Goal: Contribute content: Contribute content

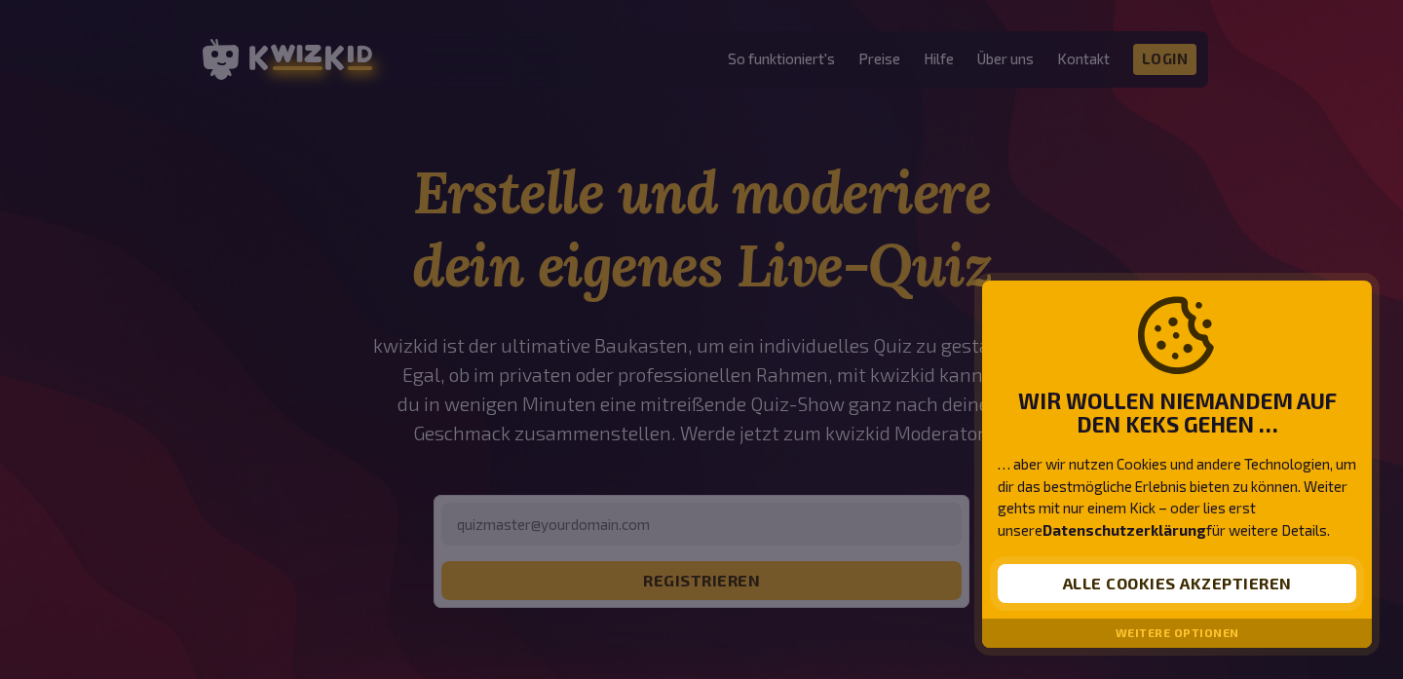
click at [1096, 593] on button "Alle Cookies akzeptieren" at bounding box center [1177, 583] width 359 height 39
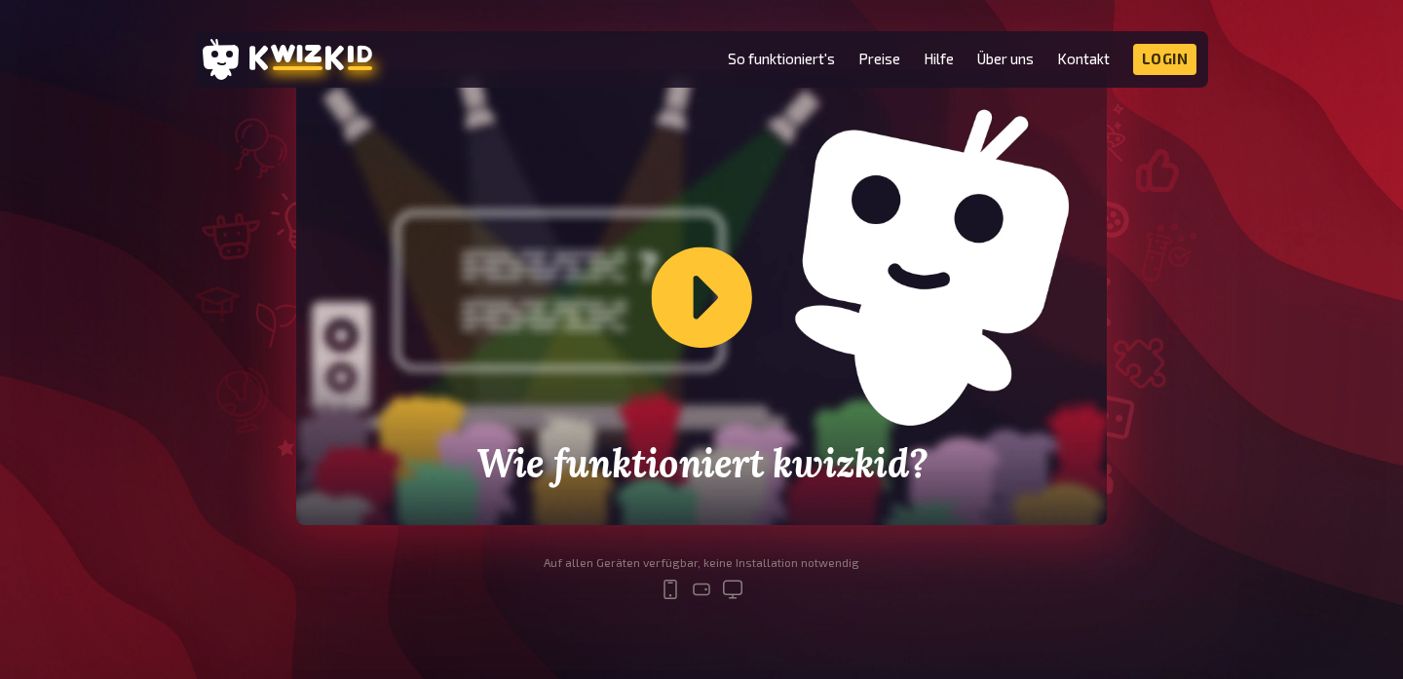
scroll to position [618, 0]
click at [693, 279] on div "Wie funktioniert kwizkid?" at bounding box center [701, 296] width 811 height 456
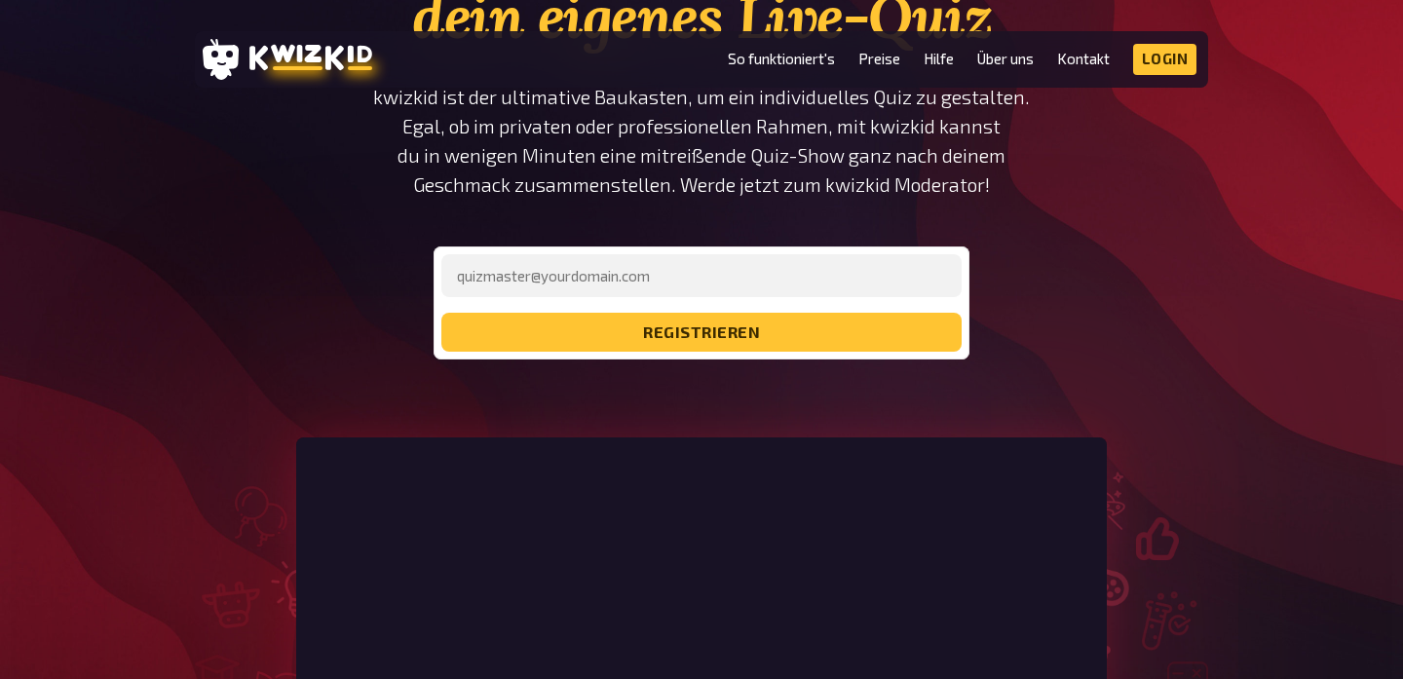
scroll to position [229, 0]
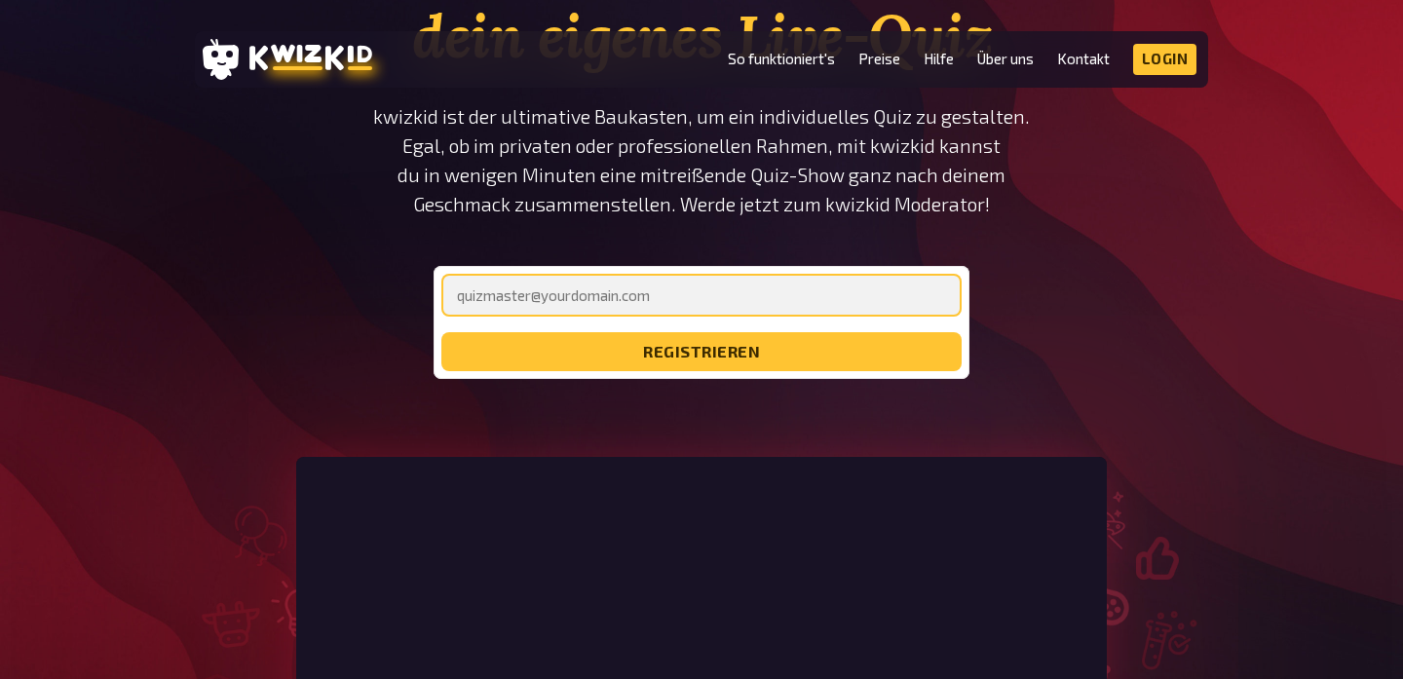
click at [617, 308] on input "email" at bounding box center [701, 295] width 520 height 43
type input "[EMAIL_ADDRESS][DOMAIN_NAME]"
click at [702, 352] on button "registrieren" at bounding box center [701, 351] width 520 height 39
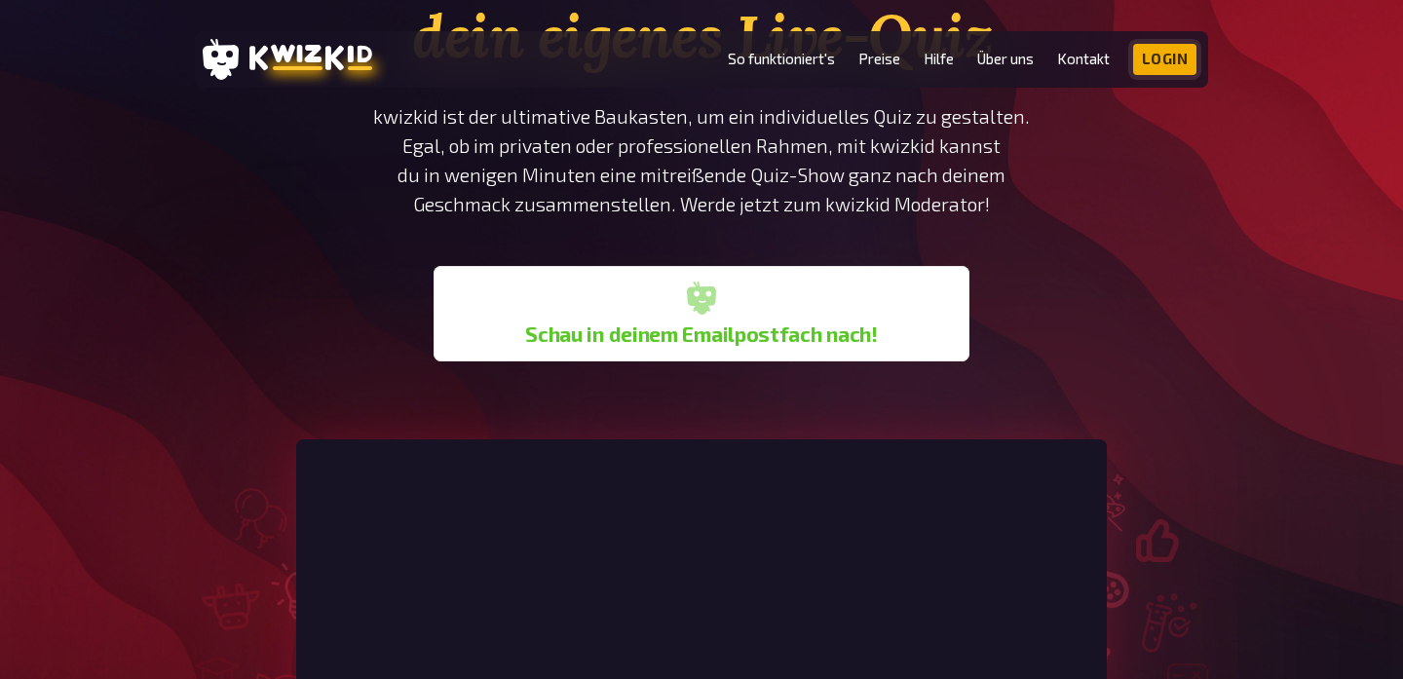
click at [1151, 72] on link "Login" at bounding box center [1165, 59] width 64 height 31
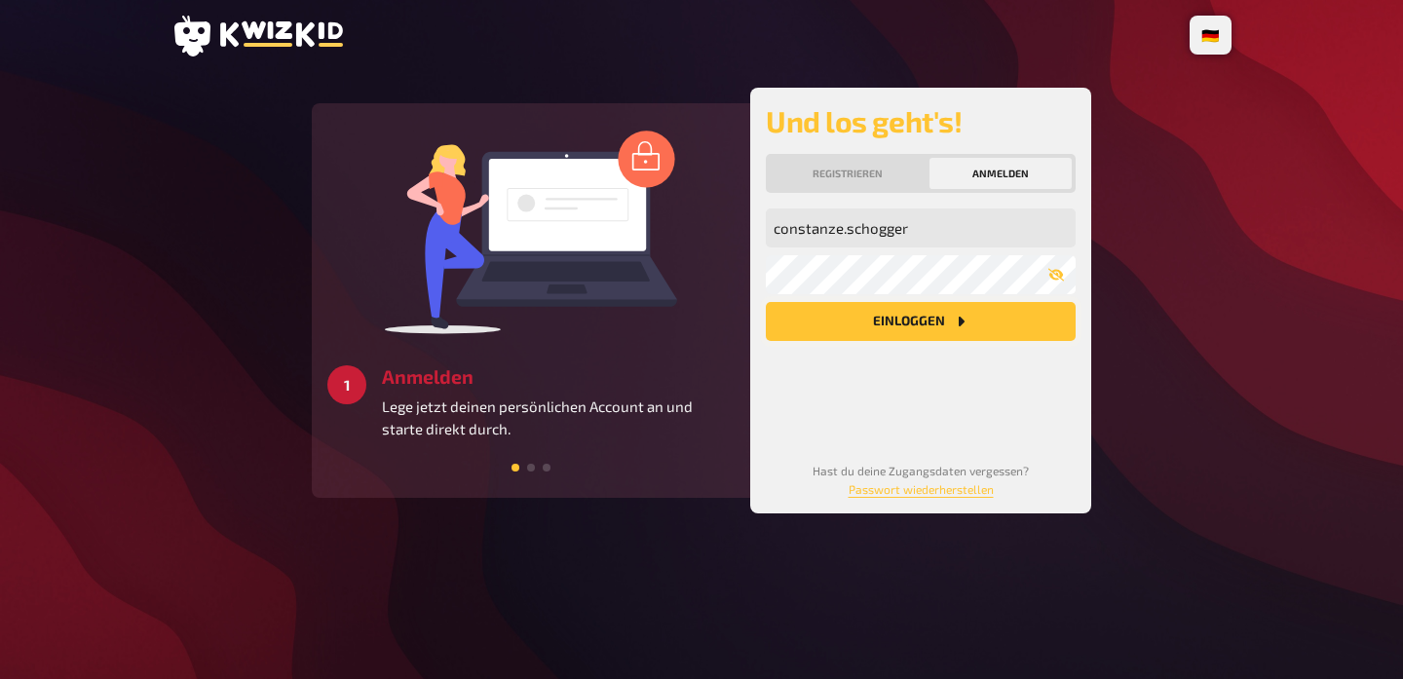
click at [900, 328] on button "Einloggen" at bounding box center [921, 321] width 310 height 39
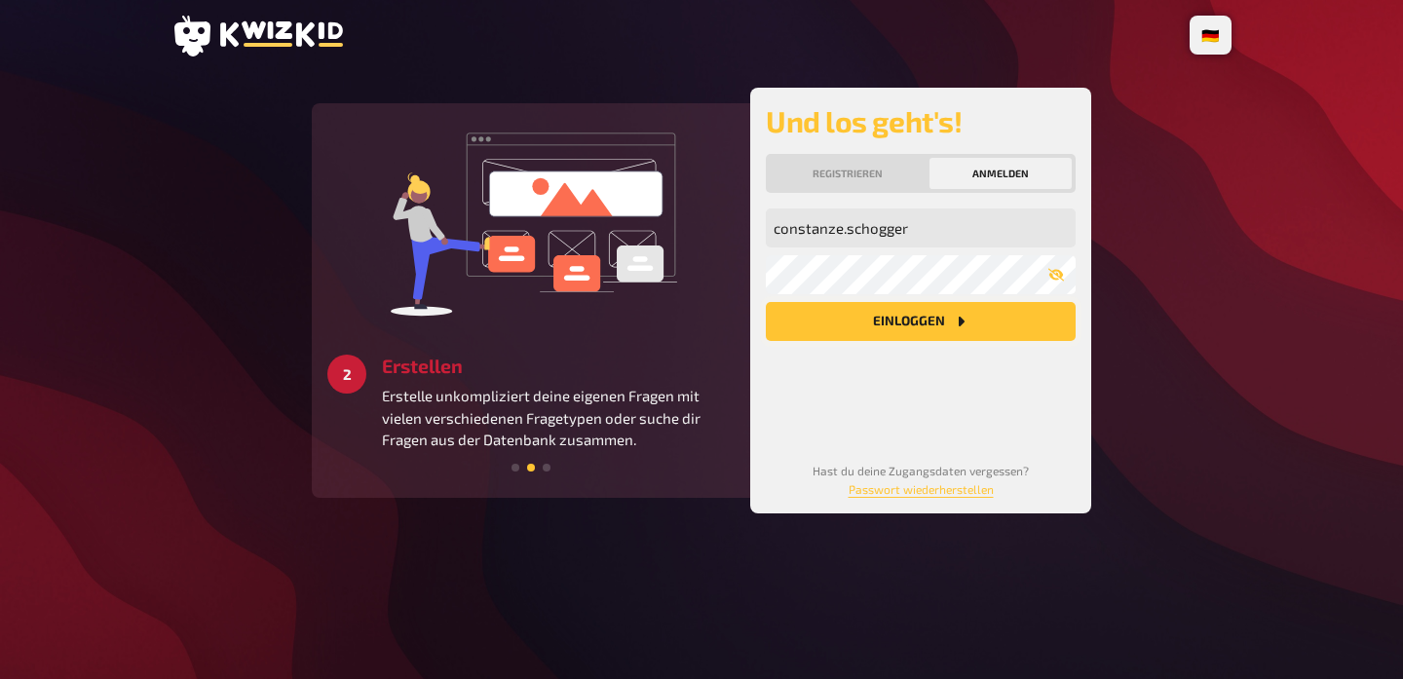
click at [926, 325] on button "Einloggen" at bounding box center [921, 321] width 310 height 39
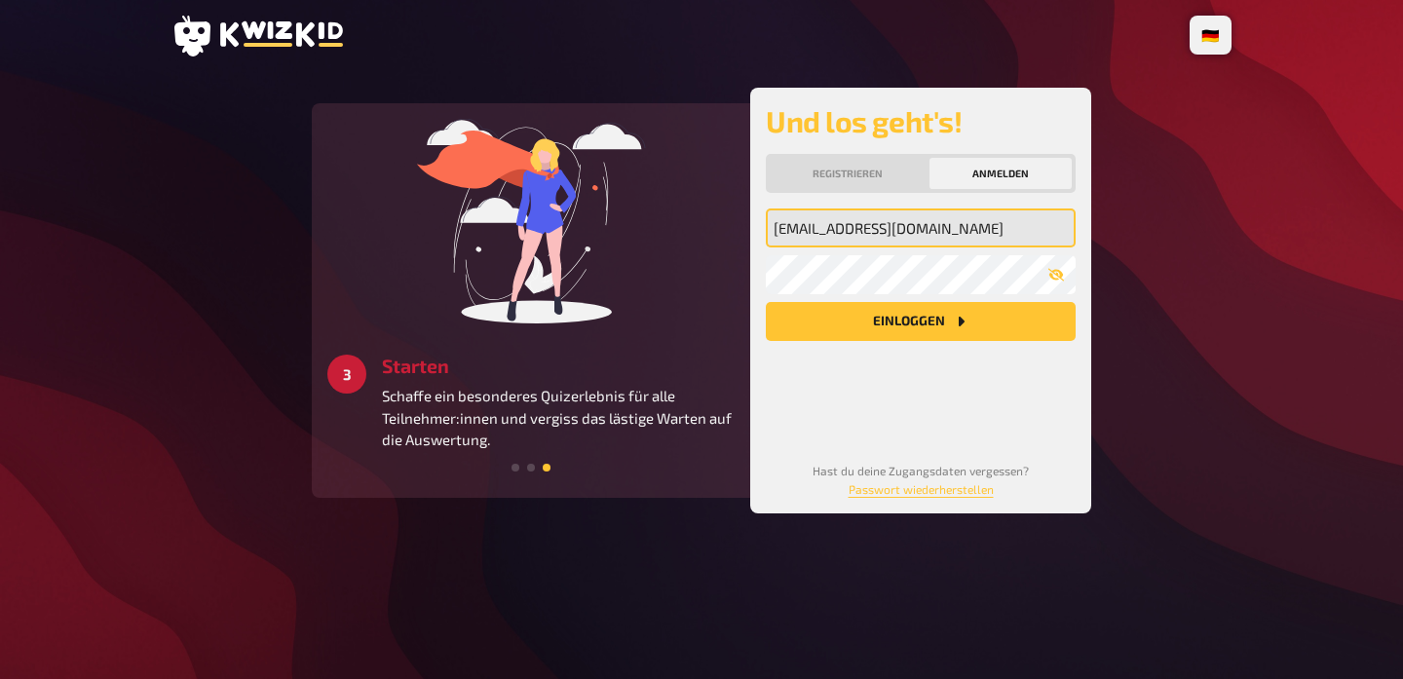
type input "[EMAIL_ADDRESS][DOMAIN_NAME]"
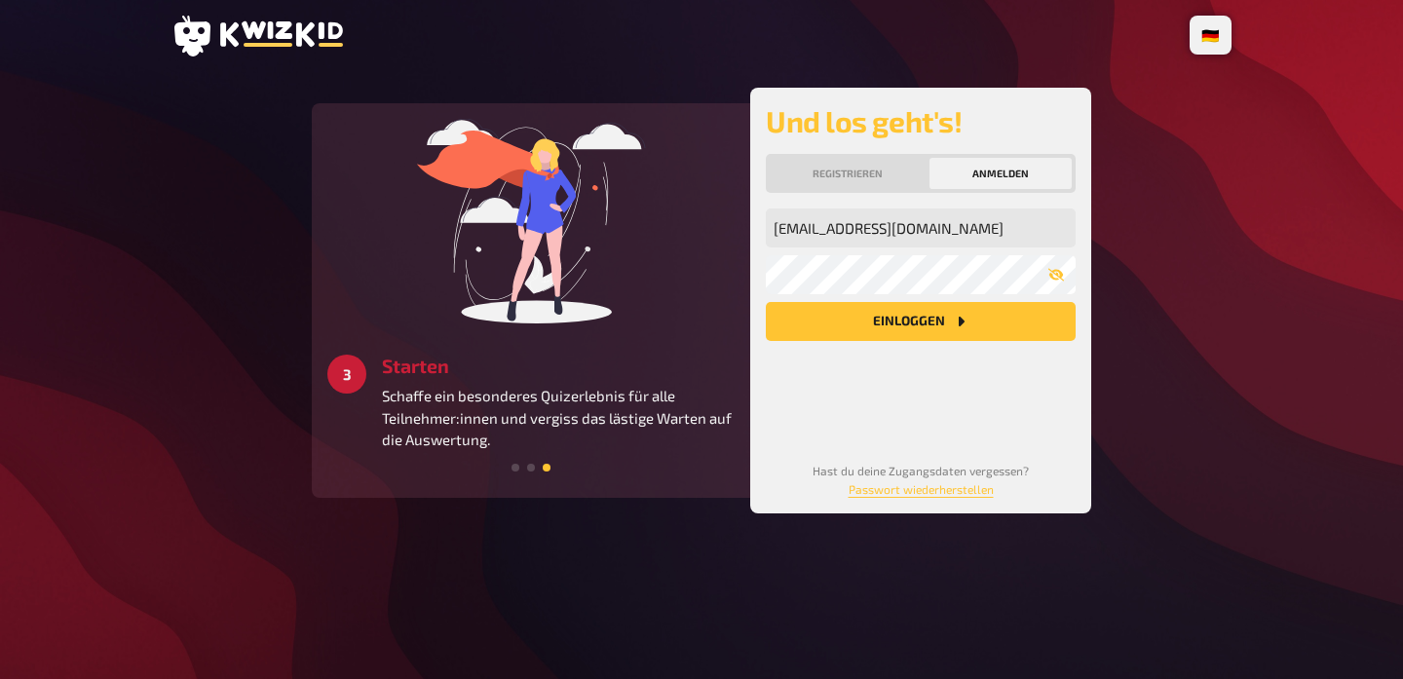
click at [933, 440] on div "[EMAIL_ADDRESS][DOMAIN_NAME] Meine Emailadresse Mein Passwort Einloggen Hast du…" at bounding box center [921, 353] width 310 height 289
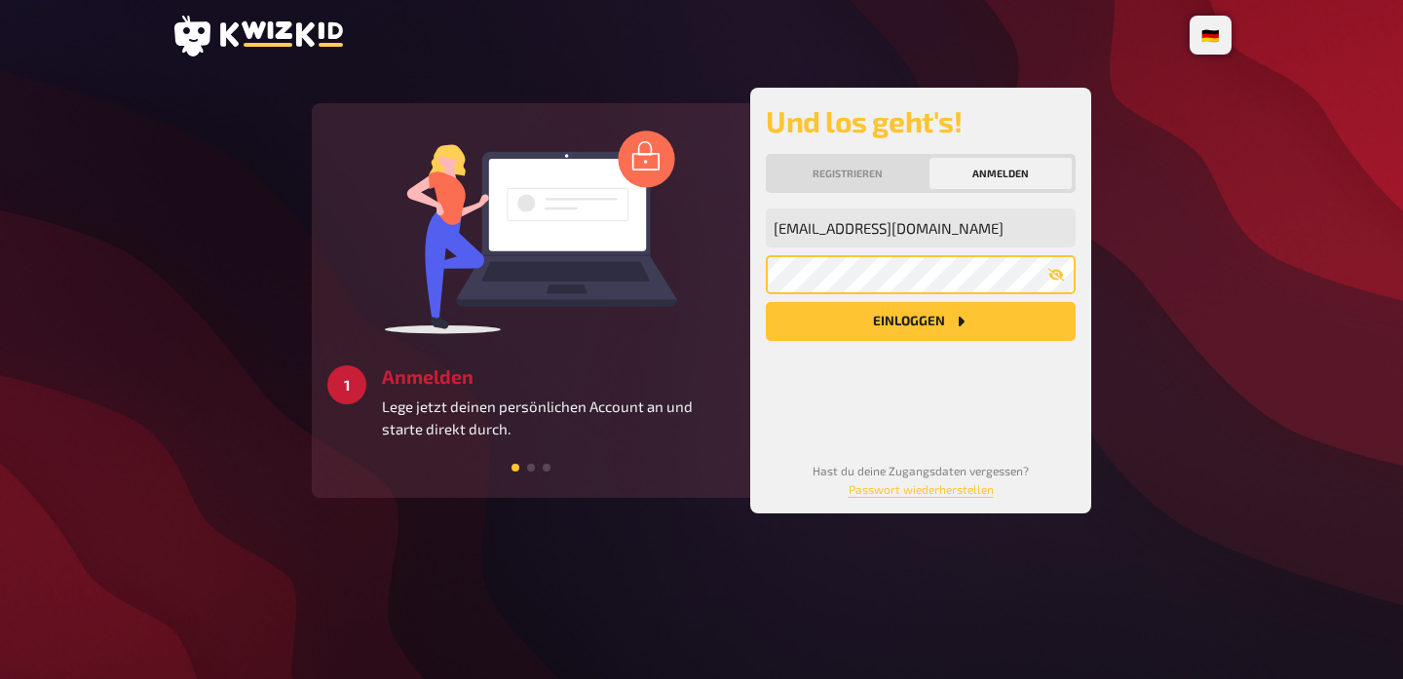
click at [639, 281] on div "2 Erstellen Erstelle unkompliziert deine eigenen Fragen mit vielen verschiedene…" at bounding box center [702, 301] width 780 height 426
click at [715, 279] on div "2 Erstellen Erstelle unkompliziert deine eigenen Fragen mit vielen verschiedene…" at bounding box center [702, 301] width 780 height 426
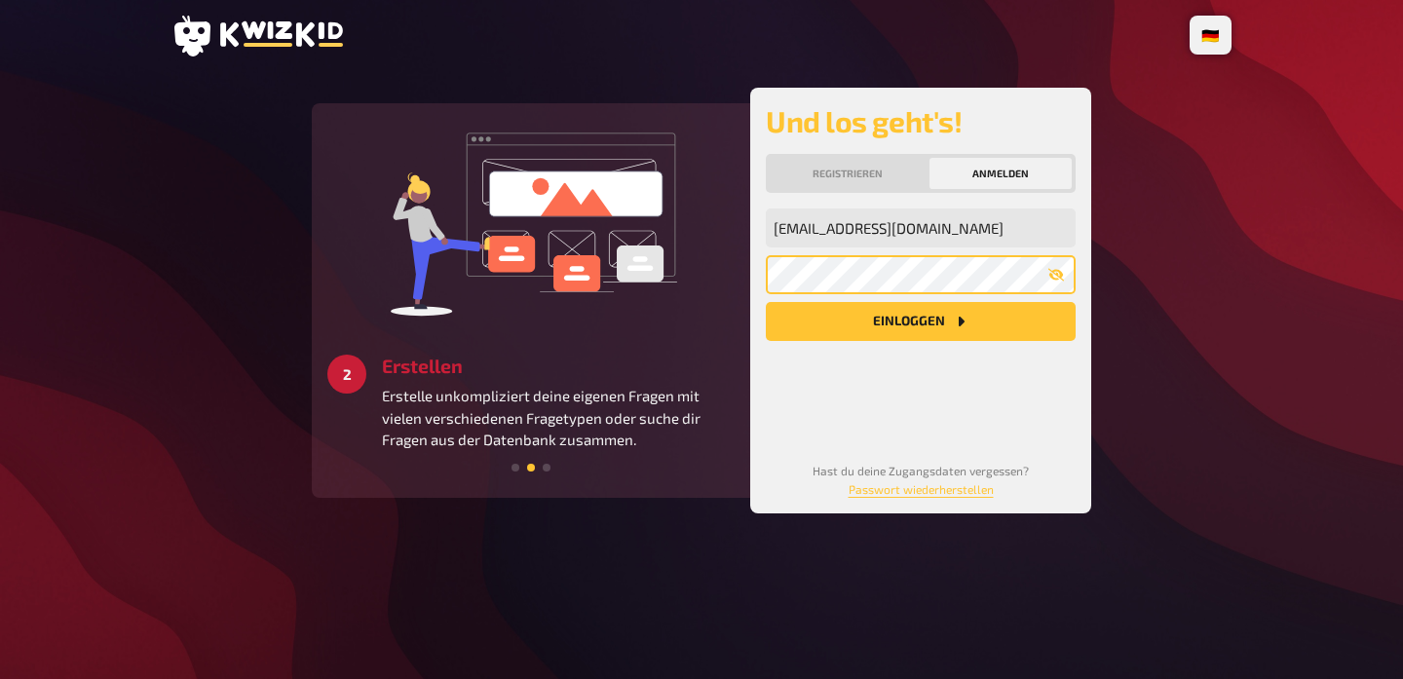
click at [921, 322] on button "Einloggen" at bounding box center [921, 321] width 310 height 39
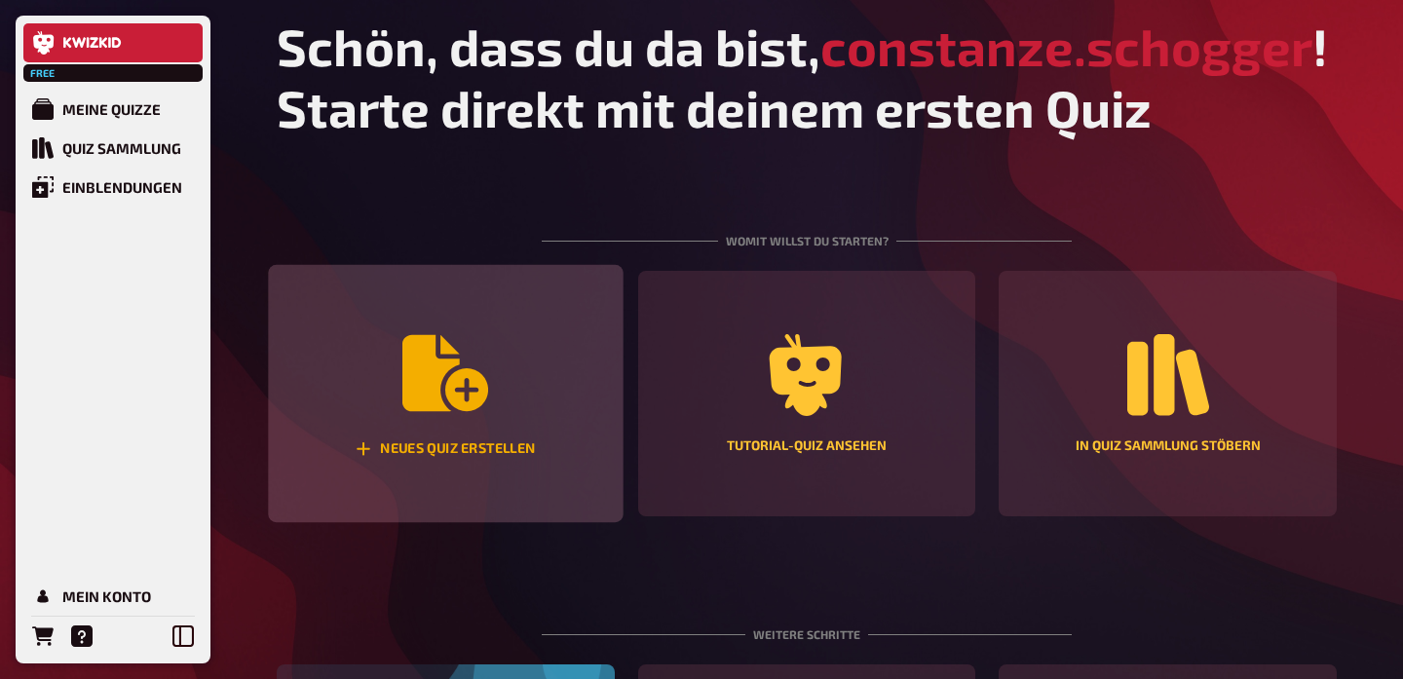
click at [443, 413] on icon "Neues Quiz erstellen" at bounding box center [445, 373] width 86 height 86
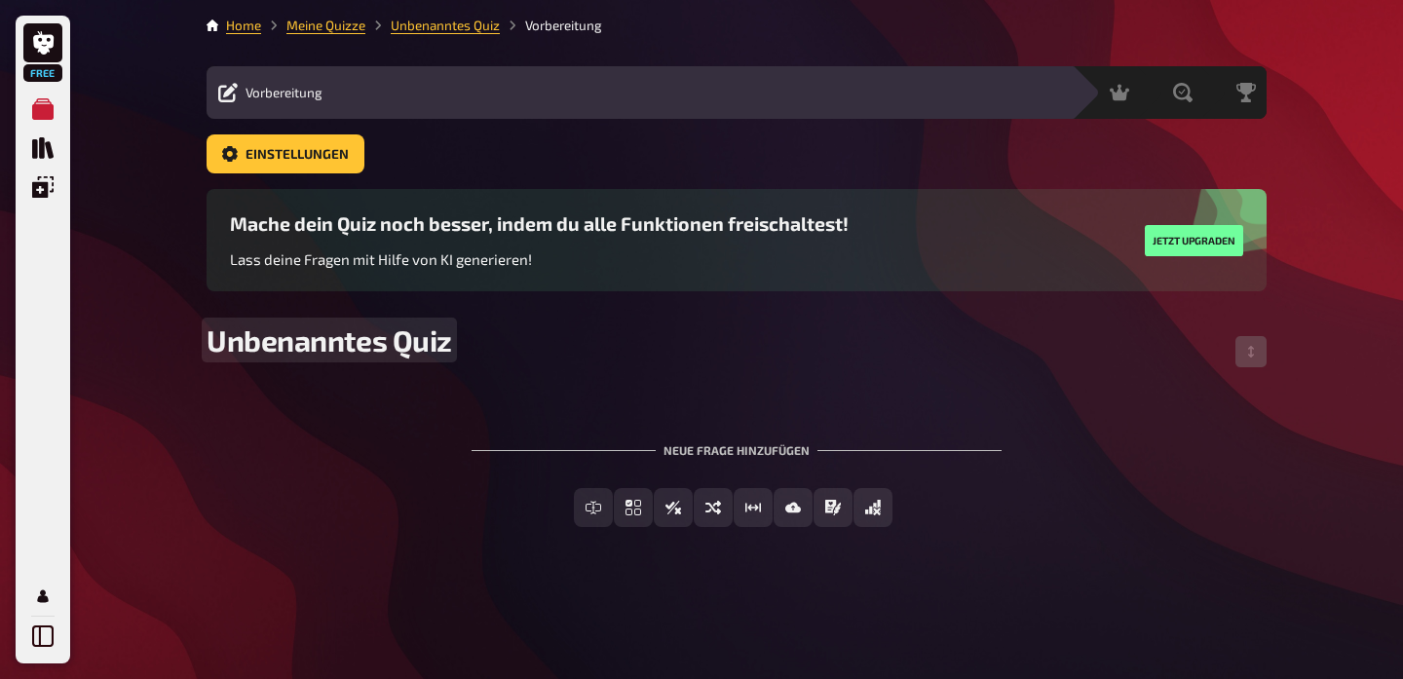
click at [351, 344] on span "Unbenanntes Quiz" at bounding box center [330, 340] width 246 height 35
click at [820, 397] on div "To pick up a draggable item, press the space bar. While dragging, use the arrow…" at bounding box center [737, 469] width 1060 height 177
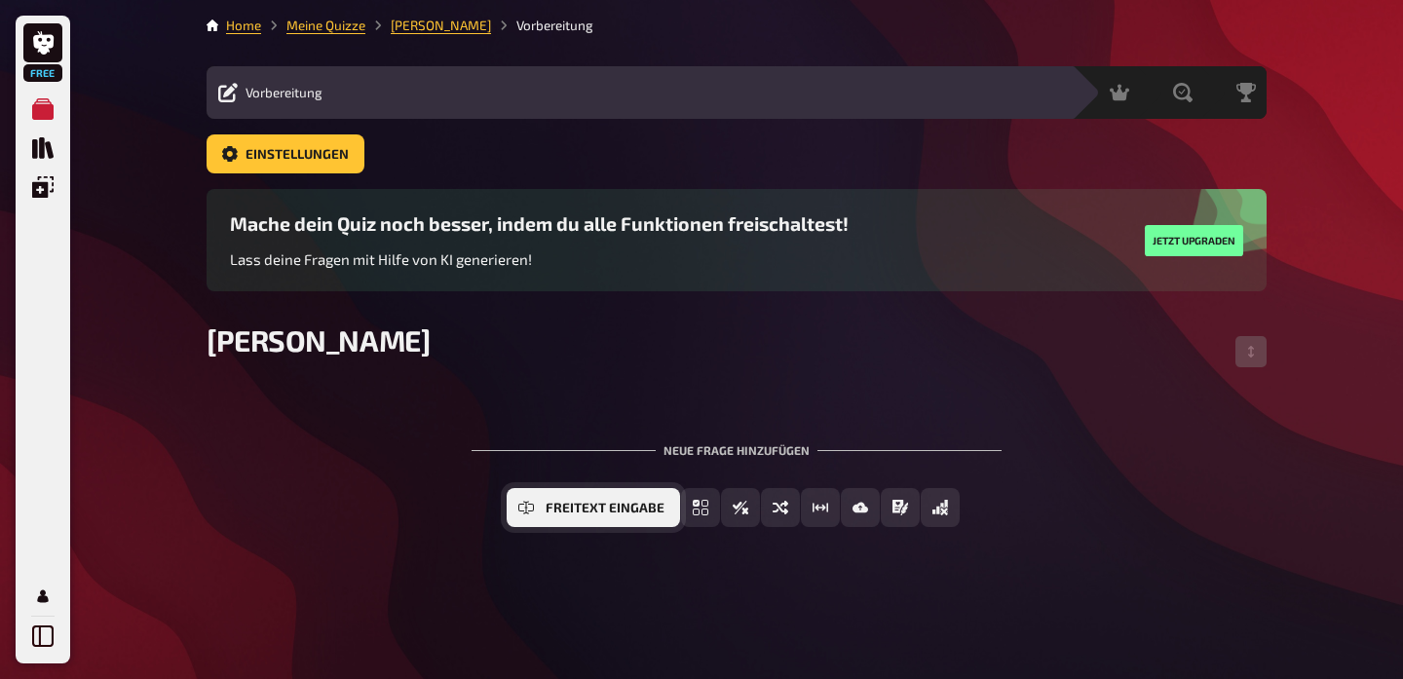
click at [584, 510] on span "Freitext Eingabe" at bounding box center [605, 509] width 119 height 14
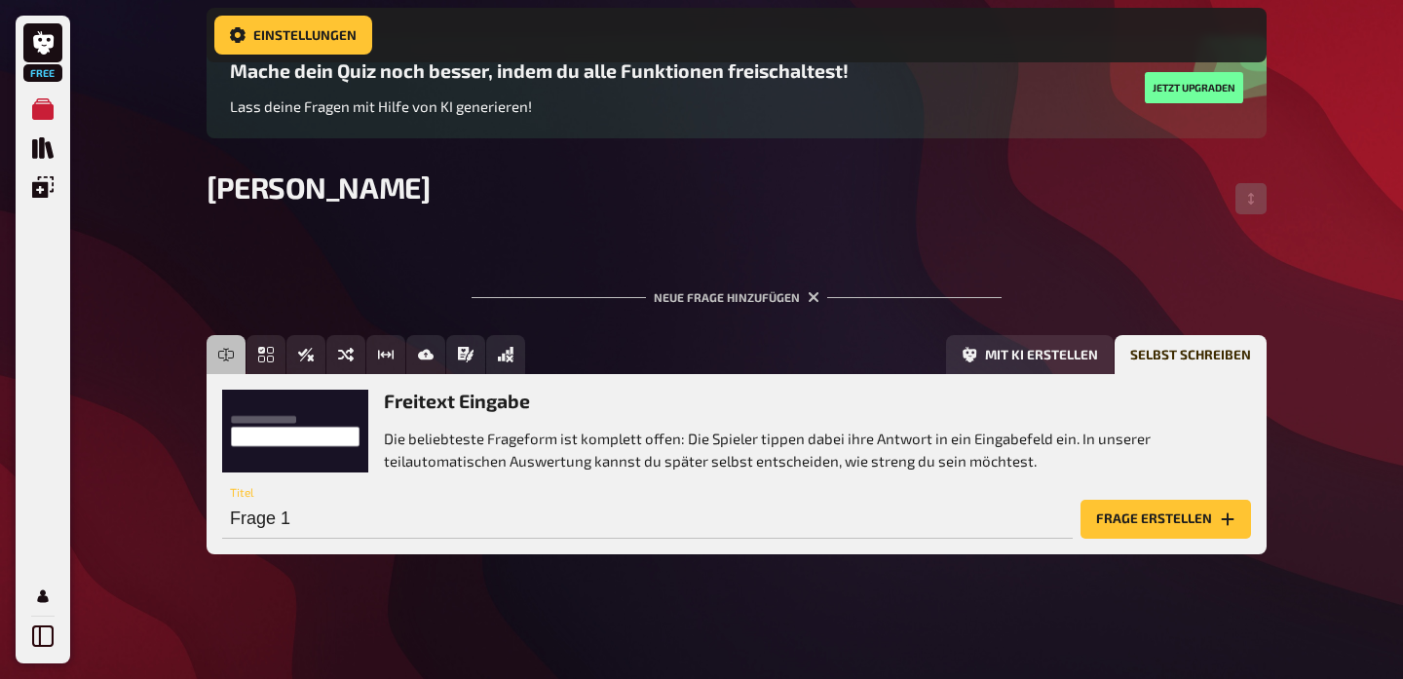
scroll to position [168, 0]
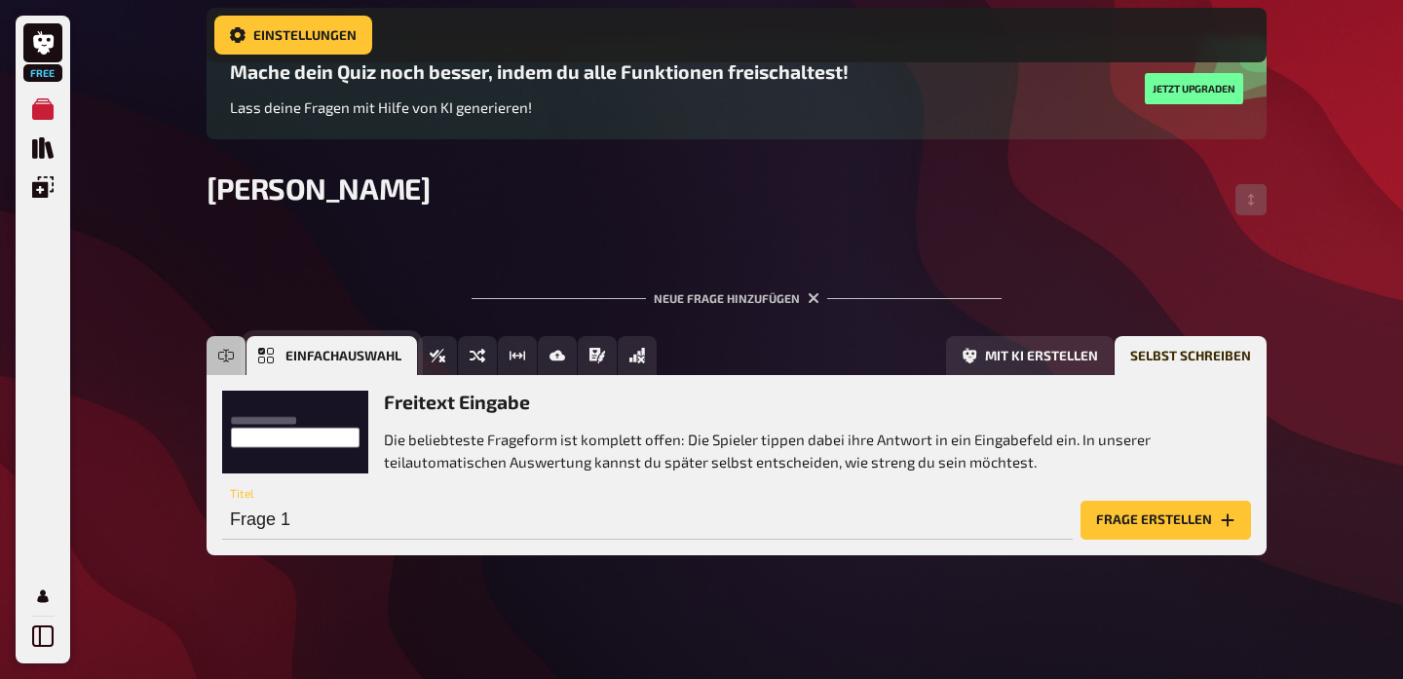
click at [276, 353] on button "Einfachauswahl" at bounding box center [332, 355] width 171 height 39
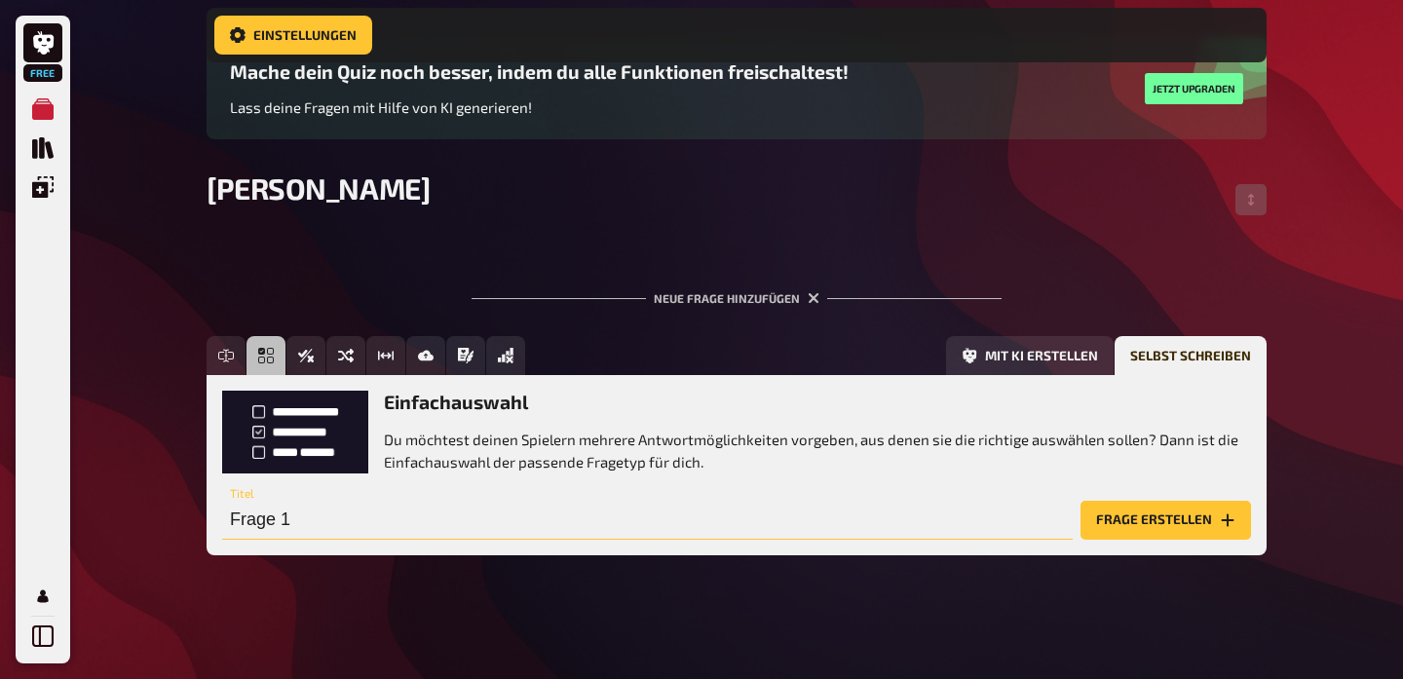
click at [383, 524] on input "Frage 1" at bounding box center [647, 520] width 851 height 39
drag, startPoint x: 313, startPoint y: 523, endPoint x: 201, endPoint y: 516, distance: 112.3
click at [201, 516] on div "Home Meine Quizze Rudi Vorbereitung Vorbereitung Inhalte Bearbeiten Quiz Lobby …" at bounding box center [736, 256] width 1091 height 848
type input "An welchem genauen Datum wurde [PERSON_NAME] geboren?"
click at [1092, 523] on button "Frage erstellen" at bounding box center [1166, 520] width 171 height 39
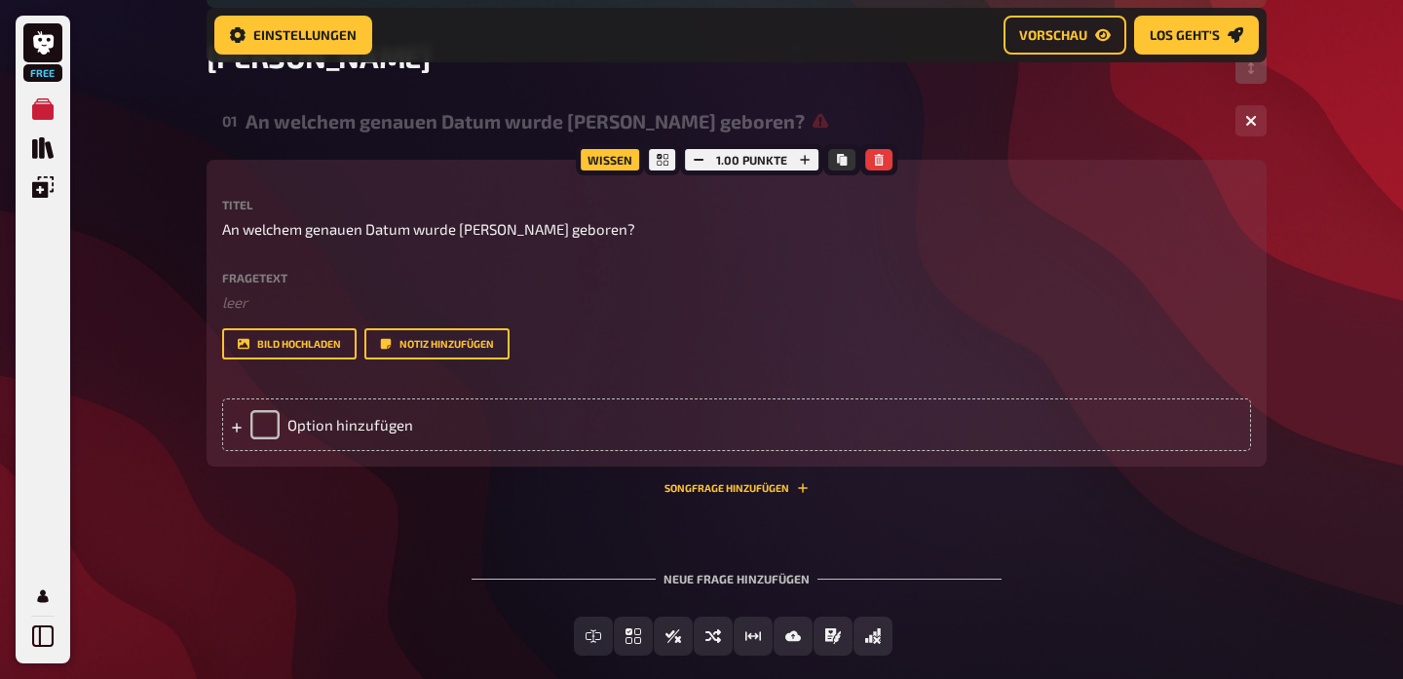
scroll to position [298, 0]
click at [368, 425] on div "Option hinzufügen" at bounding box center [736, 426] width 1029 height 53
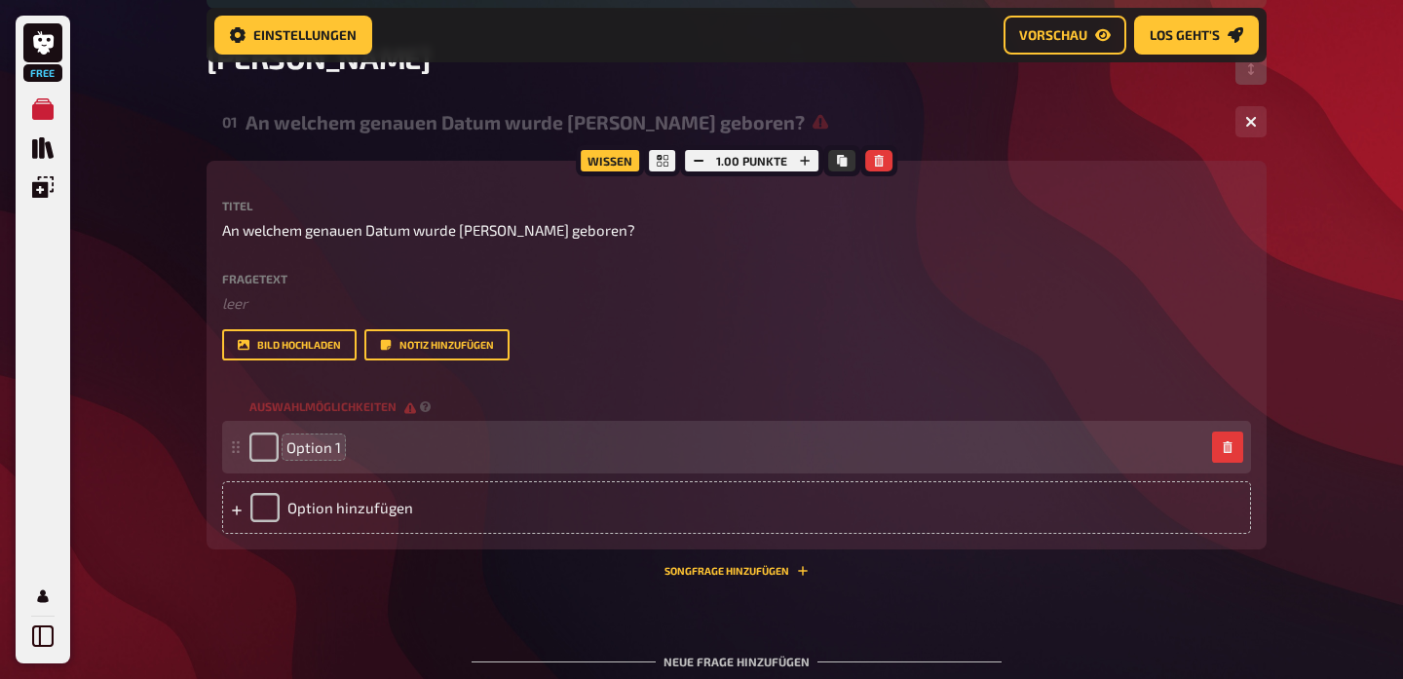
click at [332, 450] on span "Option 1" at bounding box center [313, 448] width 55 height 18
click at [338, 448] on span "Option 1" at bounding box center [313, 448] width 55 height 18
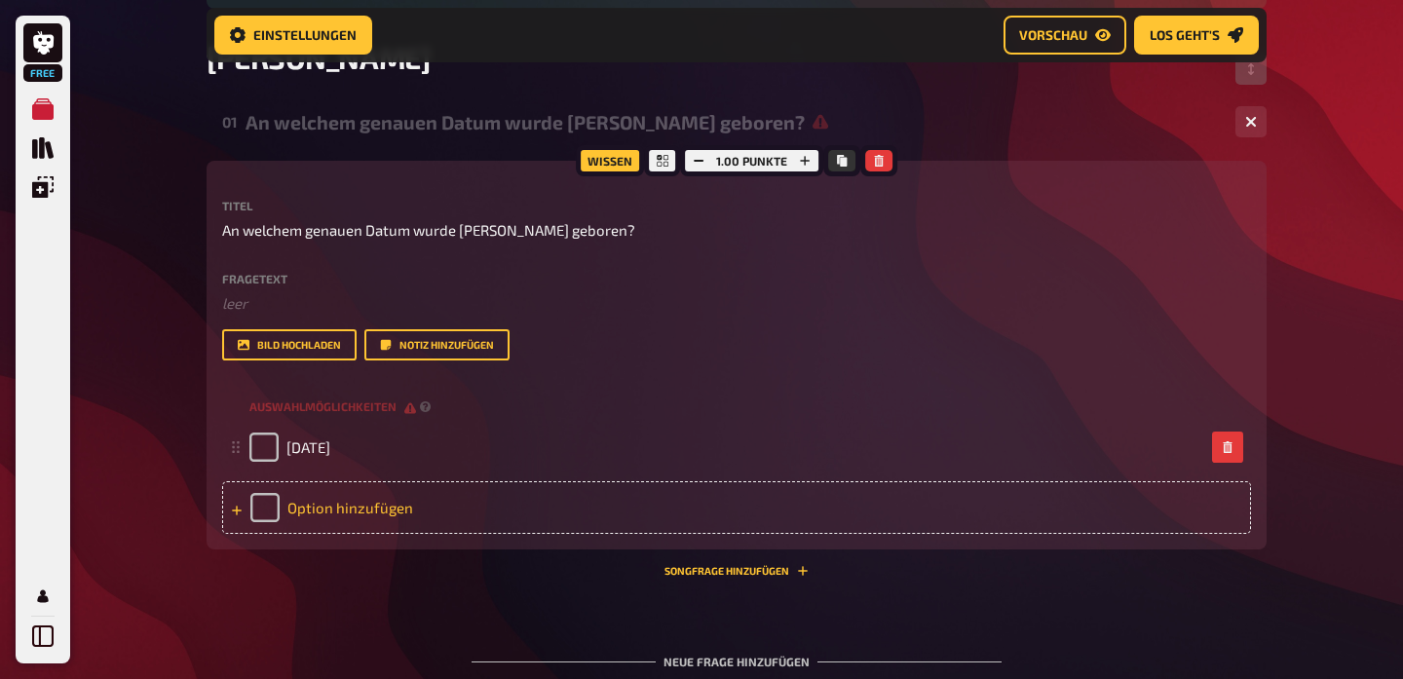
click at [322, 505] on div "Option hinzufügen" at bounding box center [736, 507] width 1029 height 53
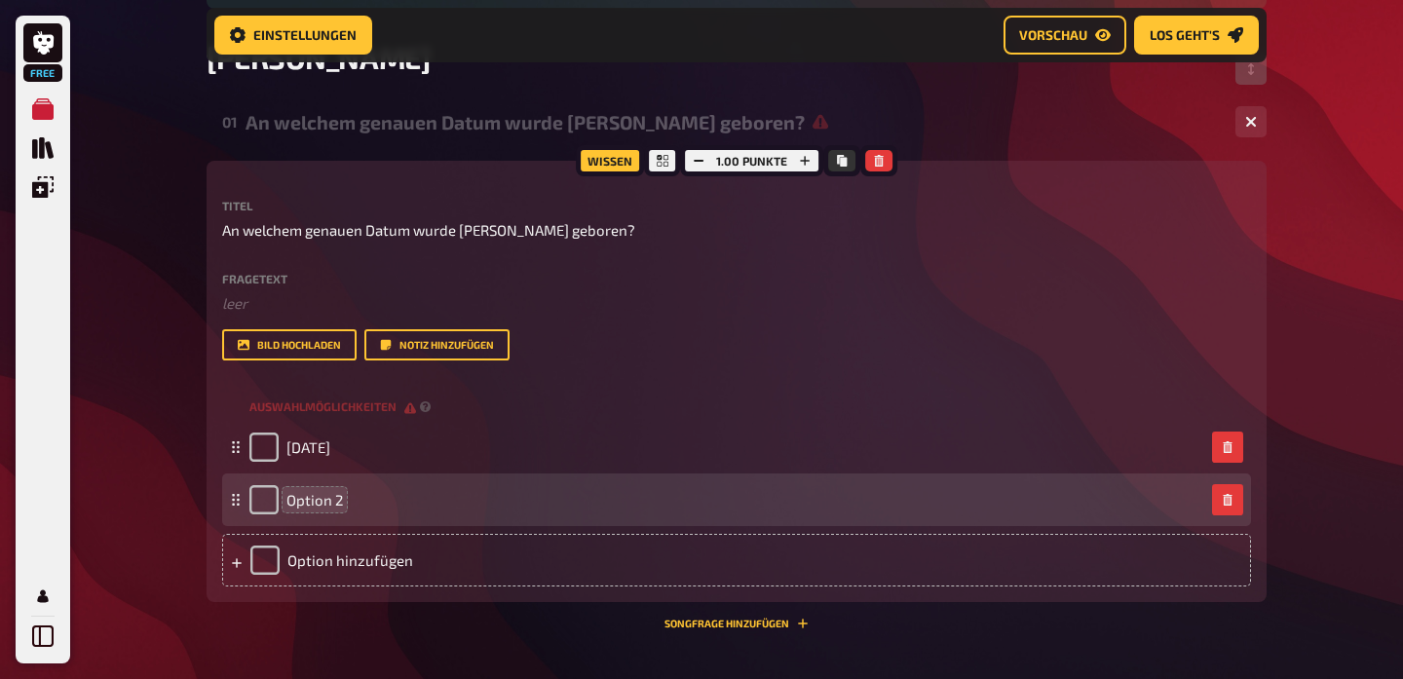
click at [313, 502] on span "Option 2" at bounding box center [314, 500] width 57 height 18
click at [326, 500] on span "Option 2" at bounding box center [314, 500] width 57 height 18
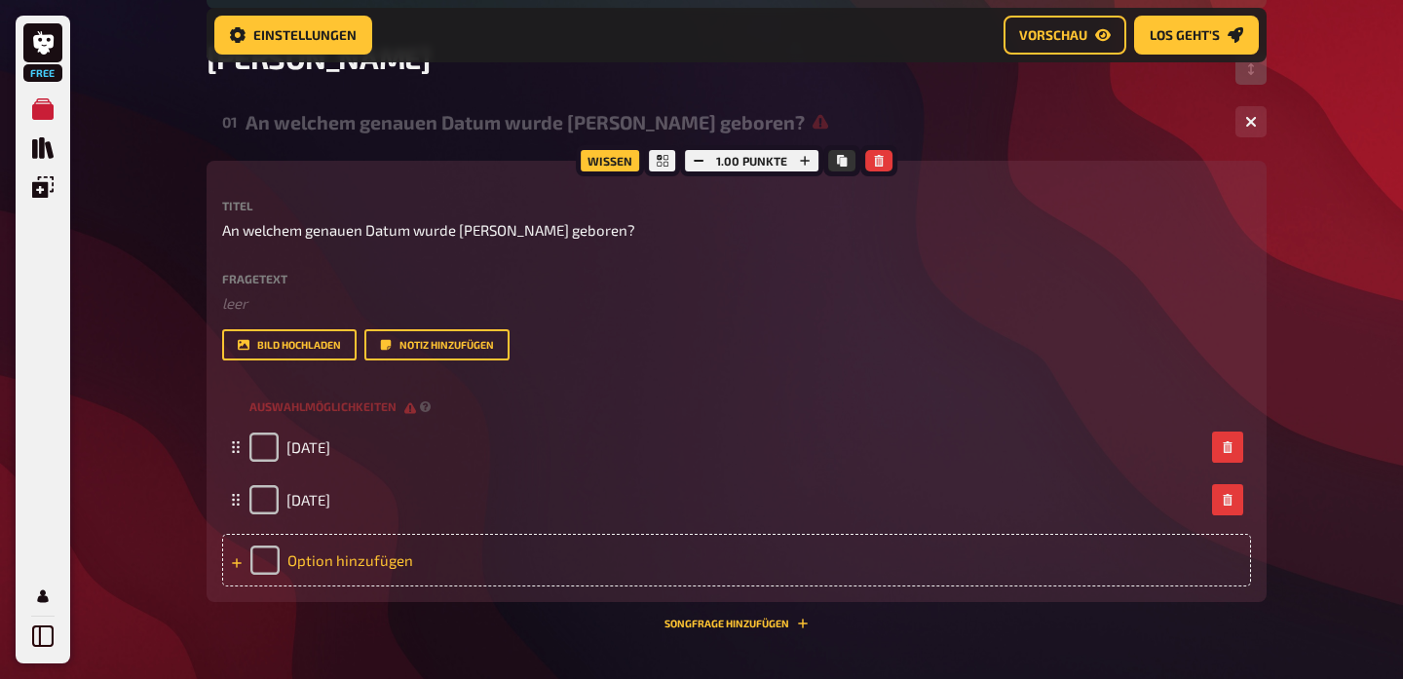
click at [338, 557] on div "Option hinzufügen" at bounding box center [736, 560] width 1029 height 53
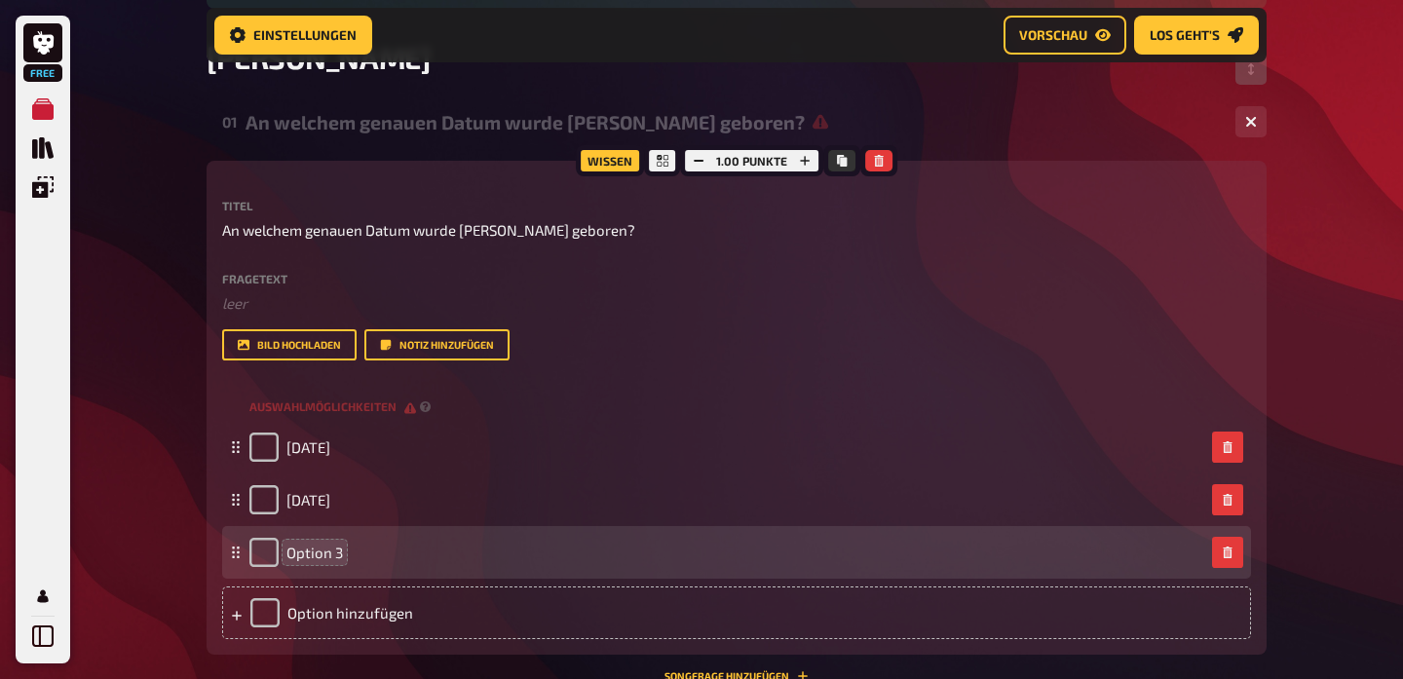
click at [323, 555] on span "Option 3" at bounding box center [314, 553] width 57 height 18
click at [333, 554] on span "Option 3" at bounding box center [314, 553] width 57 height 18
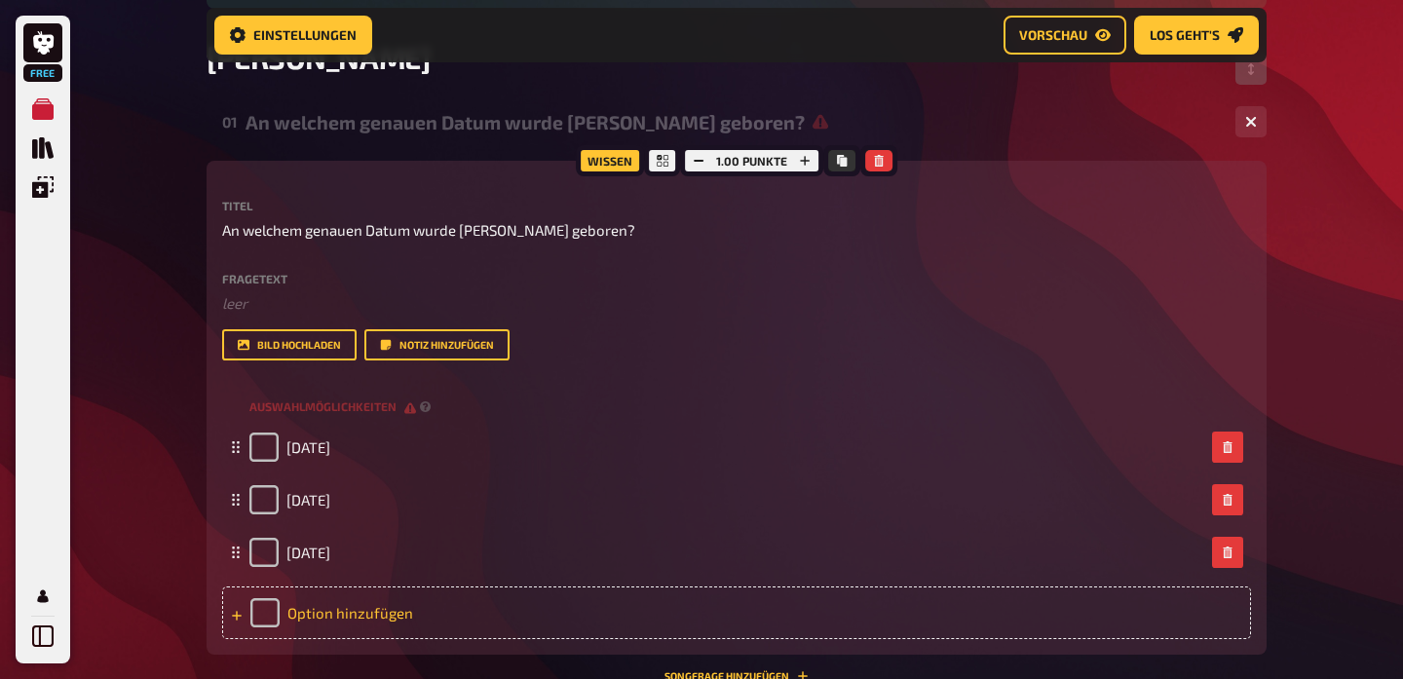
click at [368, 620] on div "Option hinzufügen" at bounding box center [736, 613] width 1029 height 53
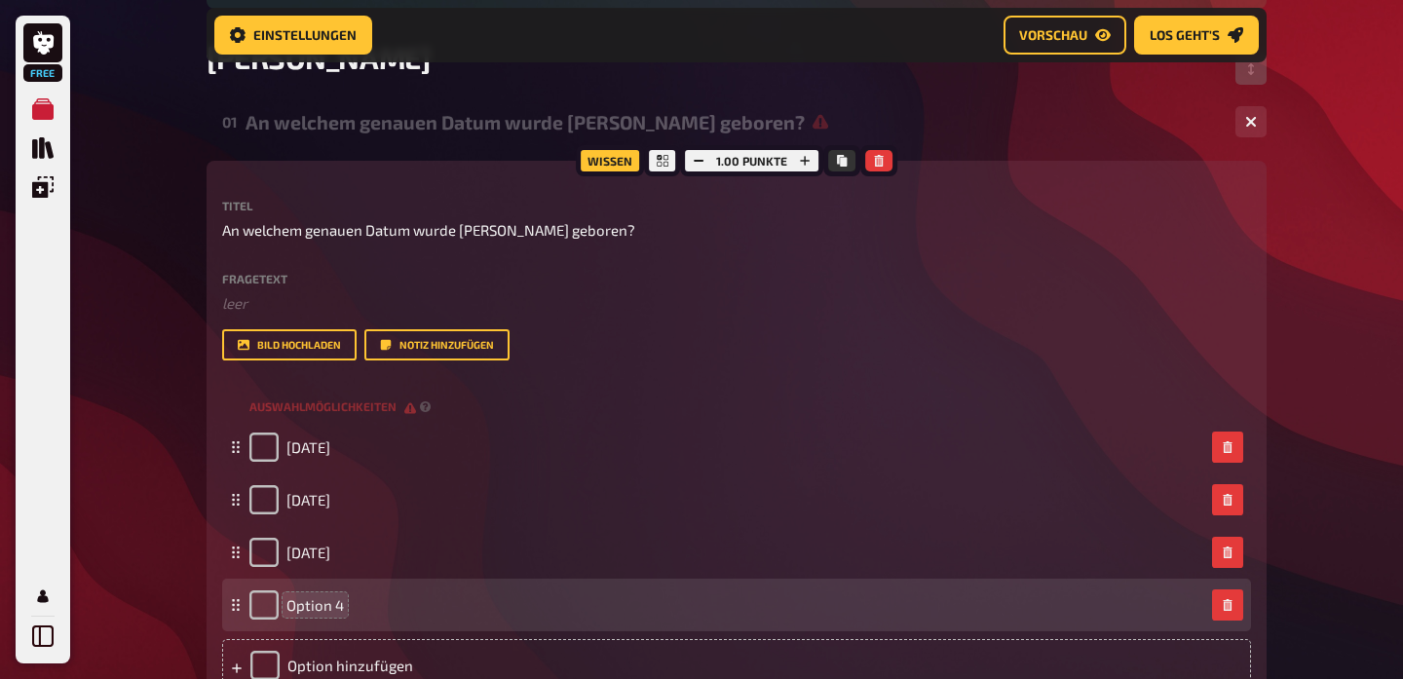
click at [321, 611] on span "Option 4" at bounding box center [314, 605] width 57 height 18
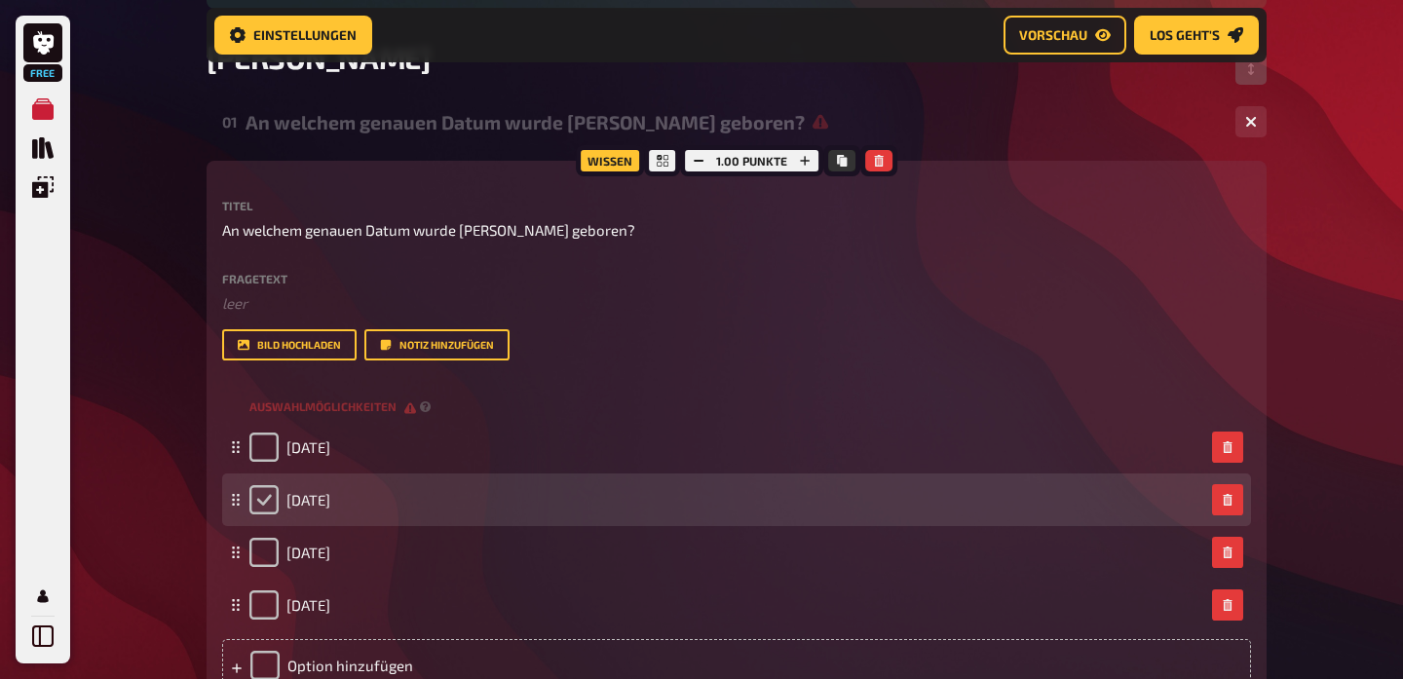
click at [266, 499] on input "checkbox" at bounding box center [263, 499] width 29 height 29
checkbox input "true"
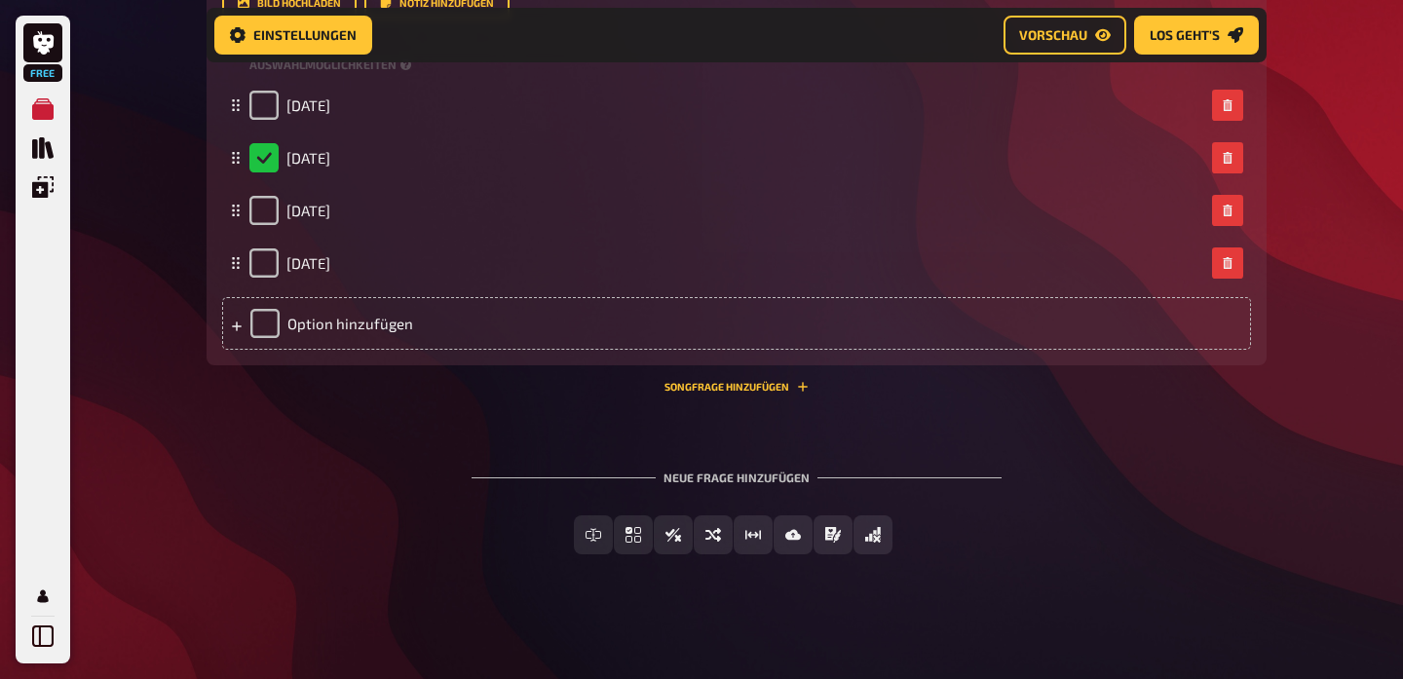
scroll to position [639, 0]
click at [412, 513] on div "Neue Frage hinzufügen Freitext Eingabe Einfachauswahl Wahr / Falsch Sortierfrag…" at bounding box center [737, 513] width 1060 height 146
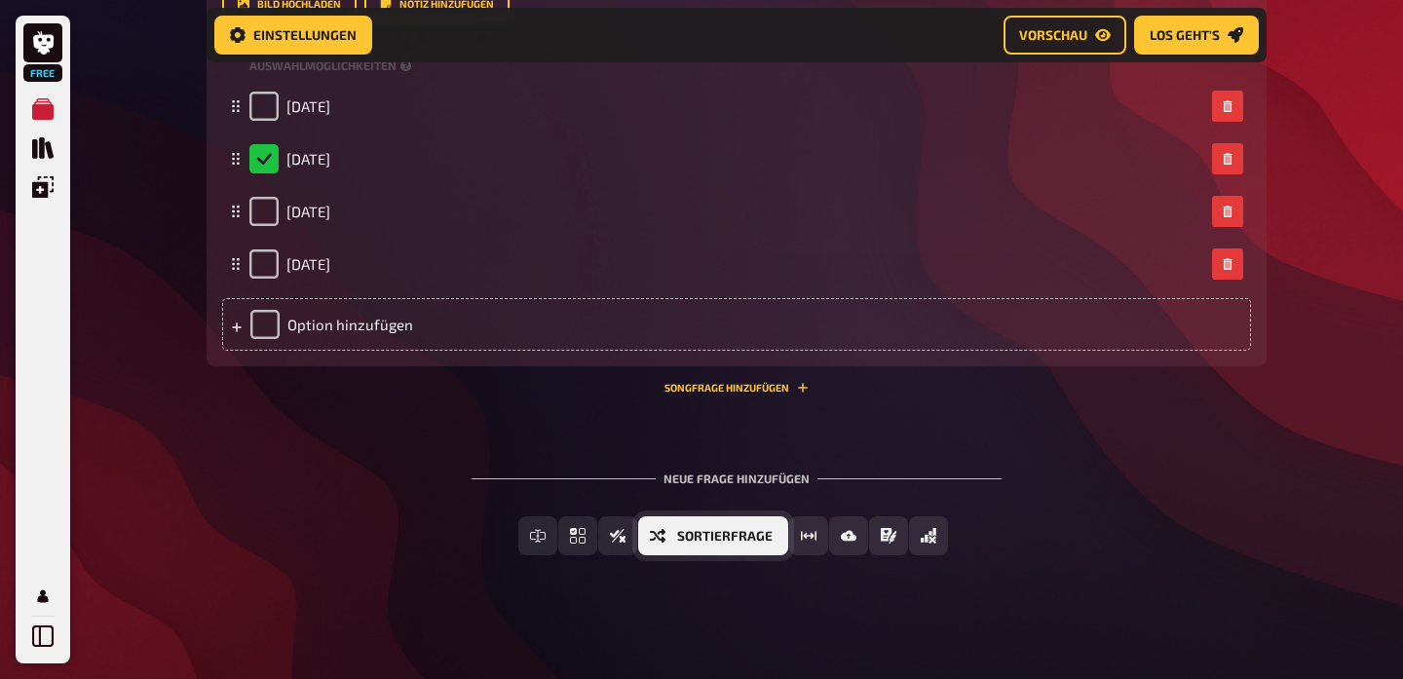
click at [676, 541] on button "Sortierfrage" at bounding box center [713, 535] width 150 height 39
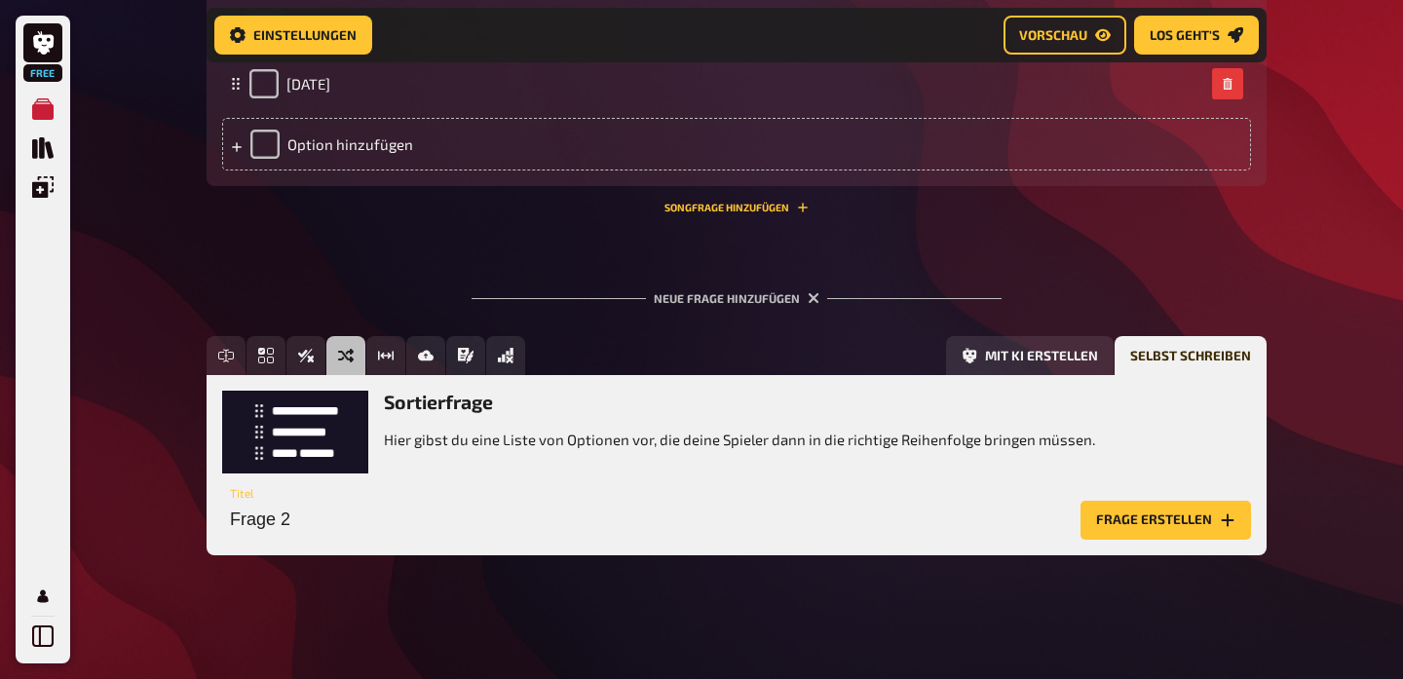
scroll to position [819, 0]
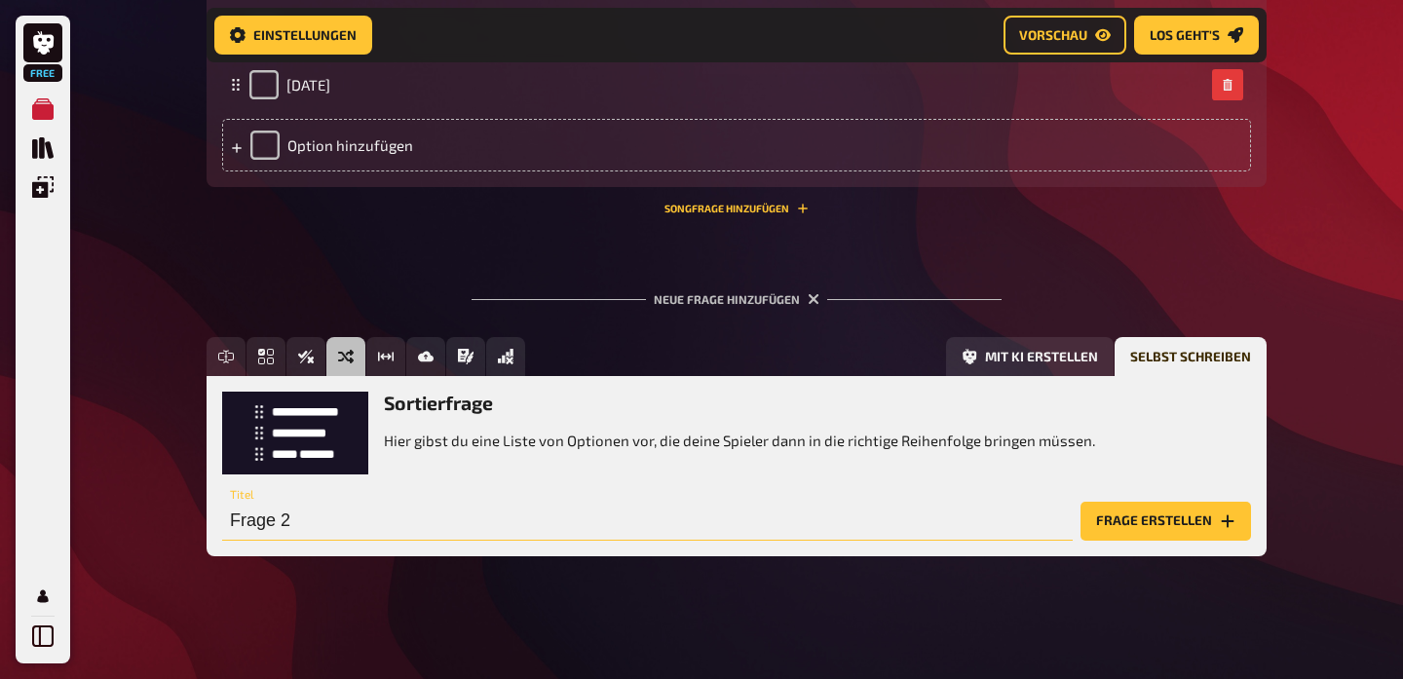
click at [471, 527] on input "Frage 2" at bounding box center [647, 521] width 851 height 39
drag, startPoint x: 317, startPoint y: 521, endPoint x: 184, endPoint y: 516, distance: 132.7
type input "Reihe [PERSON_NAME] chronologisch richtig!"
click at [1166, 519] on button "Frage erstellen" at bounding box center [1166, 521] width 171 height 39
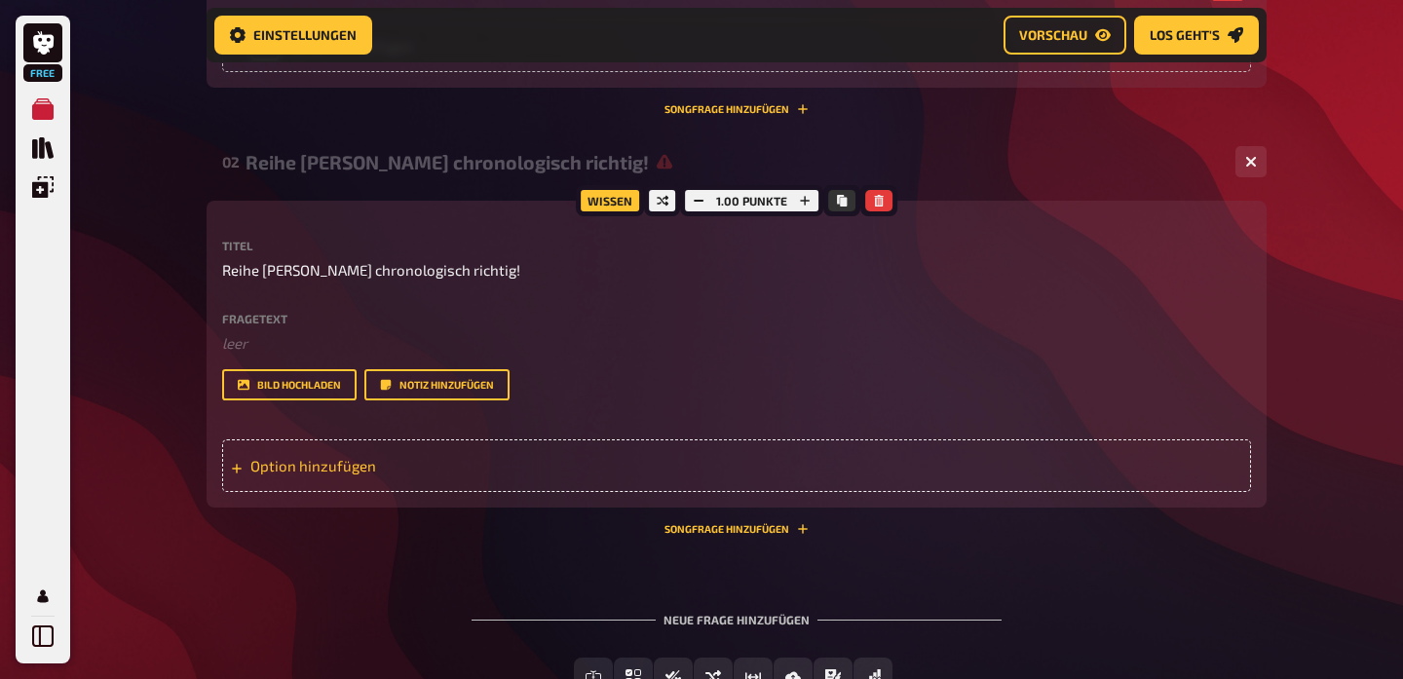
scroll to position [921, 0]
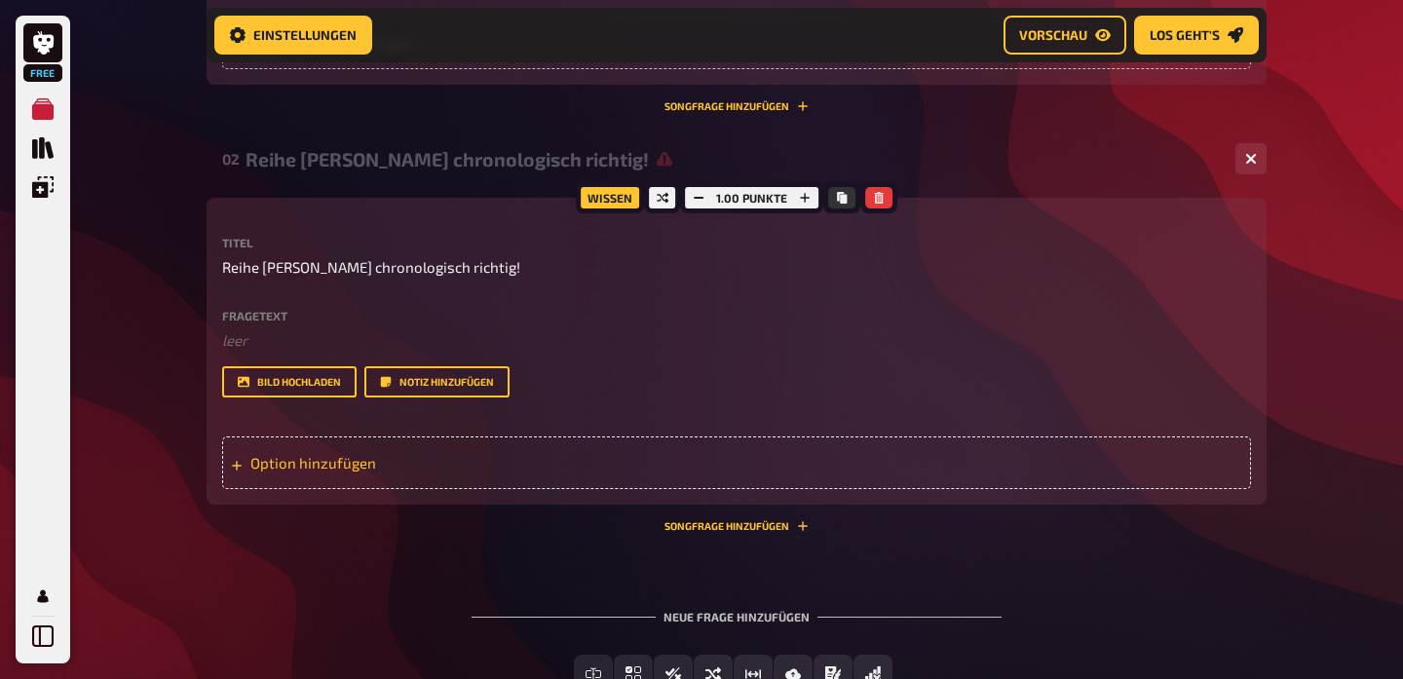
click at [352, 459] on div "Option hinzufügen" at bounding box center [736, 463] width 1029 height 53
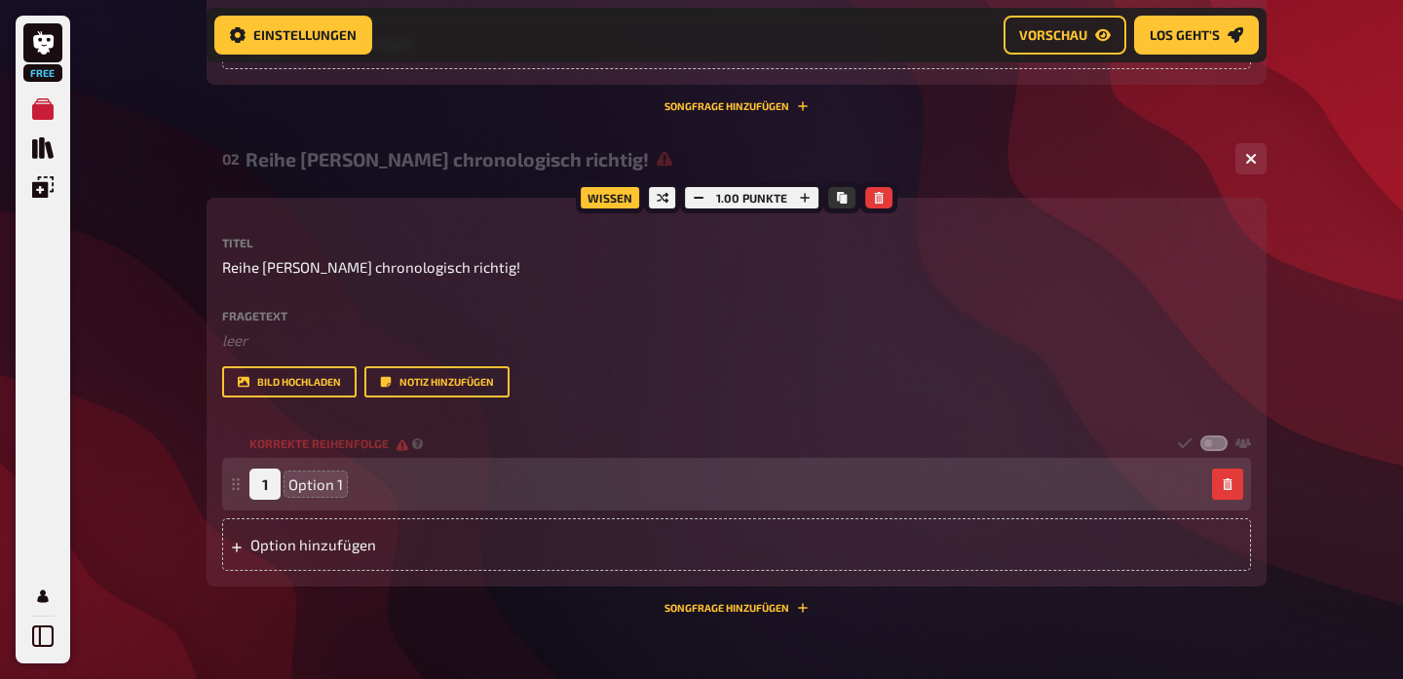
click at [323, 484] on span "Option 1" at bounding box center [315, 485] width 55 height 18
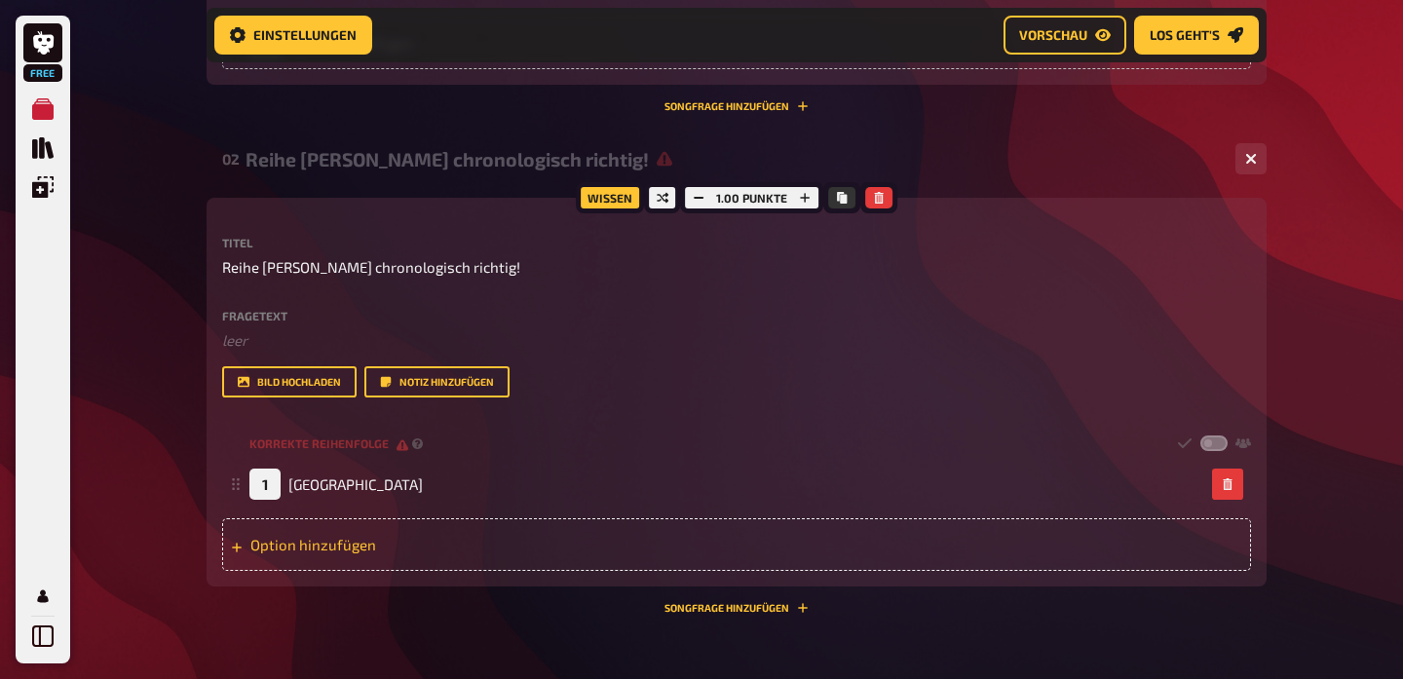
click at [320, 547] on div "Option hinzufügen" at bounding box center [736, 544] width 1029 height 53
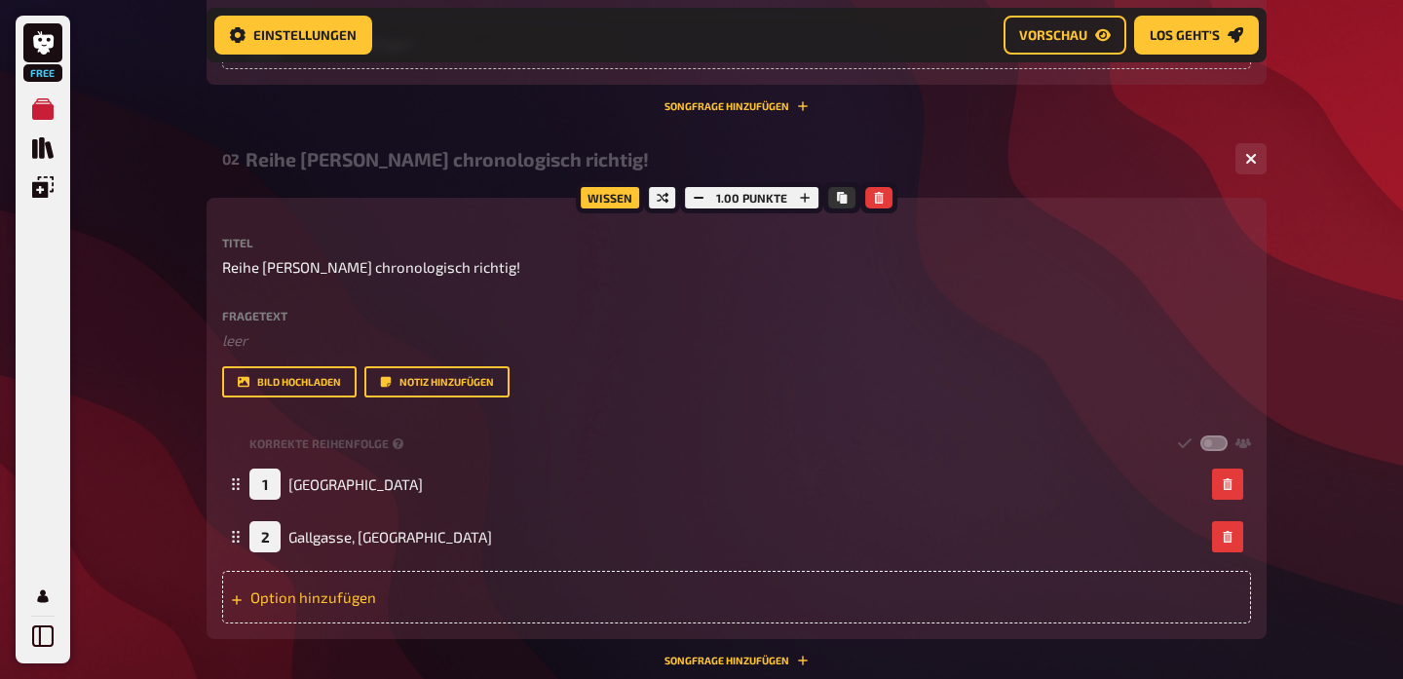
click at [286, 602] on div "Option hinzufügen" at bounding box center [736, 597] width 1029 height 53
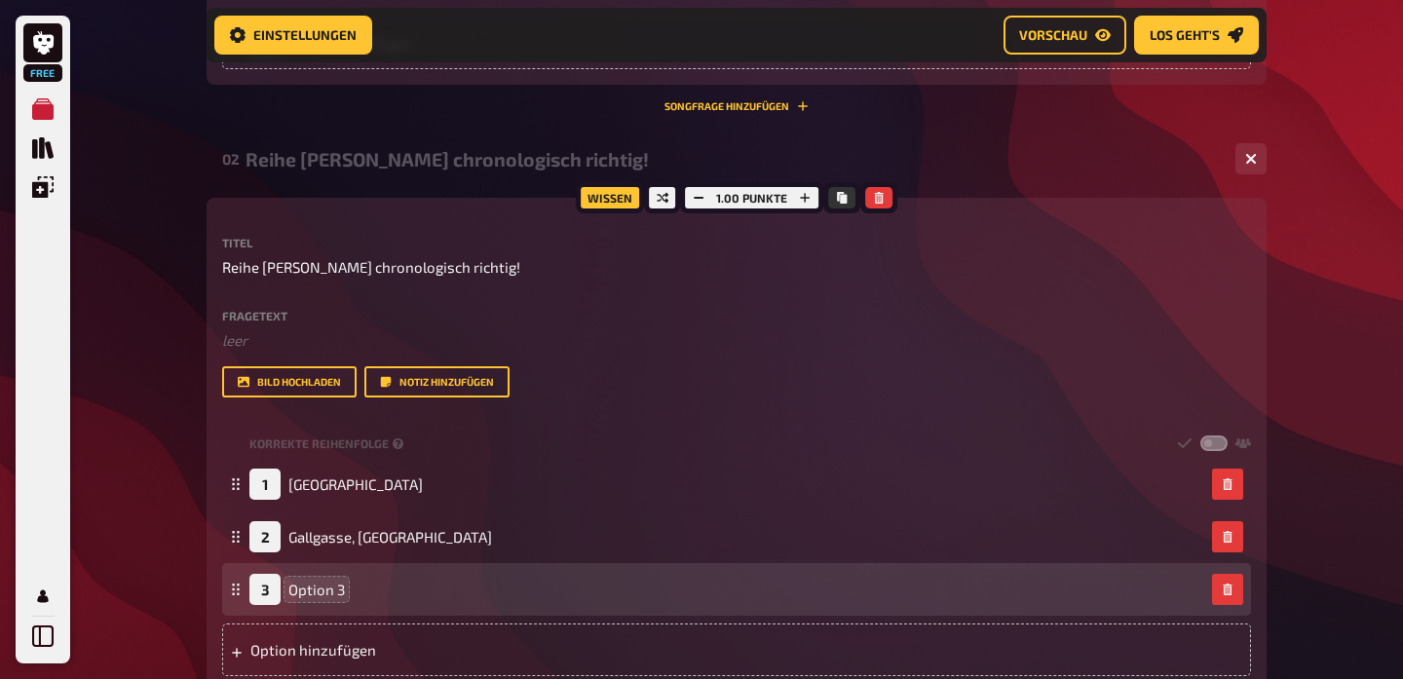
click at [330, 585] on span "Option 3" at bounding box center [316, 590] width 57 height 18
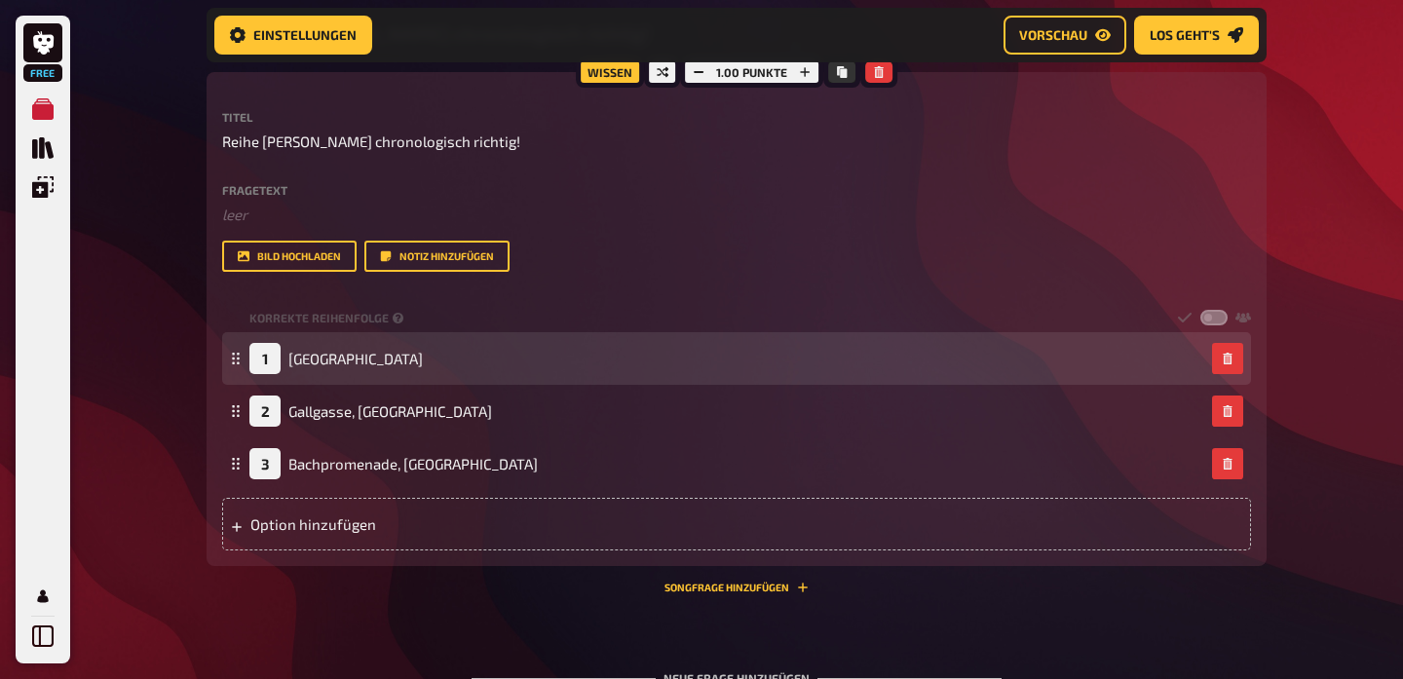
scroll to position [1071, 0]
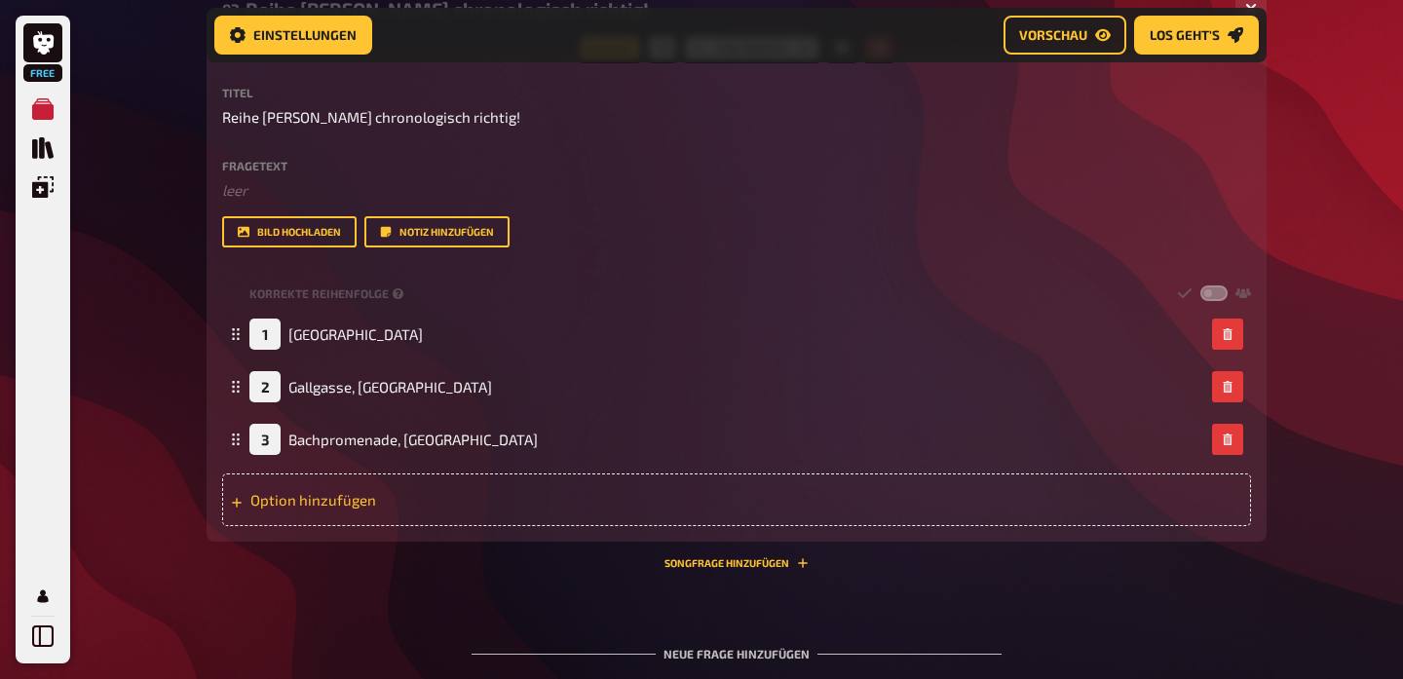
click at [317, 506] on div "Option hinzufügen" at bounding box center [736, 500] width 1029 height 53
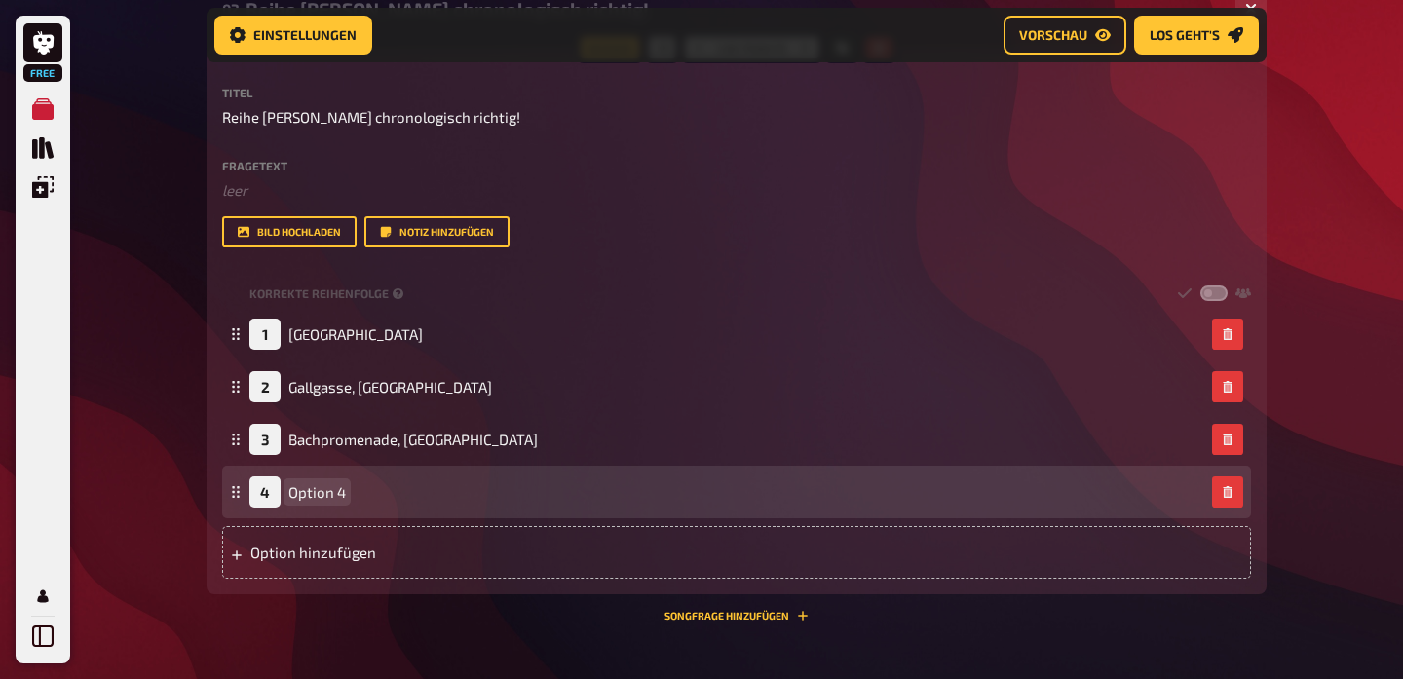
click at [317, 489] on span "Option 4" at bounding box center [316, 492] width 57 height 18
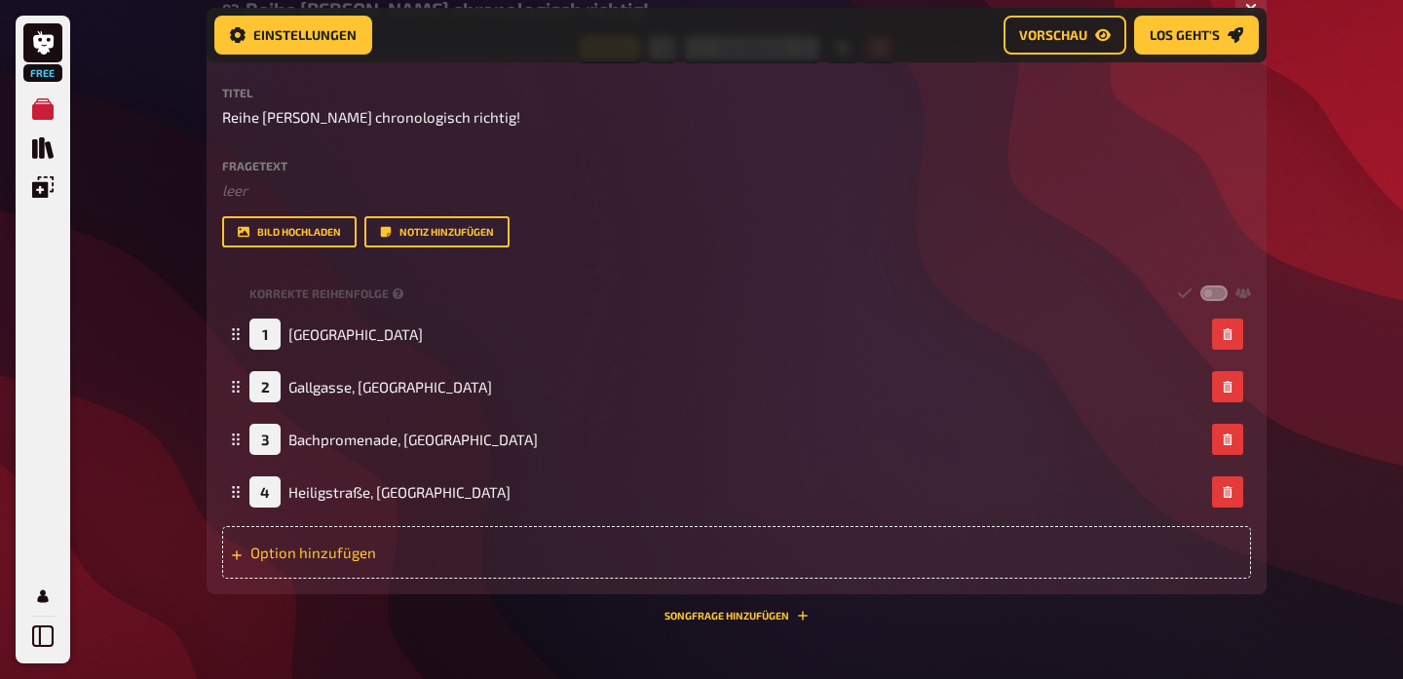
click at [306, 549] on div "Option hinzufügen" at bounding box center [736, 552] width 1029 height 53
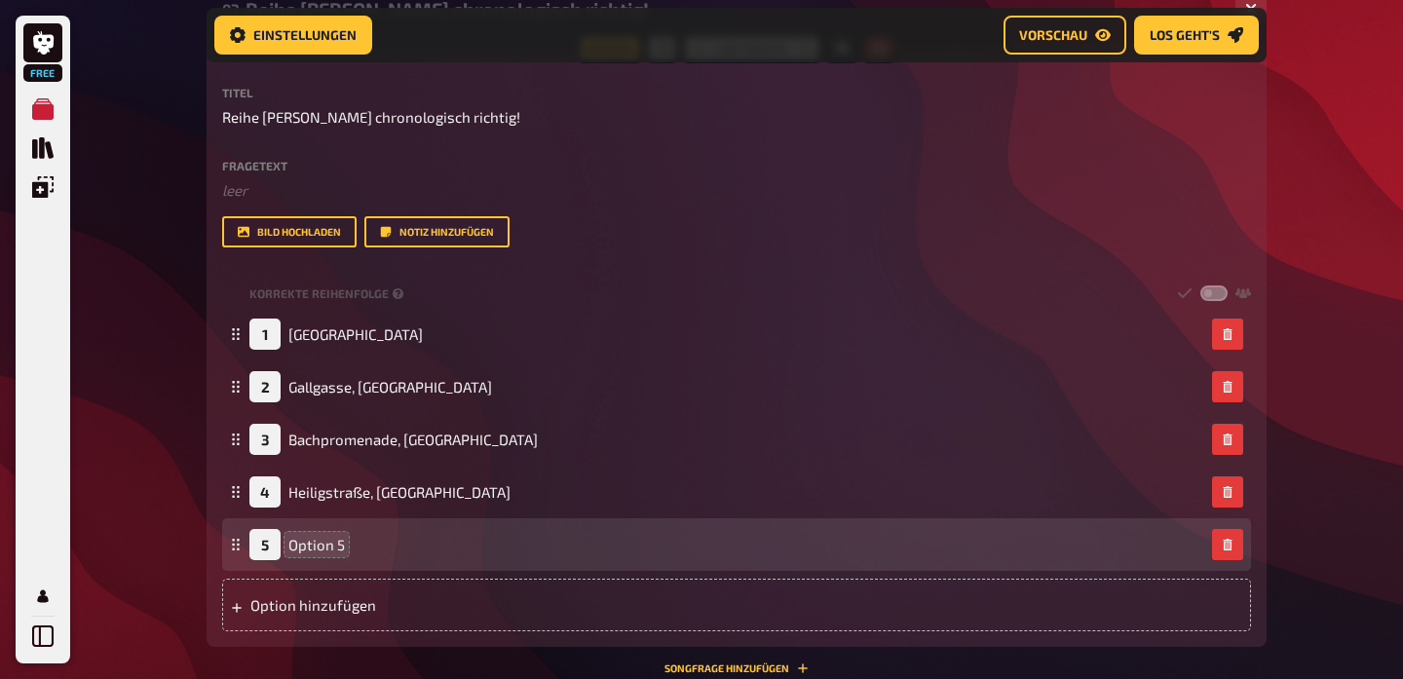
click at [321, 544] on span "Option 5" at bounding box center [316, 545] width 57 height 18
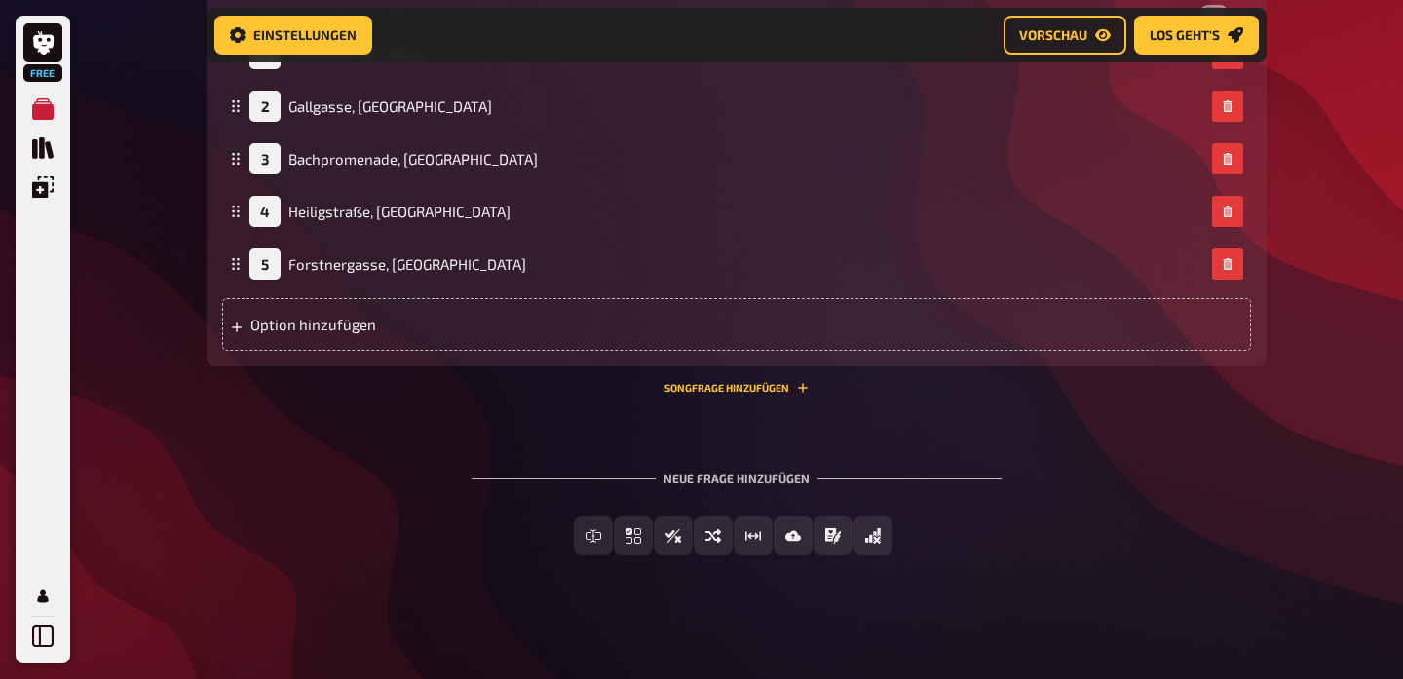
scroll to position [1351, 0]
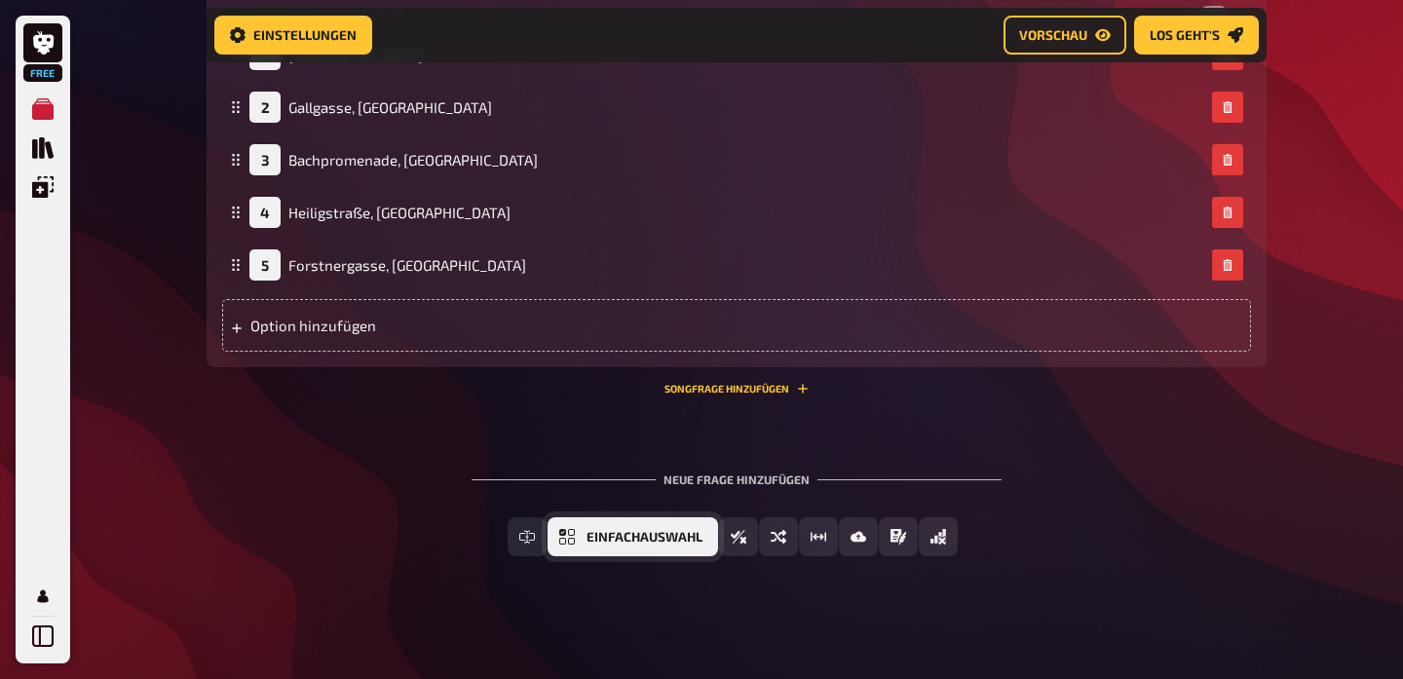
click at [685, 543] on button "Einfachauswahl" at bounding box center [633, 536] width 171 height 39
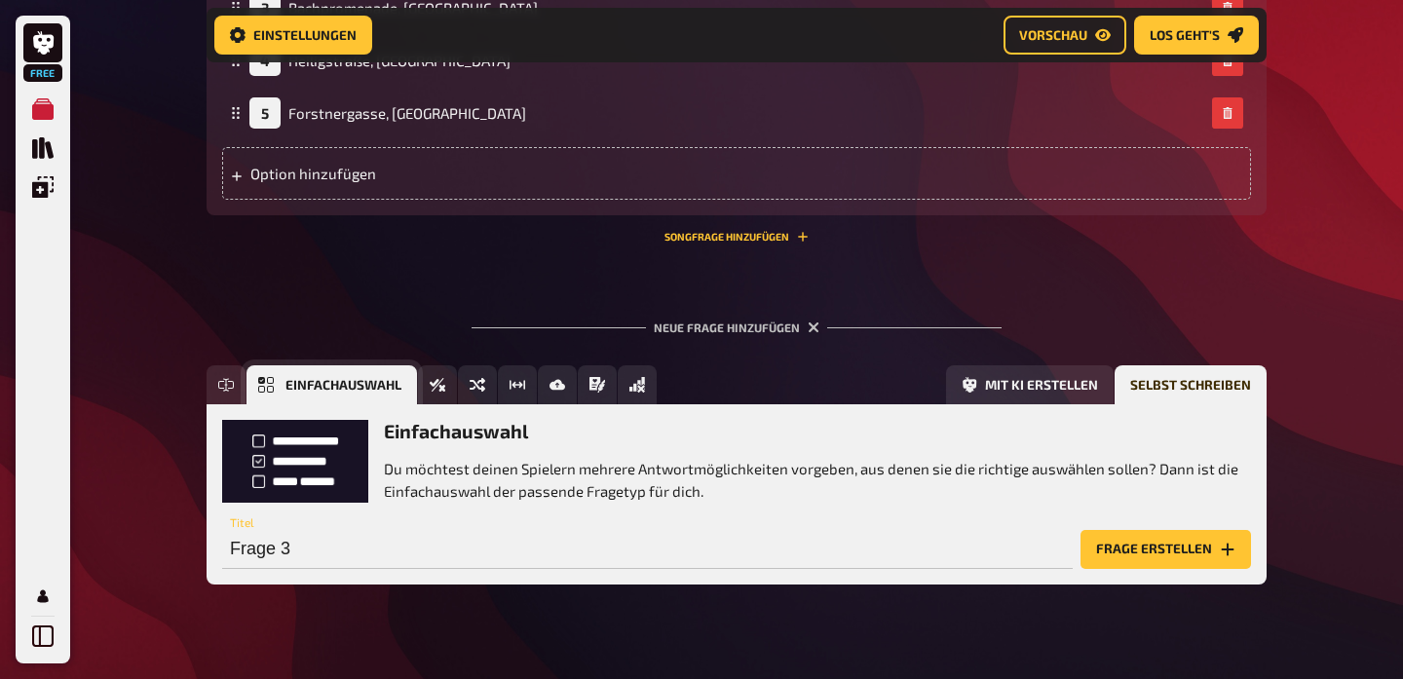
scroll to position [1530, 0]
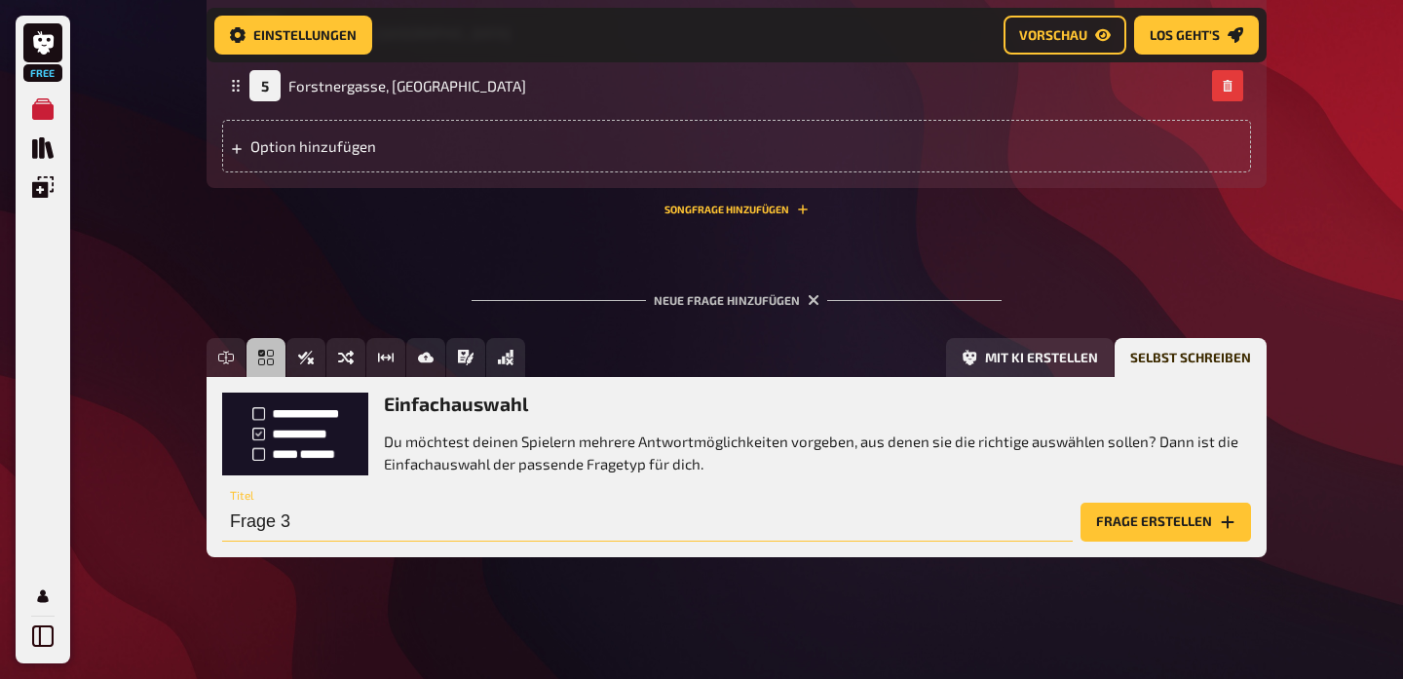
click at [327, 535] on input "Frage 3" at bounding box center [647, 522] width 851 height 39
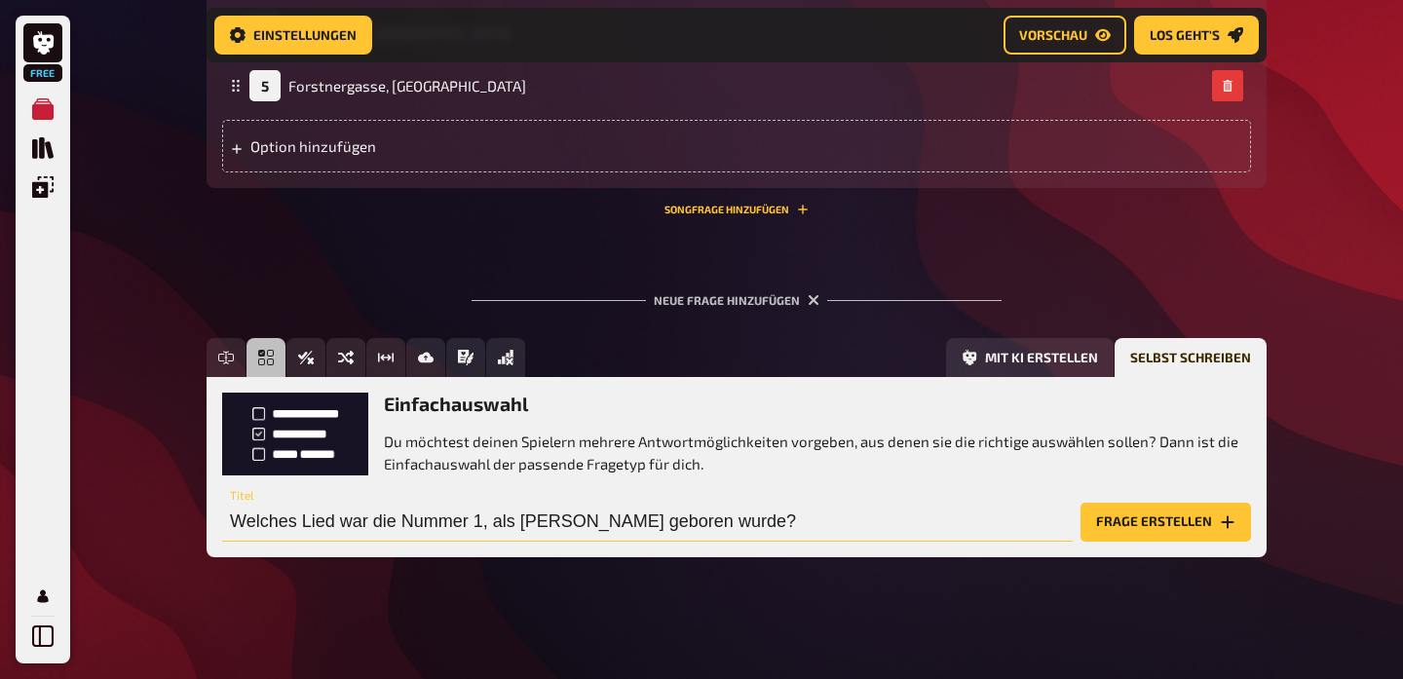
type input "Welches Lied war die Nummer 1, als [PERSON_NAME] geboren wurde?"
click at [1166, 519] on button "Frage erstellen" at bounding box center [1166, 522] width 171 height 39
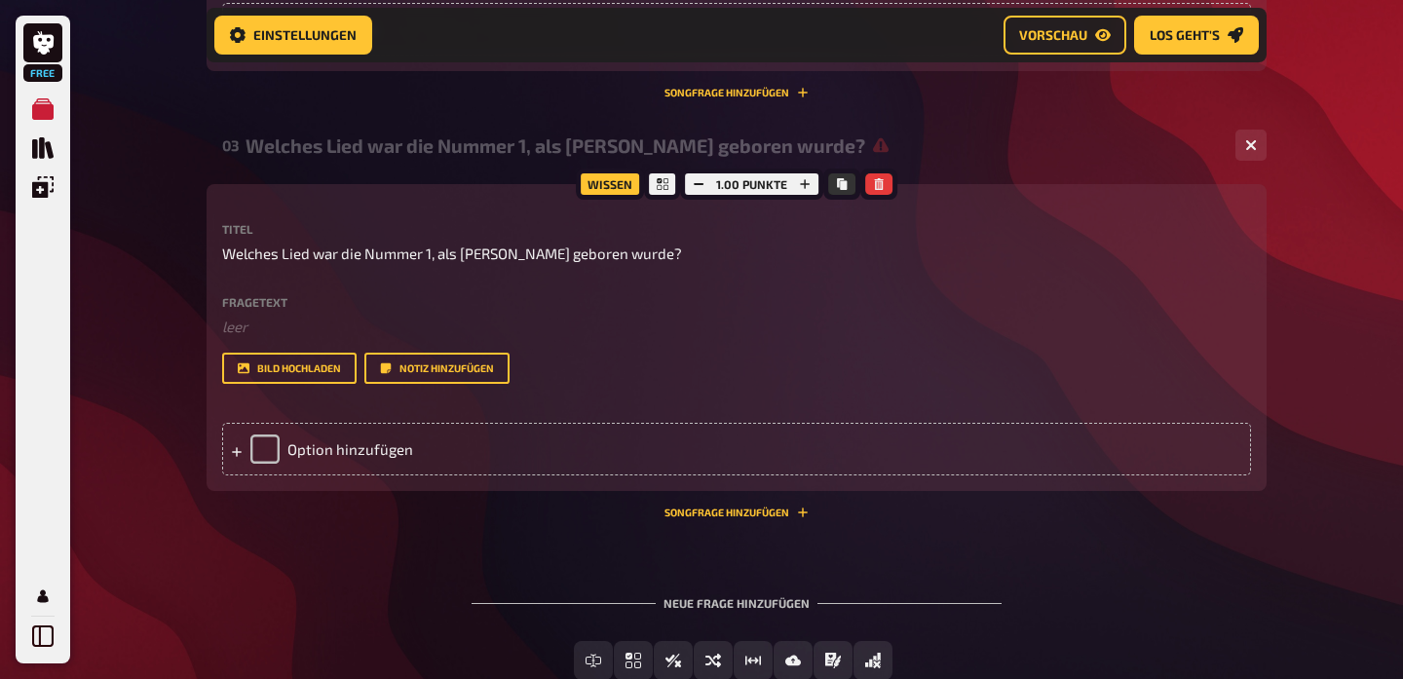
scroll to position [1648, 0]
click at [310, 443] on div "Option hinzufügen" at bounding box center [736, 448] width 1029 height 53
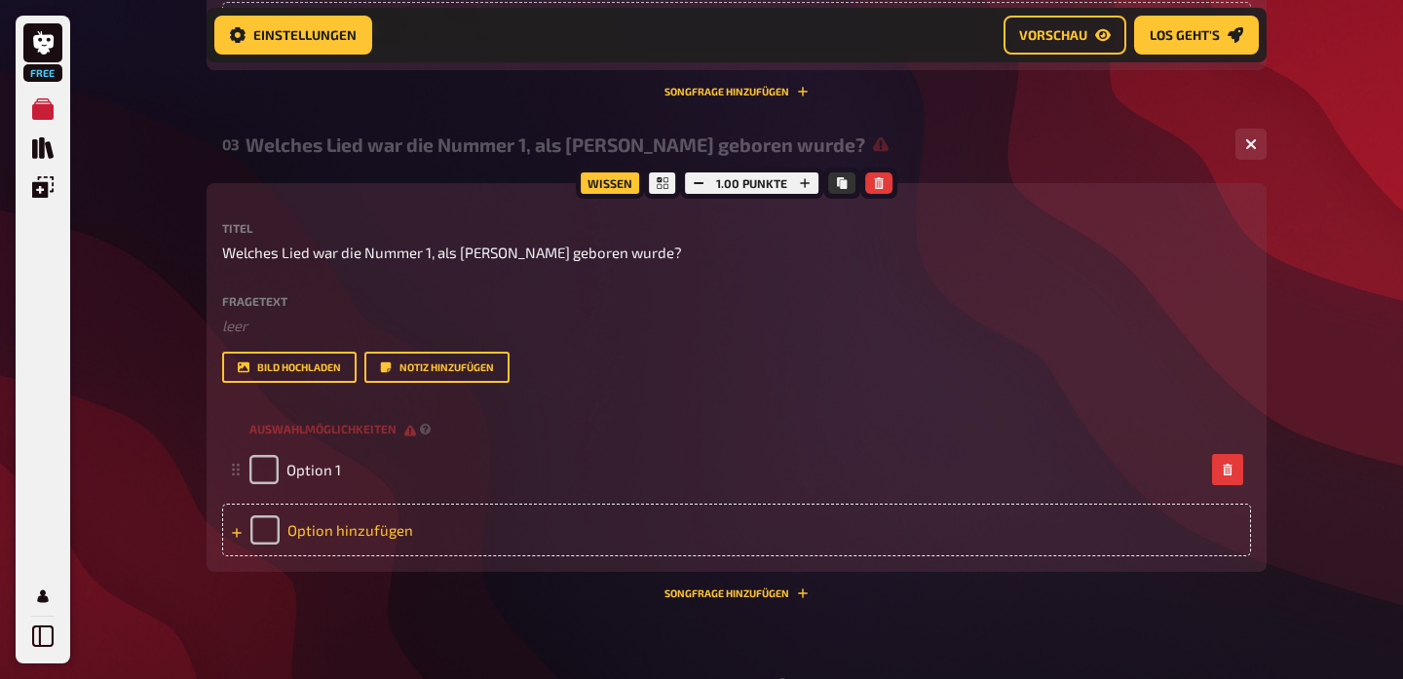
click at [334, 529] on div "Option hinzufügen" at bounding box center [736, 530] width 1029 height 53
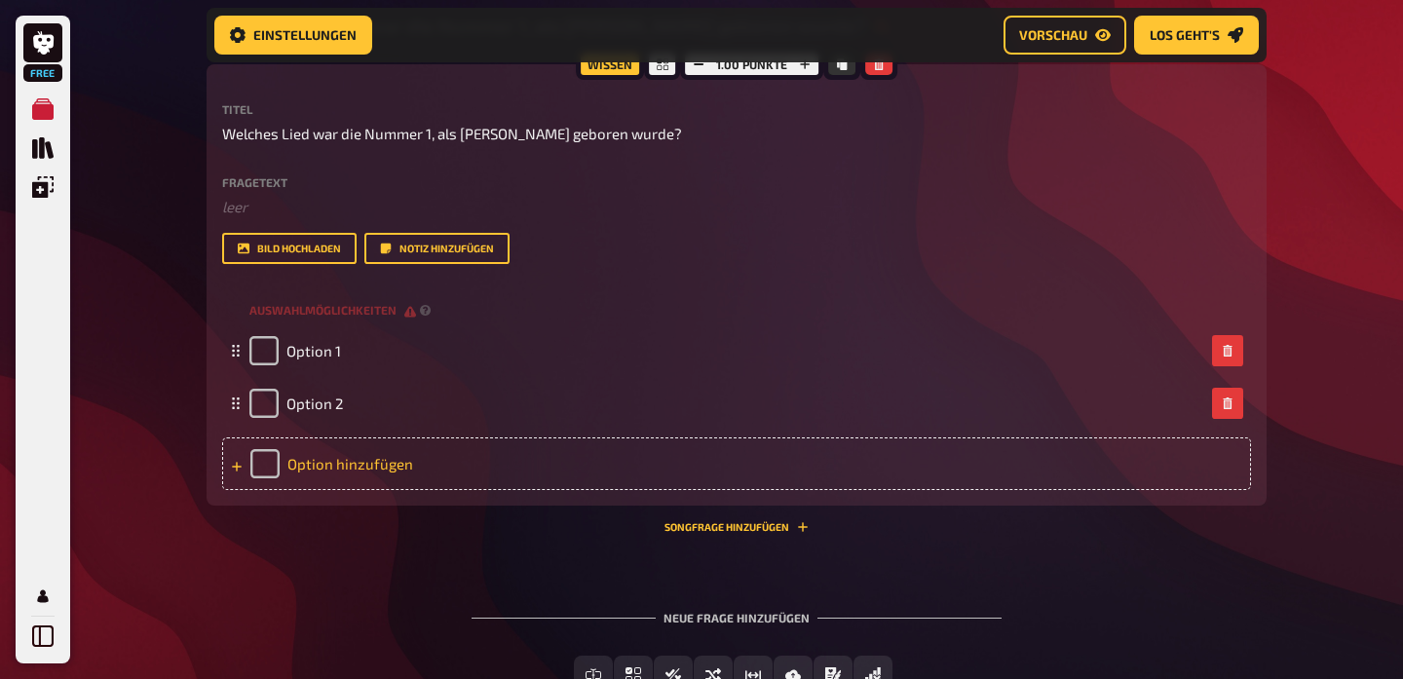
scroll to position [1769, 0]
click at [311, 460] on div "Option hinzufügen" at bounding box center [736, 462] width 1029 height 53
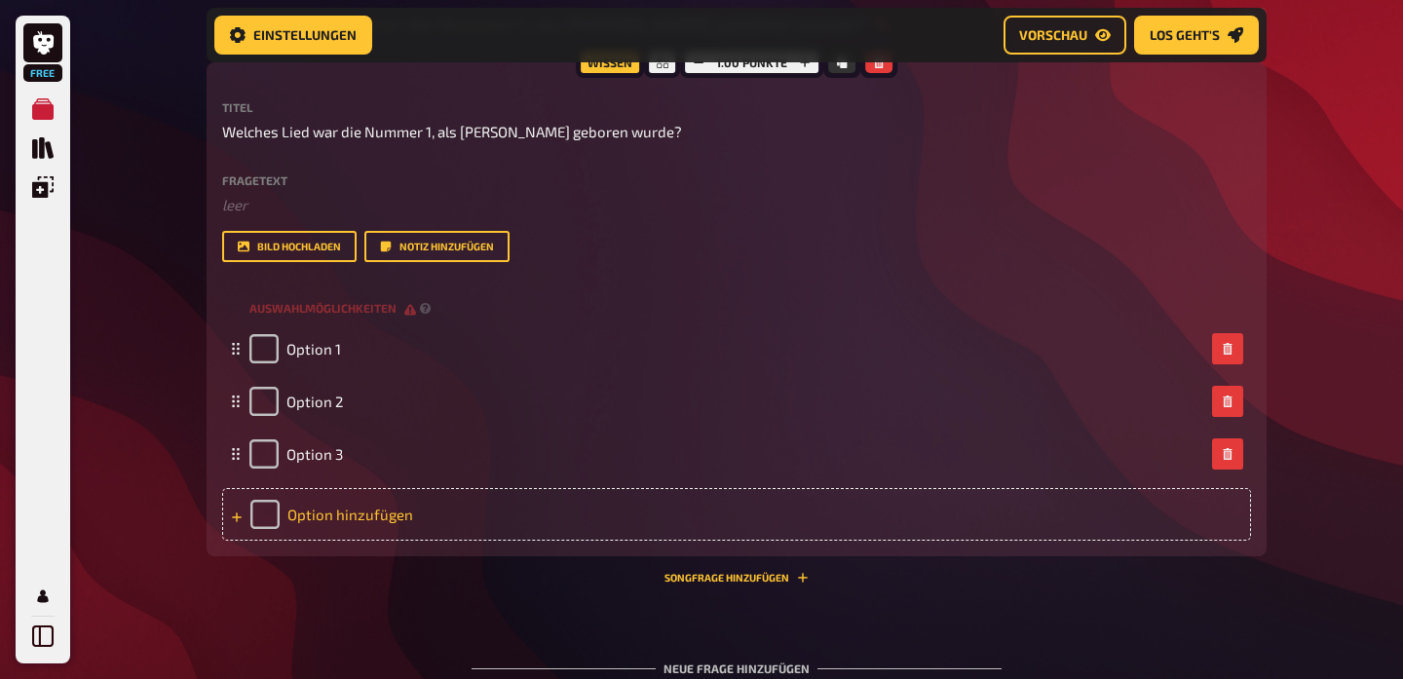
click at [326, 514] on div "Option hinzufügen" at bounding box center [736, 514] width 1029 height 53
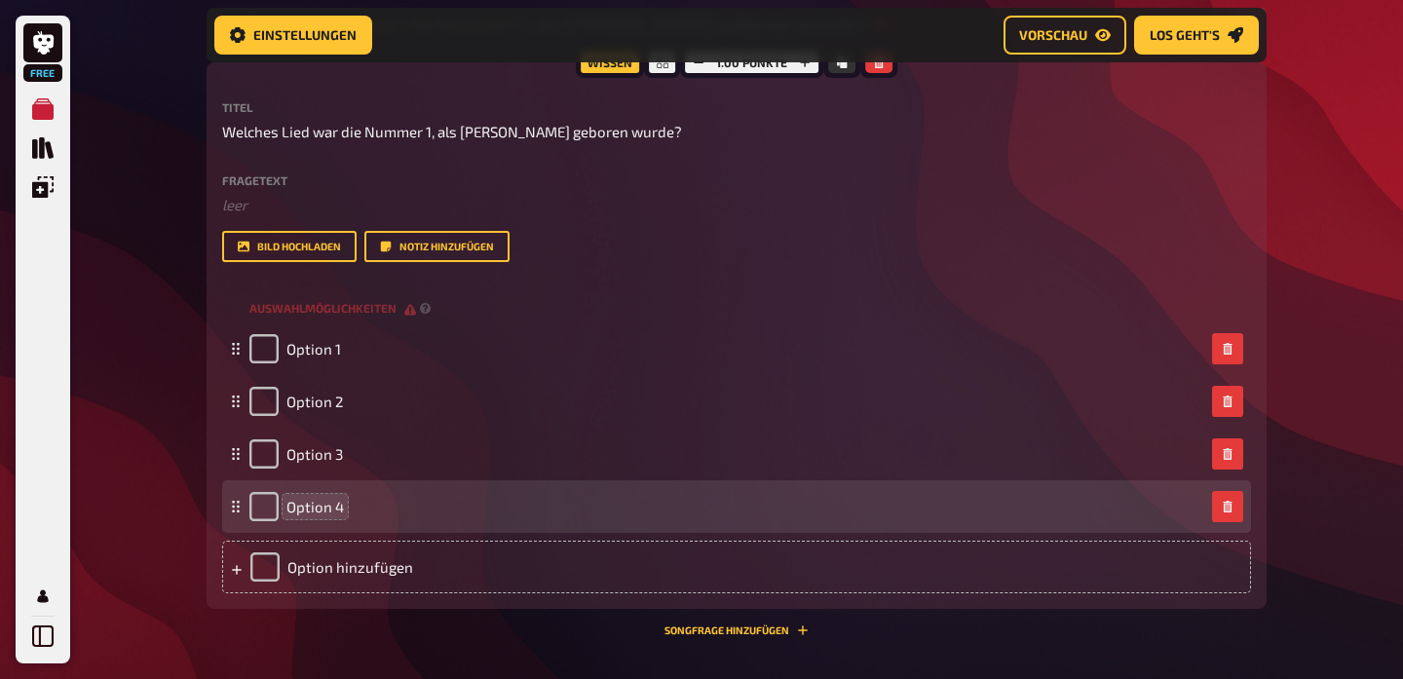
click at [330, 506] on span "Option 4" at bounding box center [314, 507] width 57 height 18
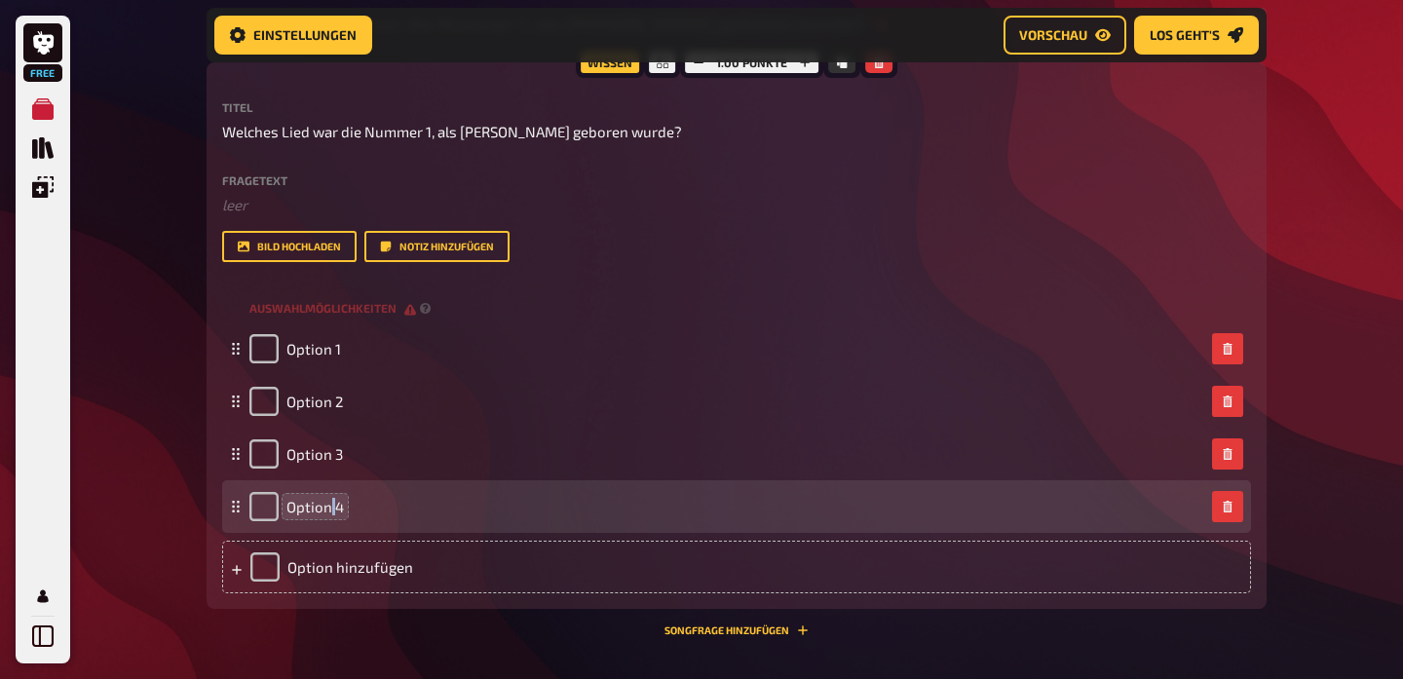
click at [330, 506] on span "Option 4" at bounding box center [314, 507] width 57 height 18
click at [259, 508] on input "checkbox" at bounding box center [263, 506] width 29 height 29
checkbox input "true"
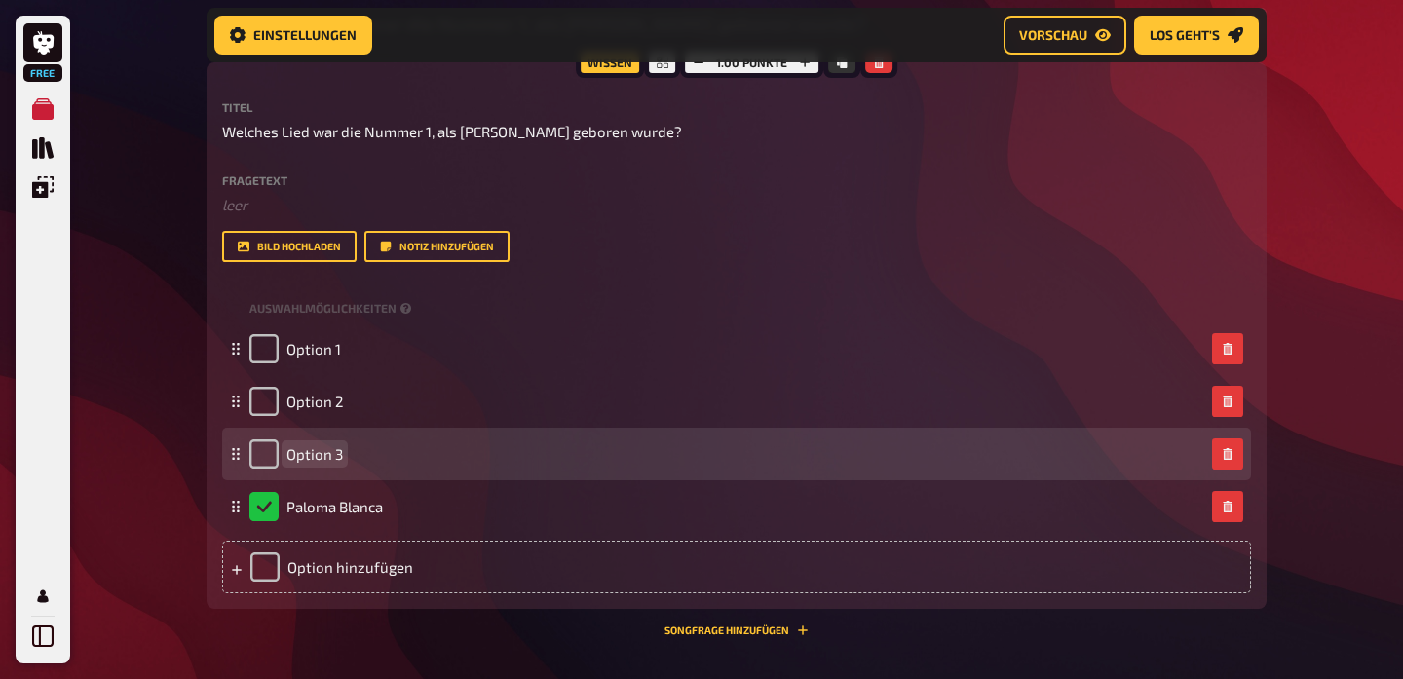
click at [325, 455] on span "Option 3" at bounding box center [314, 454] width 57 height 18
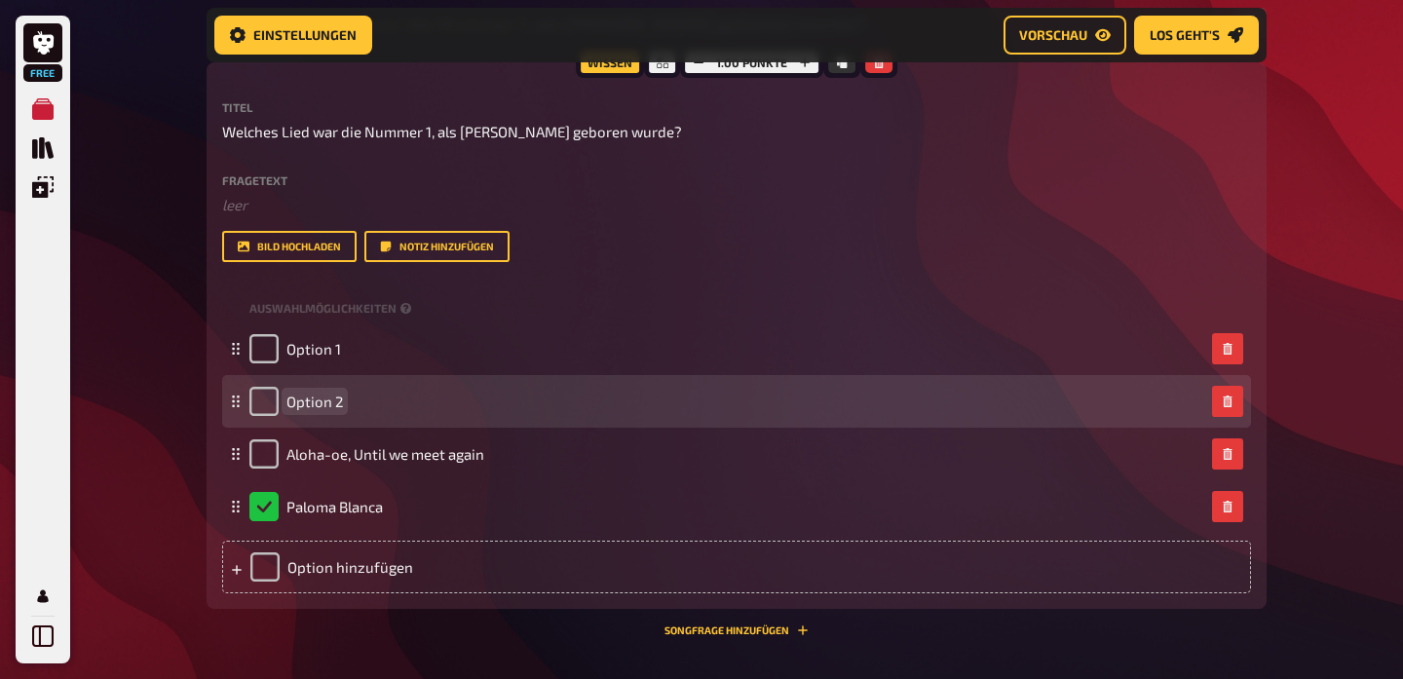
click at [334, 404] on span "Option 2" at bounding box center [314, 402] width 57 height 18
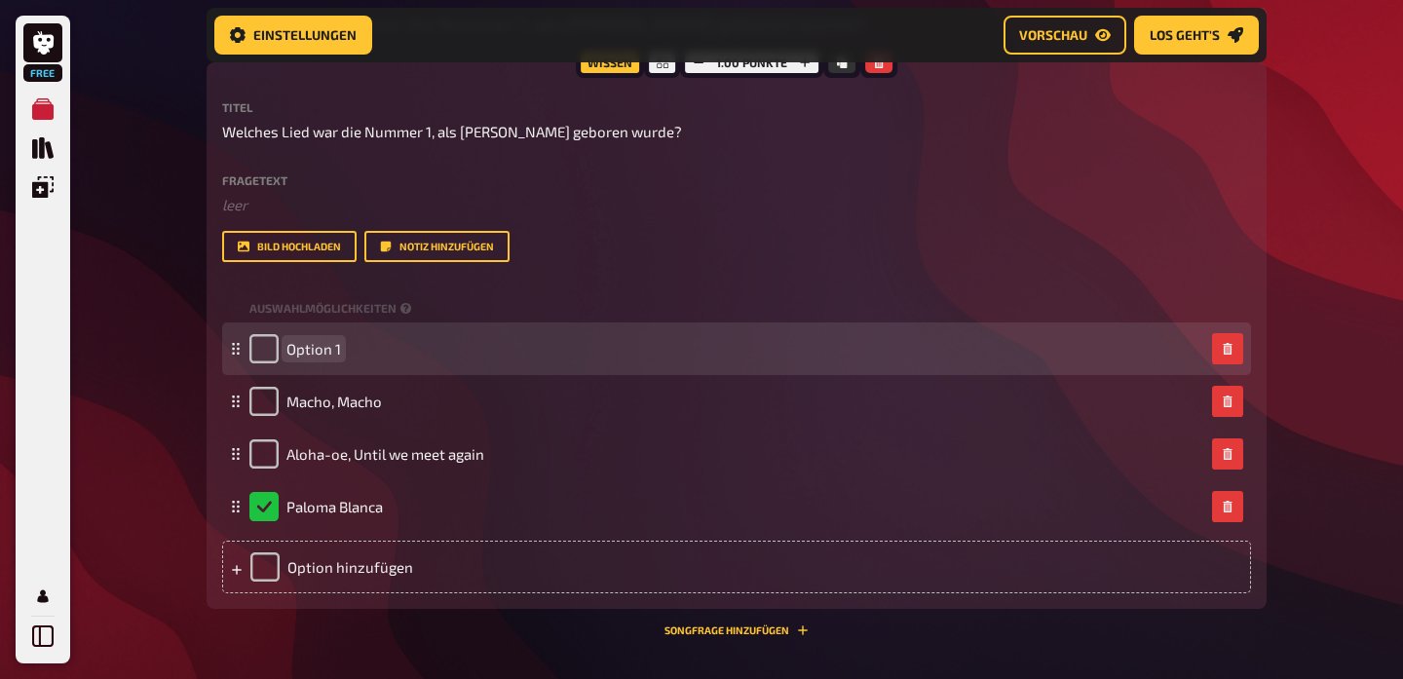
click at [314, 353] on span "Option 1" at bounding box center [313, 349] width 55 height 18
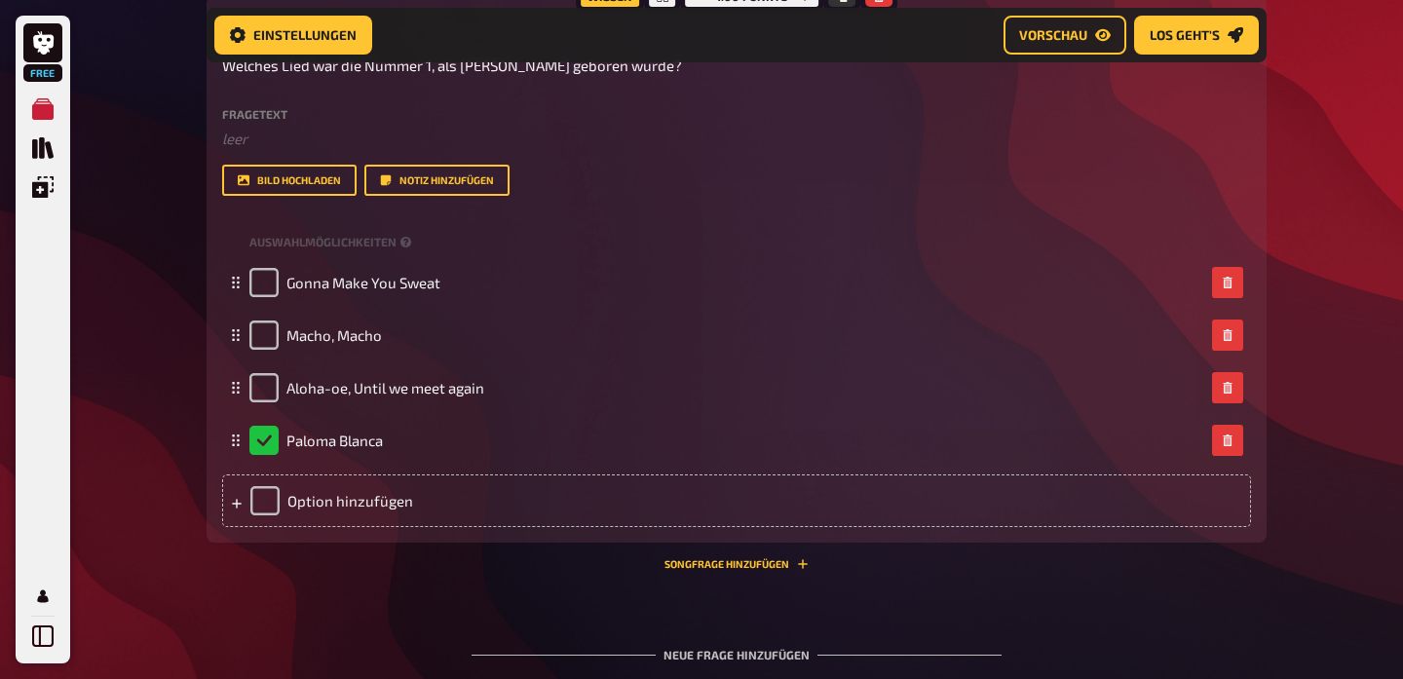
scroll to position [1974, 0]
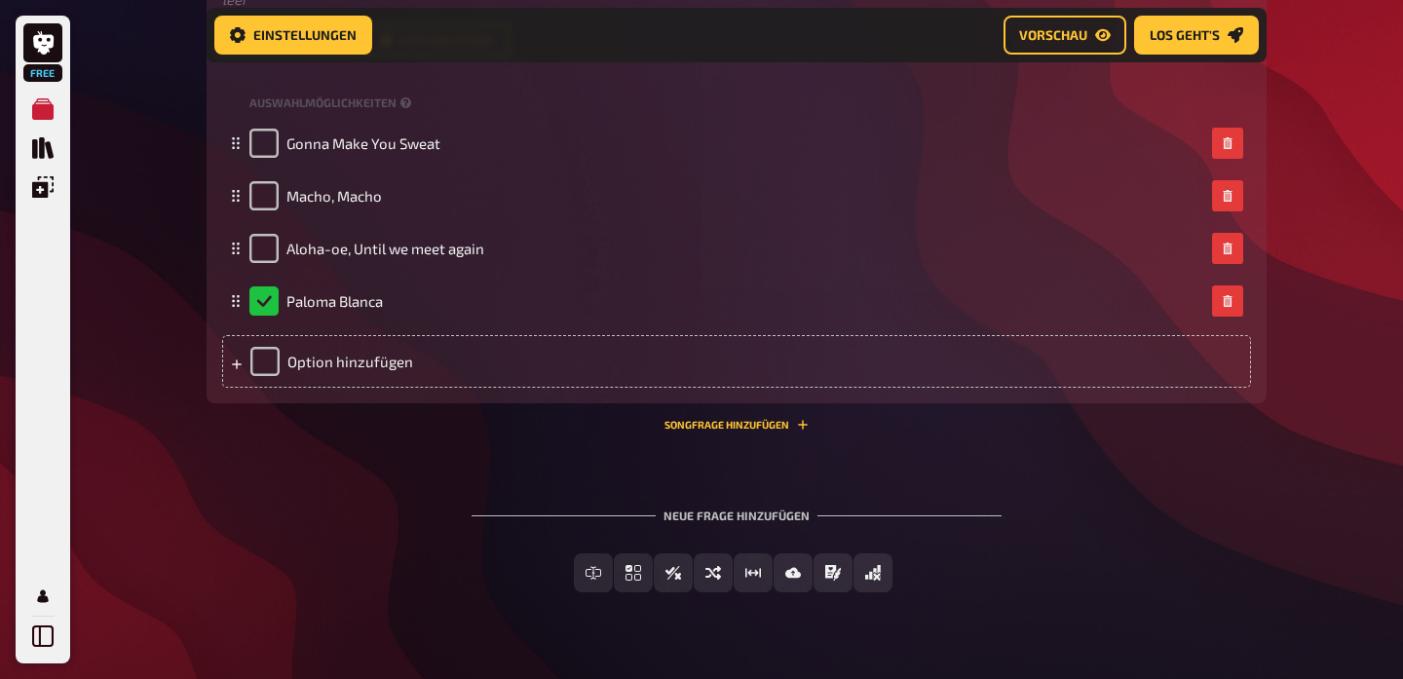
click at [249, 406] on div "Wissen 1.00 Punkte Titel Welches Lied war die Nummer 1, als [PERSON_NAME] gebor…" at bounding box center [737, 144] width 1060 height 574
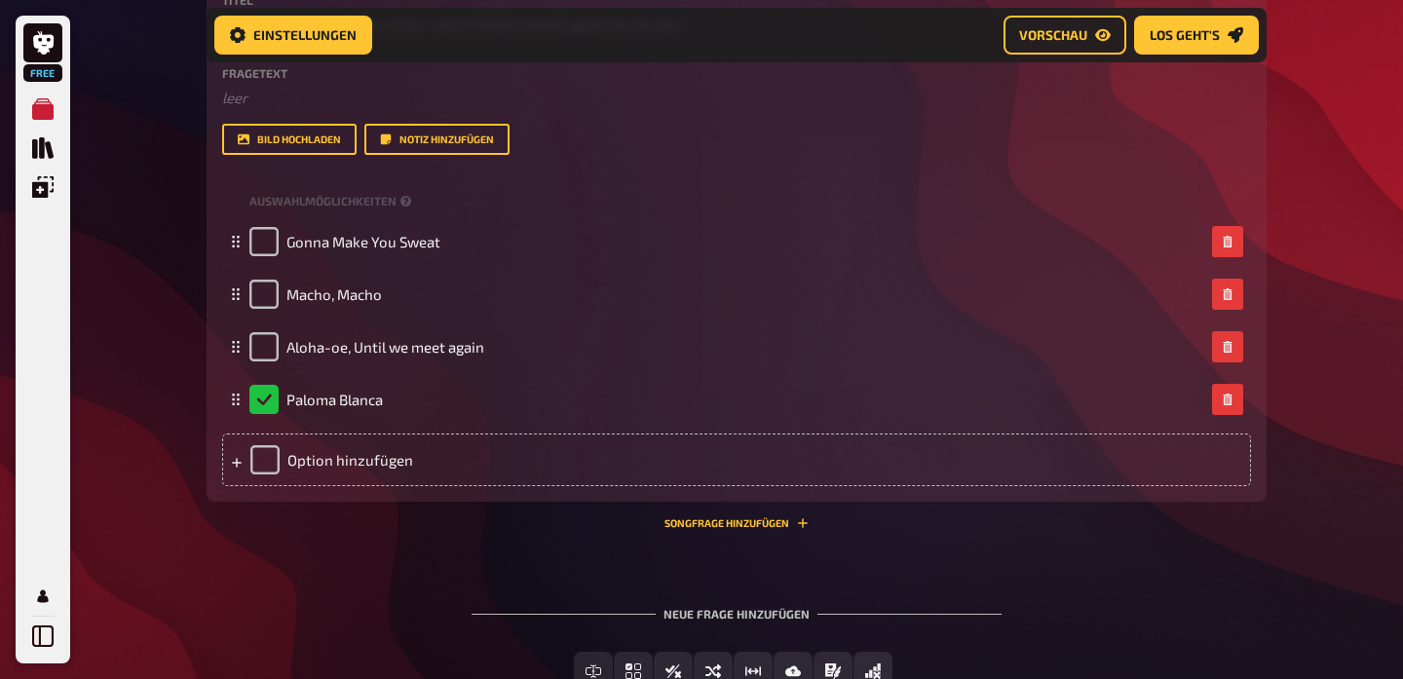
scroll to position [1978, 0]
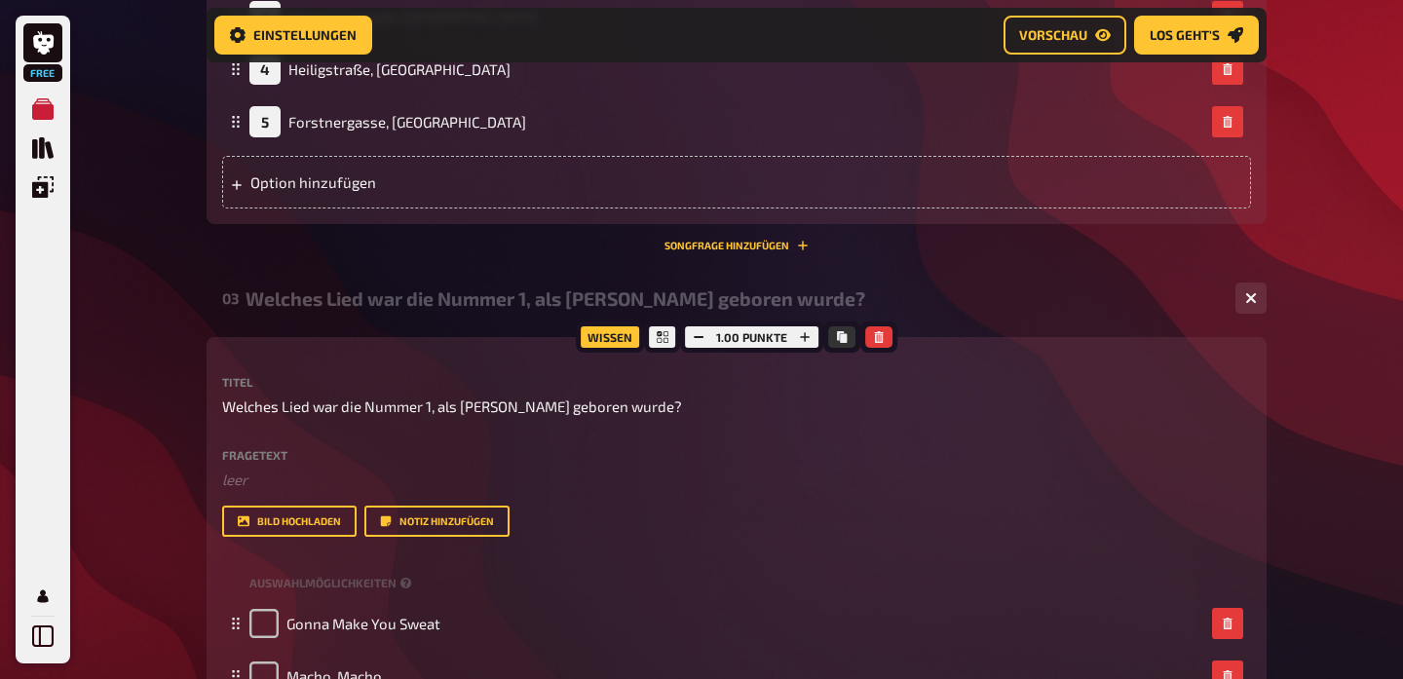
scroll to position [1493, 0]
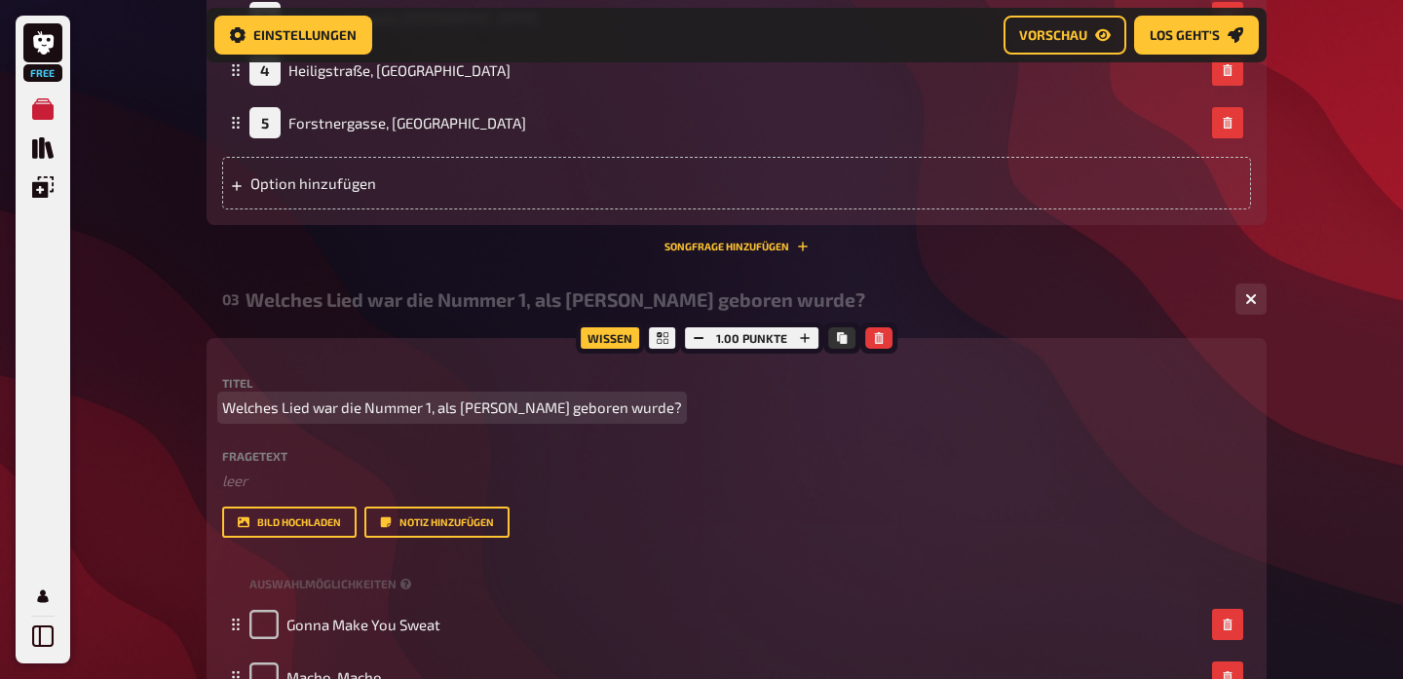
click at [362, 407] on span "Welches Lied war die Nummer 1, als [PERSON_NAME] geboren wurde?" at bounding box center [452, 408] width 460 height 22
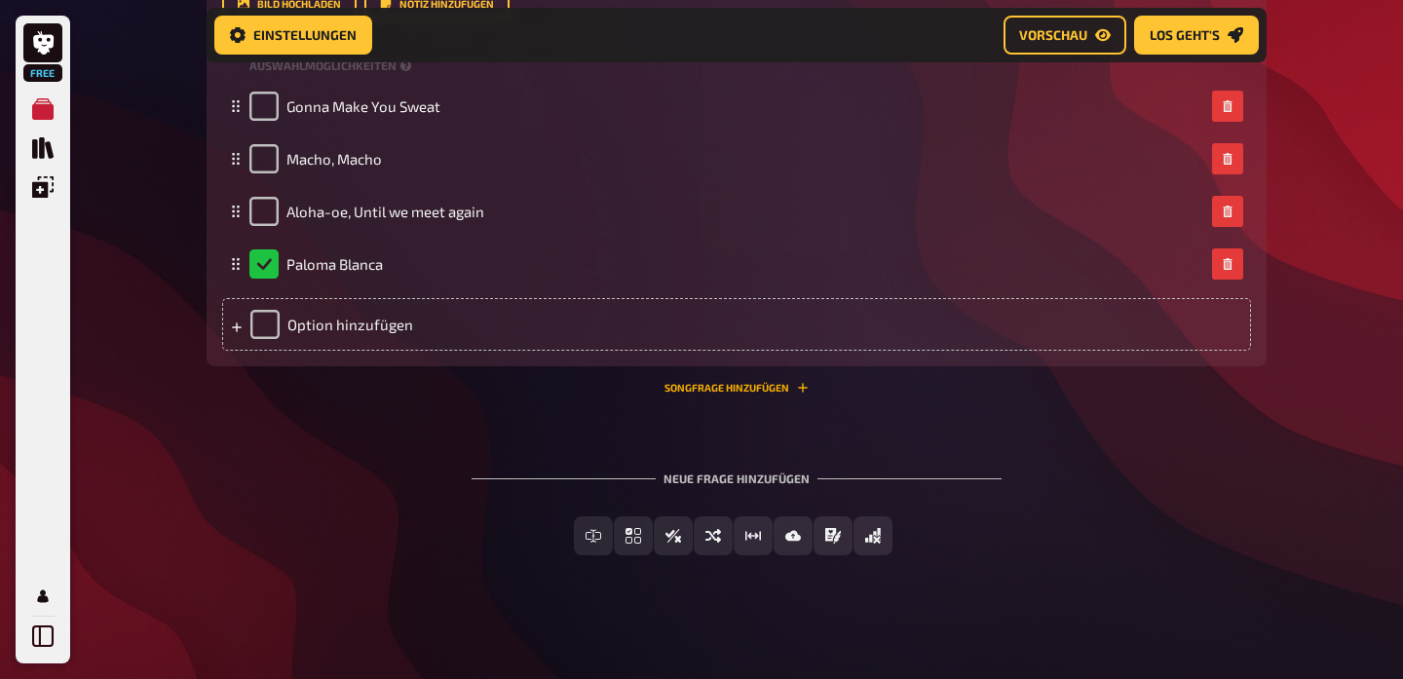
scroll to position [2009, 0]
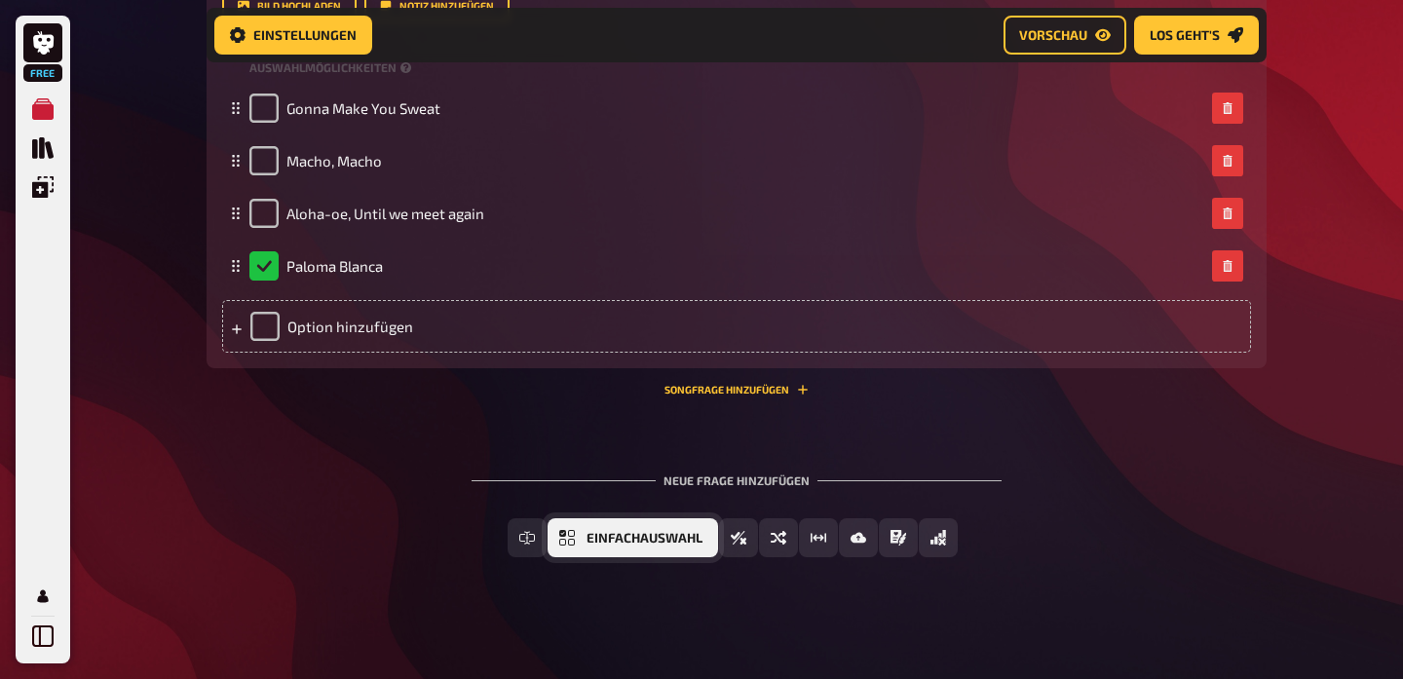
click at [658, 537] on span "Einfachauswahl" at bounding box center [645, 539] width 116 height 14
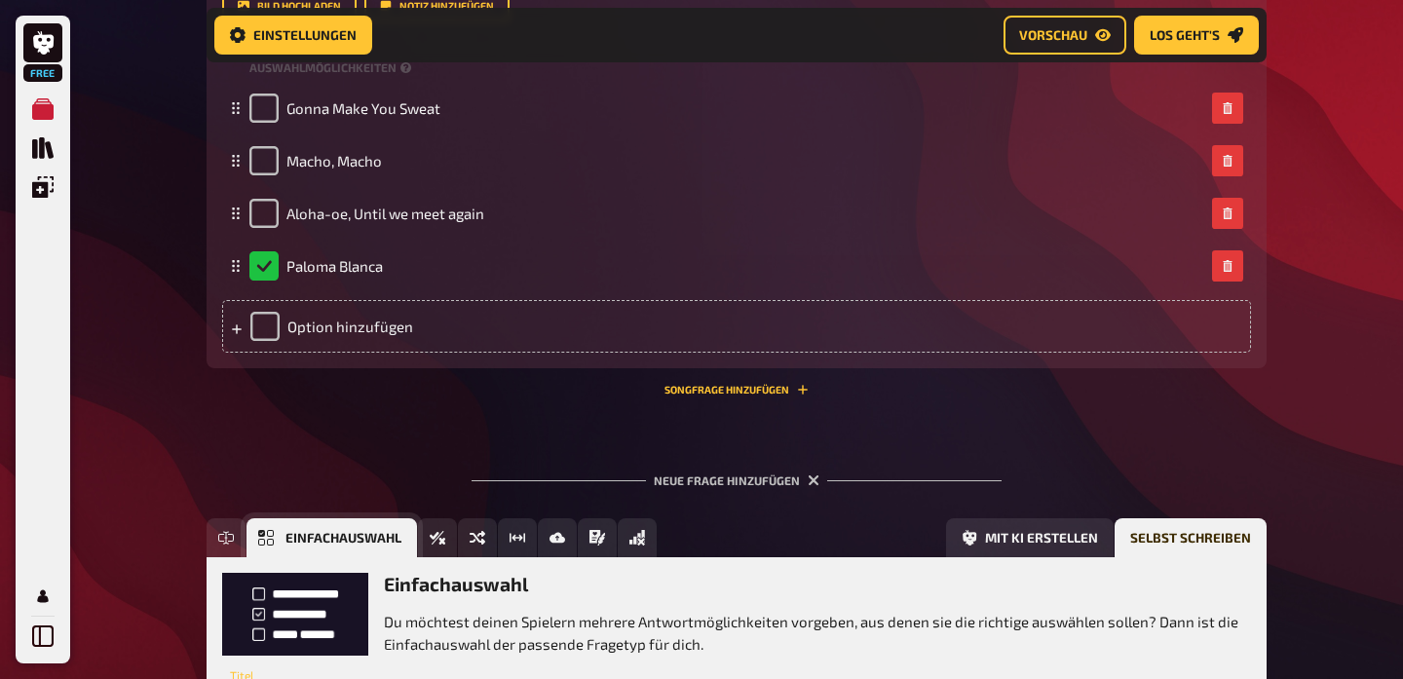
scroll to position [2189, 0]
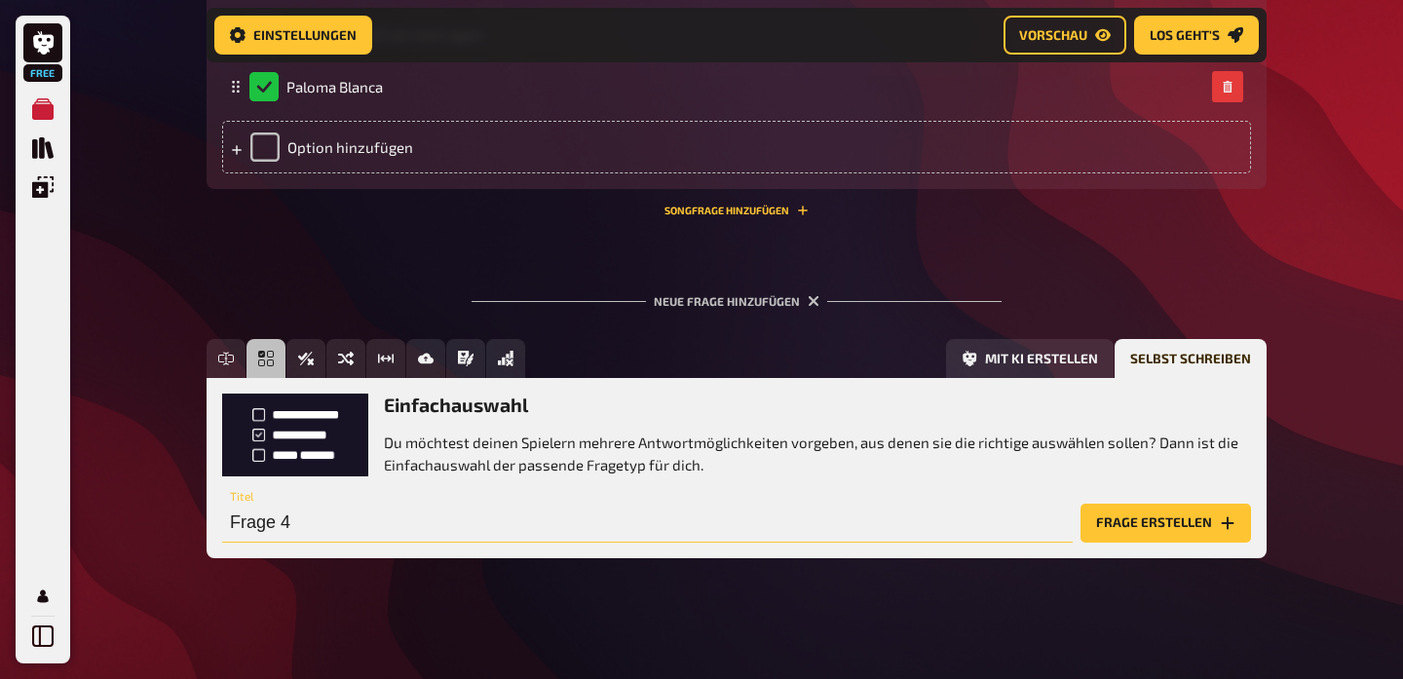
click at [567, 535] on input "Frage 4" at bounding box center [647, 523] width 851 height 39
type input "F"
type input "Welcher ist [PERSON_NAME] Lieblingsfußballverein?"
click at [1146, 521] on button "Frage erstellen" at bounding box center [1166, 523] width 171 height 39
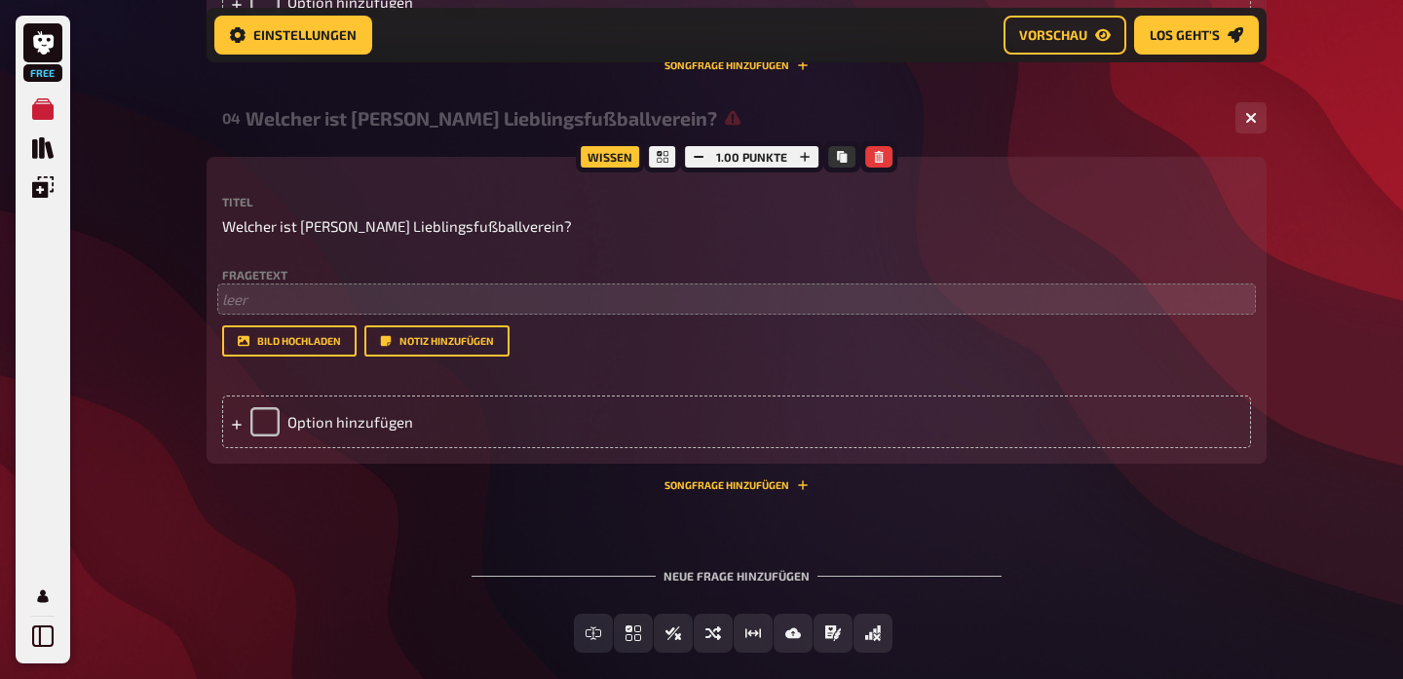
scroll to position [2349, 0]
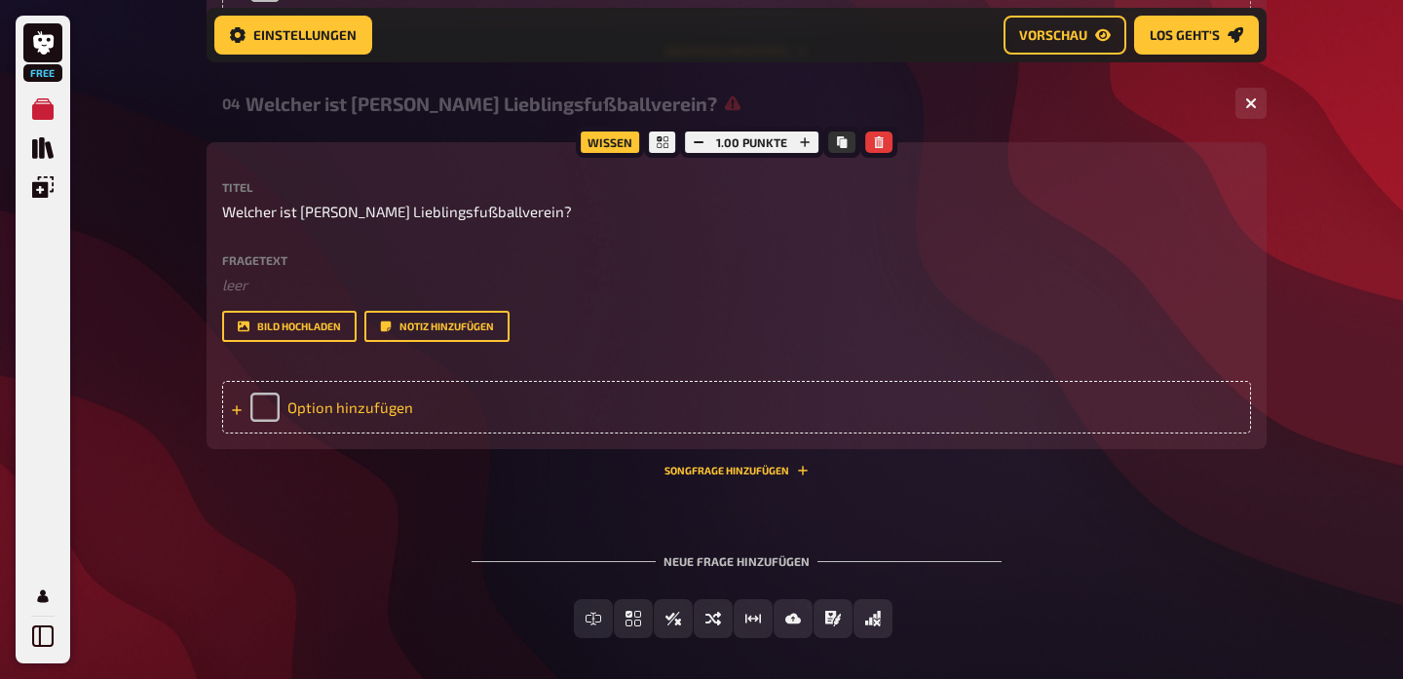
click at [343, 407] on div "Option hinzufügen" at bounding box center [736, 407] width 1029 height 53
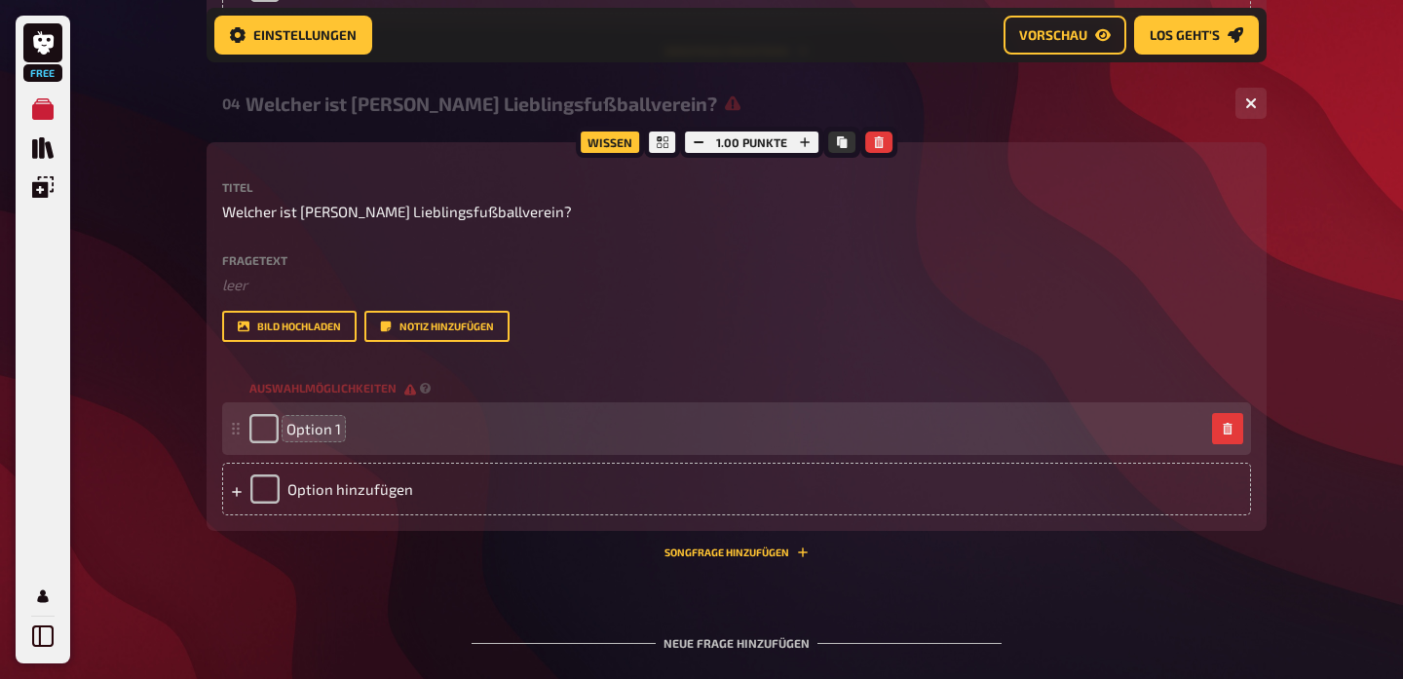
click at [330, 420] on span "Option 1" at bounding box center [313, 429] width 55 height 18
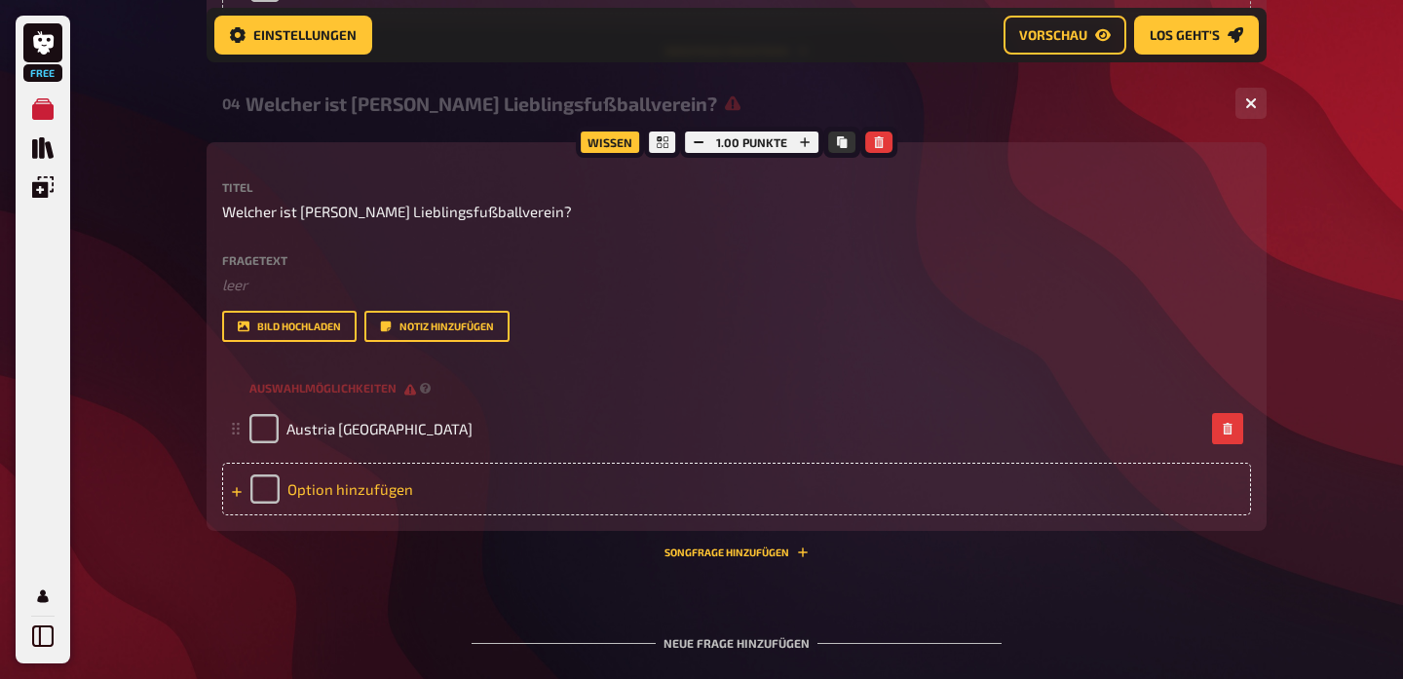
click at [317, 483] on div "Option hinzufügen" at bounding box center [736, 489] width 1029 height 53
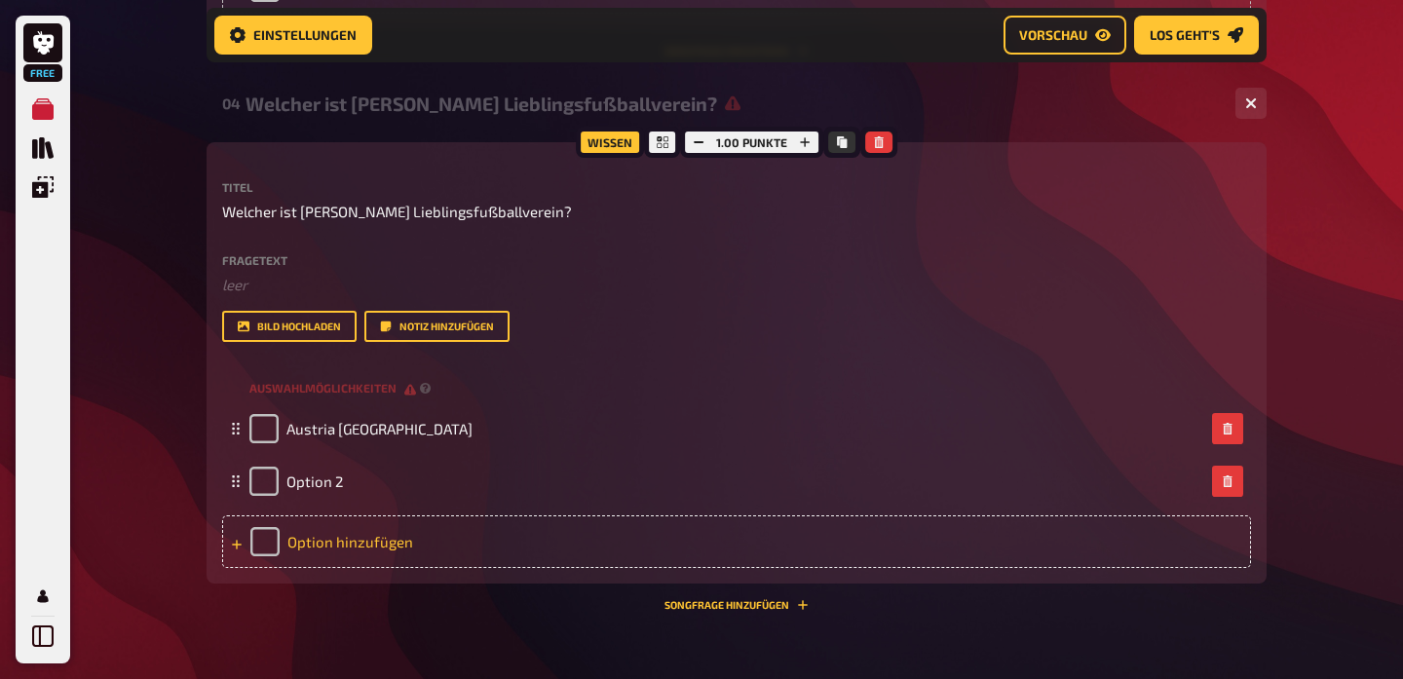
click at [317, 483] on span "Option 2" at bounding box center [314, 482] width 57 height 18
click at [335, 541] on div "Option hinzufügen" at bounding box center [736, 542] width 1029 height 53
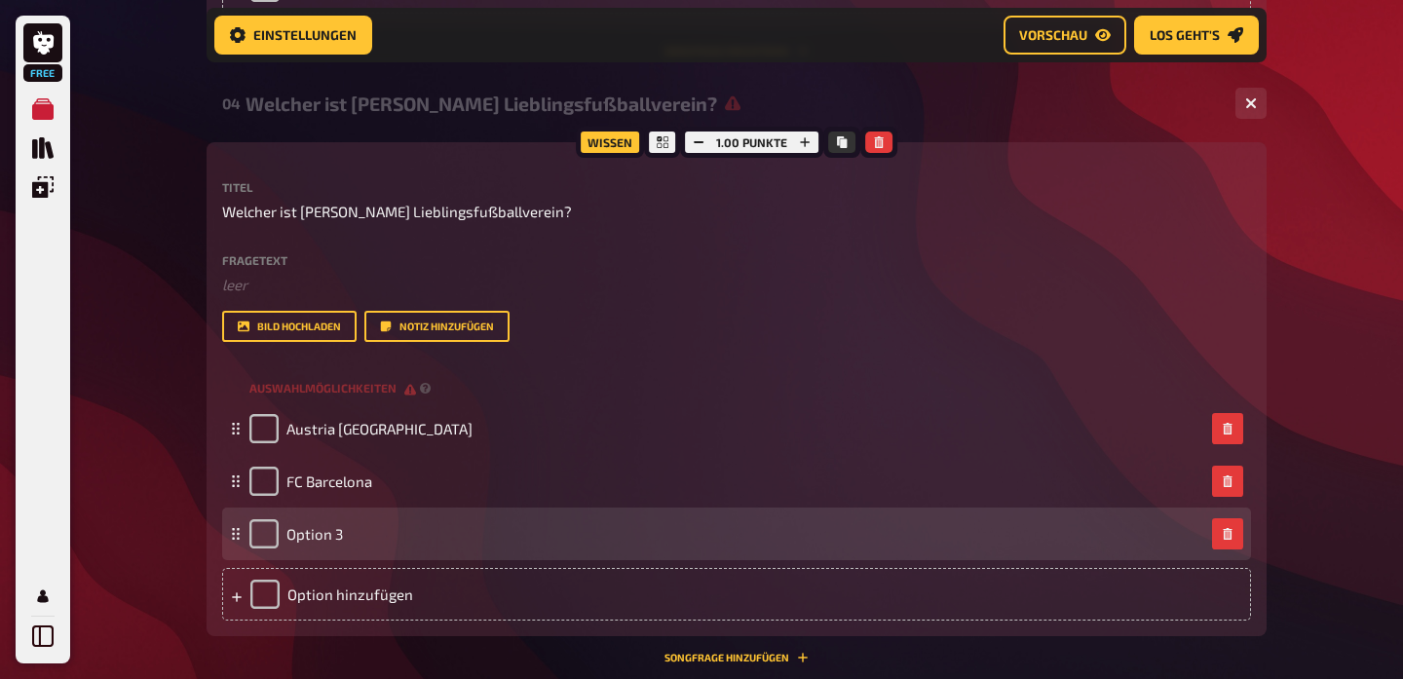
click at [328, 519] on div "Option 3" at bounding box center [296, 533] width 94 height 29
click at [326, 533] on span "Option 3" at bounding box center [314, 534] width 57 height 18
click at [267, 534] on input "checkbox" at bounding box center [263, 533] width 29 height 29
checkbox input "true"
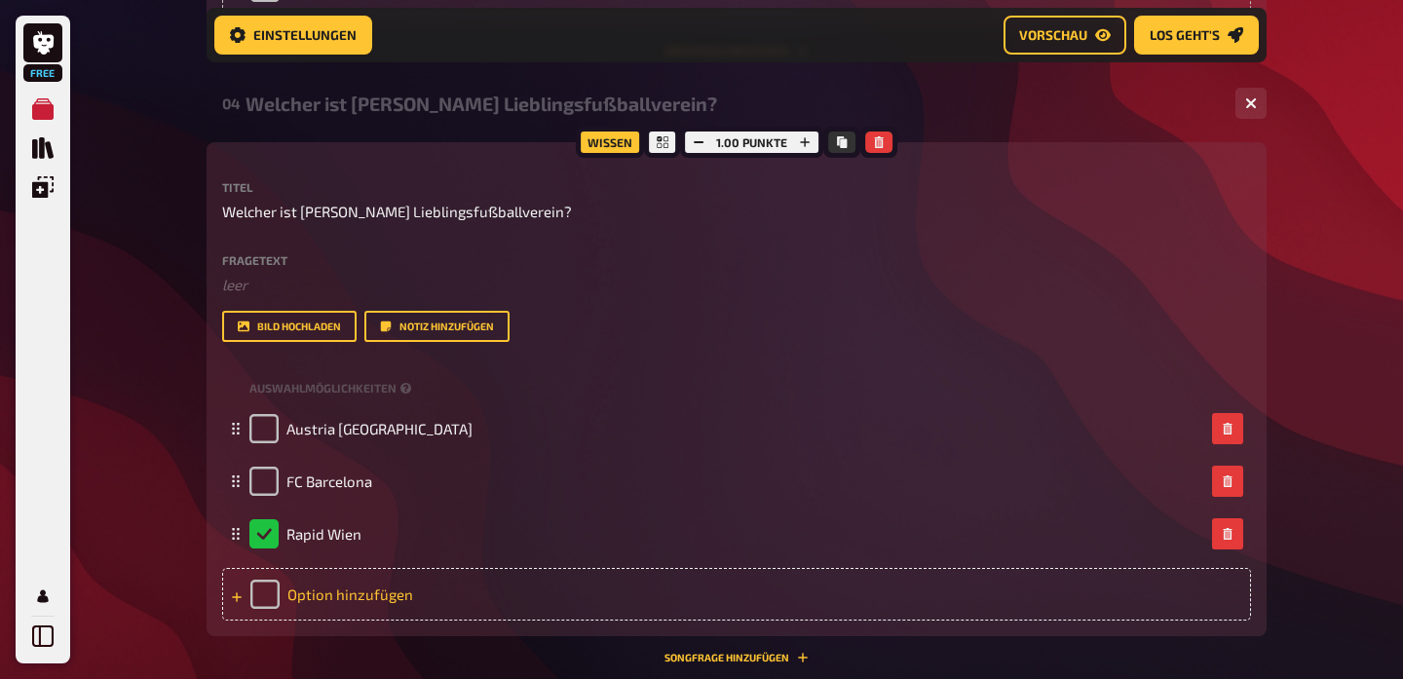
click at [334, 588] on div "Option hinzufügen" at bounding box center [736, 594] width 1029 height 53
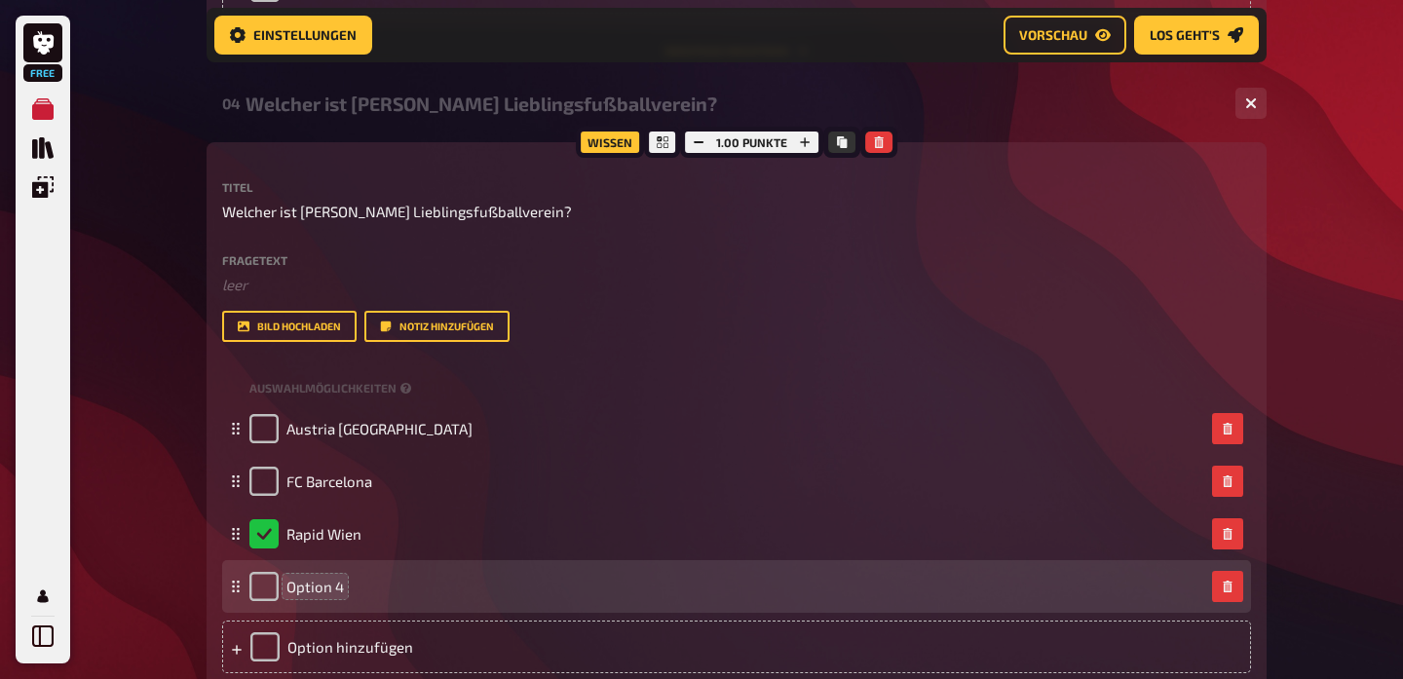
click at [330, 587] on span "Option 4" at bounding box center [314, 587] width 57 height 18
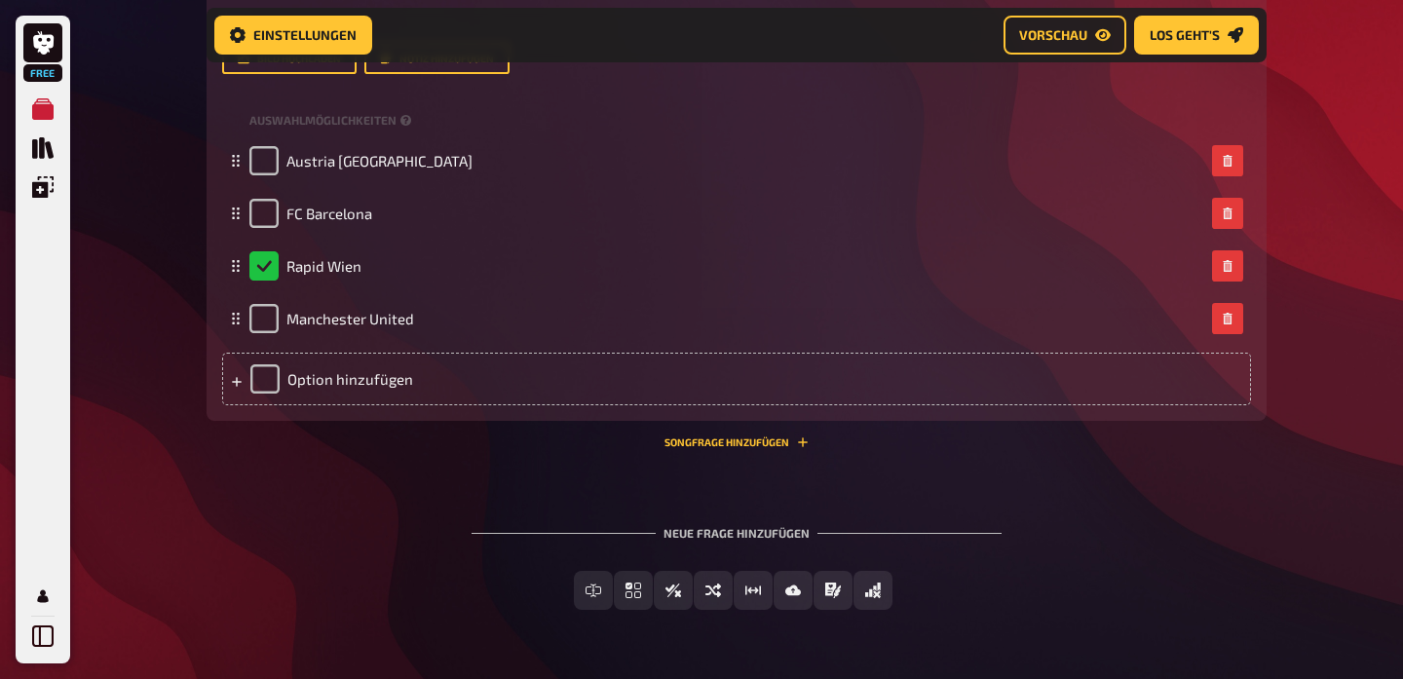
scroll to position [2635, 0]
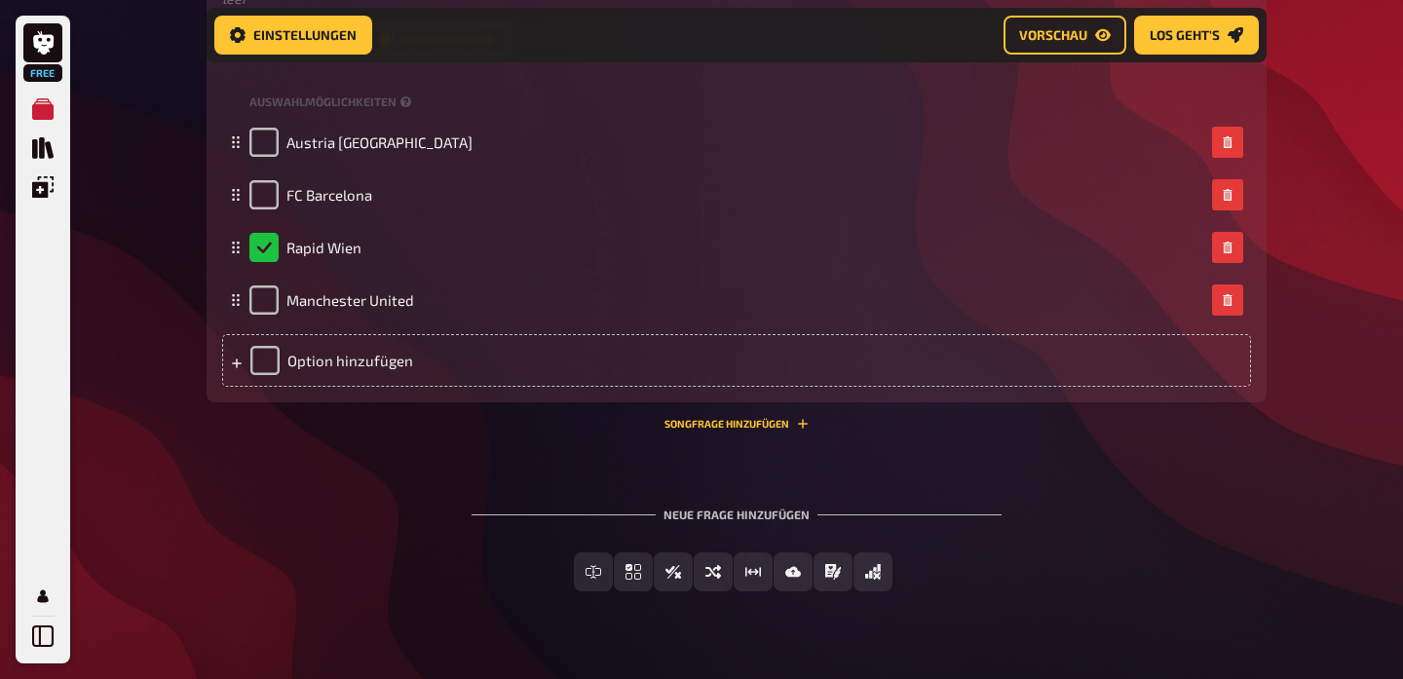
click at [251, 477] on div "Neue Frage hinzufügen Freitext Eingabe Einfachauswahl Wahr / Falsch Sortierfrag…" at bounding box center [737, 550] width 1060 height 146
click at [365, 536] on div "Neue Frage hinzufügen Freitext Eingabe Einfachauswahl Wahr / Falsch Sortierfrag…" at bounding box center [737, 550] width 1060 height 146
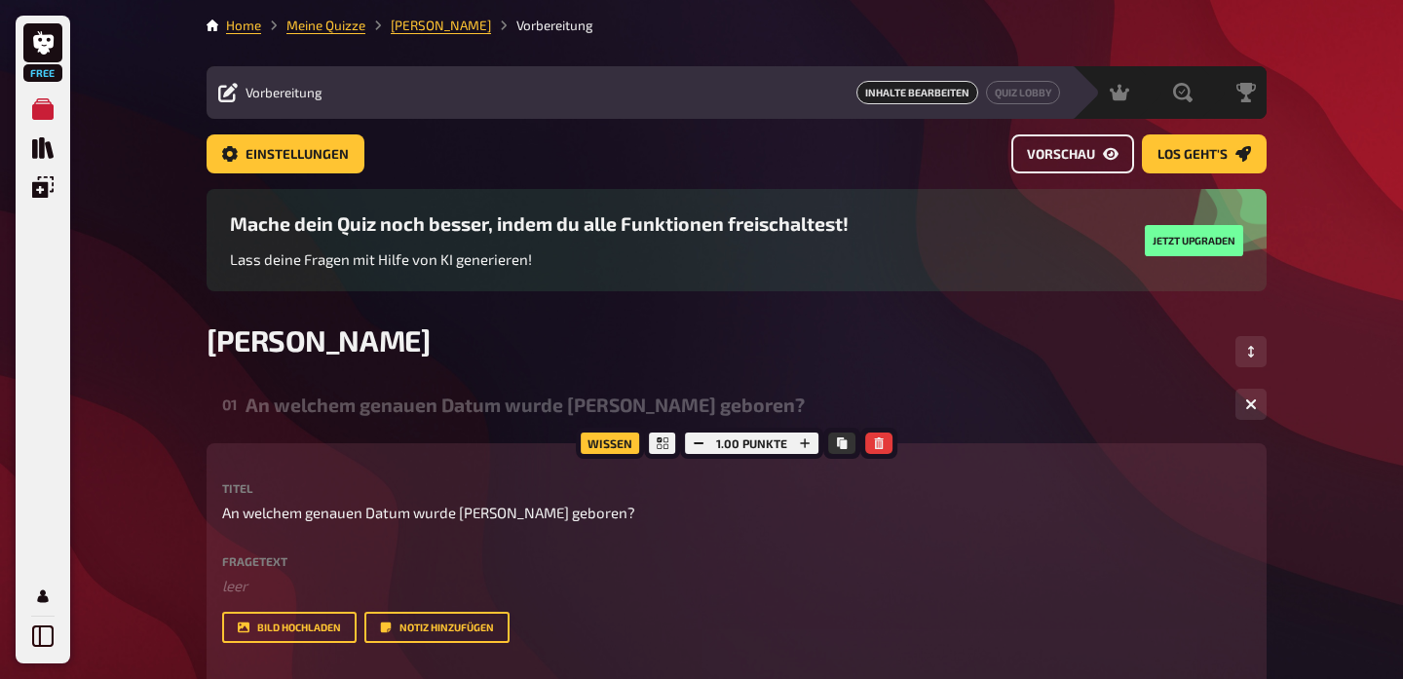
scroll to position [0, 0]
click at [1085, 148] on span "Vorschau" at bounding box center [1061, 155] width 68 height 14
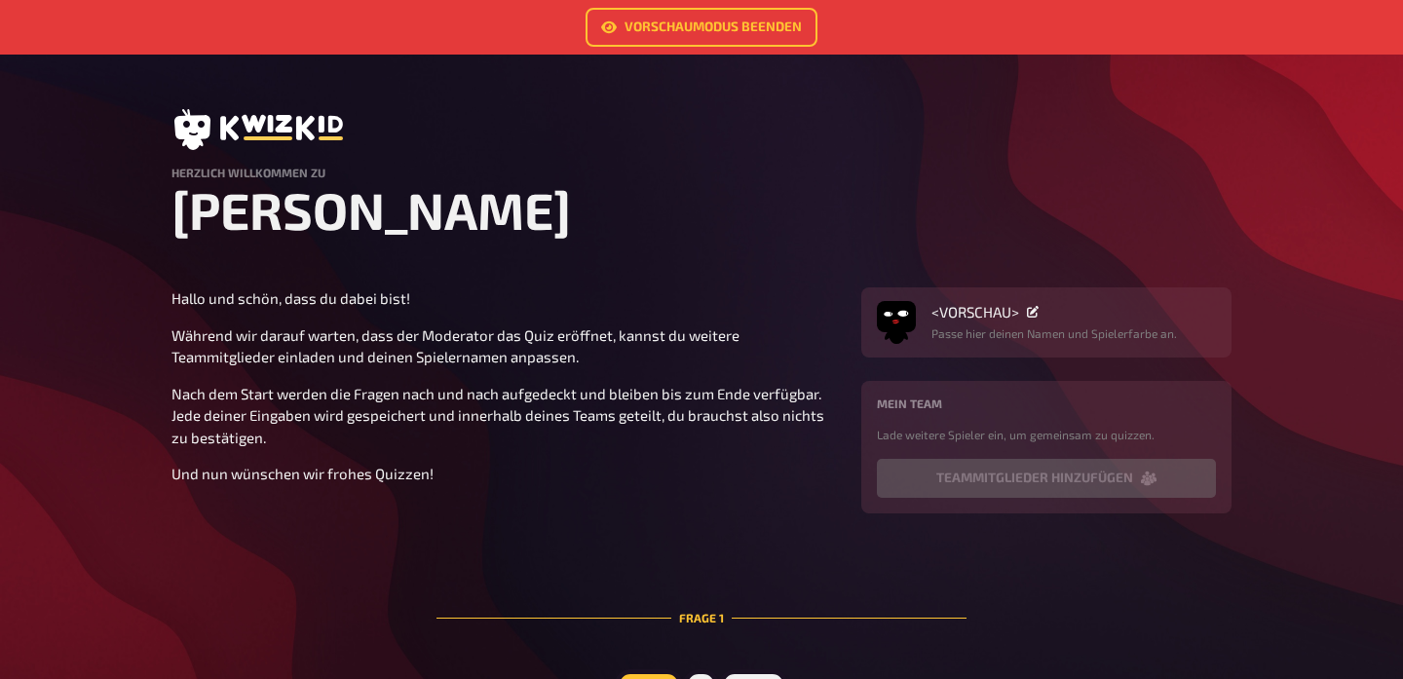
click at [916, 586] on div "Frage 1" at bounding box center [702, 617] width 530 height 111
click at [663, 24] on link "Vorschaumodus beenden" at bounding box center [702, 27] width 232 height 39
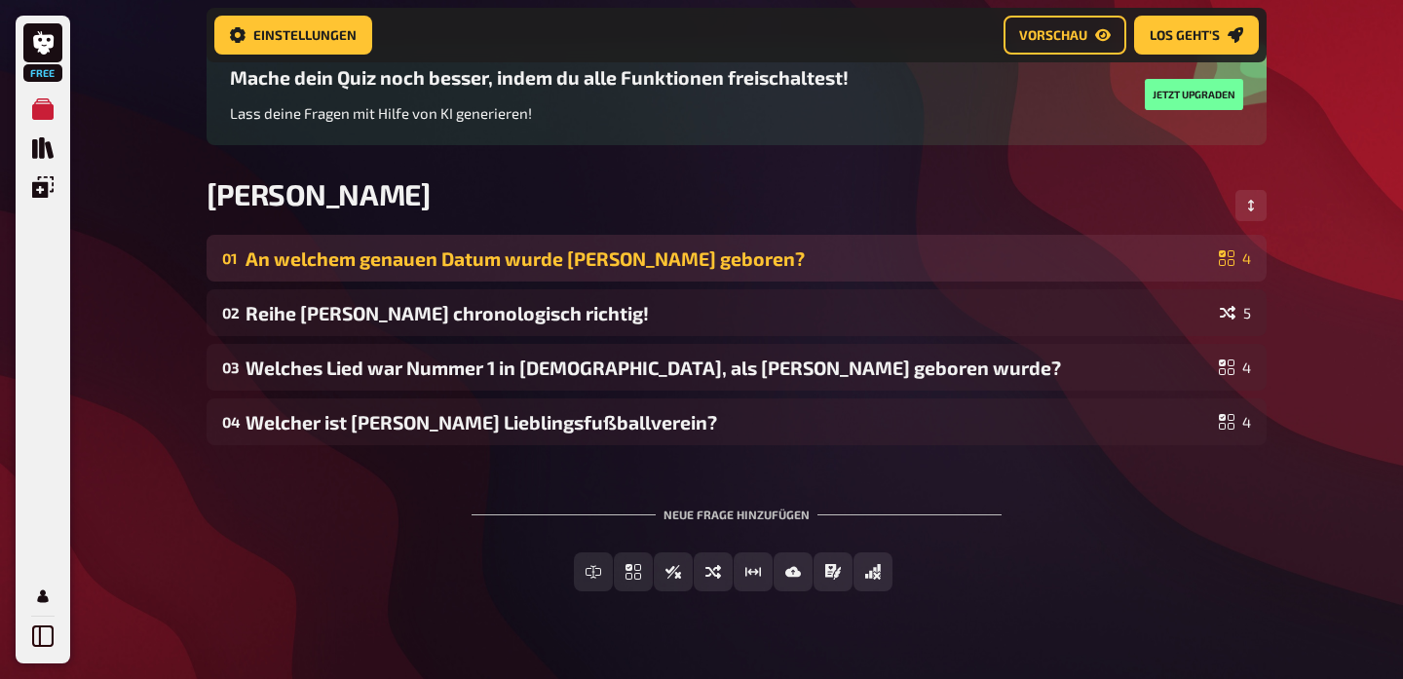
scroll to position [163, 0]
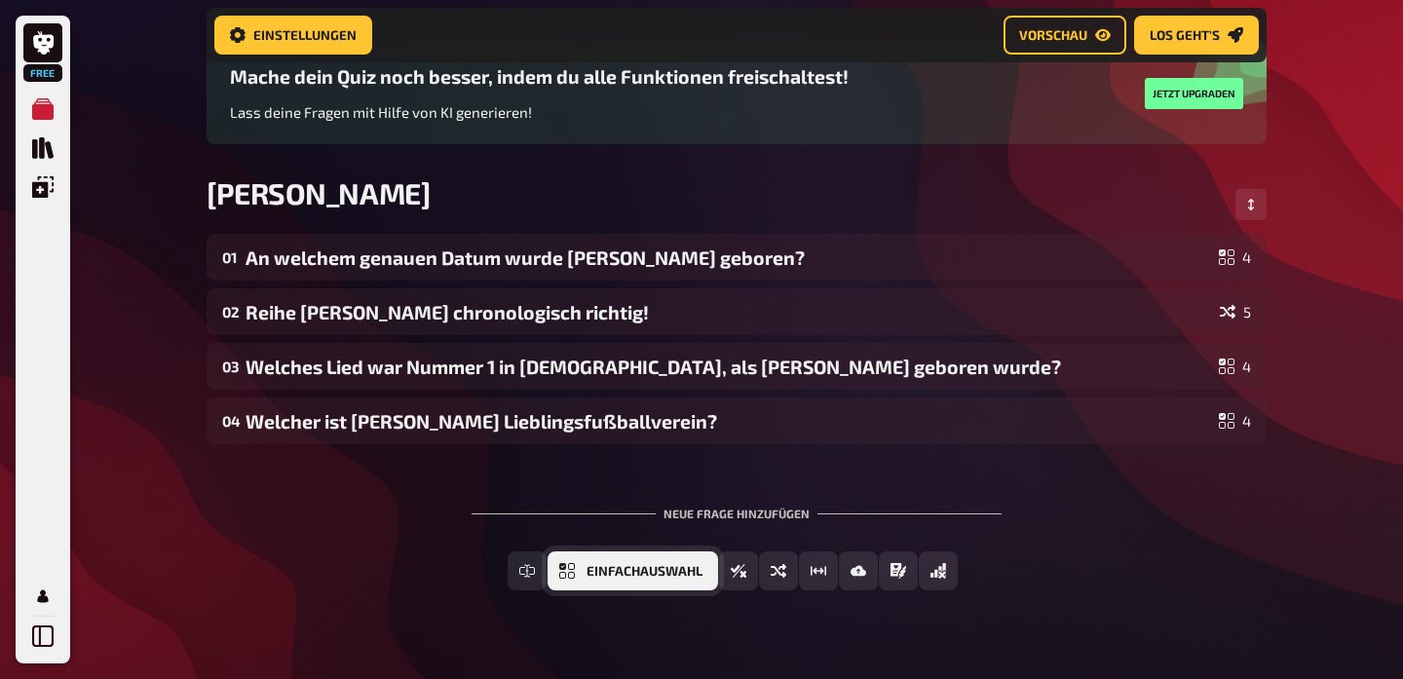
click at [652, 577] on span "Einfachauswahl" at bounding box center [645, 572] width 116 height 14
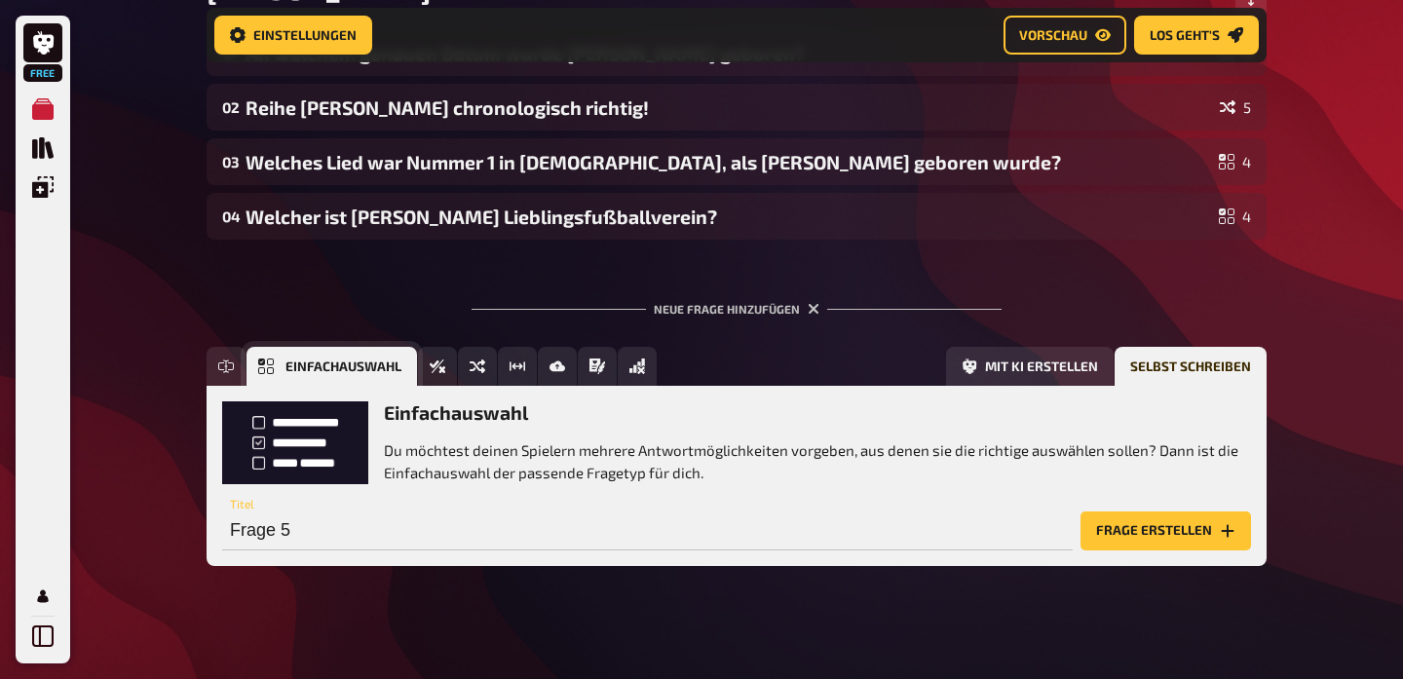
scroll to position [378, 0]
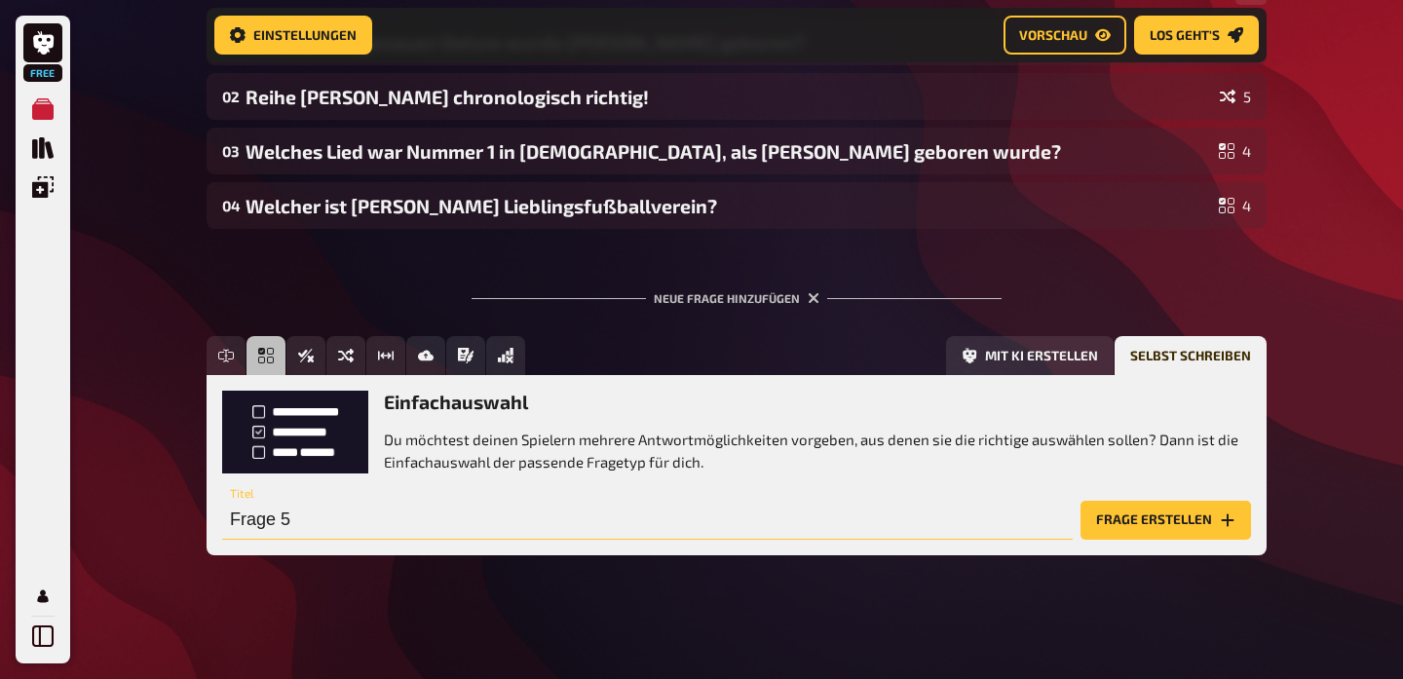
click at [499, 524] on input "Frage 5" at bounding box center [647, 520] width 851 height 39
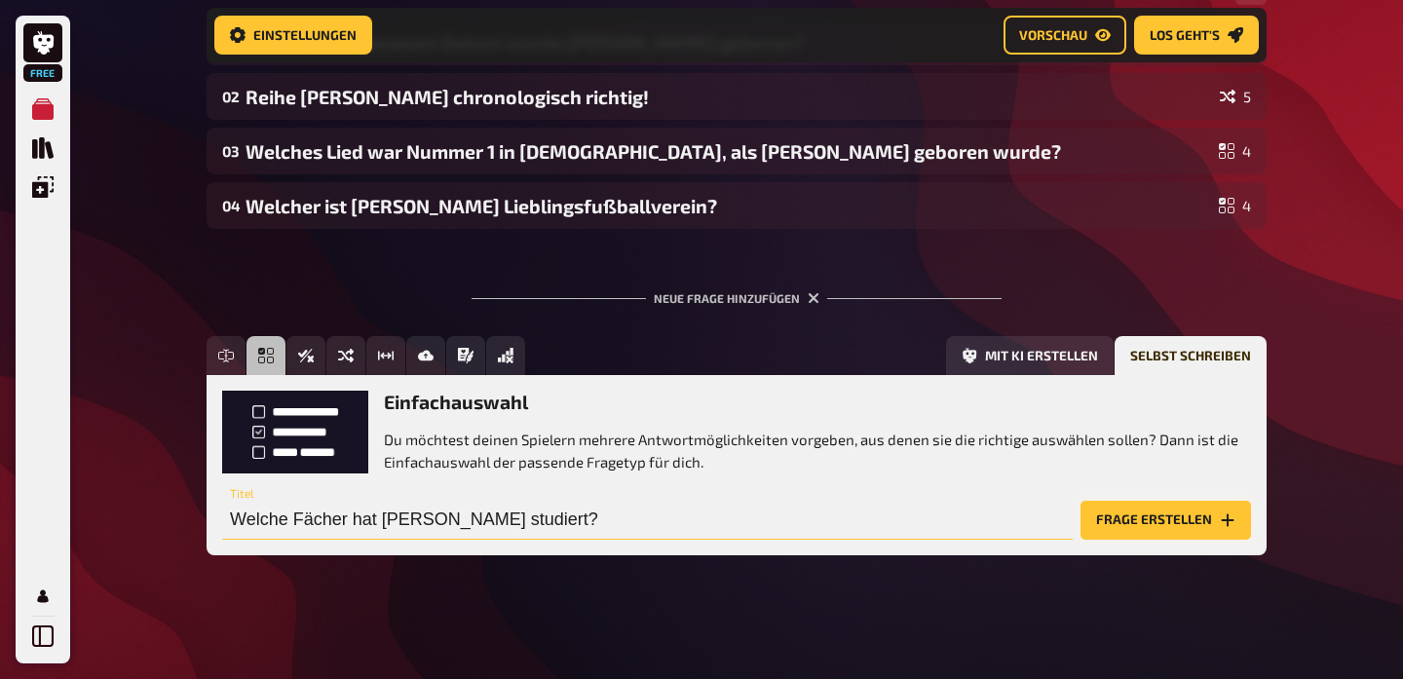
type input "Welche Fächer hat [PERSON_NAME] studiert?"
click at [1143, 516] on button "Frage erstellen" at bounding box center [1166, 520] width 171 height 39
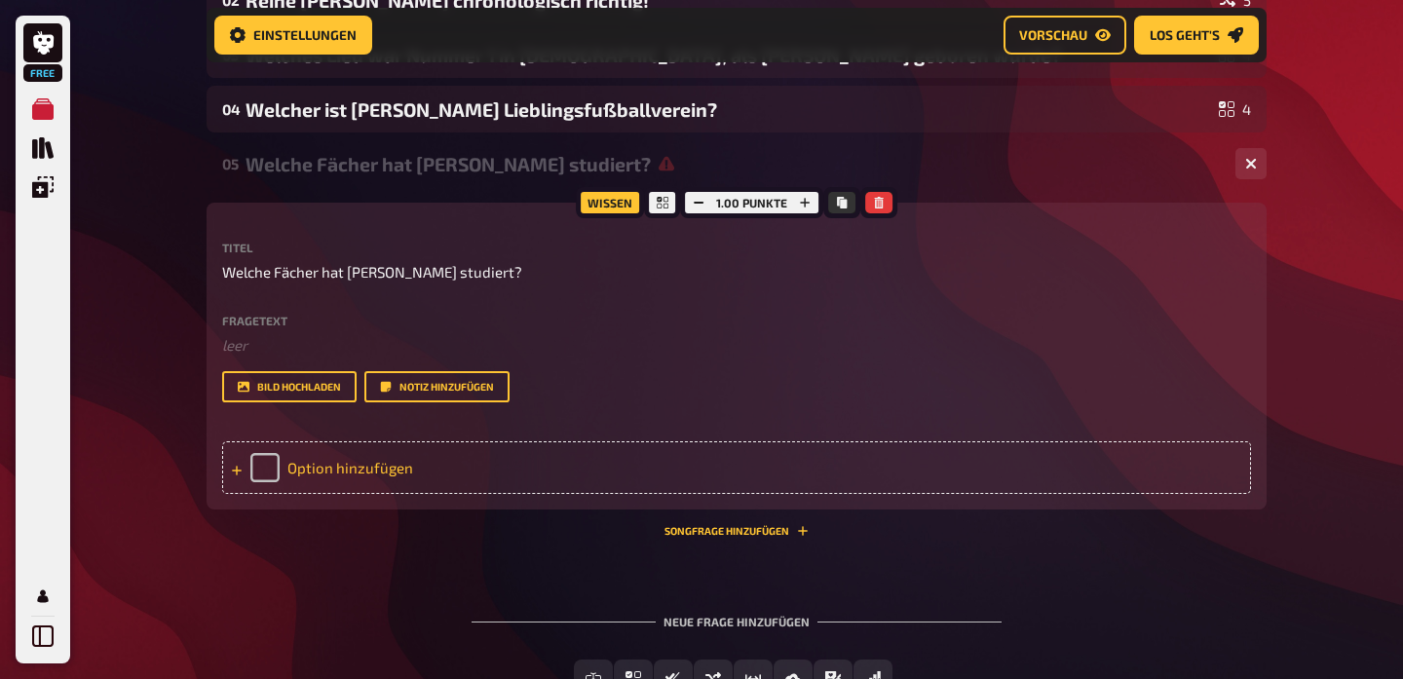
scroll to position [479, 0]
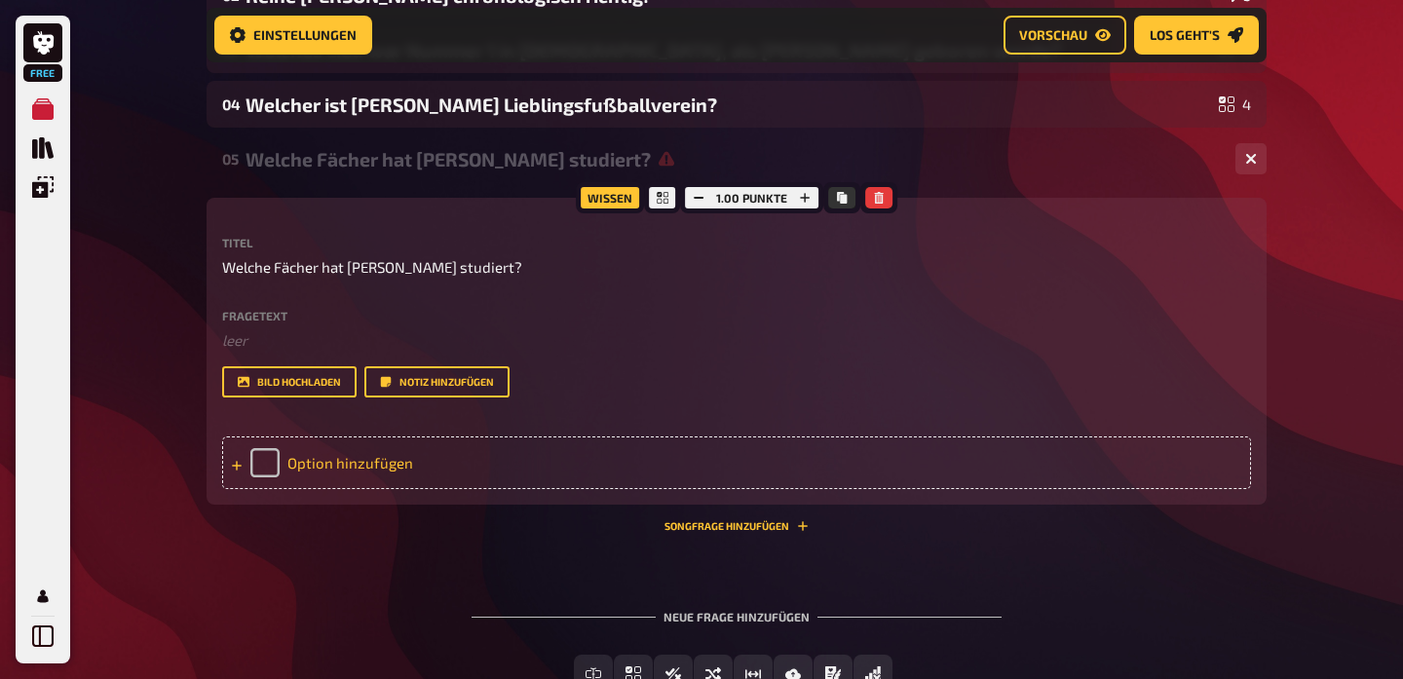
click at [359, 461] on div "Option hinzufügen" at bounding box center [736, 463] width 1029 height 53
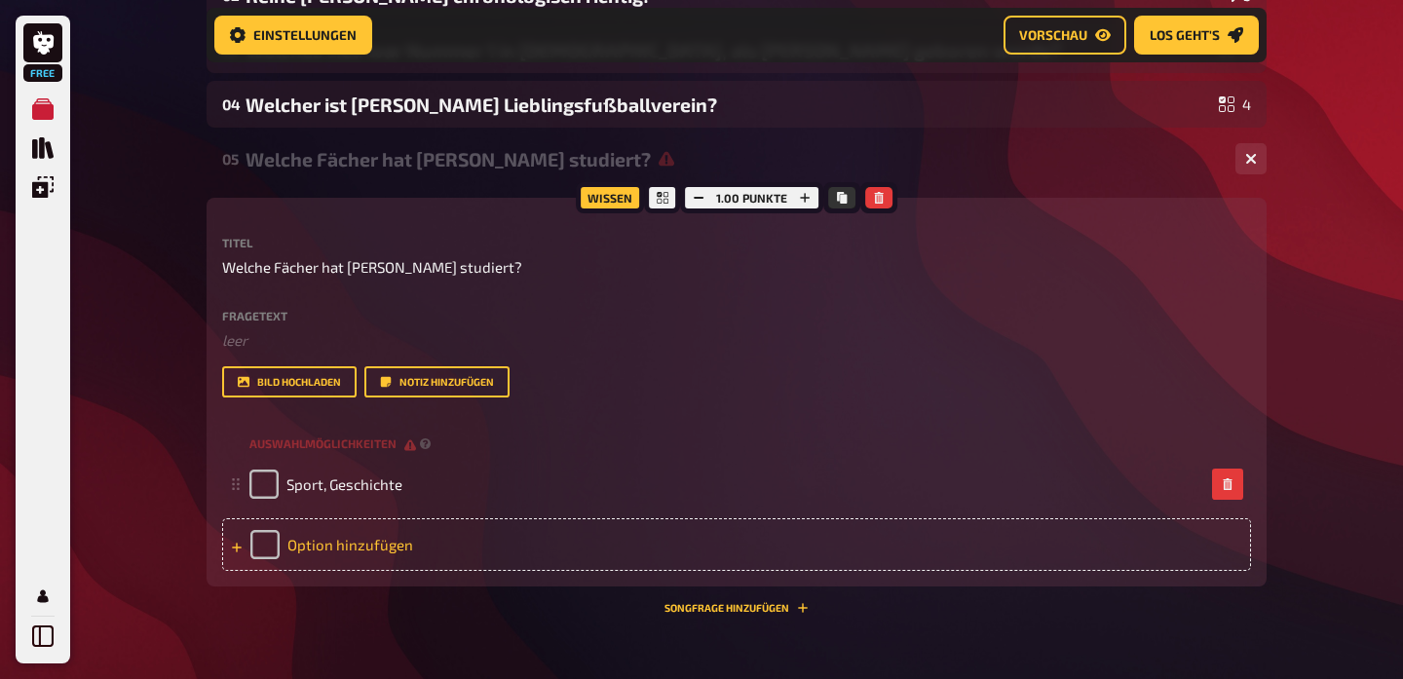
click at [339, 549] on div "Option hinzufügen" at bounding box center [736, 544] width 1029 height 53
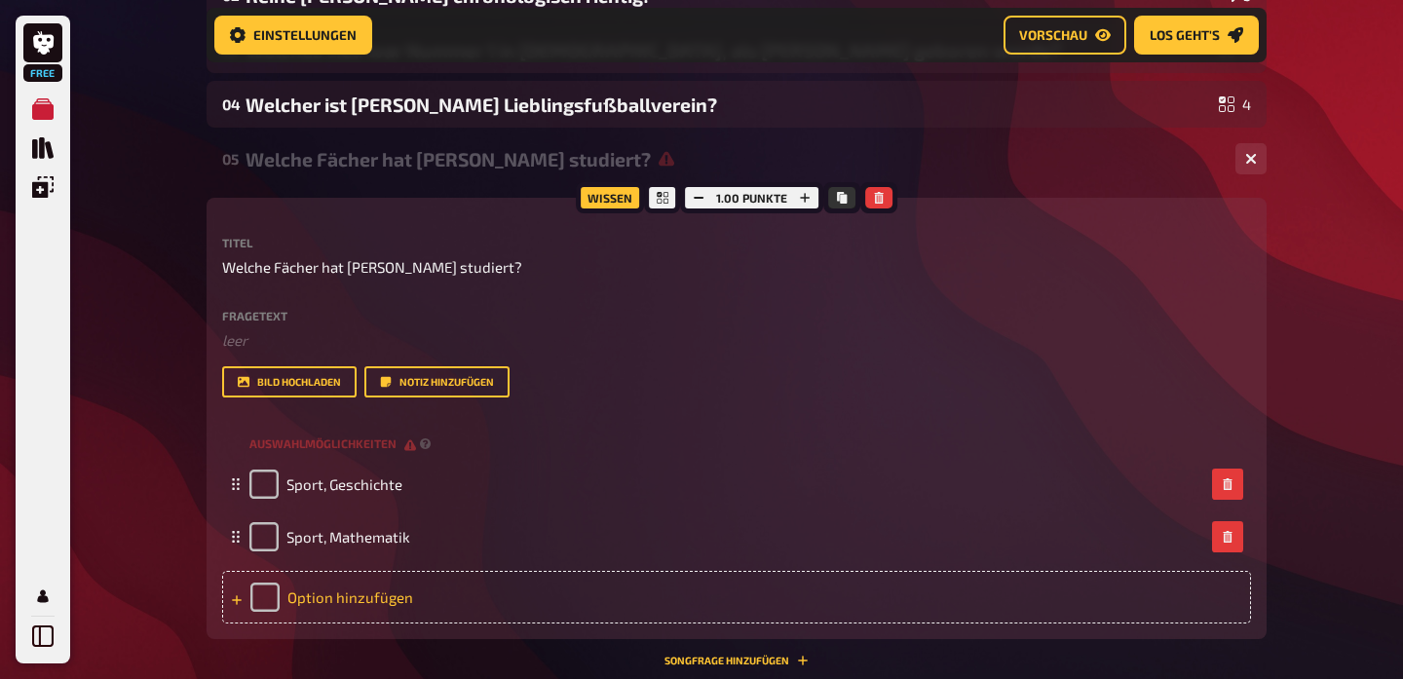
click at [348, 595] on div "Option hinzufügen" at bounding box center [736, 597] width 1029 height 53
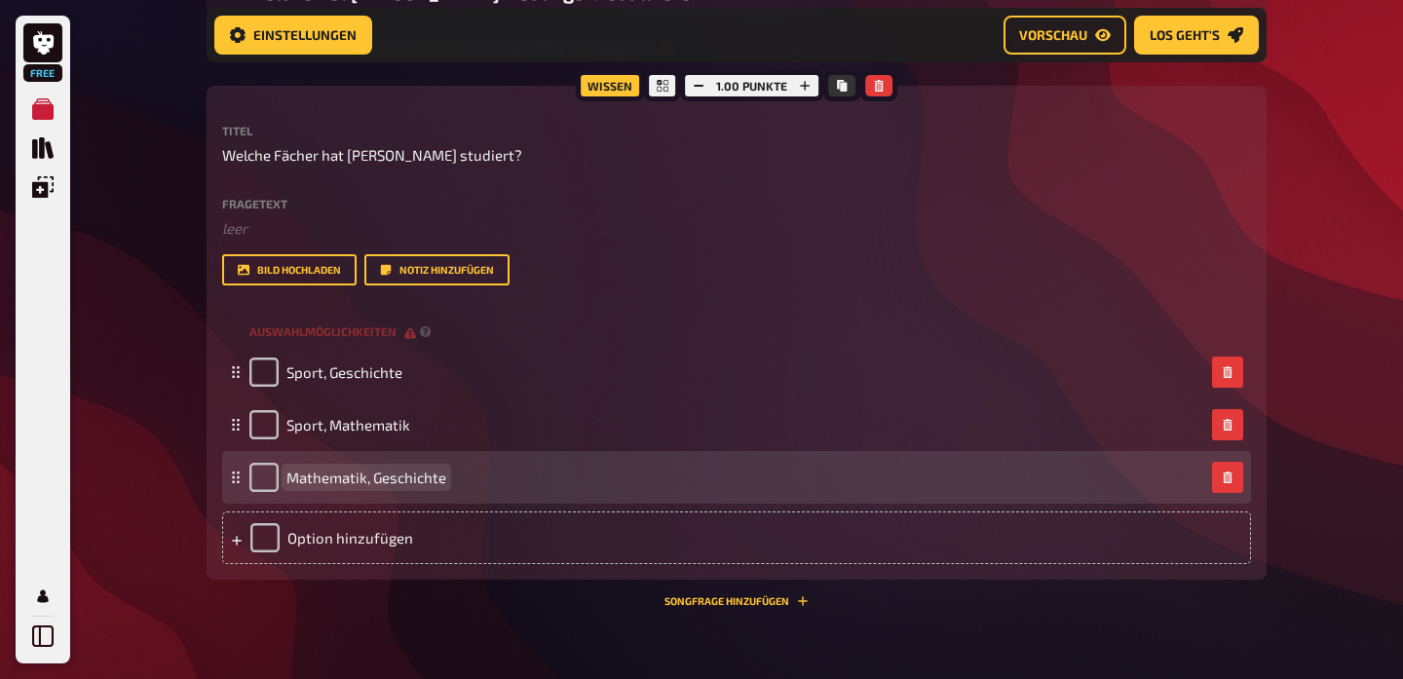
scroll to position [599, 0]
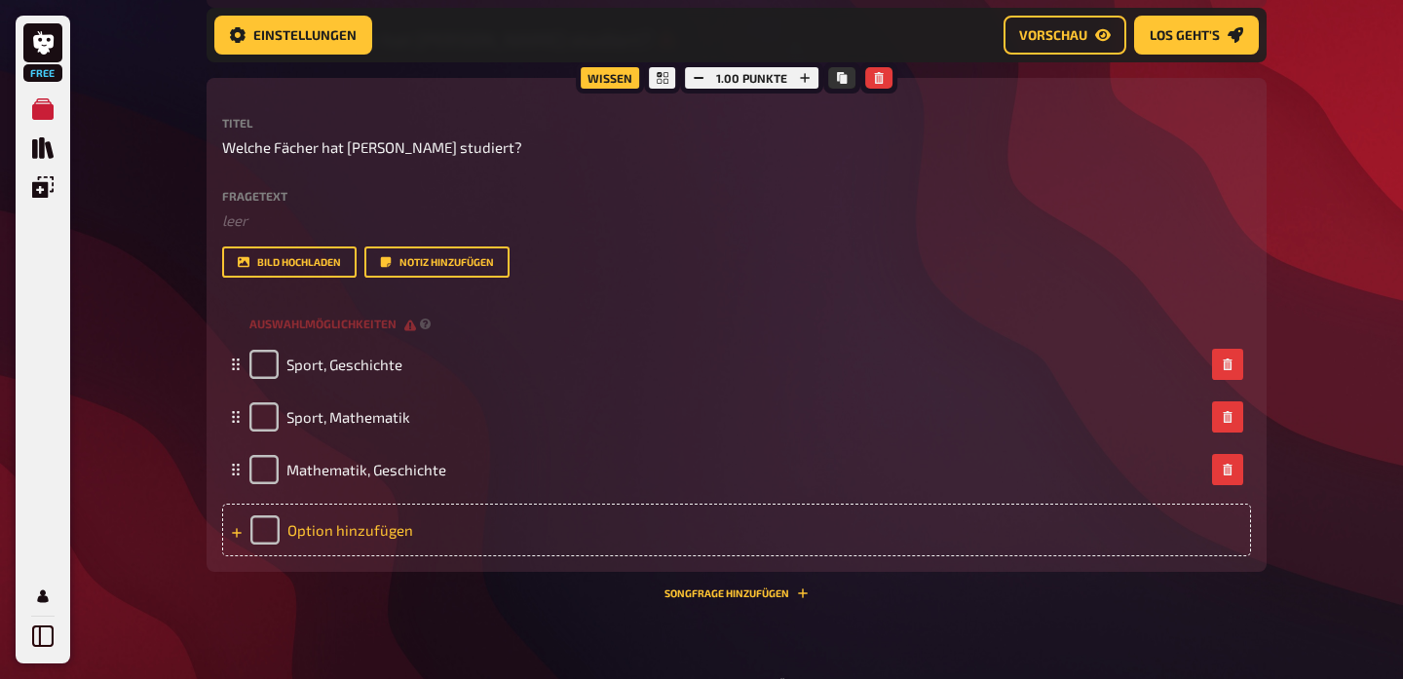
click at [371, 531] on div "Option hinzufügen" at bounding box center [736, 530] width 1029 height 53
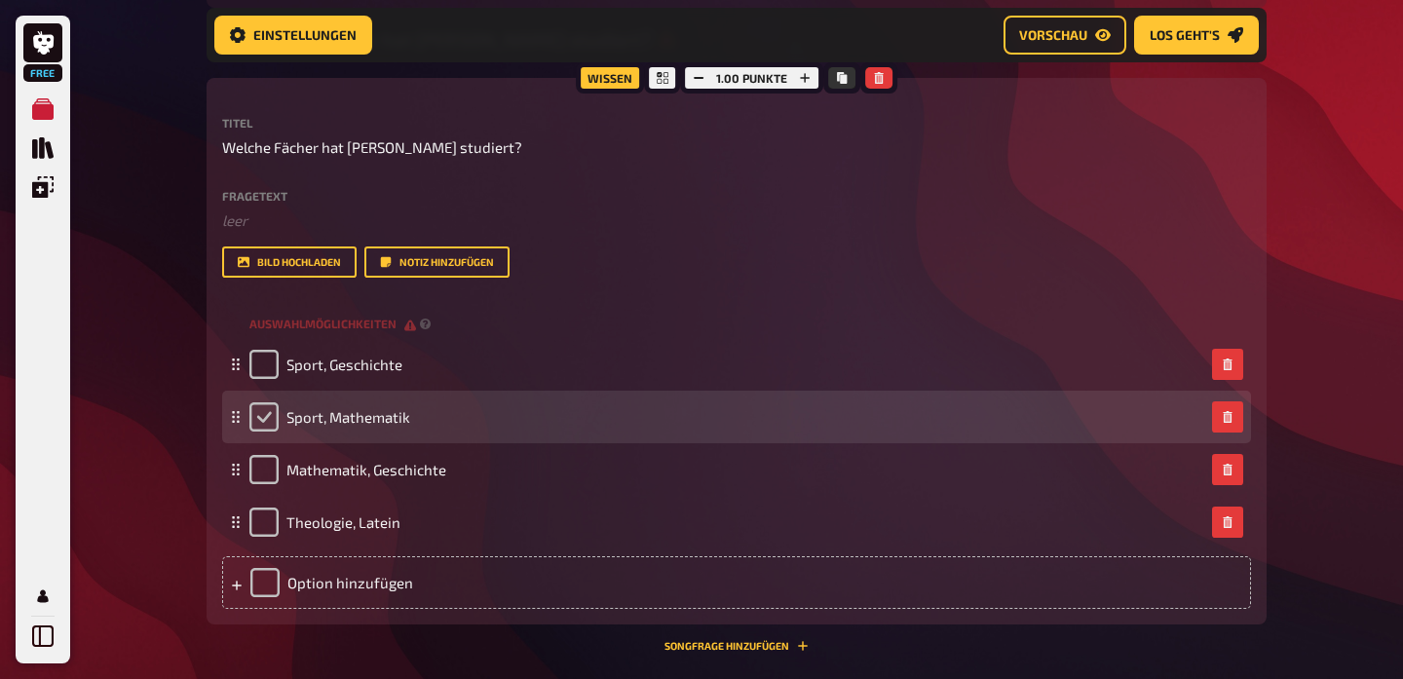
click at [259, 410] on input "checkbox" at bounding box center [263, 416] width 29 height 29
checkbox input "true"
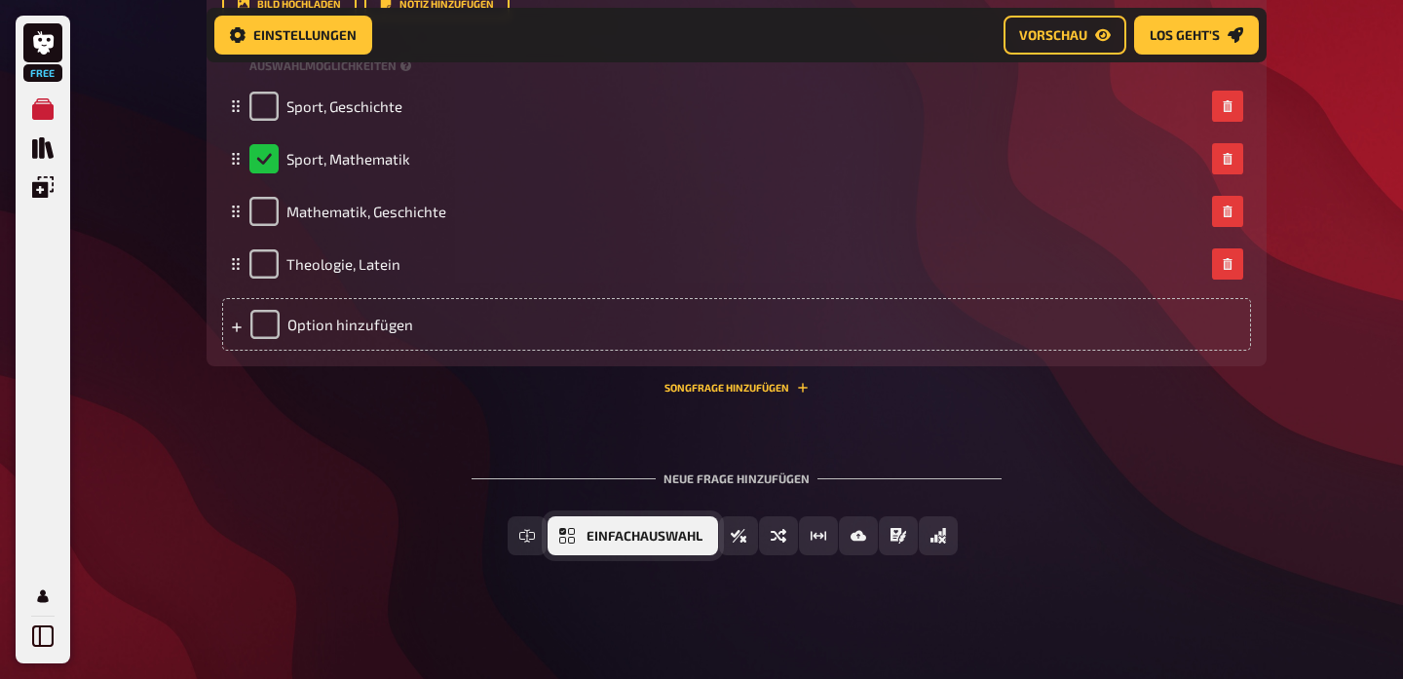
click at [650, 545] on button "Einfachauswahl" at bounding box center [633, 535] width 171 height 39
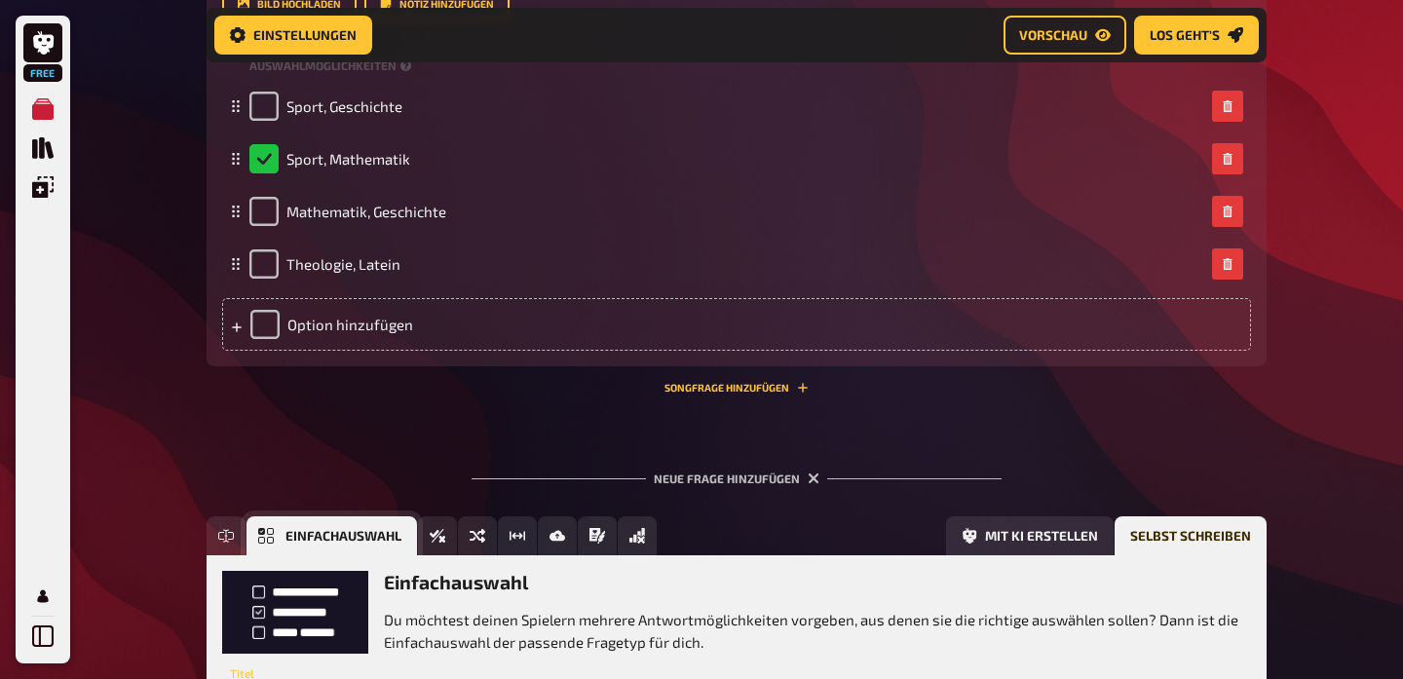
scroll to position [1037, 0]
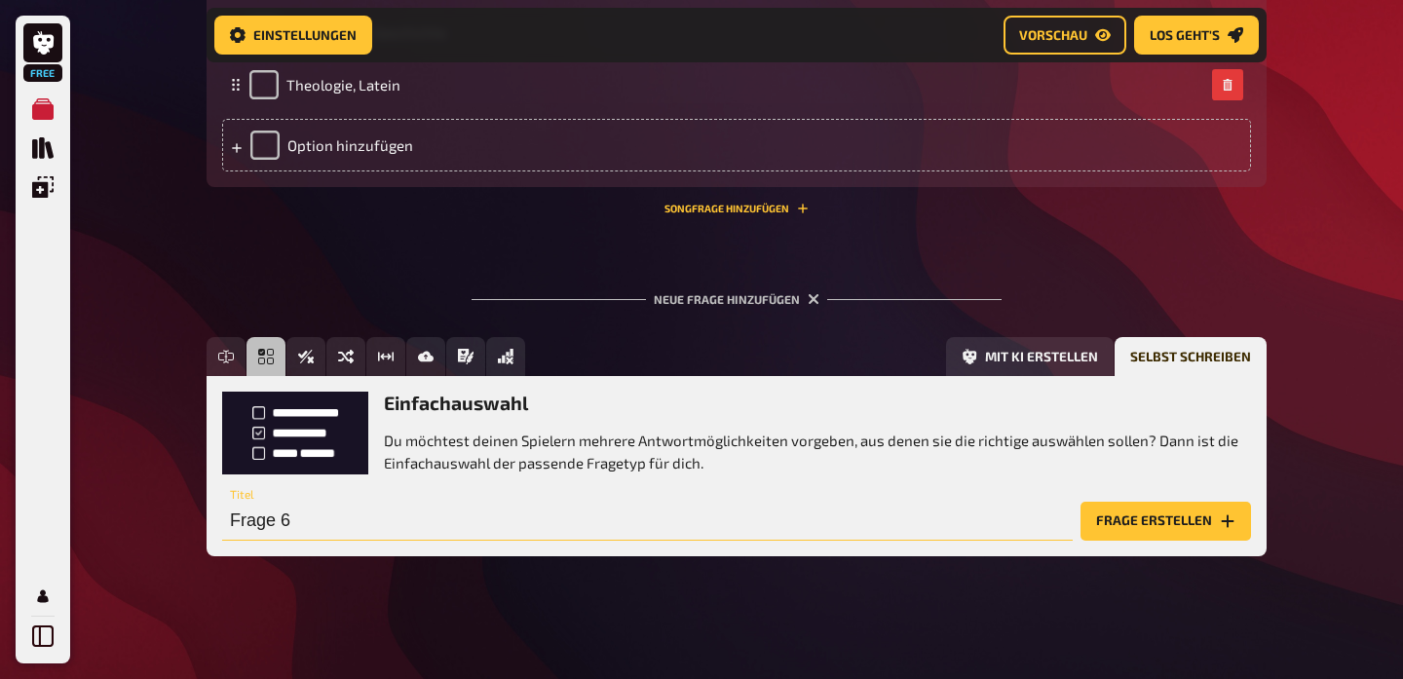
click at [443, 521] on input "Frage 6" at bounding box center [647, 521] width 851 height 39
click at [366, 523] on input "Frage 6" at bounding box center [647, 521] width 851 height 39
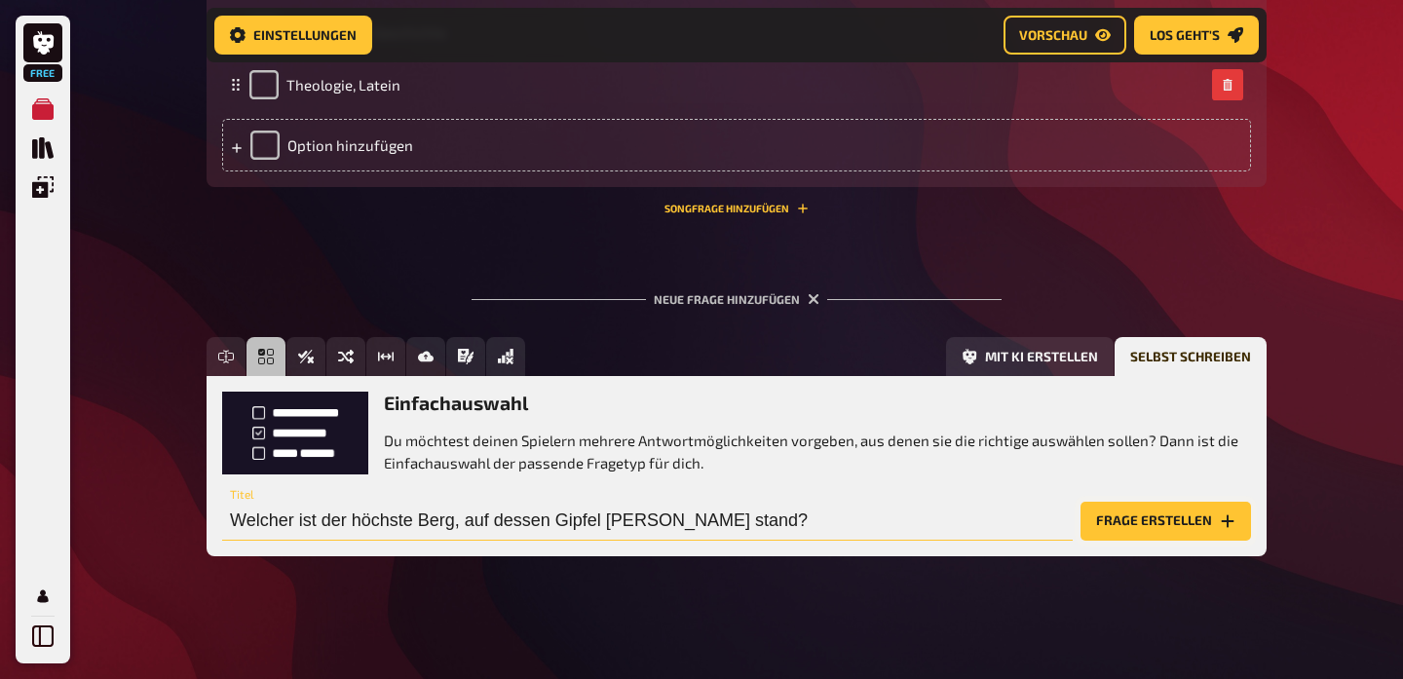
type input "Welcher ist der höchste Berg, auf dessen Gipfel [PERSON_NAME] stand?"
click at [1107, 514] on button "Frage erstellen" at bounding box center [1166, 521] width 171 height 39
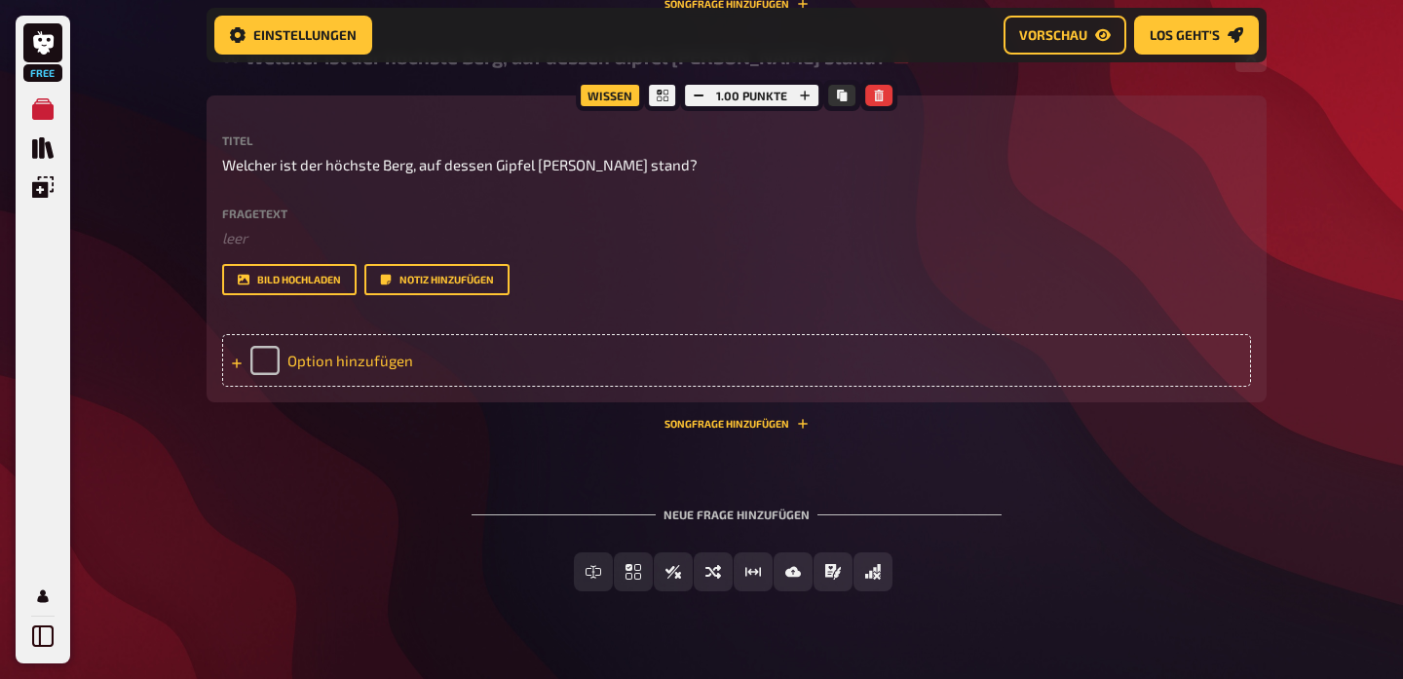
scroll to position [1249, 0]
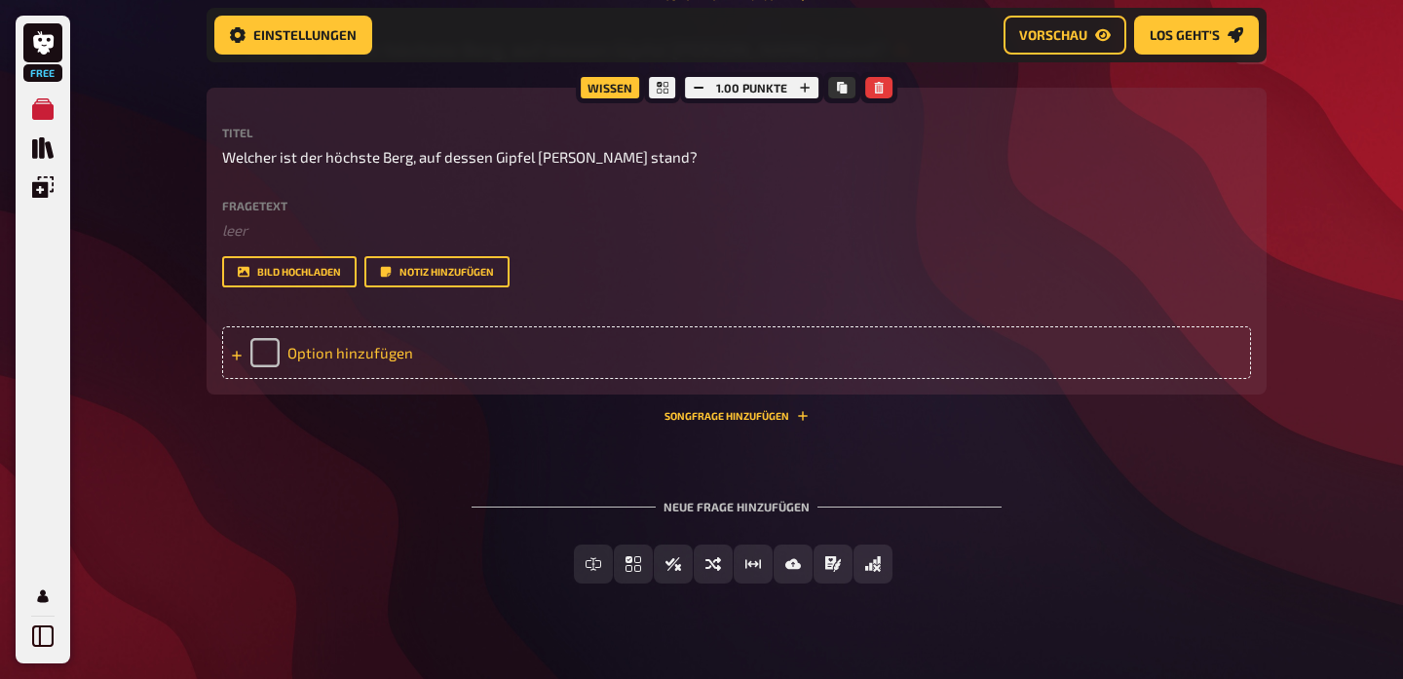
click at [312, 348] on div "Option hinzufügen" at bounding box center [736, 352] width 1029 height 53
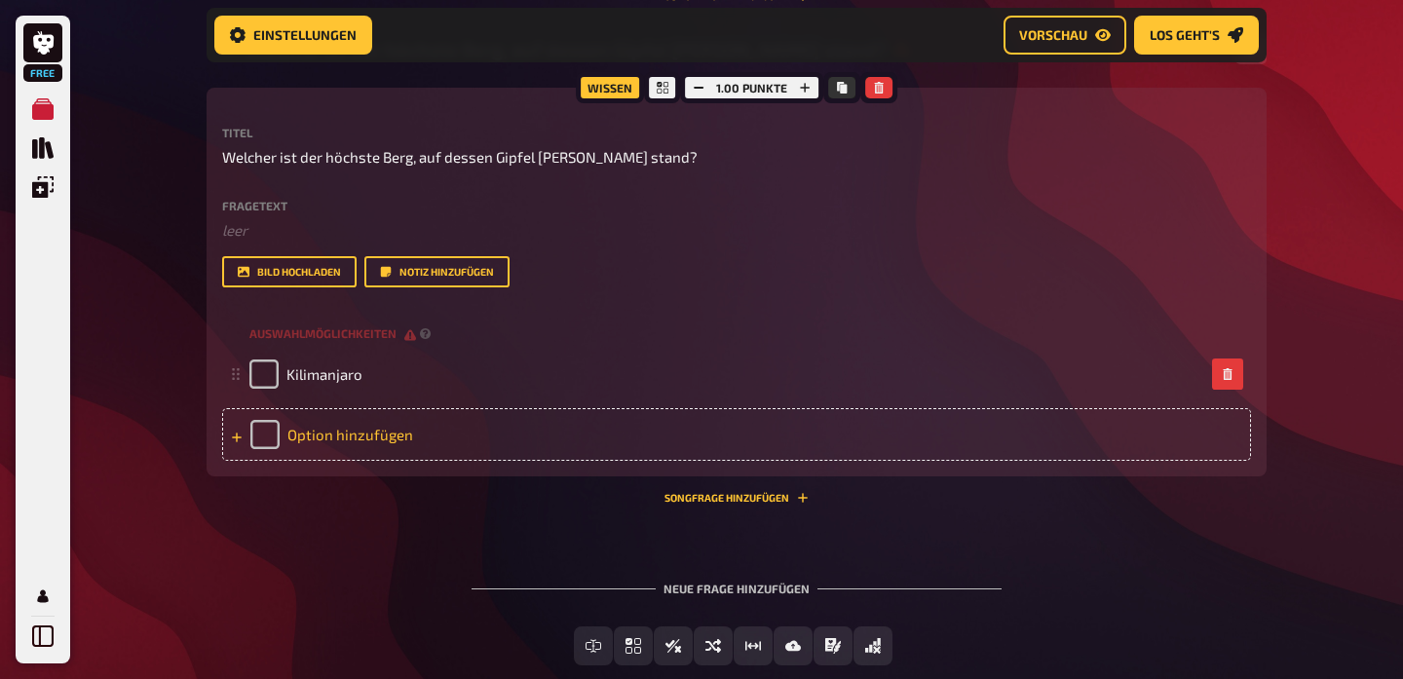
click at [332, 431] on div "Option hinzufügen" at bounding box center [736, 434] width 1029 height 53
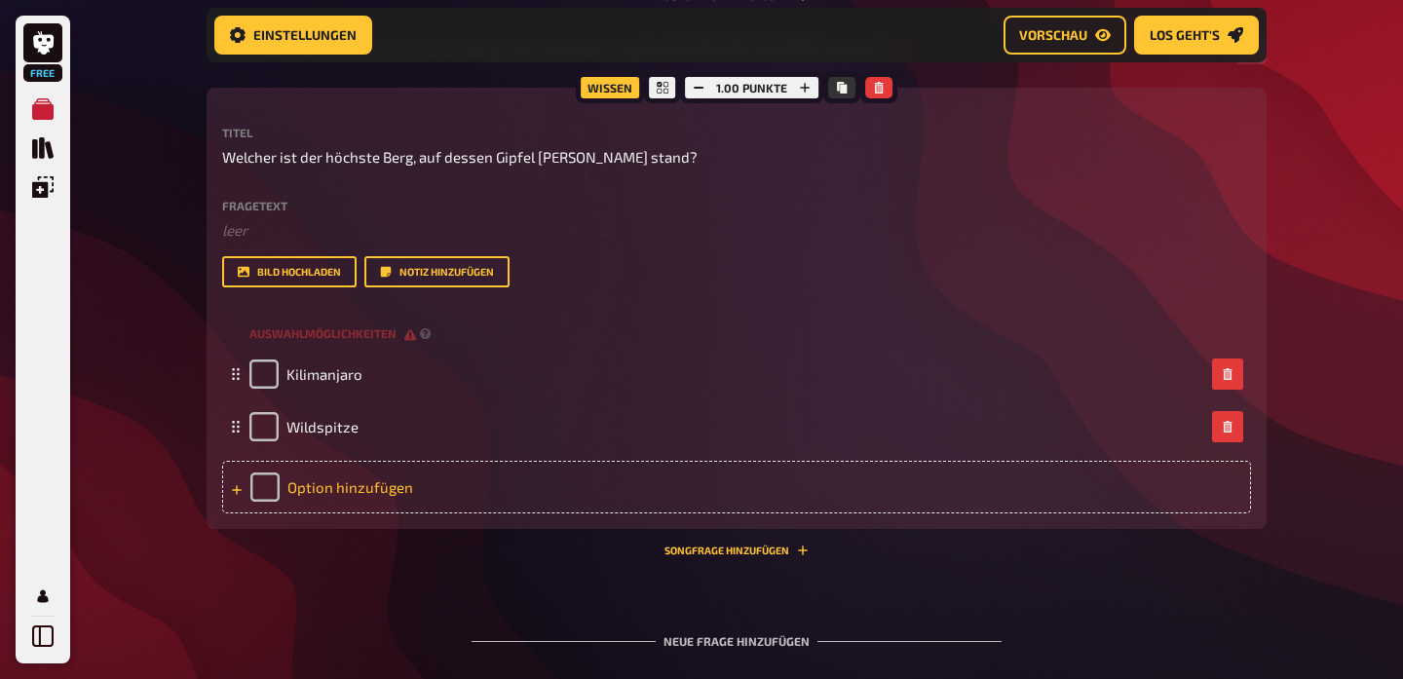
click at [334, 489] on div "Option hinzufügen" at bounding box center [736, 487] width 1029 height 53
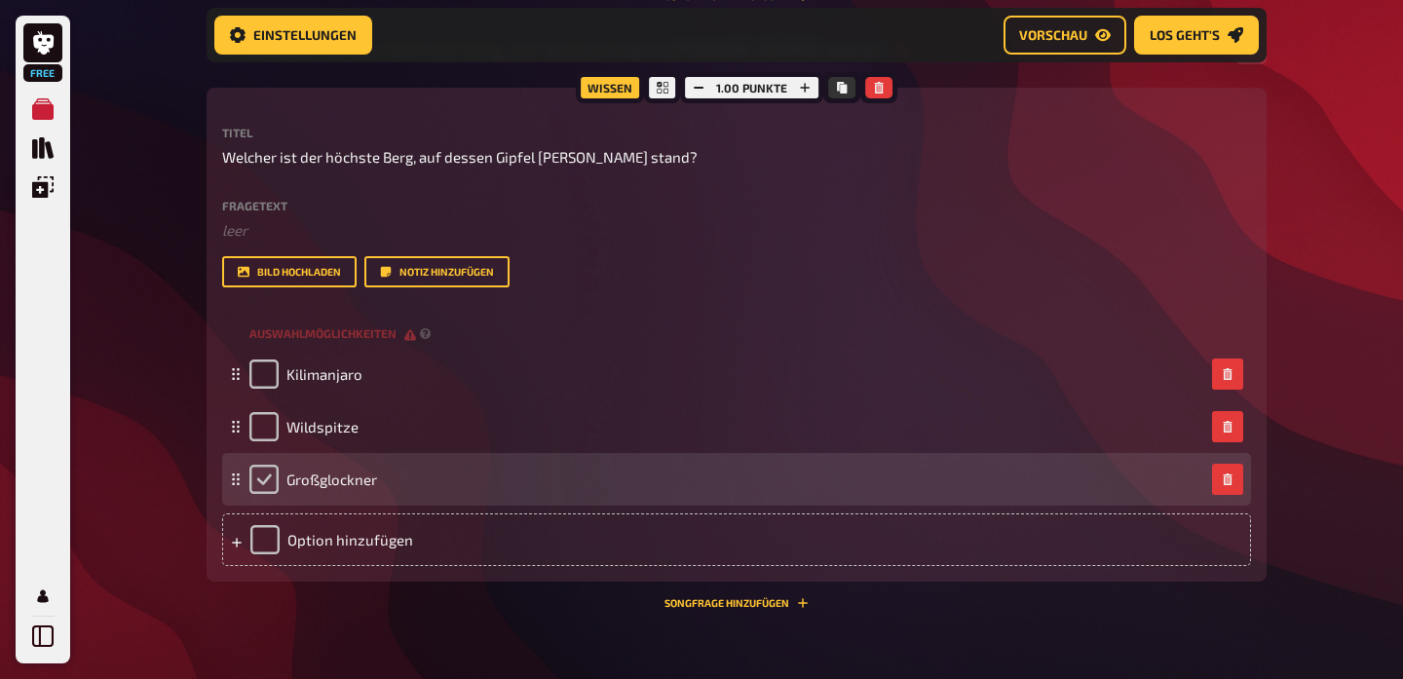
click at [261, 473] on input "checkbox" at bounding box center [263, 479] width 29 height 29
checkbox input "true"
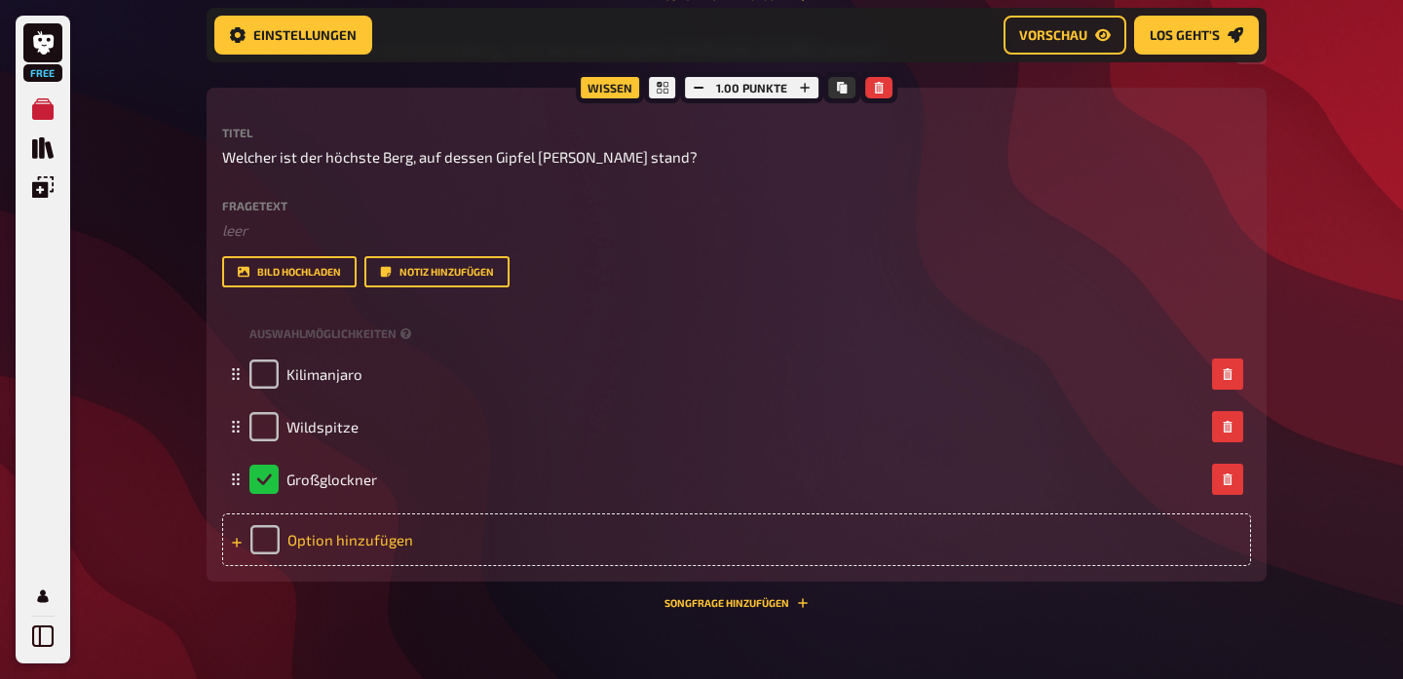
click at [348, 536] on div "Option hinzufügen" at bounding box center [736, 540] width 1029 height 53
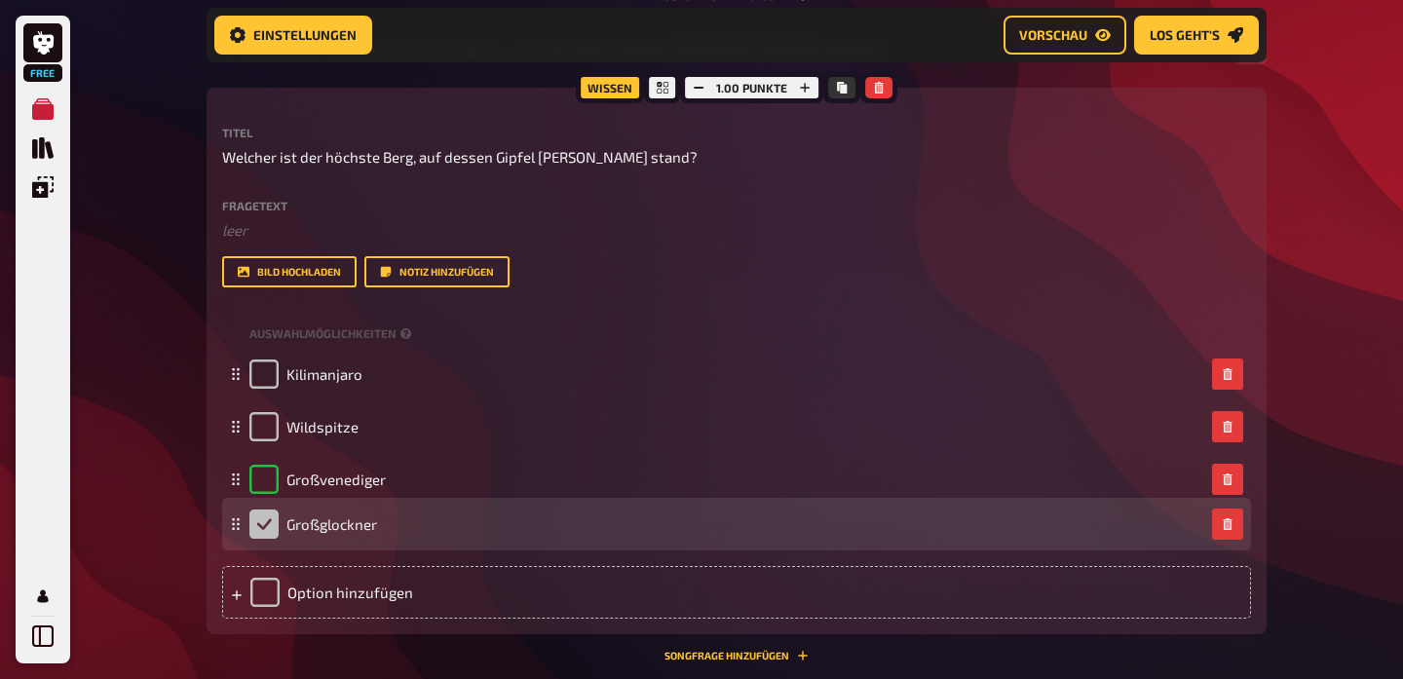
drag, startPoint x: 237, startPoint y: 480, endPoint x: 238, endPoint y: 525, distance: 44.8
click at [238, 525] on icon at bounding box center [236, 524] width 12 height 12
checkbox input "false"
checkbox input "true"
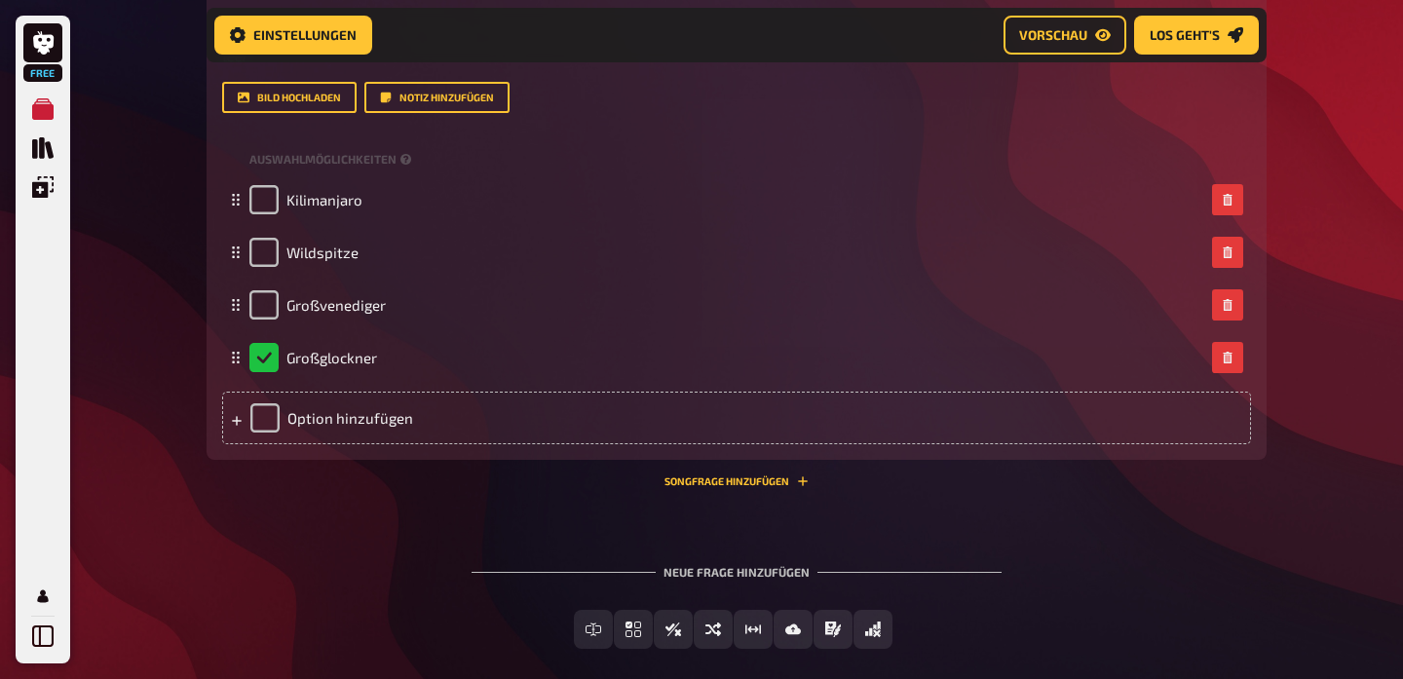
scroll to position [1432, 0]
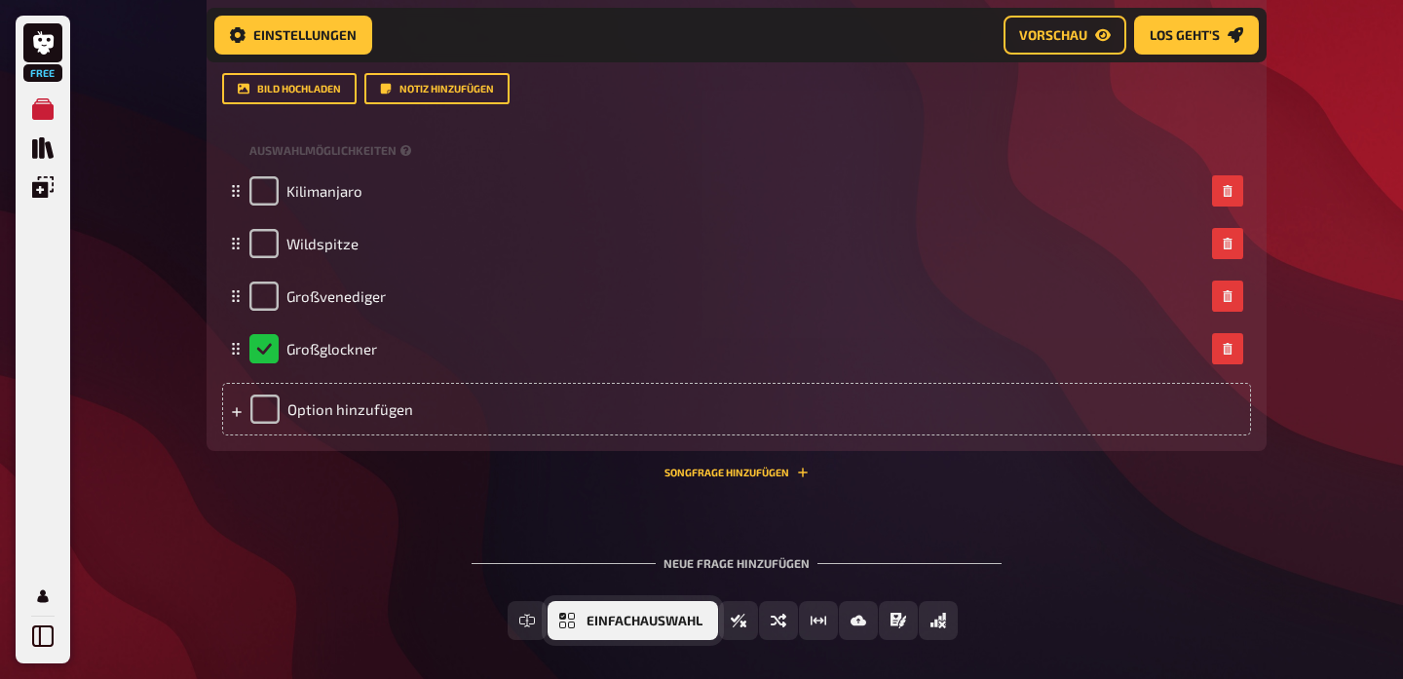
click at [647, 621] on span "Einfachauswahl" at bounding box center [645, 622] width 116 height 14
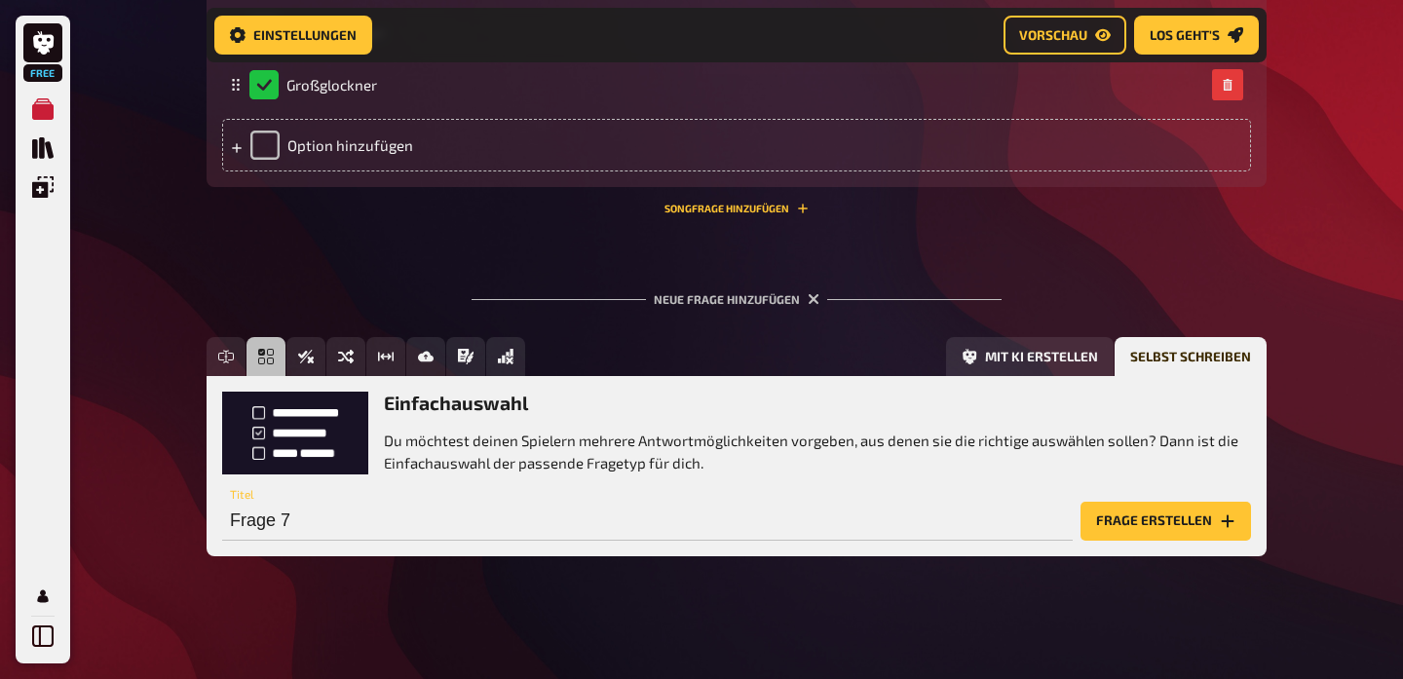
scroll to position [1696, 0]
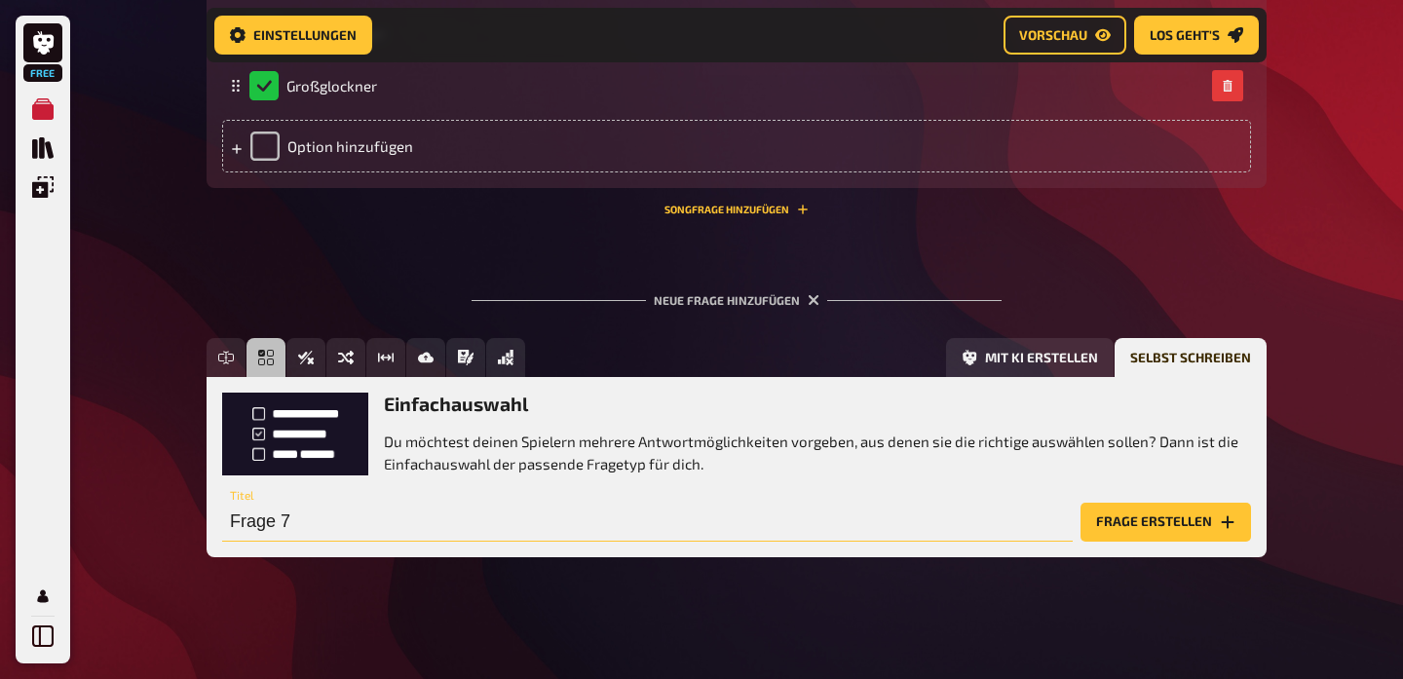
click at [312, 524] on input "Frage 7" at bounding box center [647, 522] width 851 height 39
drag, startPoint x: 301, startPoint y: 522, endPoint x: 195, endPoint y: 507, distance: 107.4
type input "Wohin führt [PERSON_NAME] nächste Reise?"
click at [1129, 517] on button "Frage erstellen" at bounding box center [1166, 522] width 171 height 39
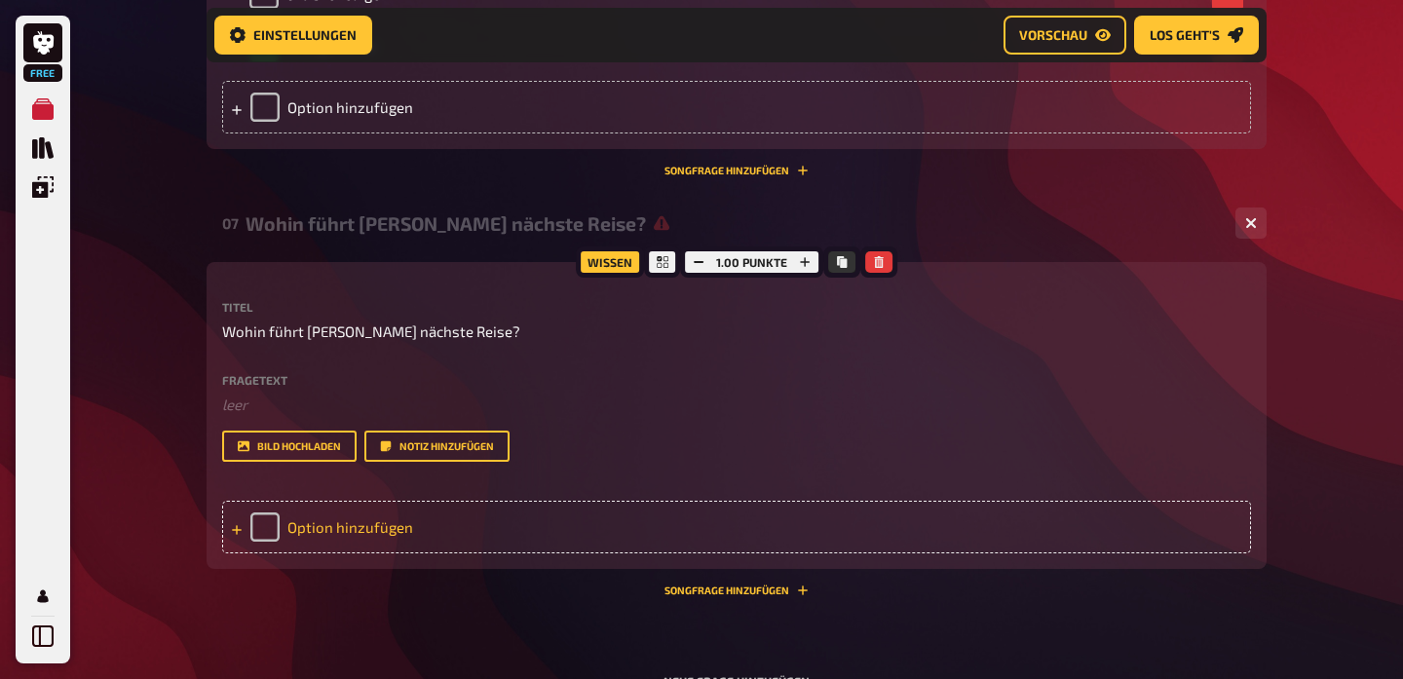
scroll to position [1736, 0]
click at [343, 526] on div "Option hinzufügen" at bounding box center [736, 526] width 1029 height 53
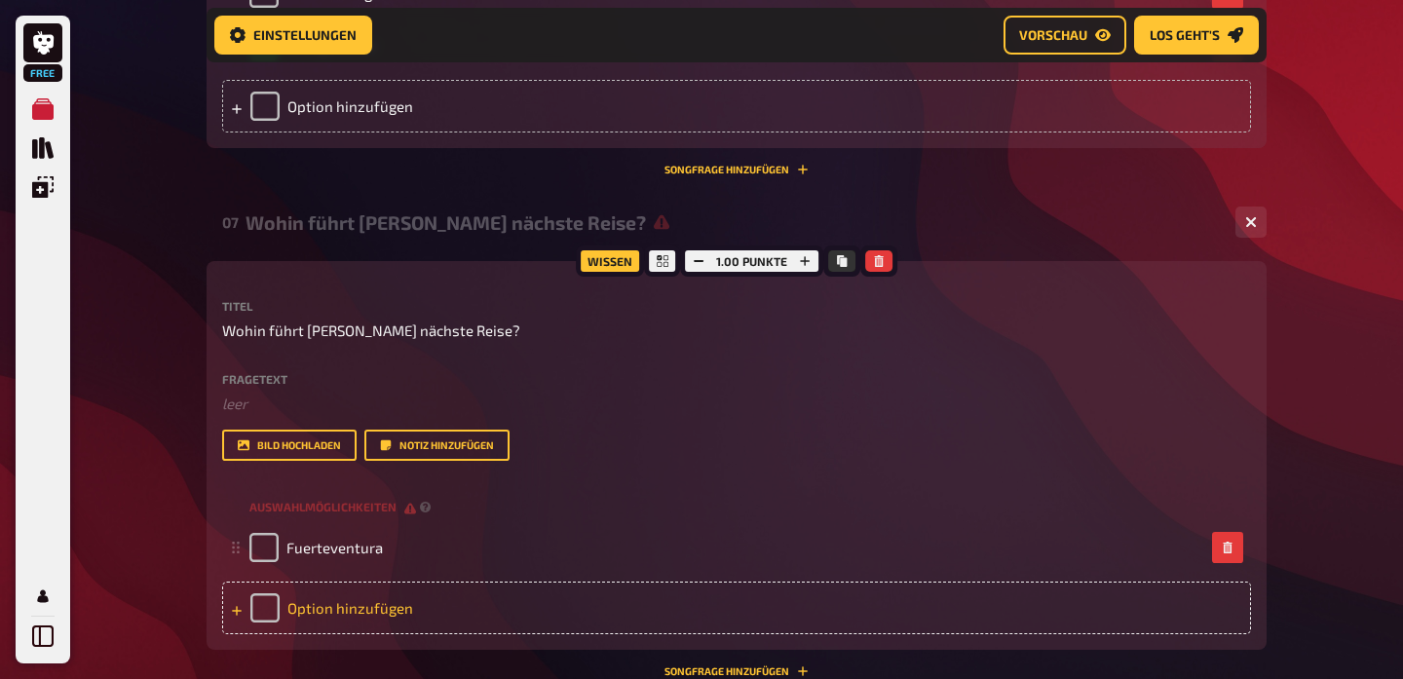
click at [358, 606] on div "Option hinzufügen" at bounding box center [736, 608] width 1029 height 53
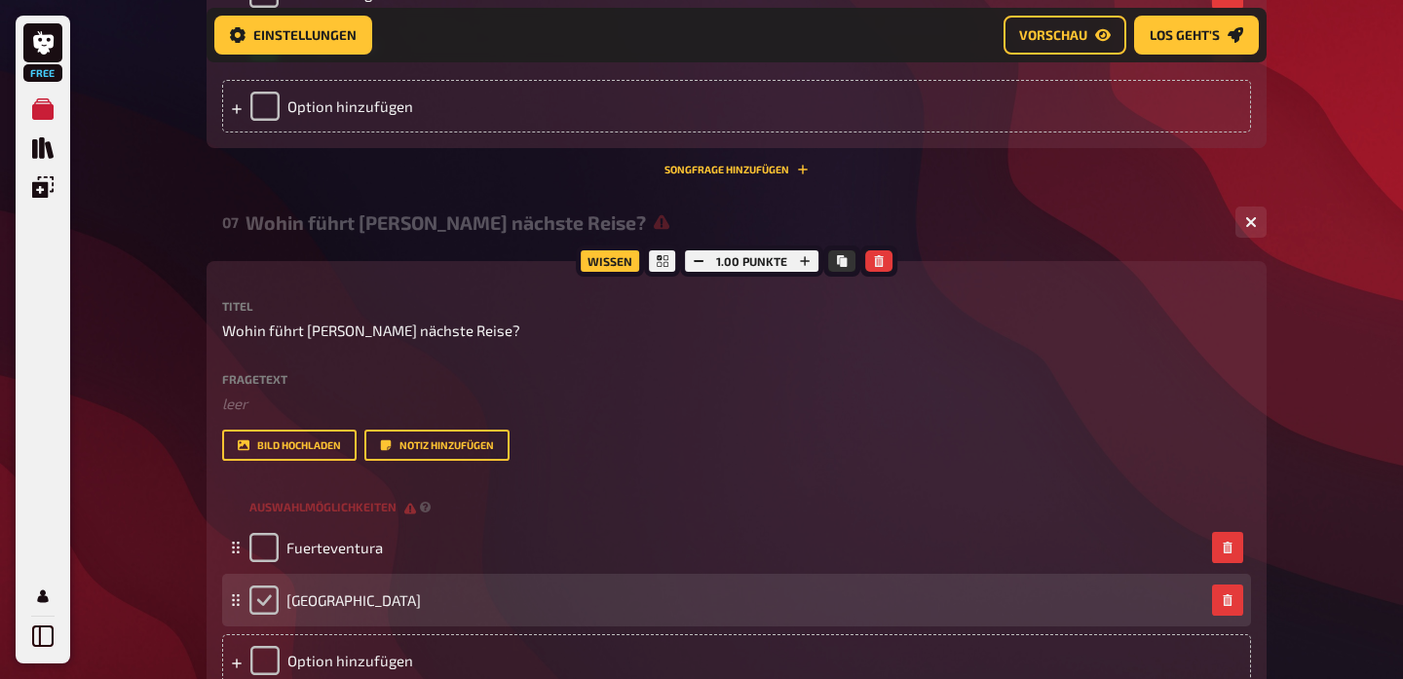
click at [267, 599] on input "checkbox" at bounding box center [263, 600] width 29 height 29
checkbox input "true"
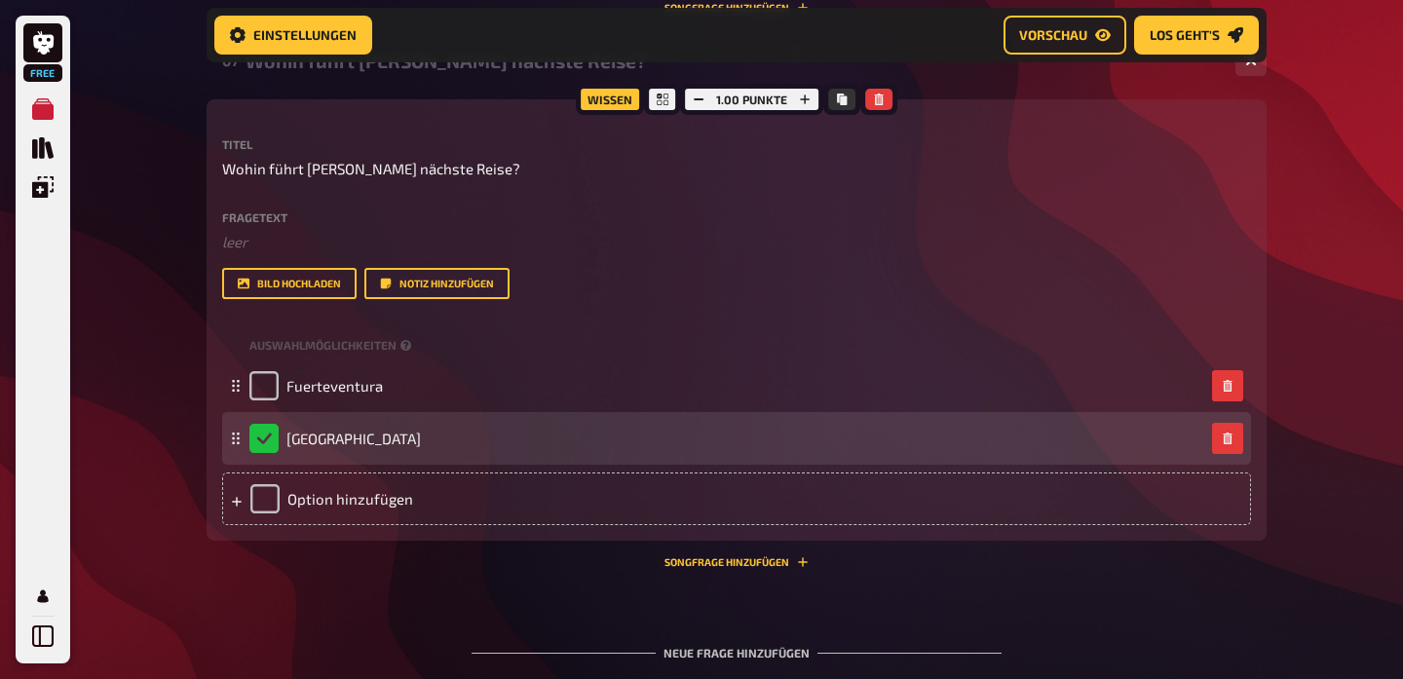
scroll to position [1900, 0]
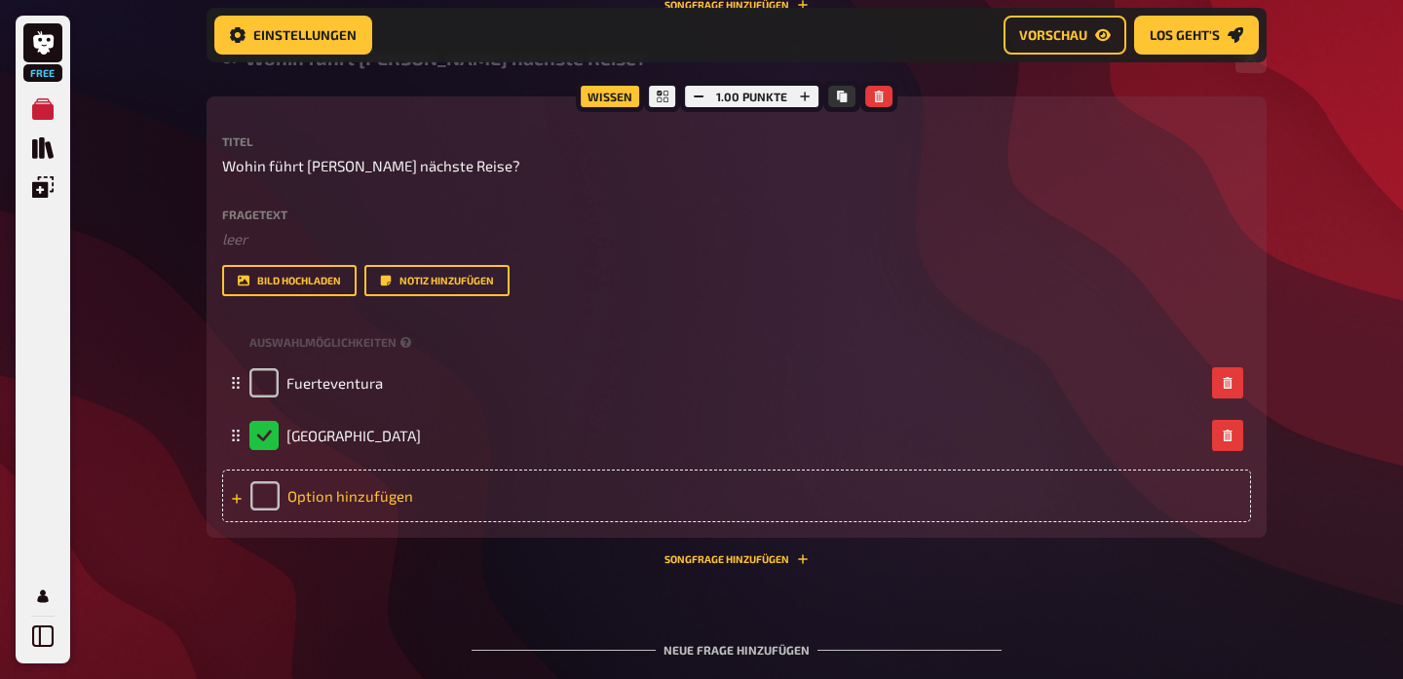
click at [330, 491] on div "Option hinzufügen" at bounding box center [736, 496] width 1029 height 53
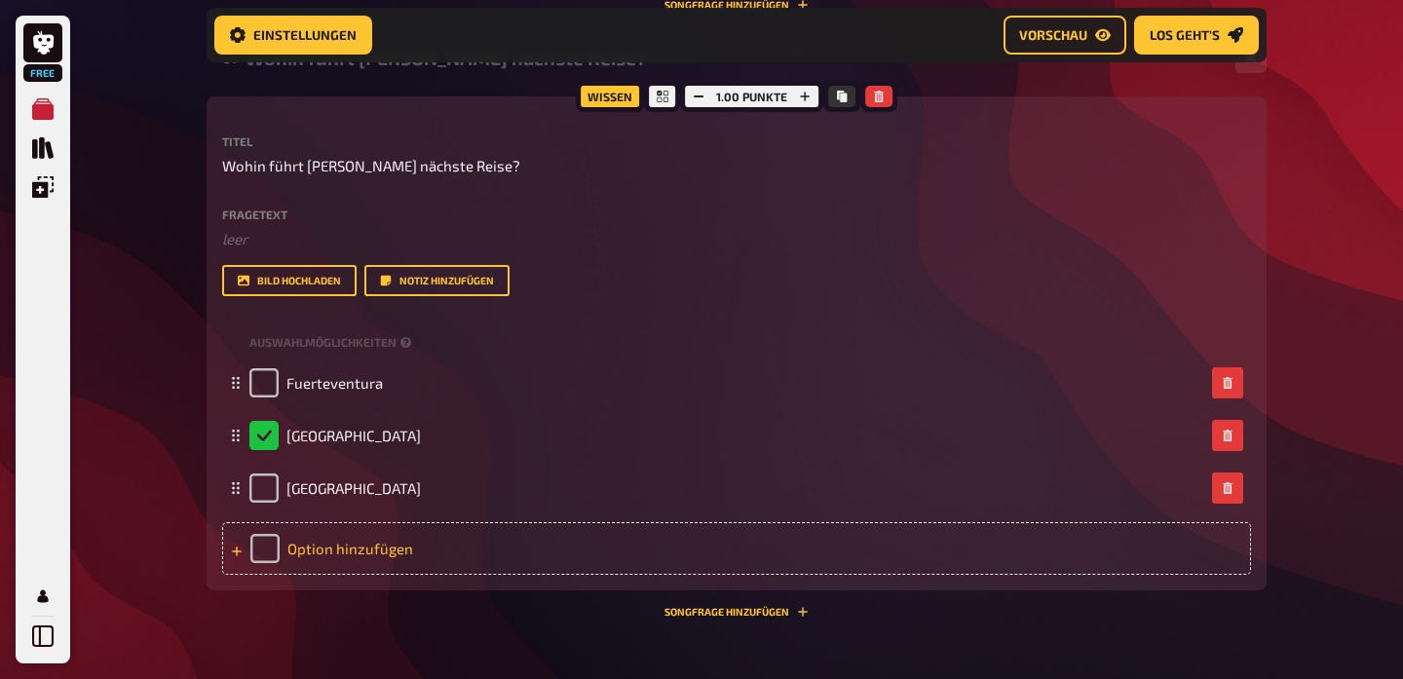
click at [325, 544] on div "Option hinzufügen" at bounding box center [736, 548] width 1029 height 53
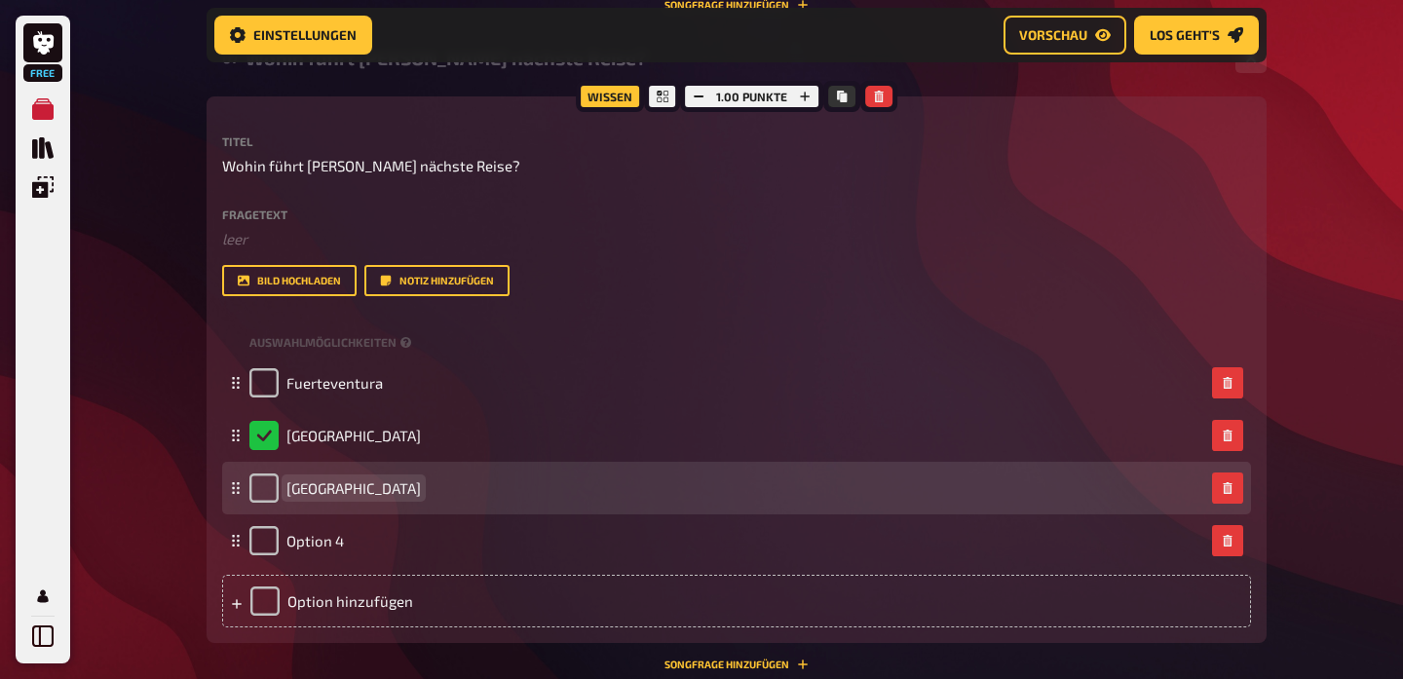
click at [326, 490] on span "[GEOGRAPHIC_DATA]" at bounding box center [353, 488] width 134 height 18
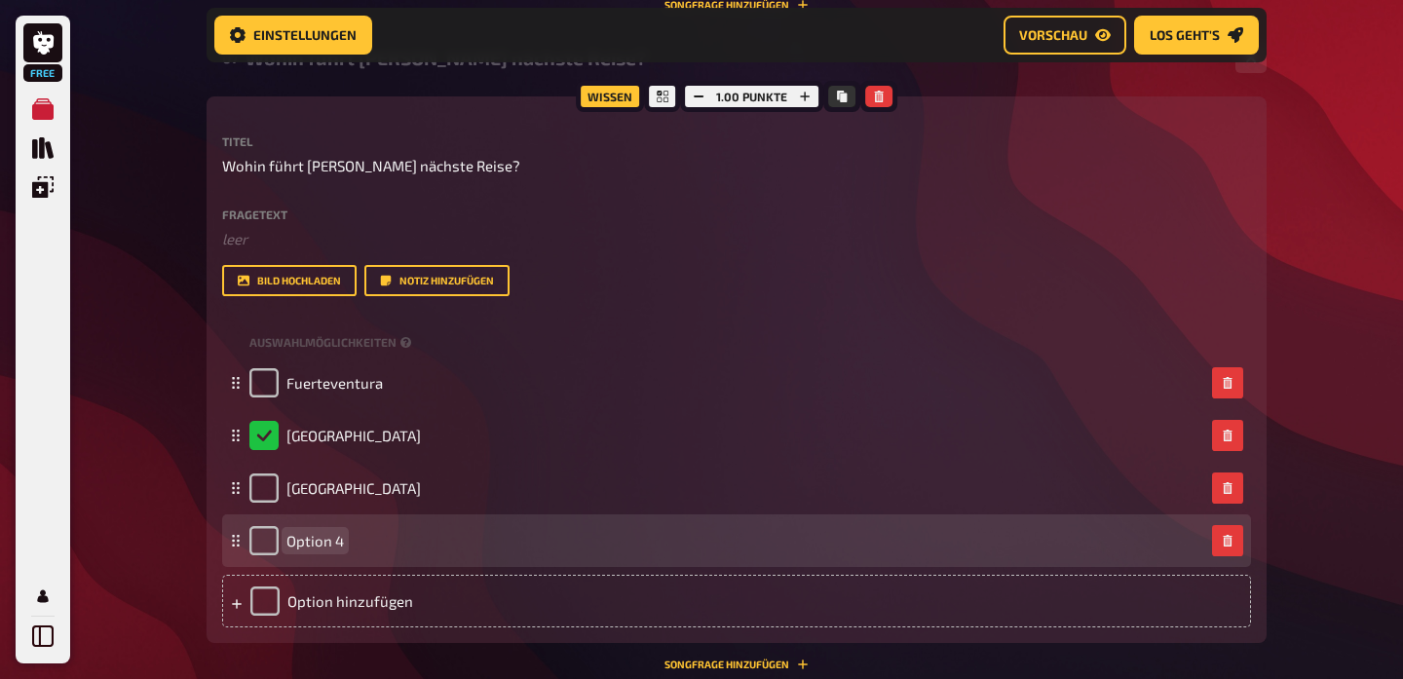
click at [320, 537] on span "Option 4" at bounding box center [314, 541] width 57 height 18
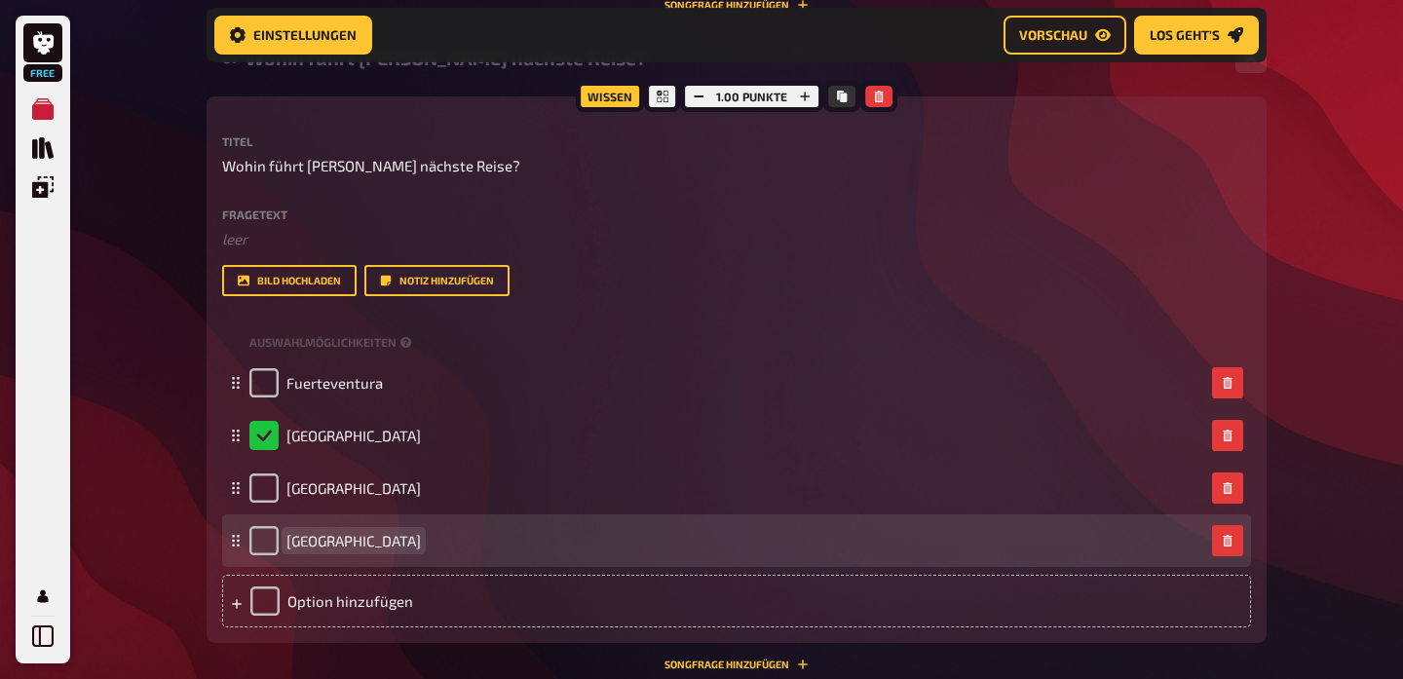
click at [325, 538] on span "[GEOGRAPHIC_DATA]" at bounding box center [353, 541] width 134 height 18
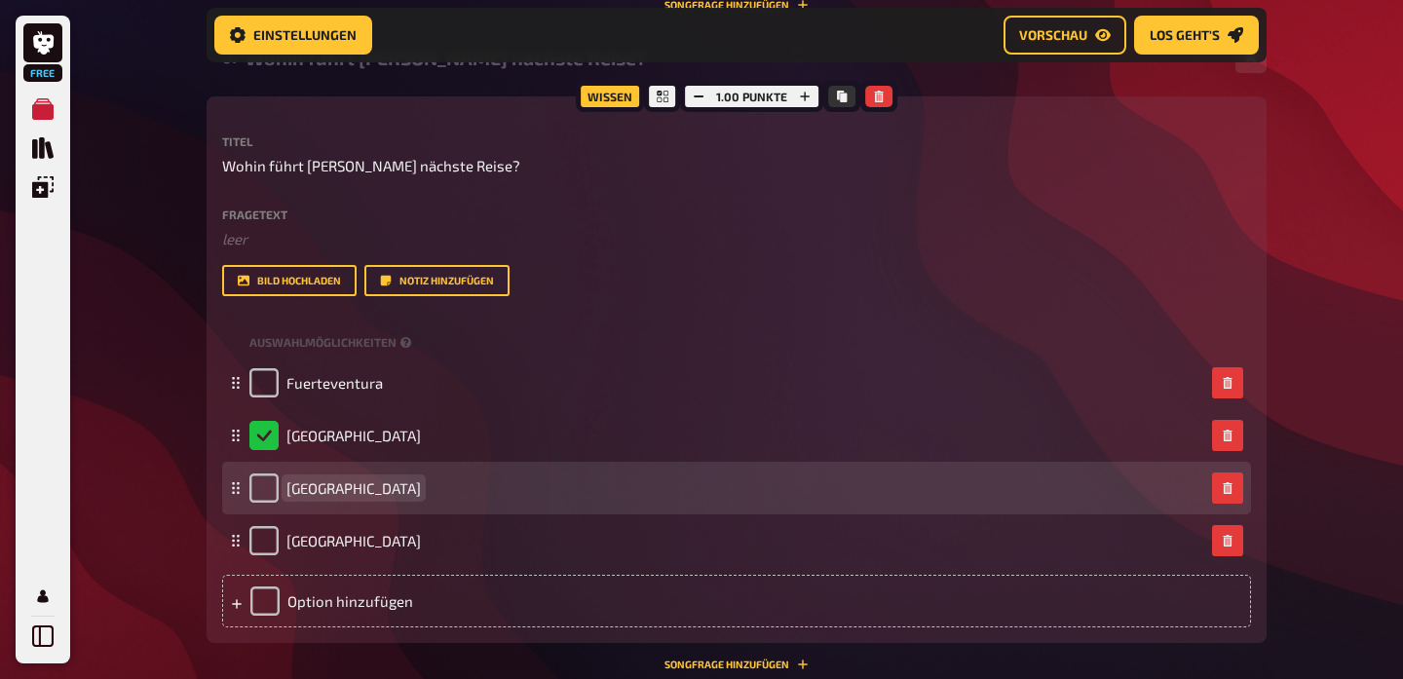
click at [332, 489] on span "[GEOGRAPHIC_DATA]" at bounding box center [353, 488] width 134 height 18
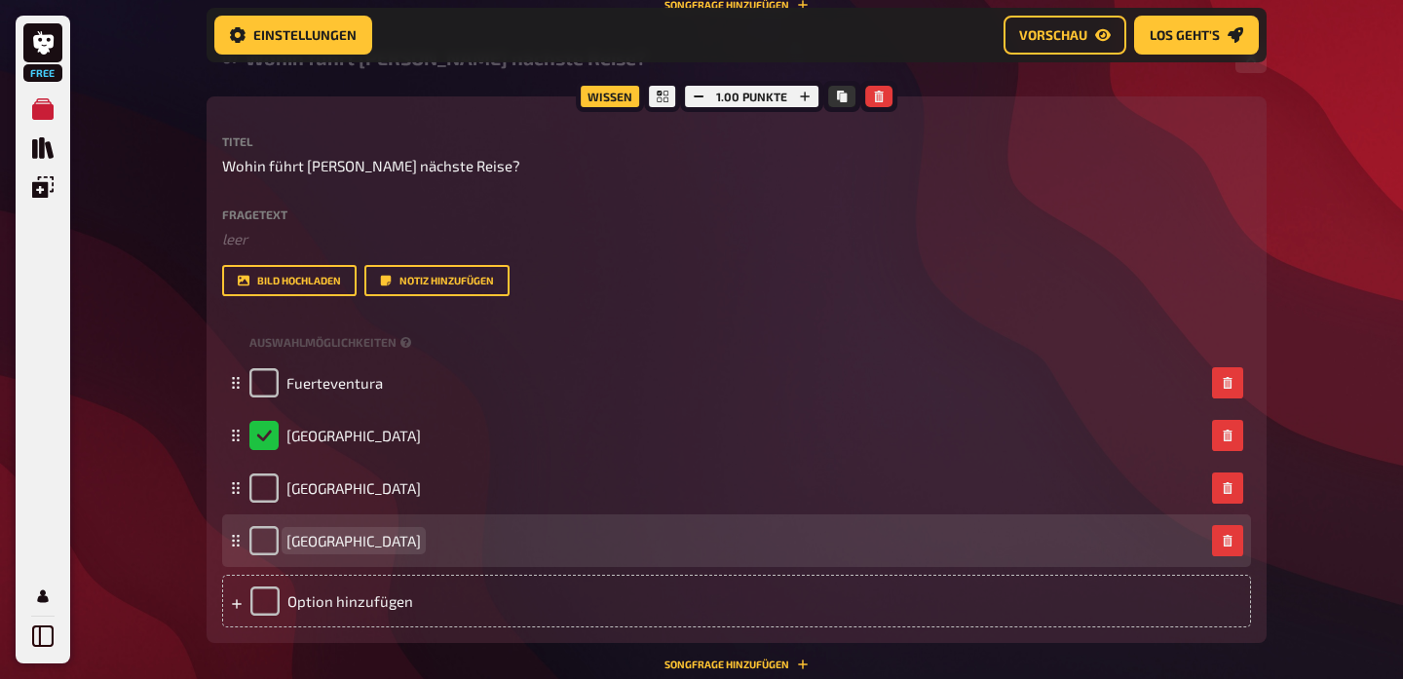
click at [315, 545] on span "[GEOGRAPHIC_DATA]" at bounding box center [353, 541] width 134 height 18
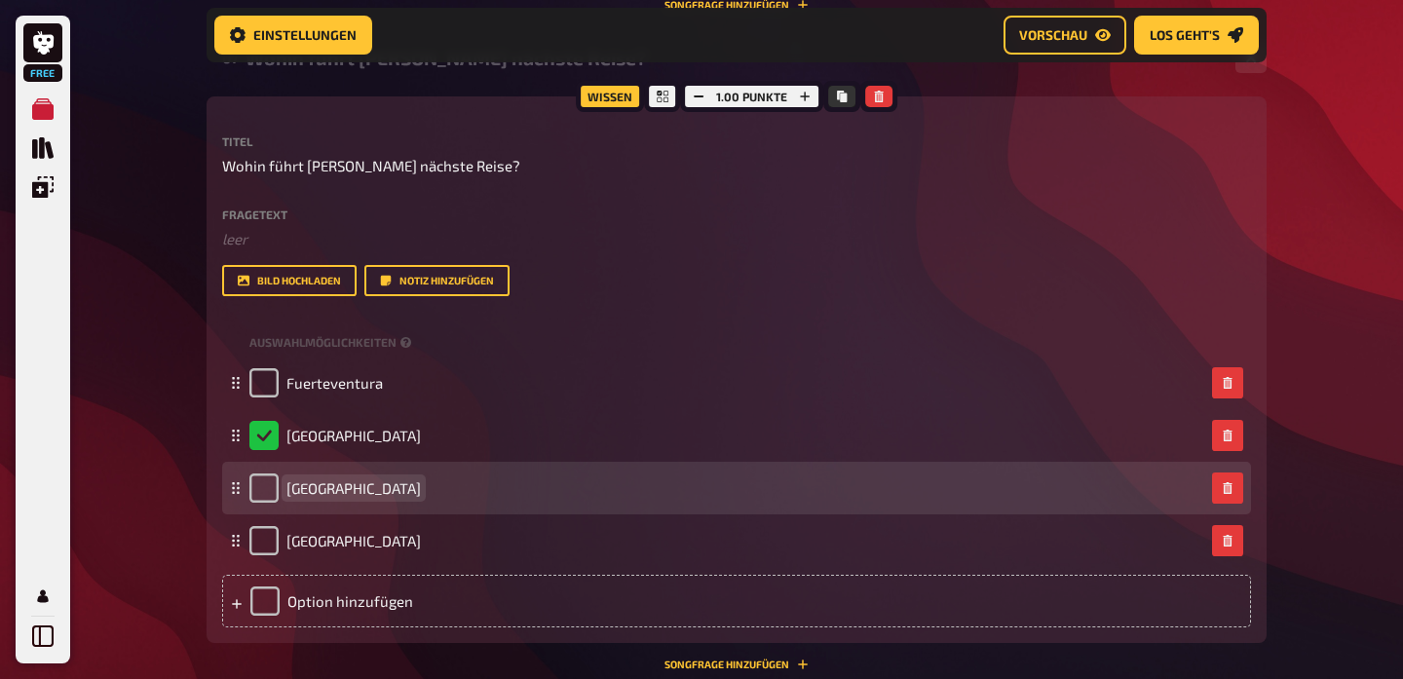
click at [330, 486] on span "[GEOGRAPHIC_DATA]" at bounding box center [353, 488] width 134 height 18
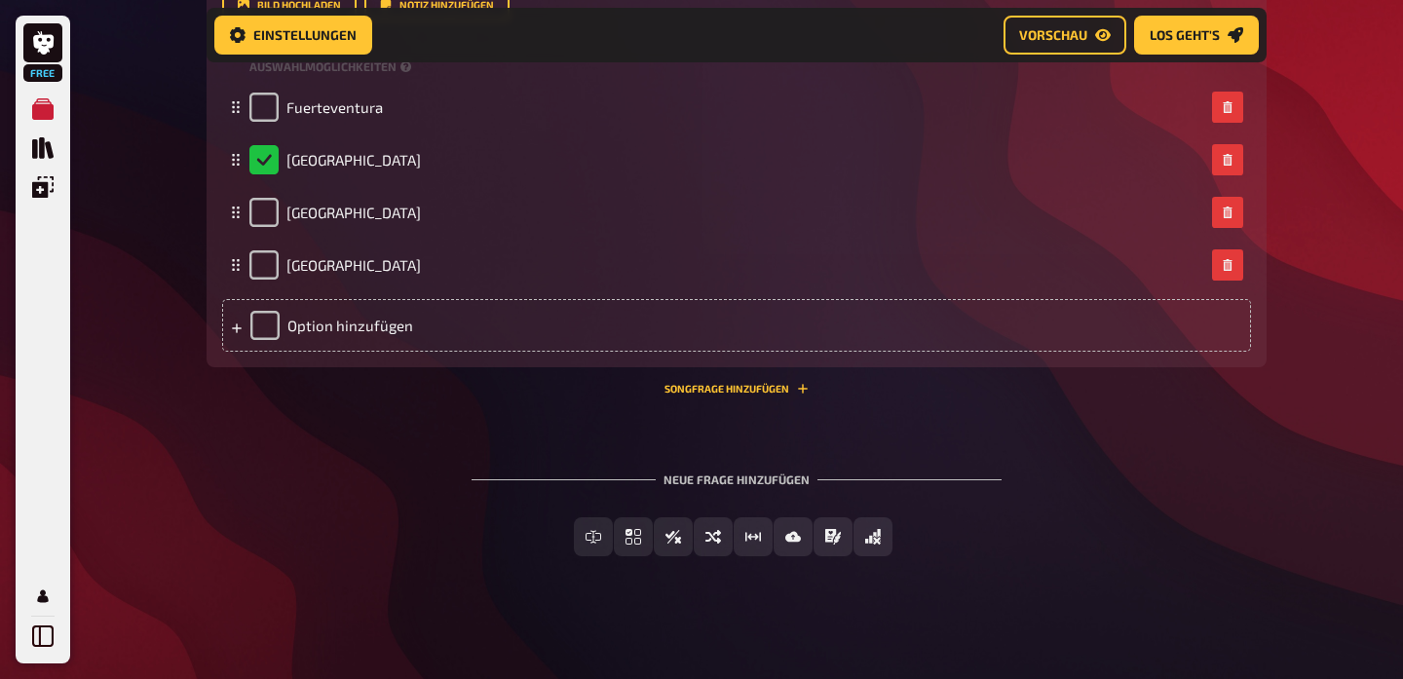
scroll to position [2175, 0]
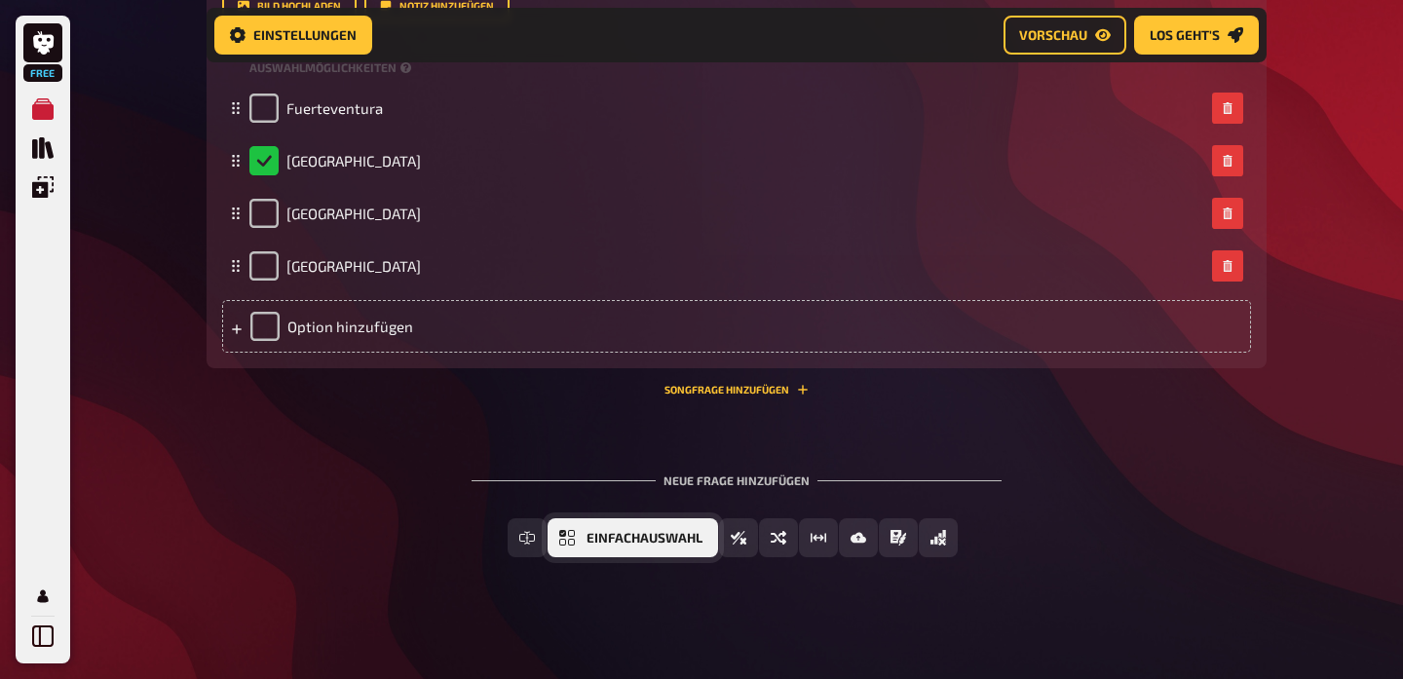
click at [618, 541] on span "Einfachauswahl" at bounding box center [645, 539] width 116 height 14
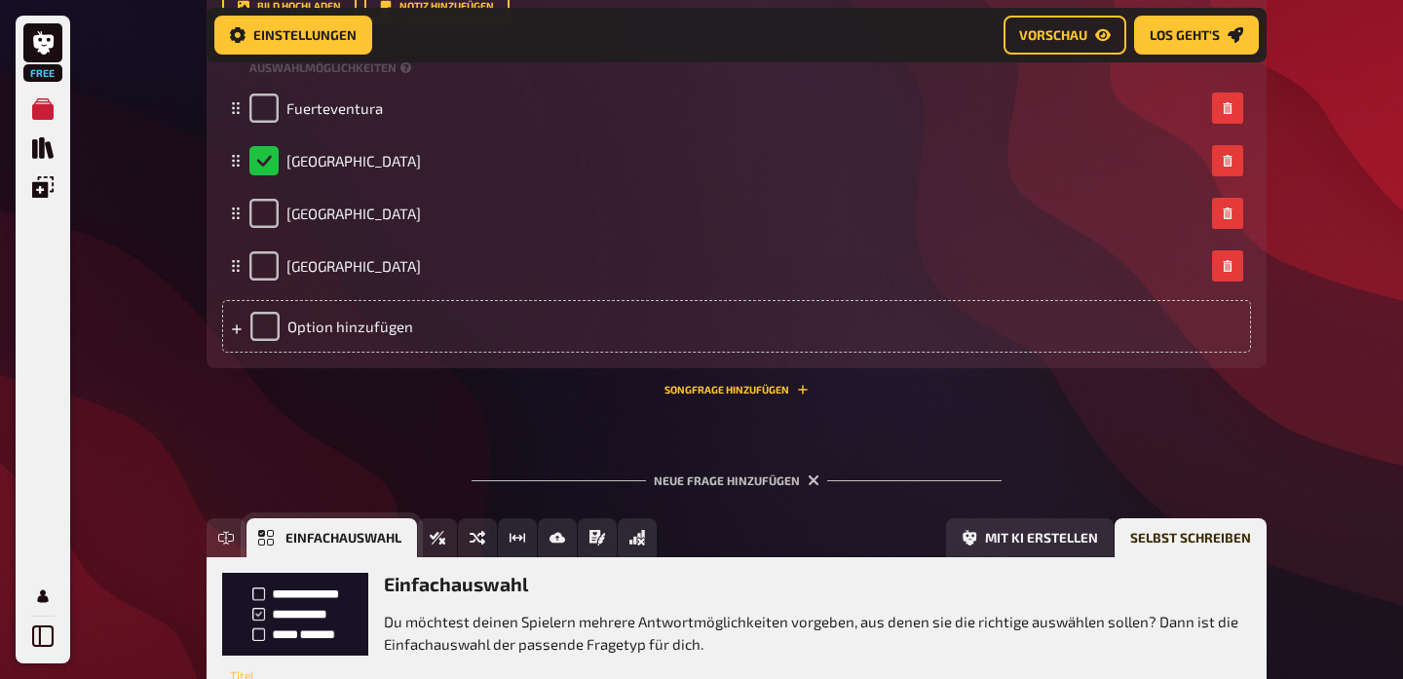
scroll to position [2354, 0]
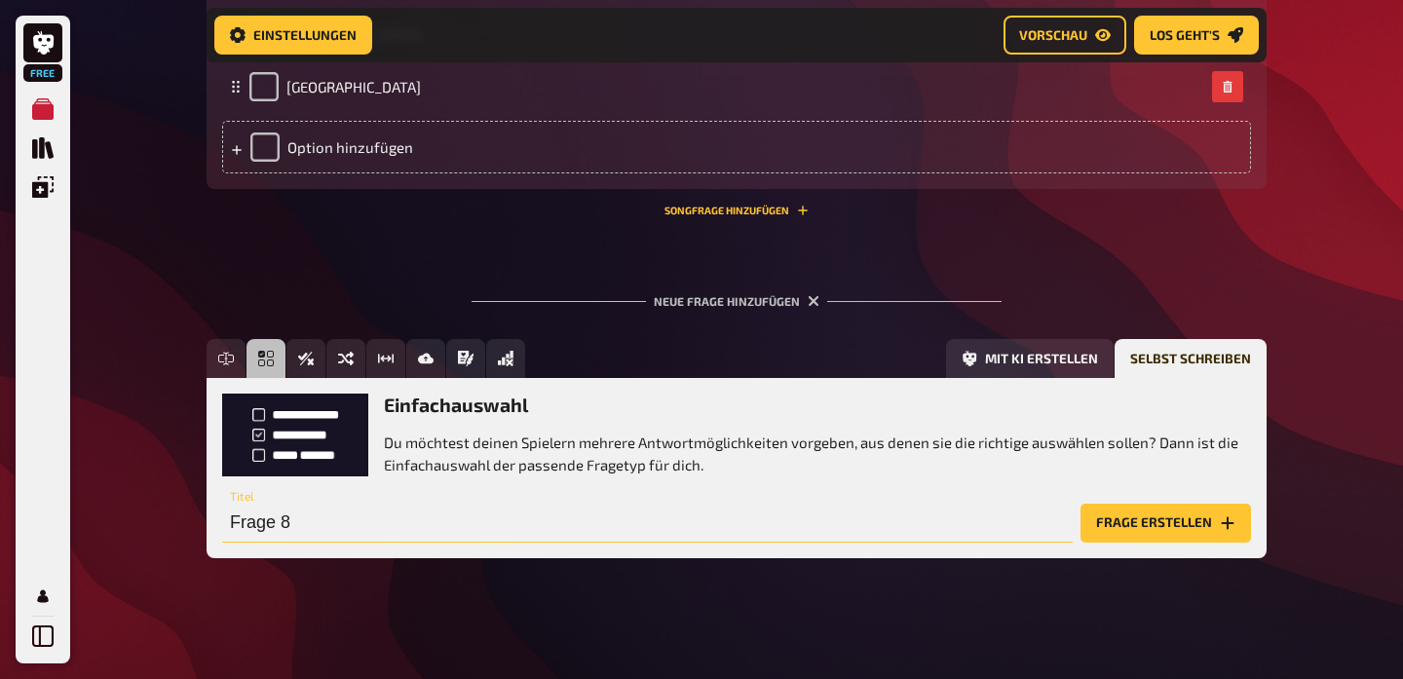
click at [382, 519] on input "Frage 8" at bounding box center [647, 523] width 851 height 39
type input "F"
type input "Wie groß ist [PERSON_NAME] Reisepass?"
click at [1127, 522] on button "Frage erstellen" at bounding box center [1166, 523] width 171 height 39
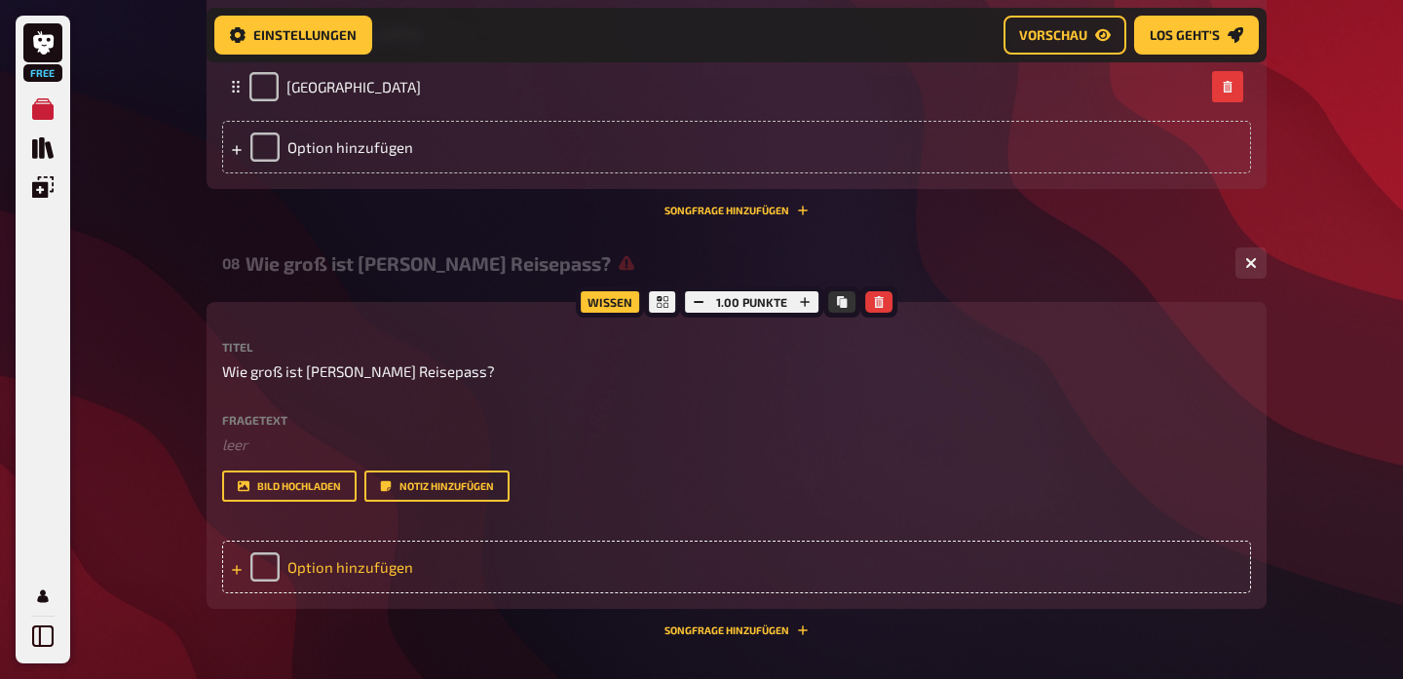
click at [331, 570] on div "Option hinzufügen" at bounding box center [736, 567] width 1029 height 53
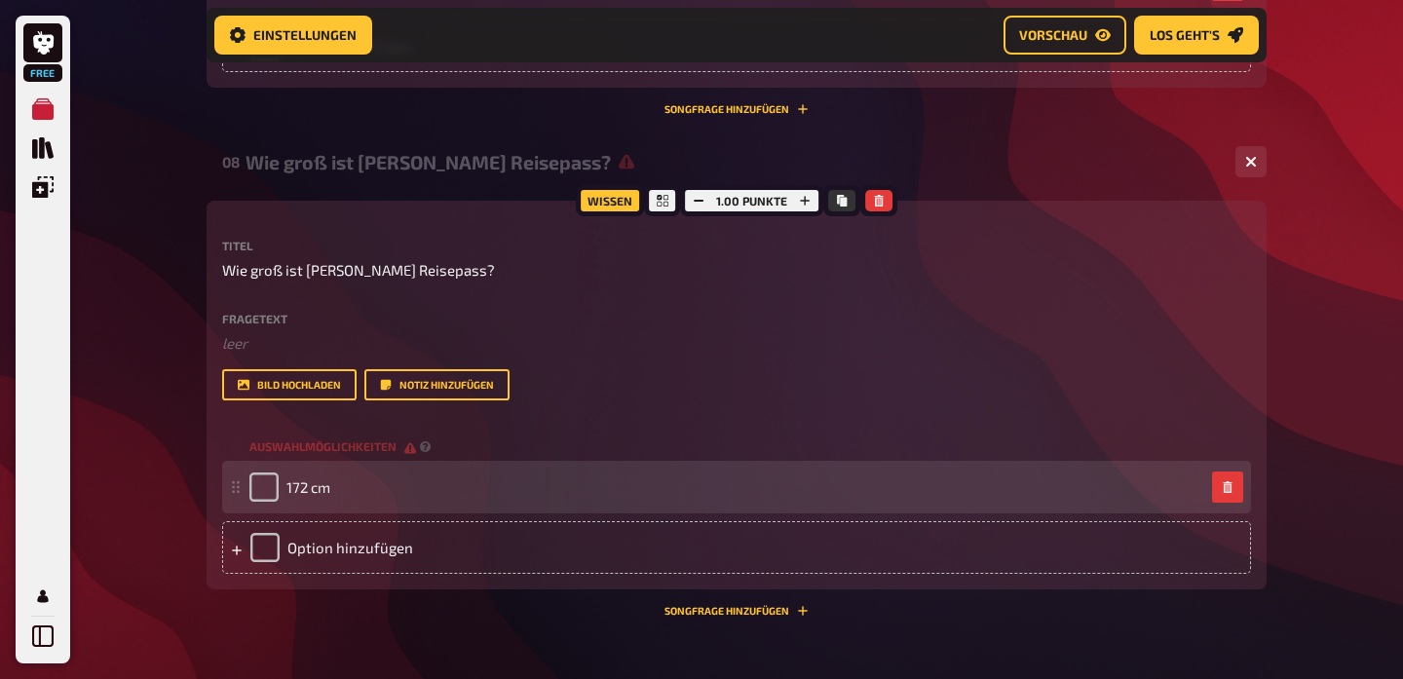
scroll to position [2459, 0]
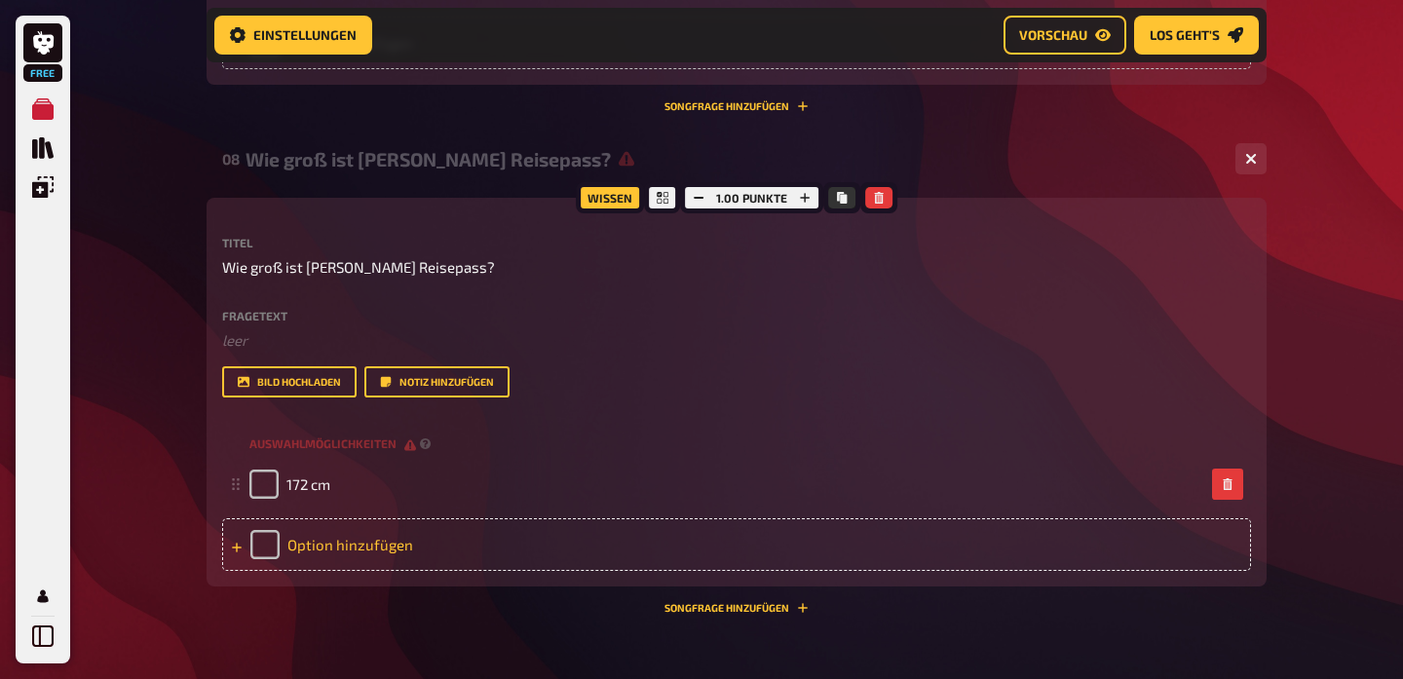
click at [315, 537] on div "Option hinzufügen" at bounding box center [736, 544] width 1029 height 53
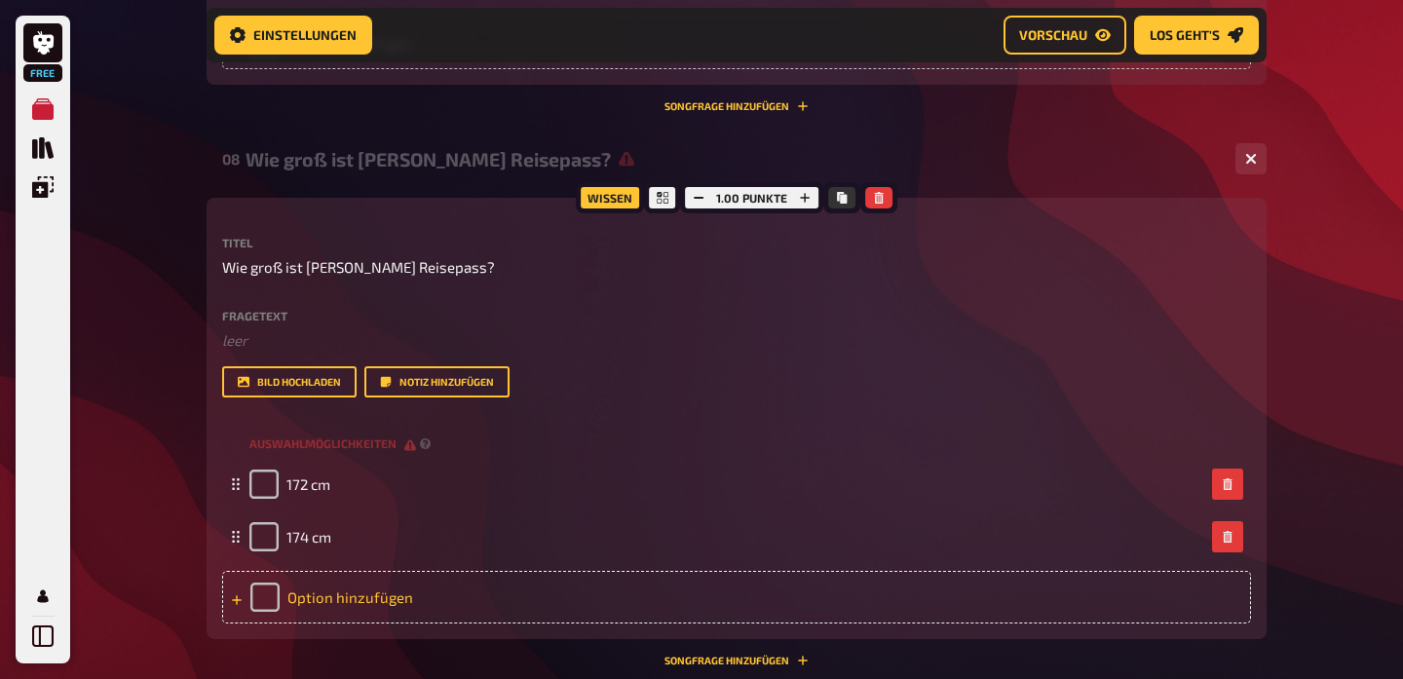
click at [340, 592] on div "Option hinzufügen" at bounding box center [736, 597] width 1029 height 53
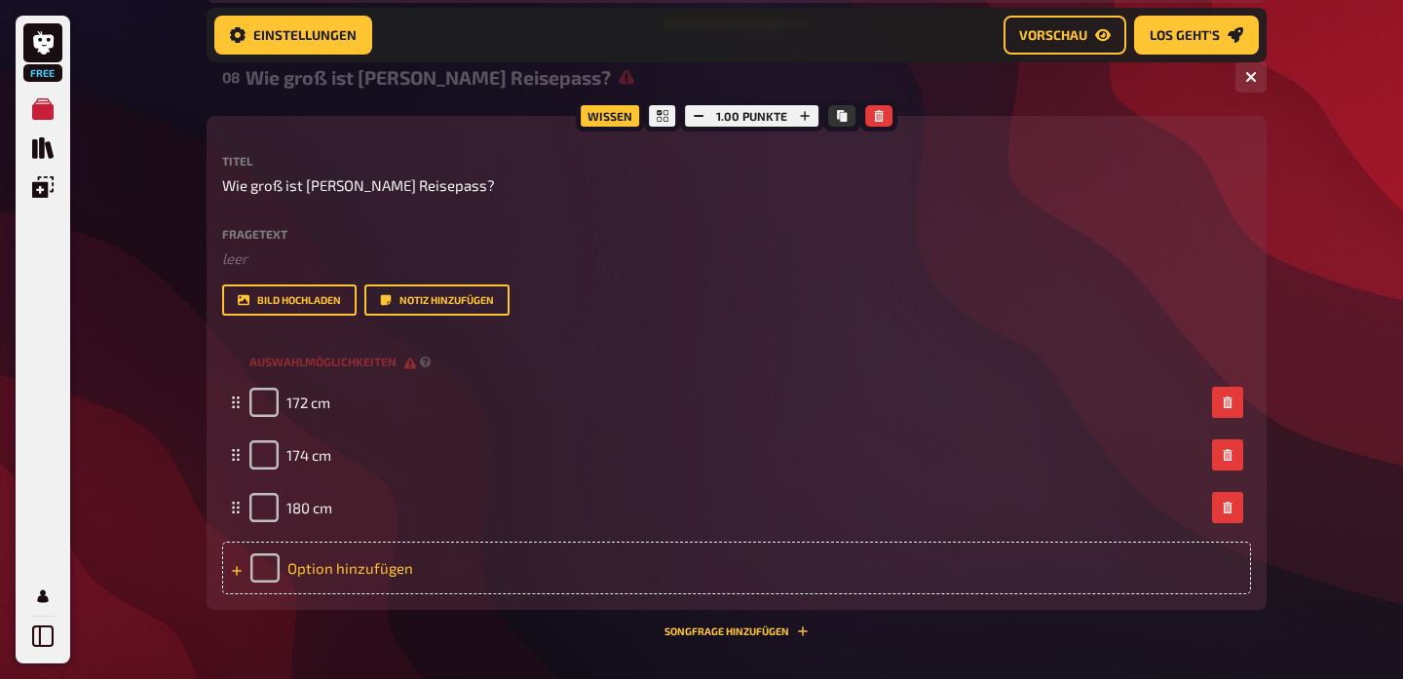
scroll to position [2541, 0]
click at [319, 569] on div "Option hinzufügen" at bounding box center [736, 567] width 1029 height 53
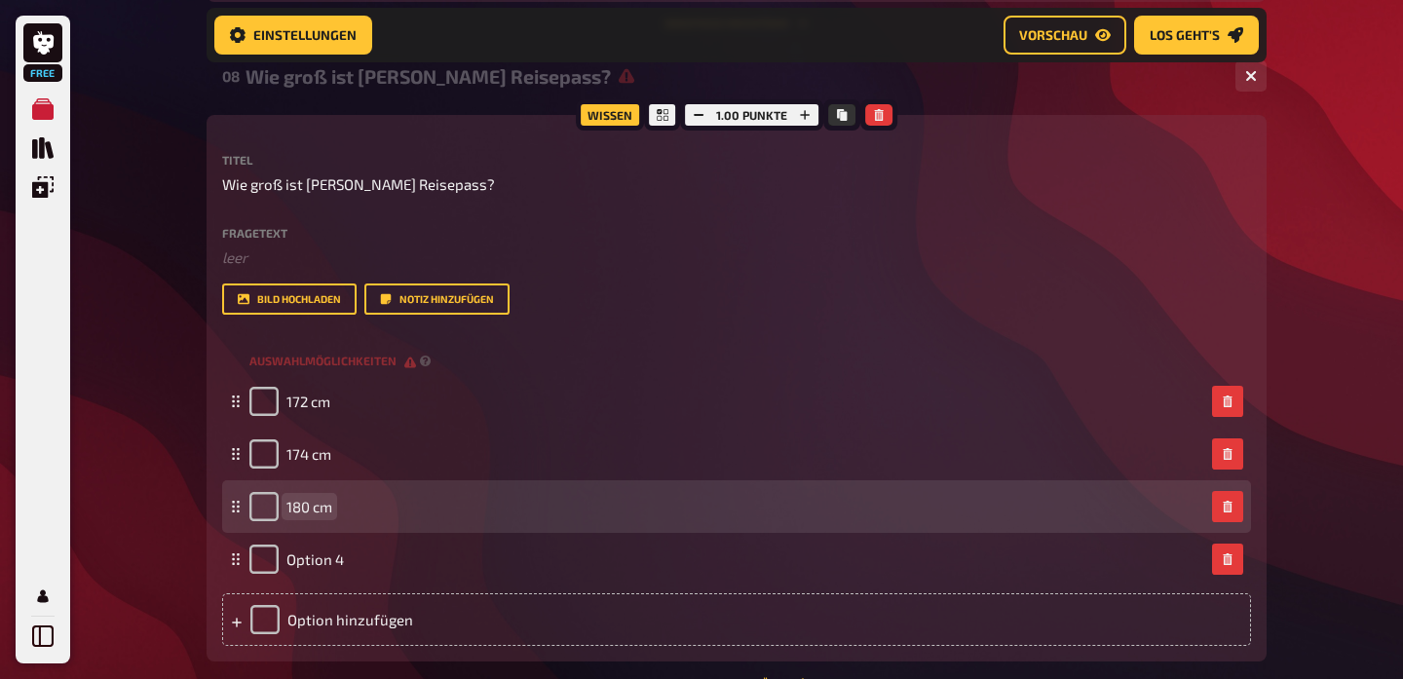
click at [308, 504] on span "180 cm" at bounding box center [309, 507] width 46 height 18
click at [310, 504] on span "180 cm" at bounding box center [309, 507] width 46 height 18
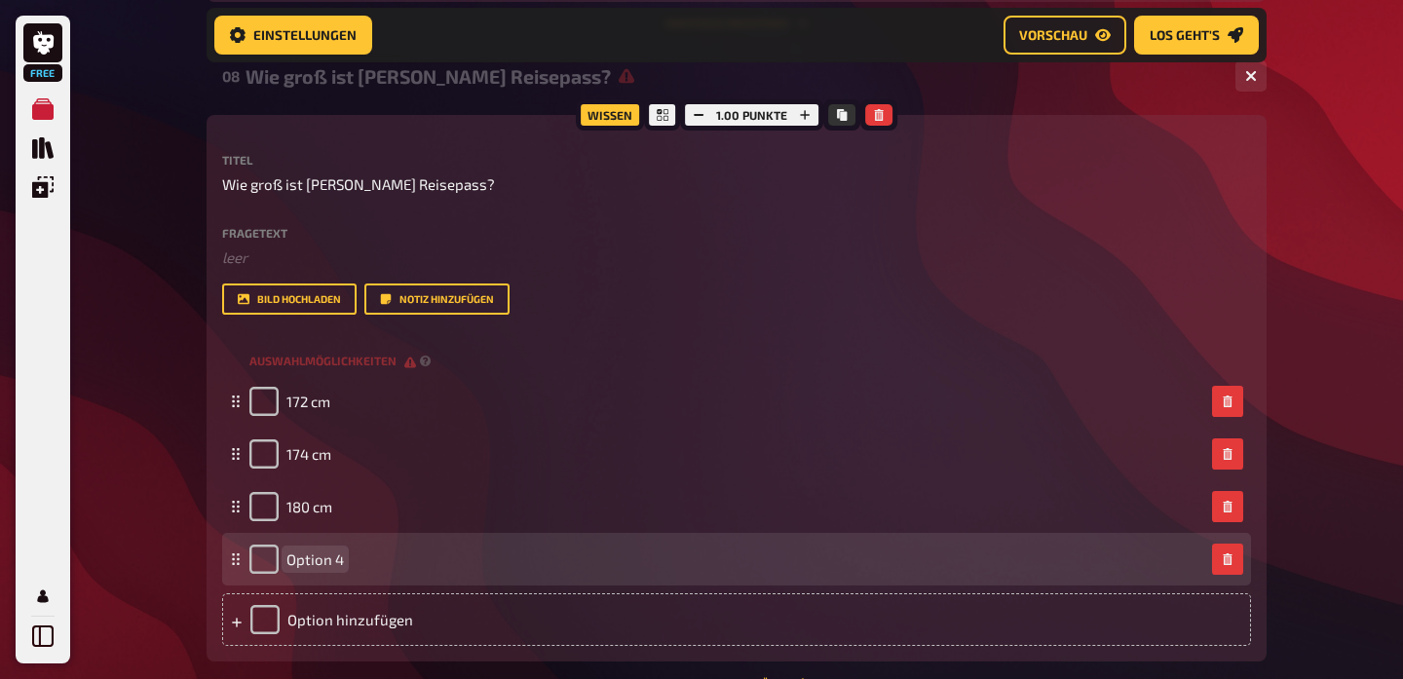
click at [310, 552] on span "Option 4" at bounding box center [314, 560] width 57 height 18
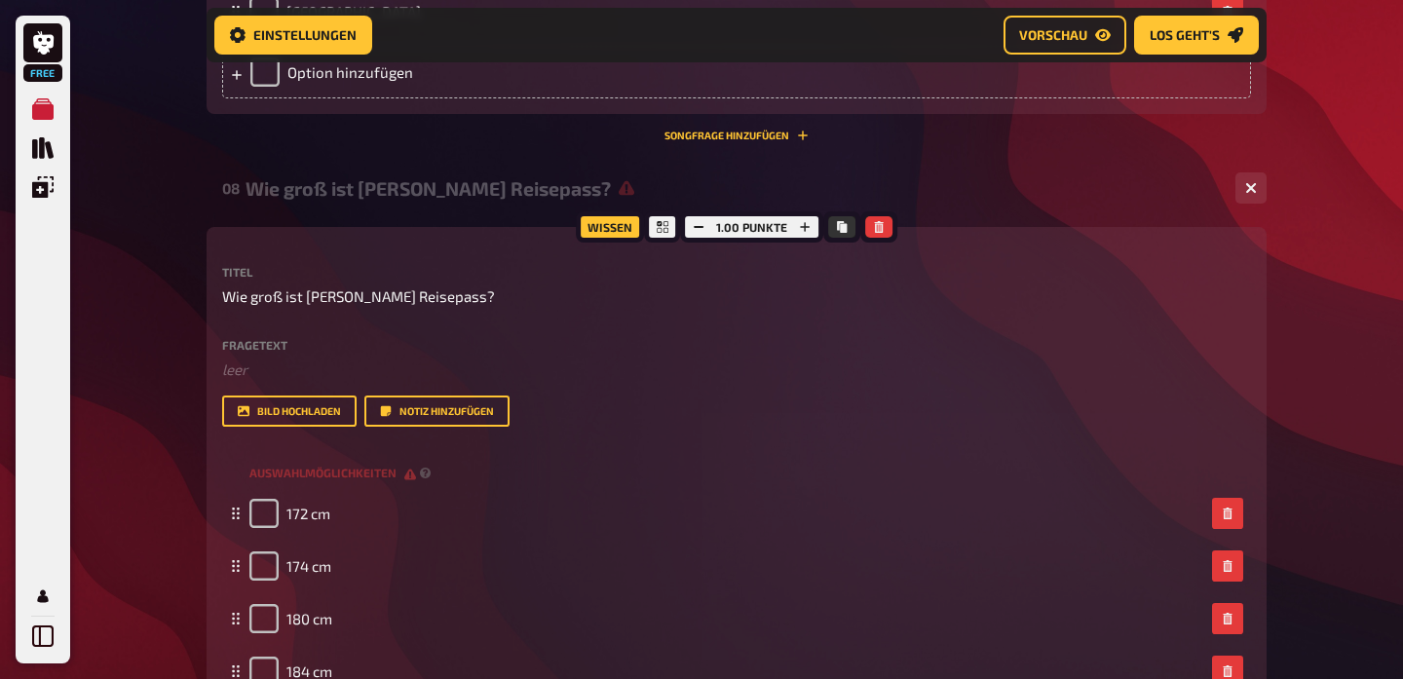
scroll to position [2430, 0]
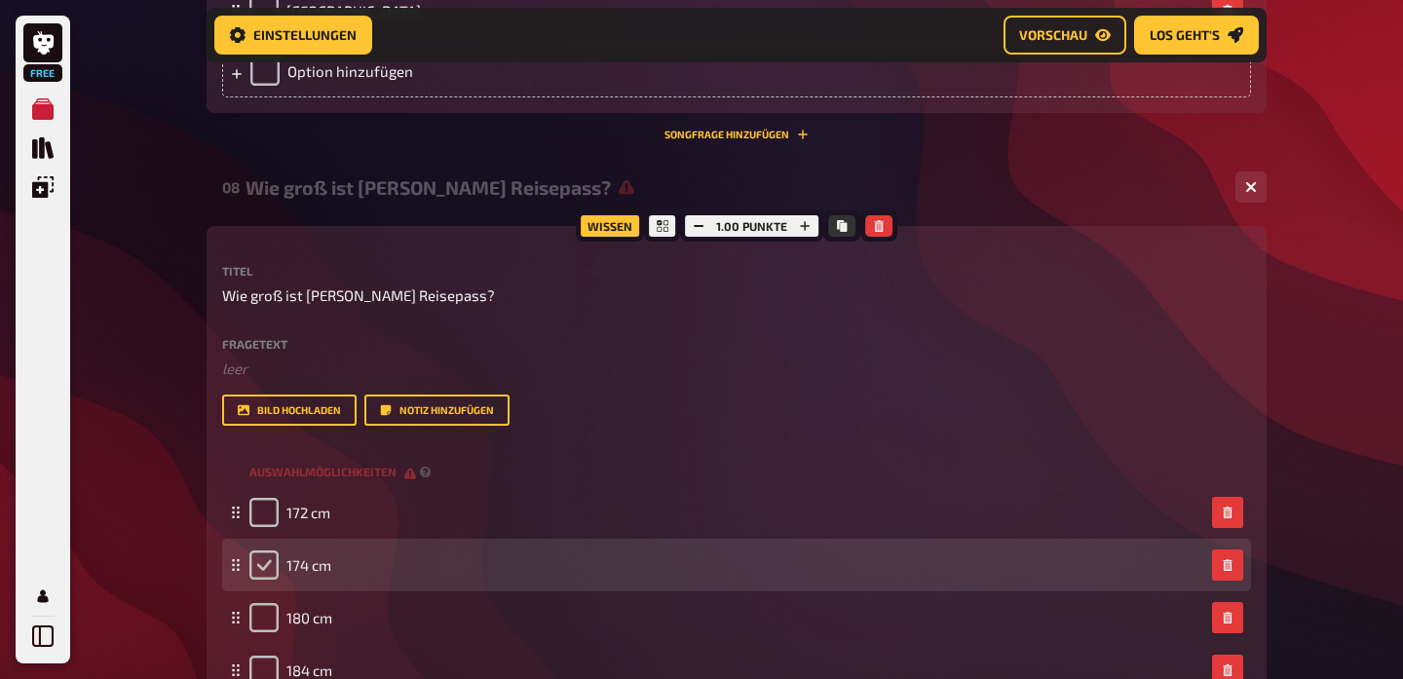
click at [256, 558] on input "checkbox" at bounding box center [263, 565] width 29 height 29
checkbox input "true"
click at [256, 558] on div "174 cm" at bounding box center [290, 565] width 82 height 29
click at [270, 563] on div "174 cm" at bounding box center [290, 565] width 82 height 29
click at [311, 565] on span "174 cm" at bounding box center [308, 565] width 45 height 18
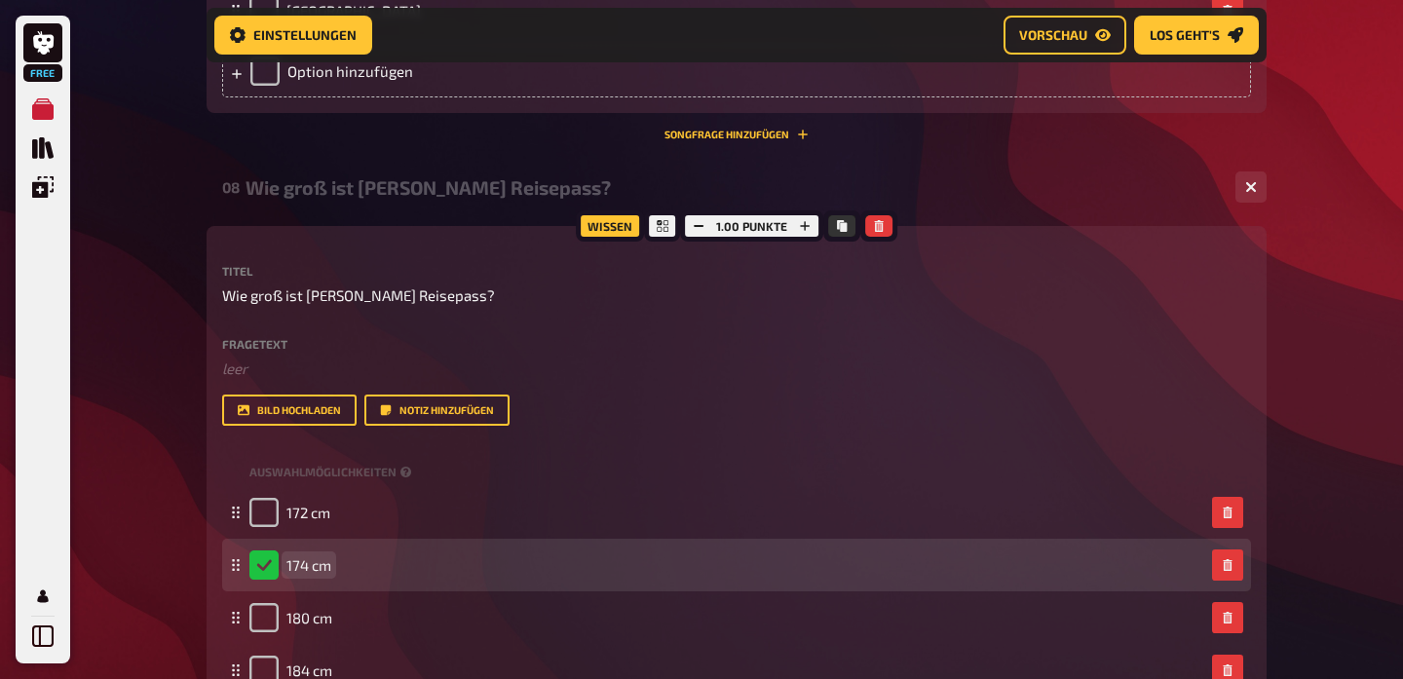
click at [306, 564] on span "174 cm" at bounding box center [308, 565] width 45 height 18
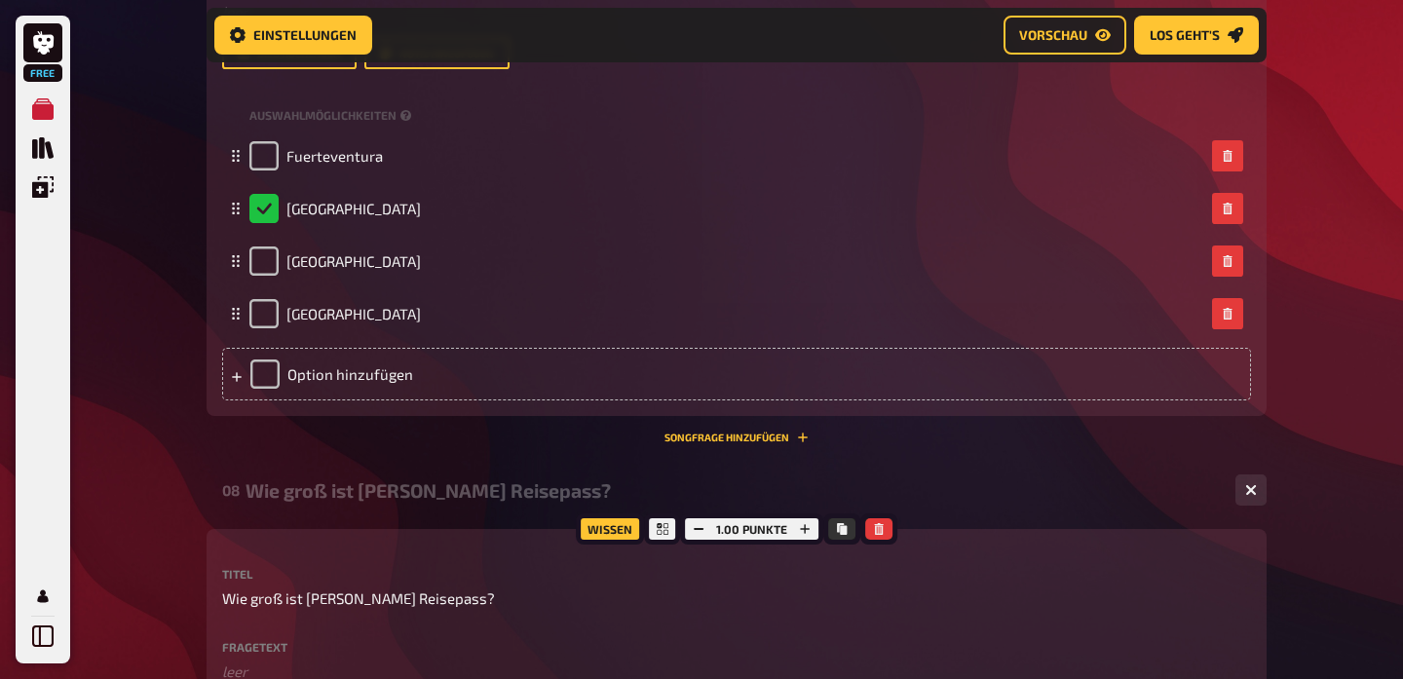
scroll to position [2020, 0]
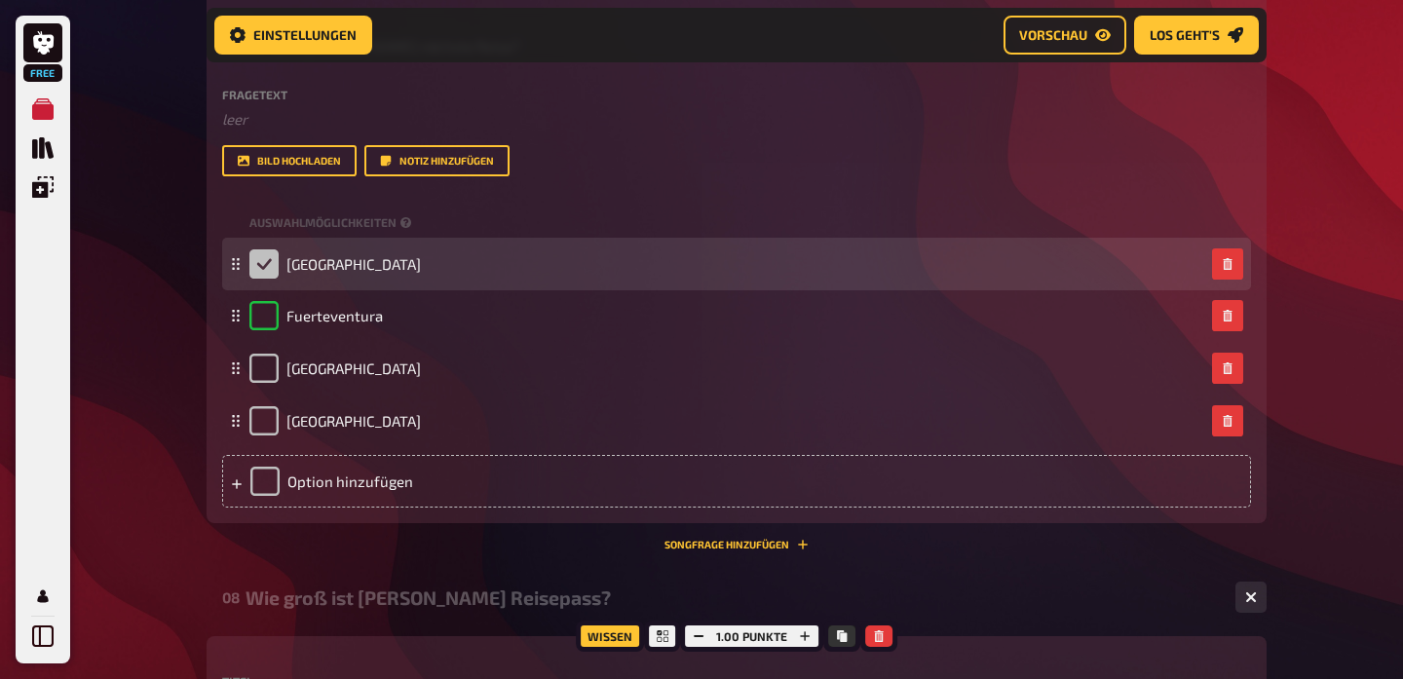
drag, startPoint x: 230, startPoint y: 311, endPoint x: 238, endPoint y: 260, distance: 51.3
click at [238, 260] on icon at bounding box center [236, 264] width 12 height 12
checkbox input "true"
checkbox input "false"
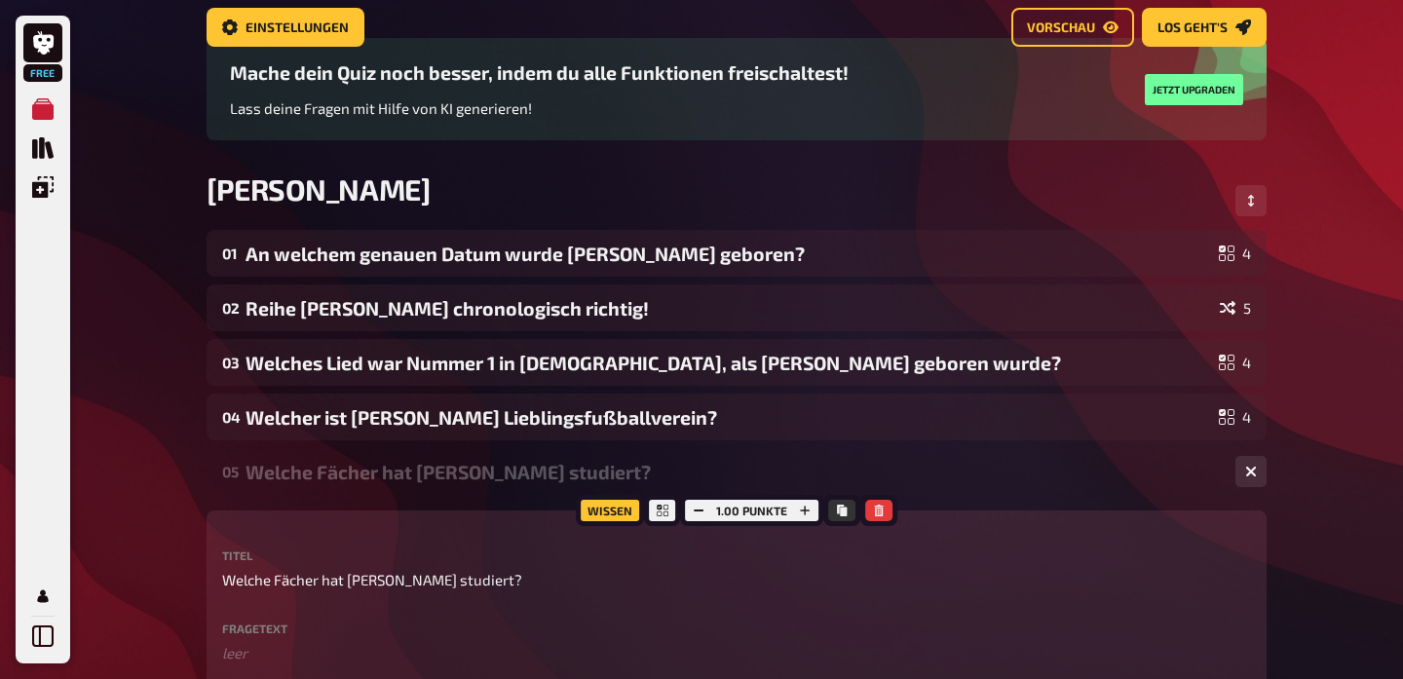
scroll to position [22, 0]
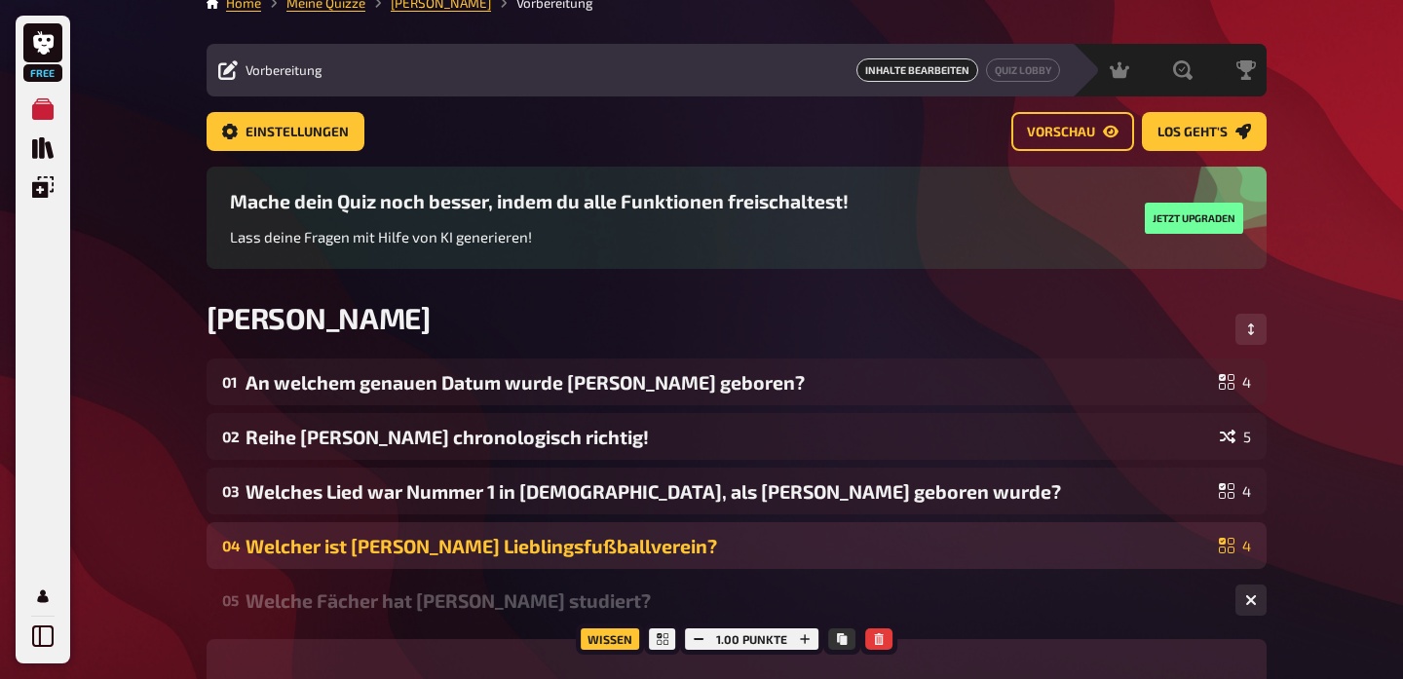
click at [305, 546] on div "Welcher ist [PERSON_NAME] Lieblingsfußballverein?" at bounding box center [729, 546] width 966 height 22
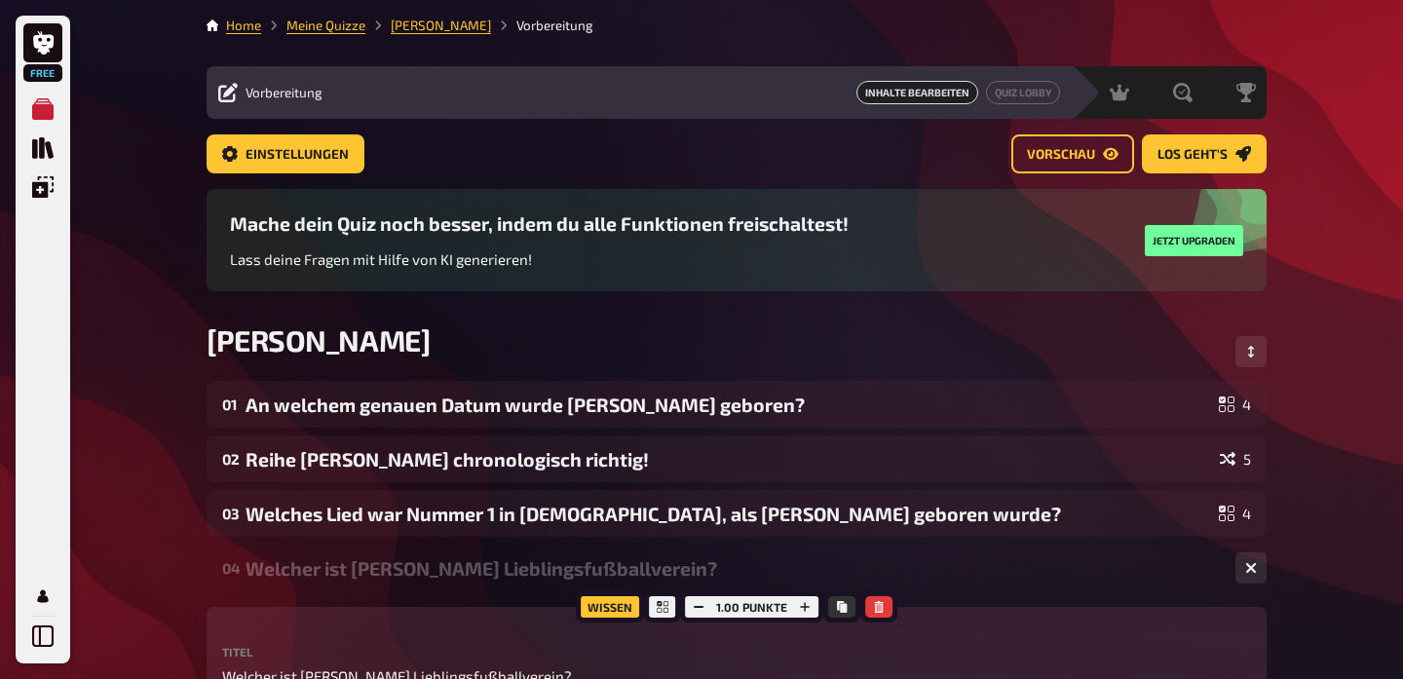
scroll to position [0, 0]
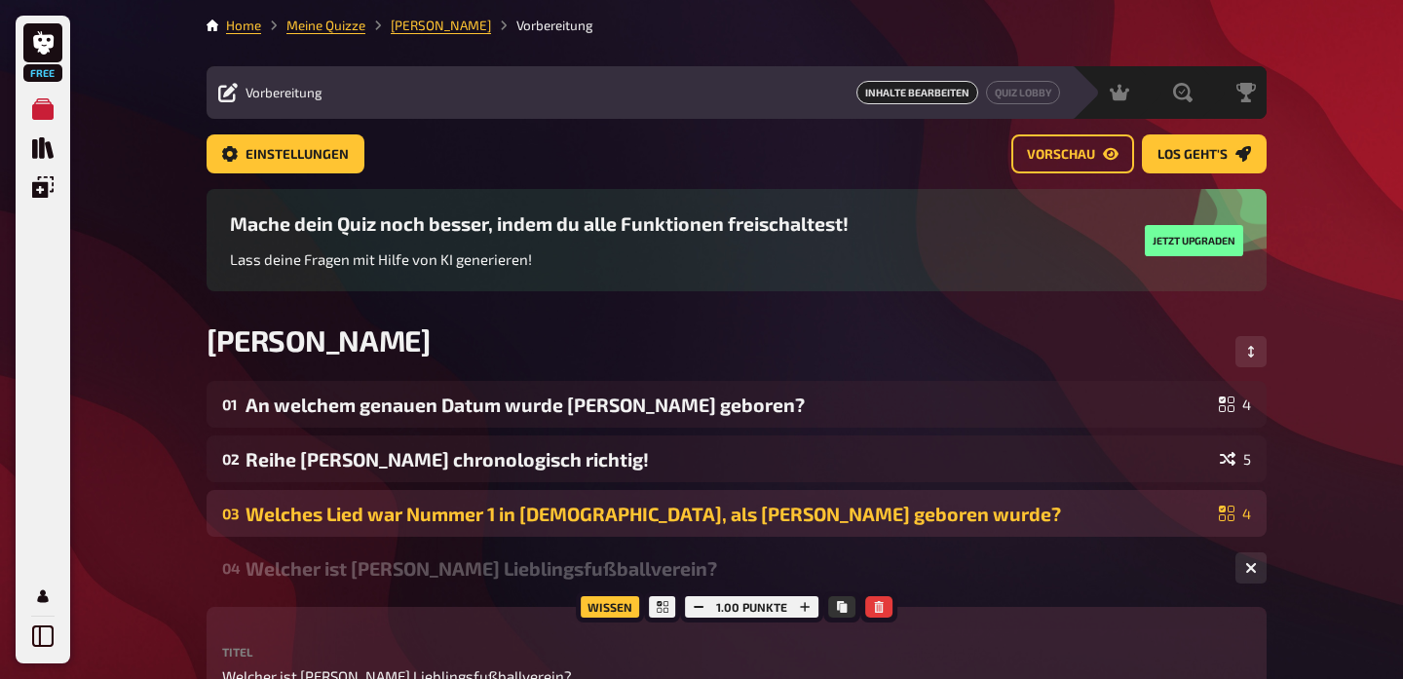
click at [280, 515] on div "Welches Lied war Nummer 1 in [DEMOGRAPHIC_DATA], als [PERSON_NAME] geboren wurd…" at bounding box center [729, 514] width 966 height 22
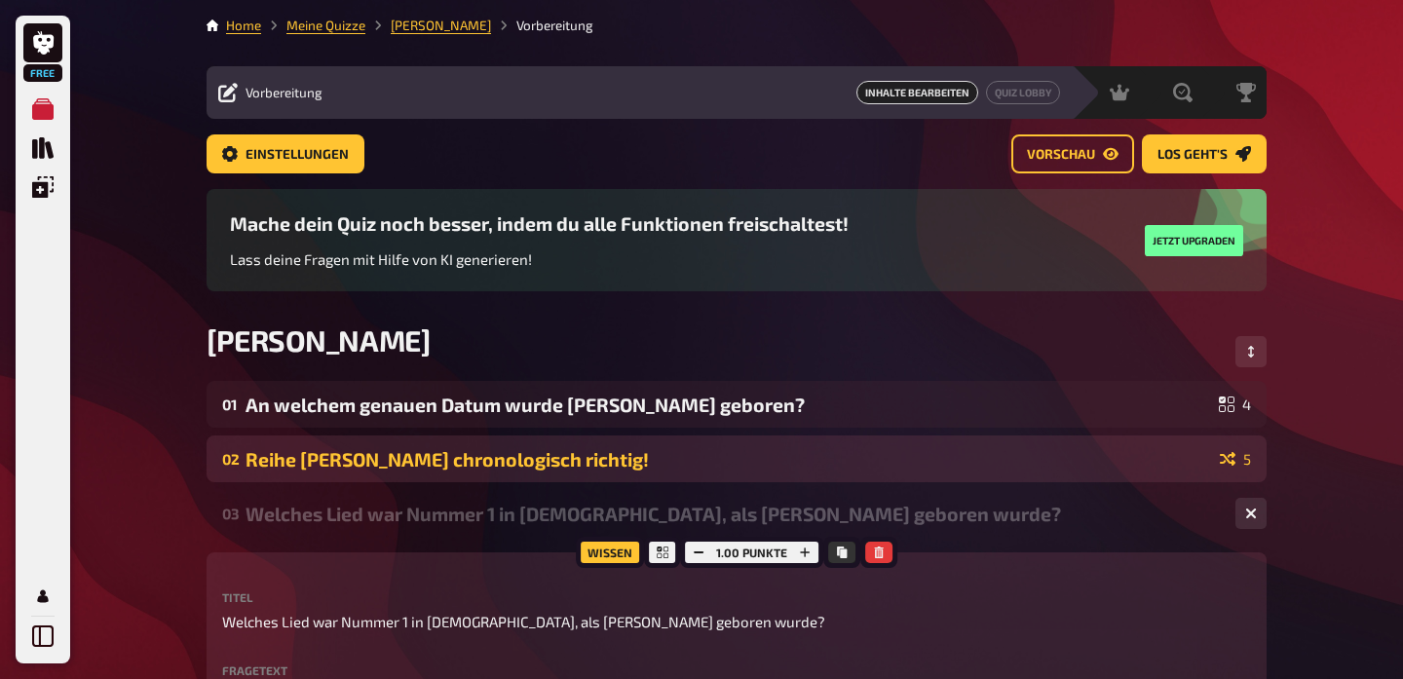
click at [283, 458] on div "Reihe [PERSON_NAME] chronologisch richtig!" at bounding box center [729, 459] width 967 height 22
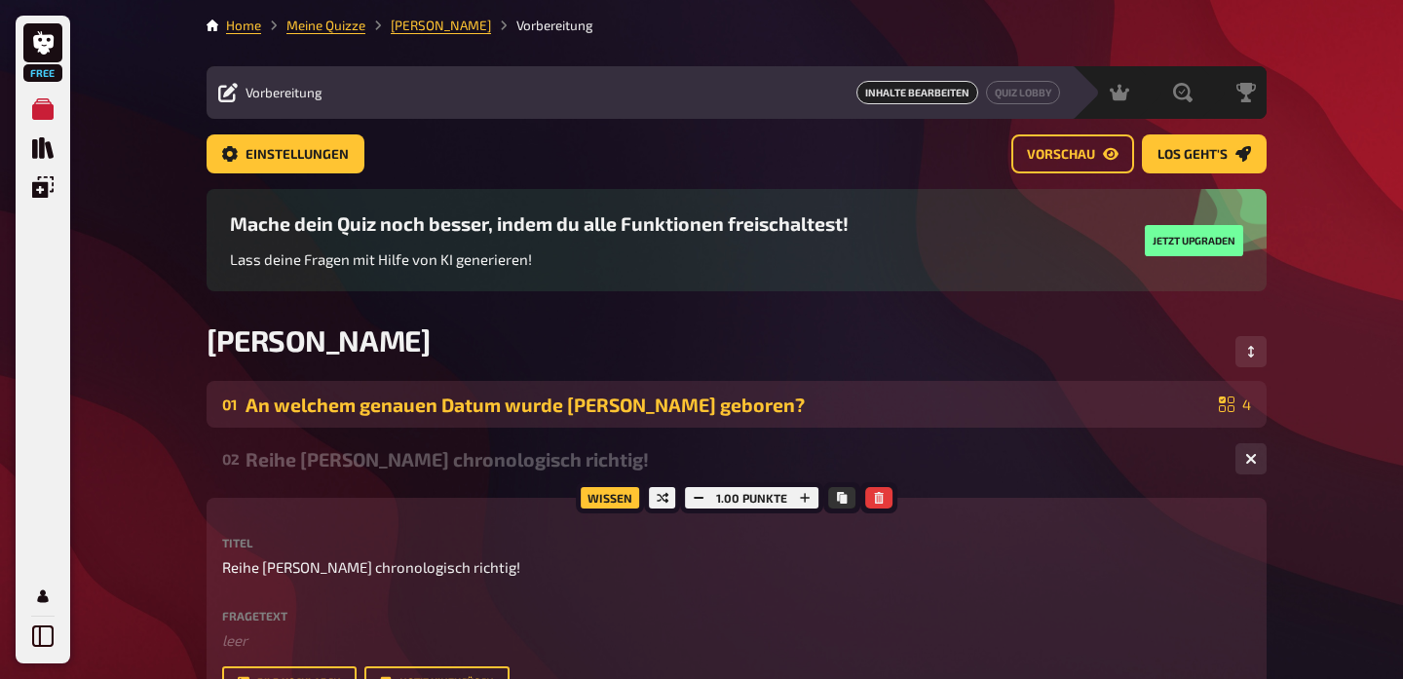
click at [282, 416] on div "01 An welchem genauen Datum wurde [PERSON_NAME] geboren? 4" at bounding box center [737, 404] width 1060 height 47
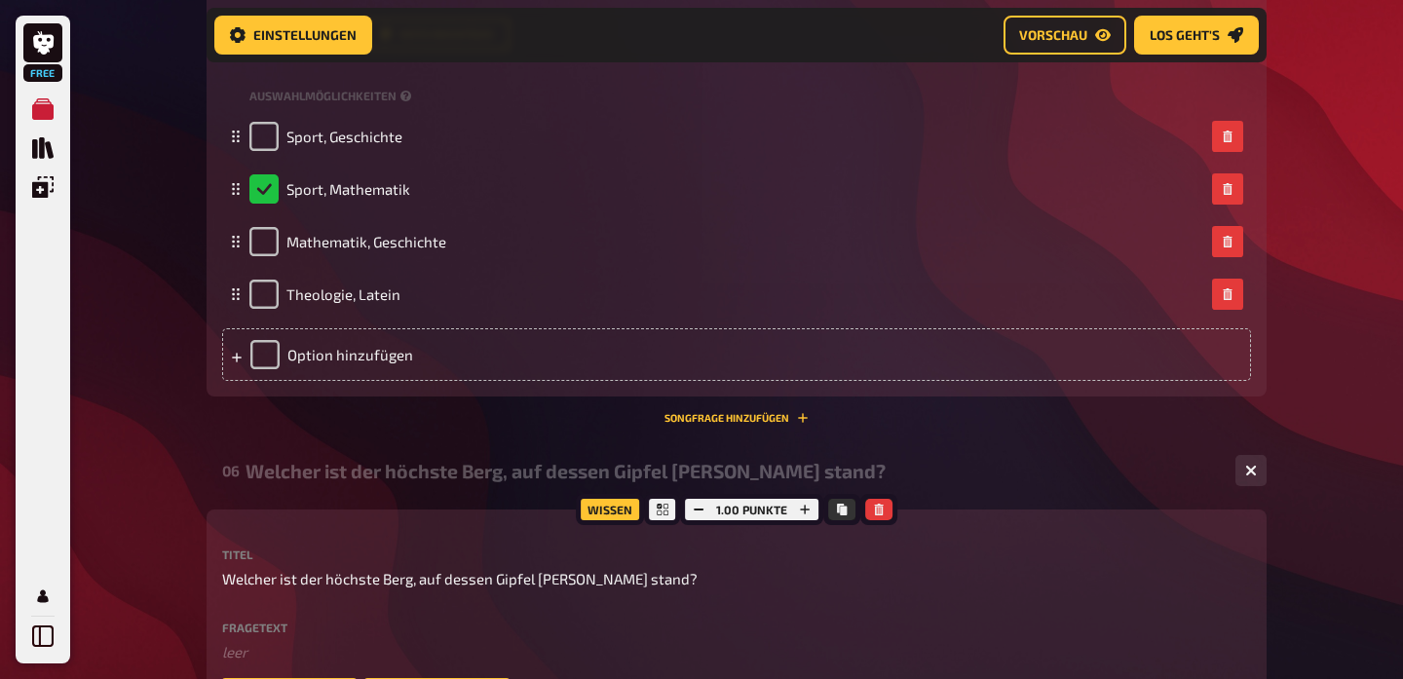
scroll to position [3271, 0]
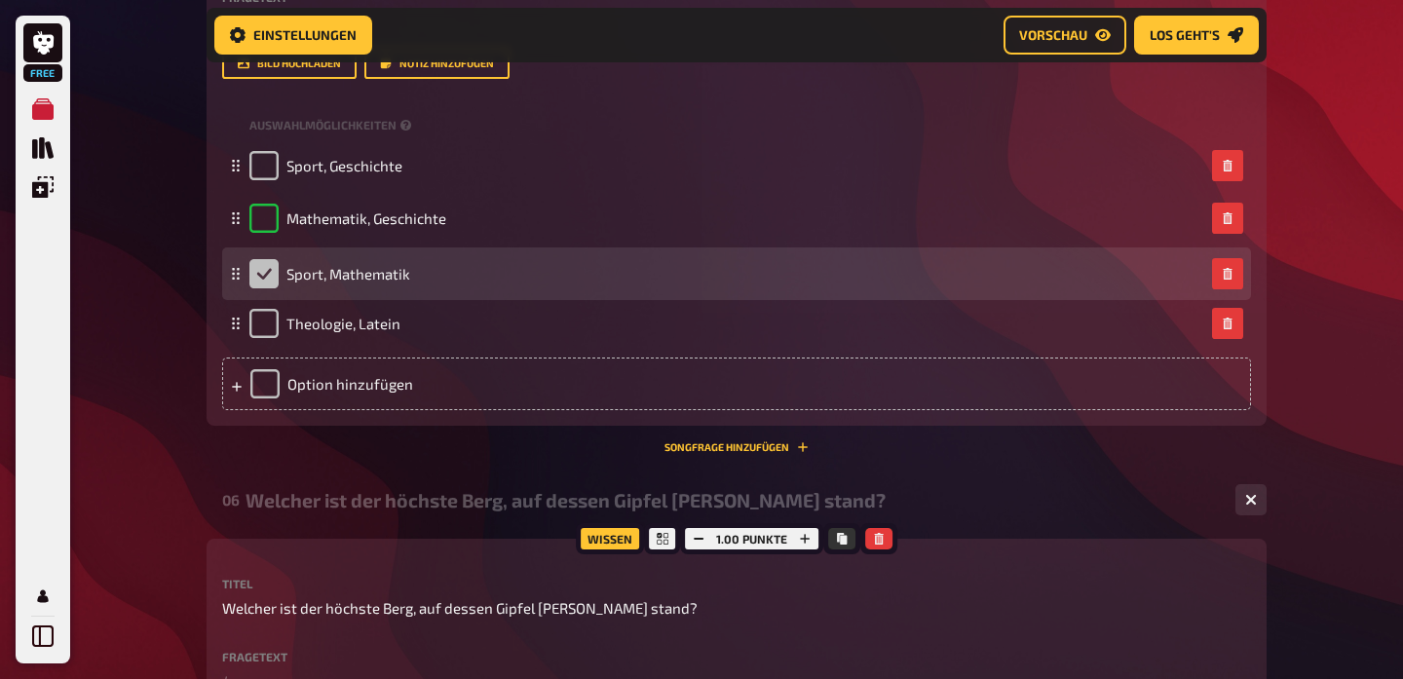
drag, startPoint x: 239, startPoint y: 212, endPoint x: 238, endPoint y: 268, distance: 55.6
click at [238, 273] on rect at bounding box center [238, 274] width 2 height 2
checkbox input "false"
checkbox input "true"
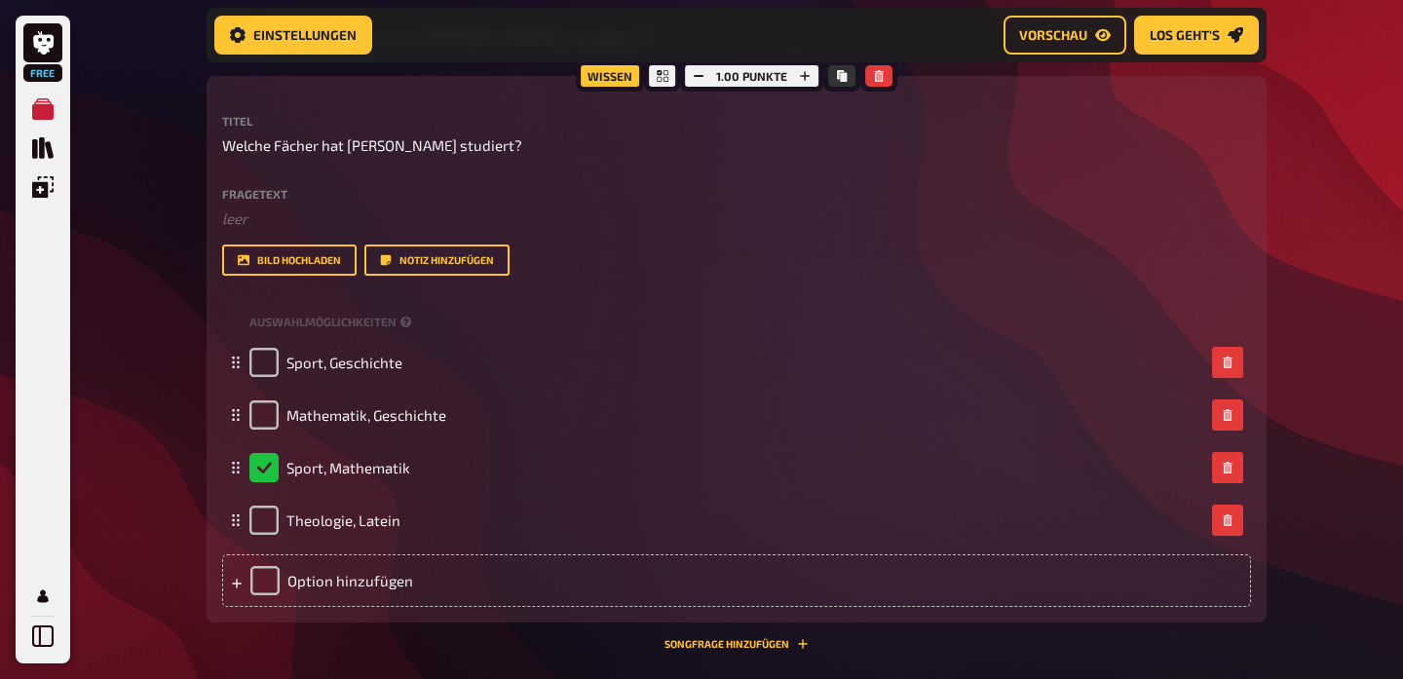
scroll to position [3066, 0]
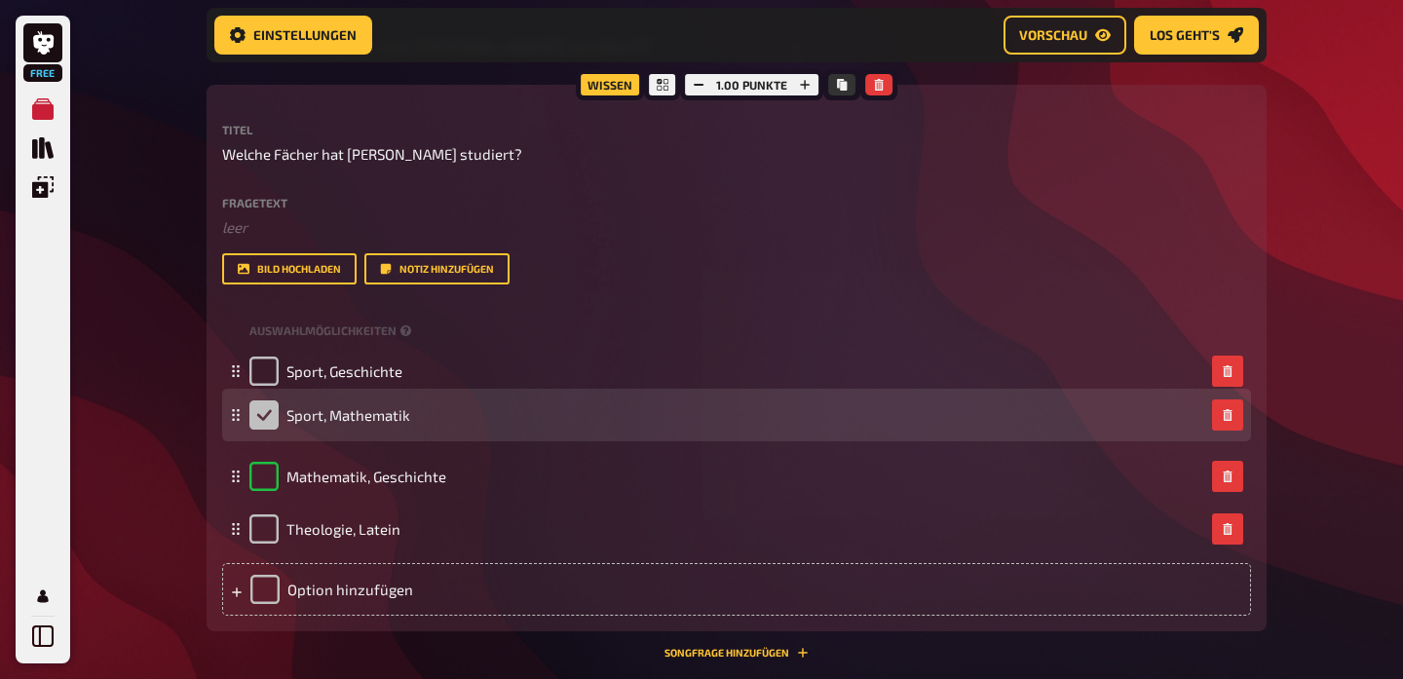
drag, startPoint x: 237, startPoint y: 475, endPoint x: 237, endPoint y: 412, distance: 62.4
click at [237, 412] on icon at bounding box center [236, 415] width 12 height 12
checkbox input "true"
checkbox input "false"
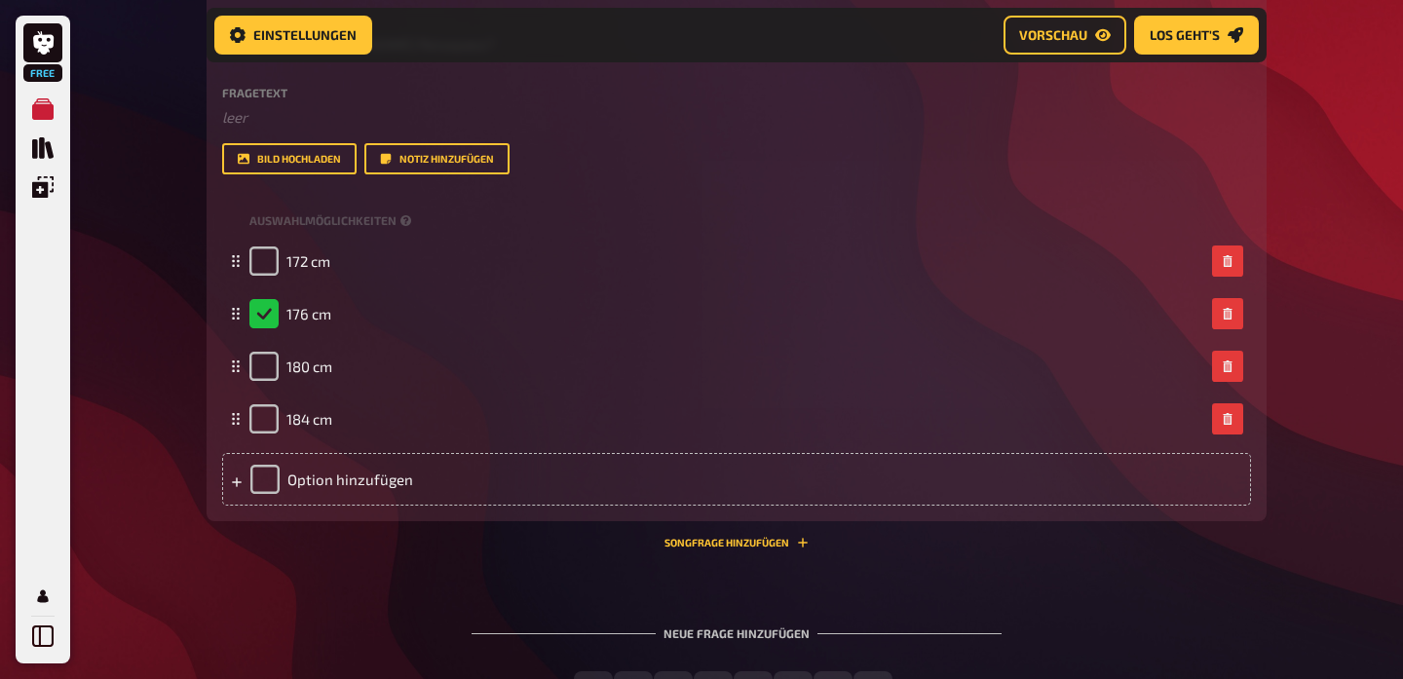
scroll to position [5156, 0]
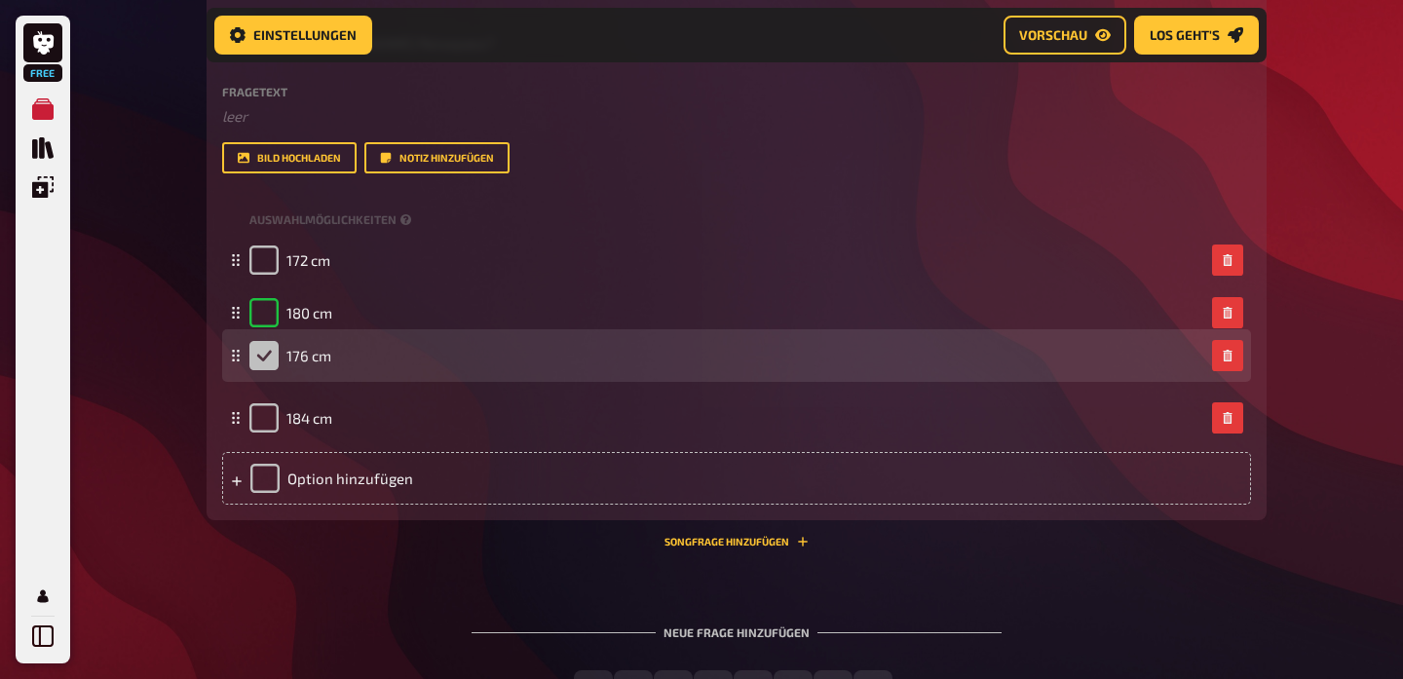
drag, startPoint x: 236, startPoint y: 307, endPoint x: 237, endPoint y: 350, distance: 42.9
click at [237, 350] on icon at bounding box center [236, 356] width 12 height 12
checkbox input "false"
checkbox input "true"
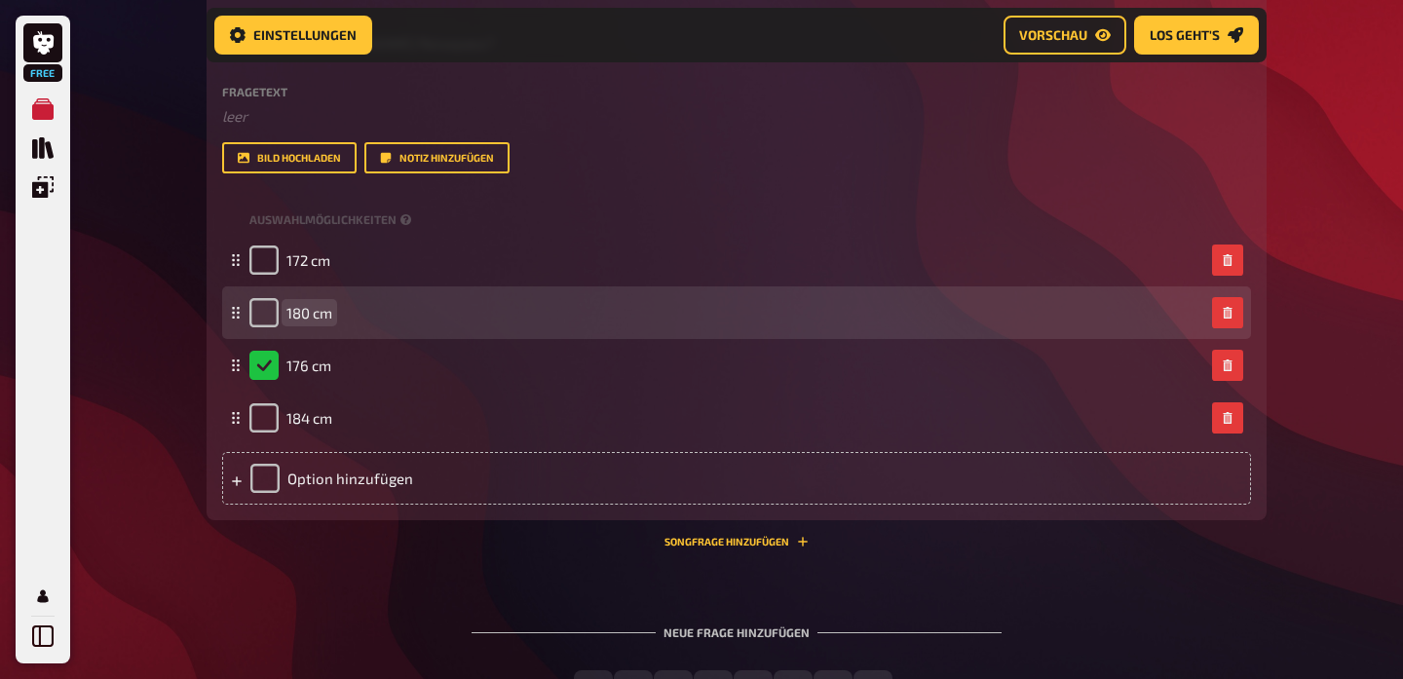
click at [305, 308] on span "180 cm" at bounding box center [309, 313] width 46 height 18
click at [313, 306] on span "180 cm" at bounding box center [309, 313] width 46 height 18
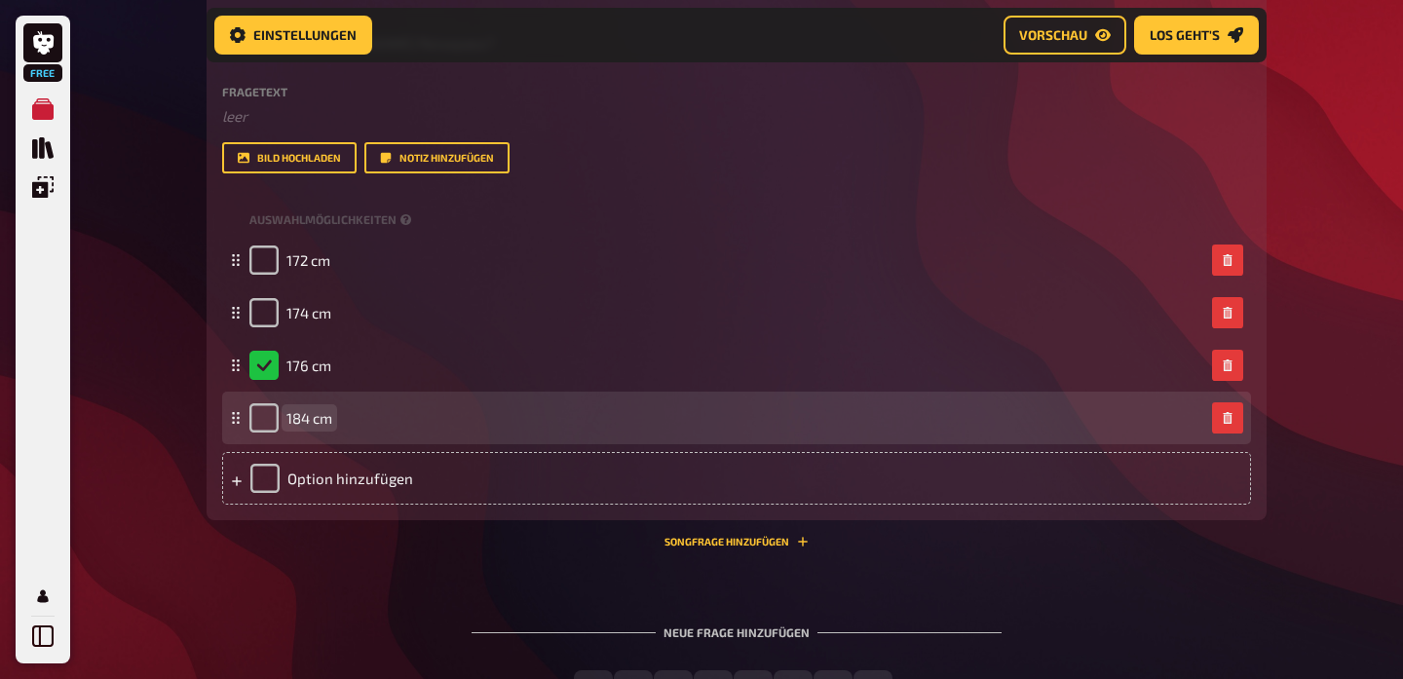
click at [310, 410] on span "184 cm" at bounding box center [309, 418] width 46 height 18
click at [307, 412] on span "184 cm" at bounding box center [309, 418] width 46 height 18
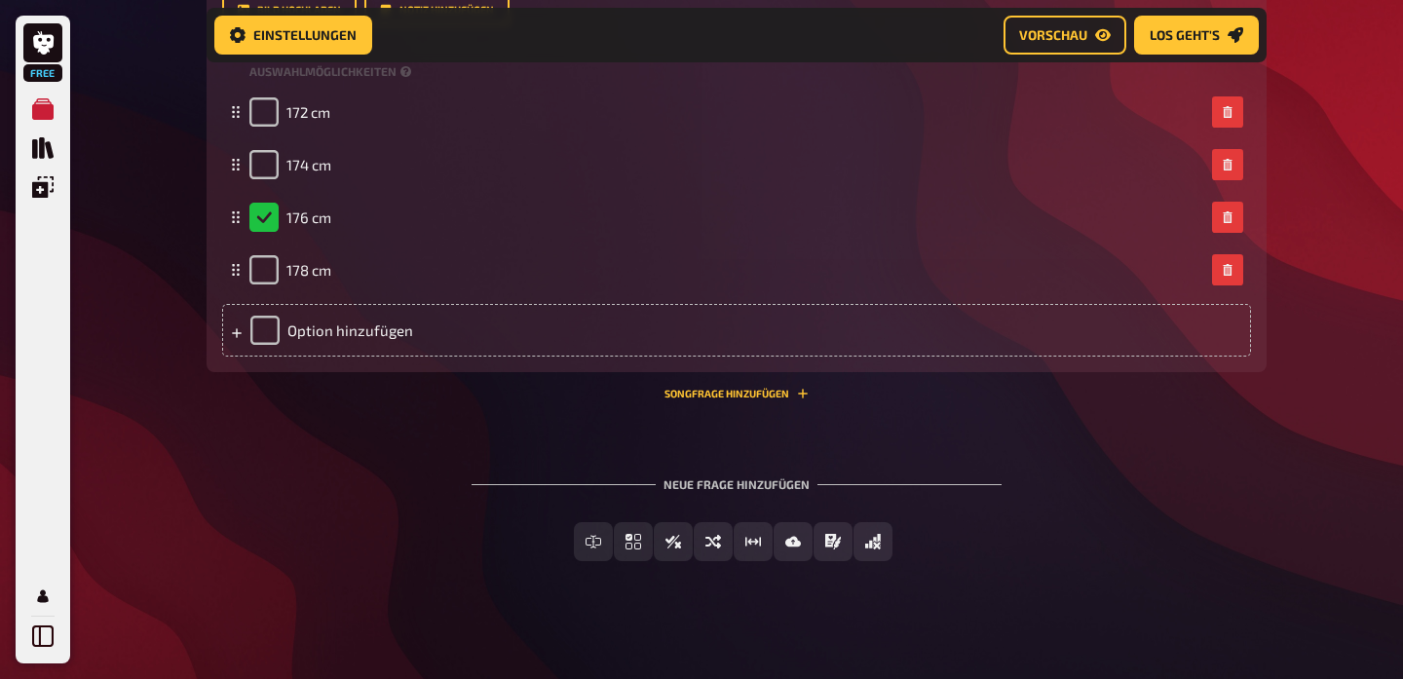
scroll to position [5303, 0]
click at [328, 533] on div "Freitext Eingabe Einfachauswahl Wahr / Falsch Sortierfrage Schätzfrage Bild-Ant…" at bounding box center [737, 542] width 1060 height 39
click at [284, 512] on div "Neue Frage hinzufügen Freitext Eingabe Einfachauswahl Wahr / Falsch Sortierfrag…" at bounding box center [737, 520] width 1060 height 146
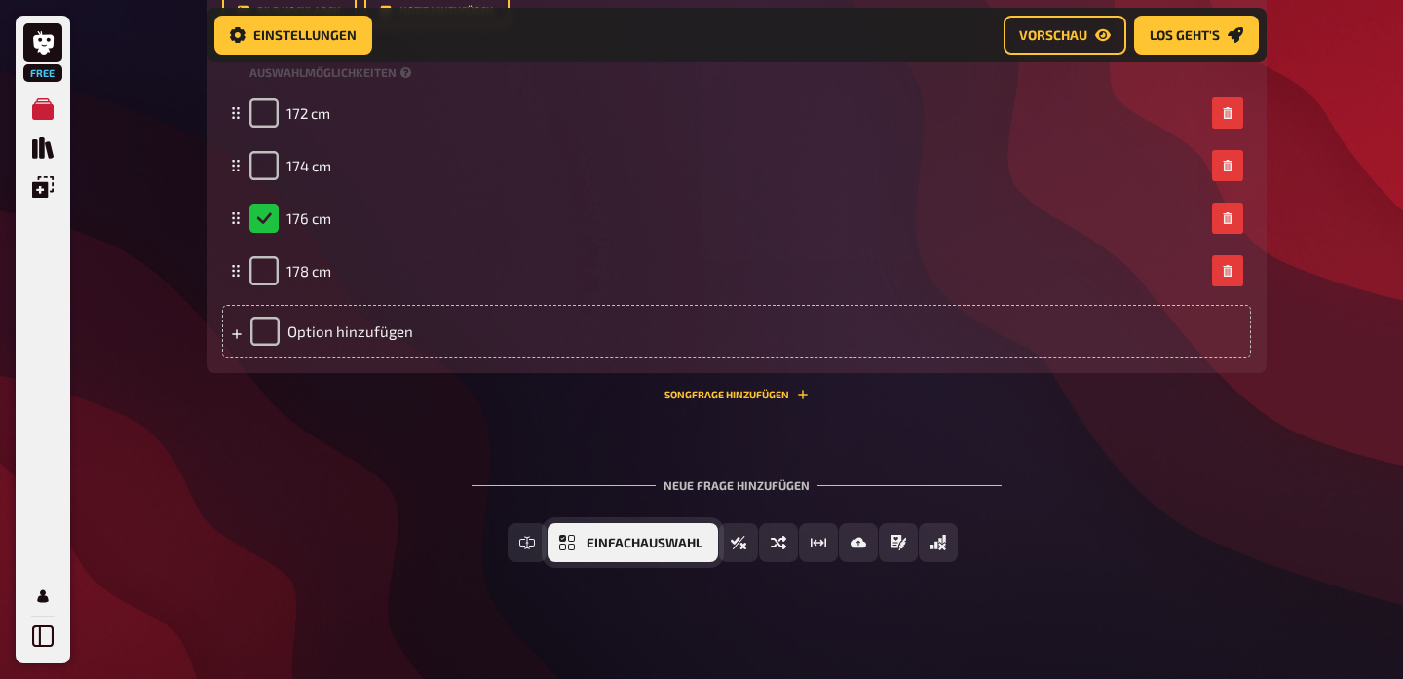
click at [638, 541] on span "Einfachauswahl" at bounding box center [645, 544] width 116 height 14
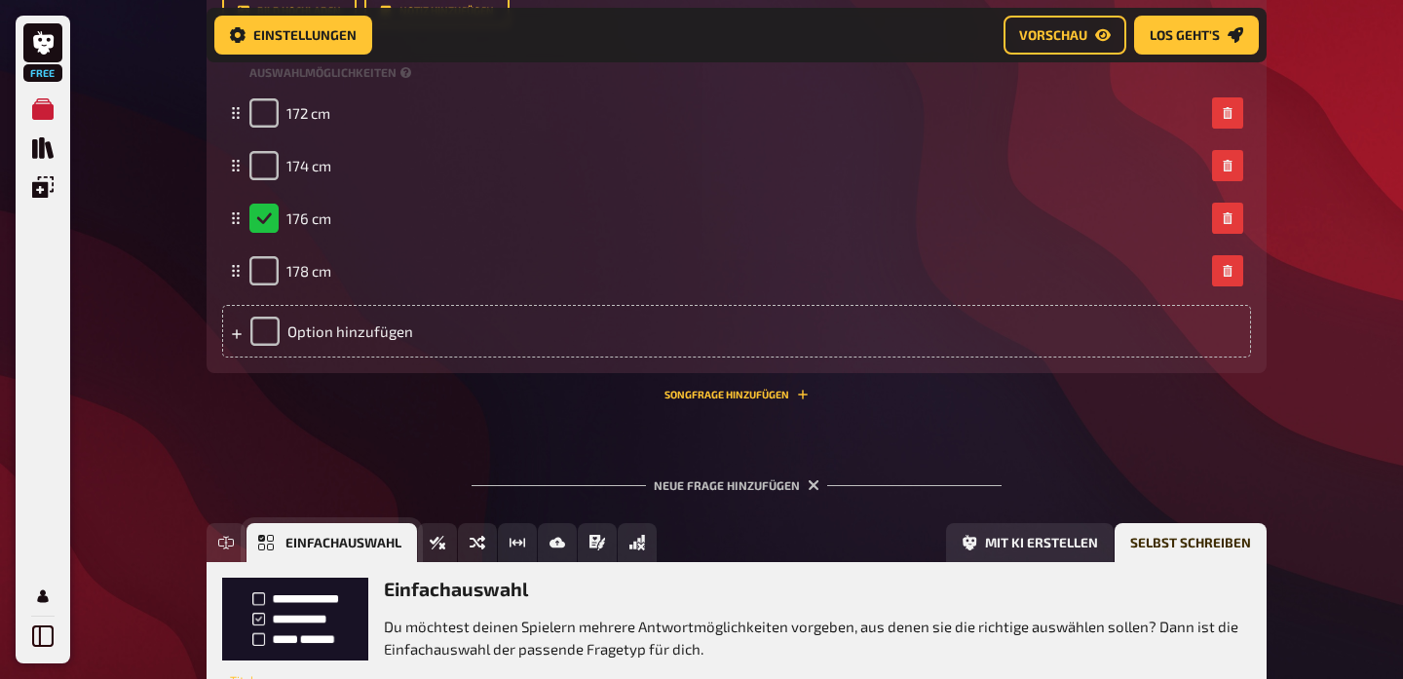
scroll to position [5482, 0]
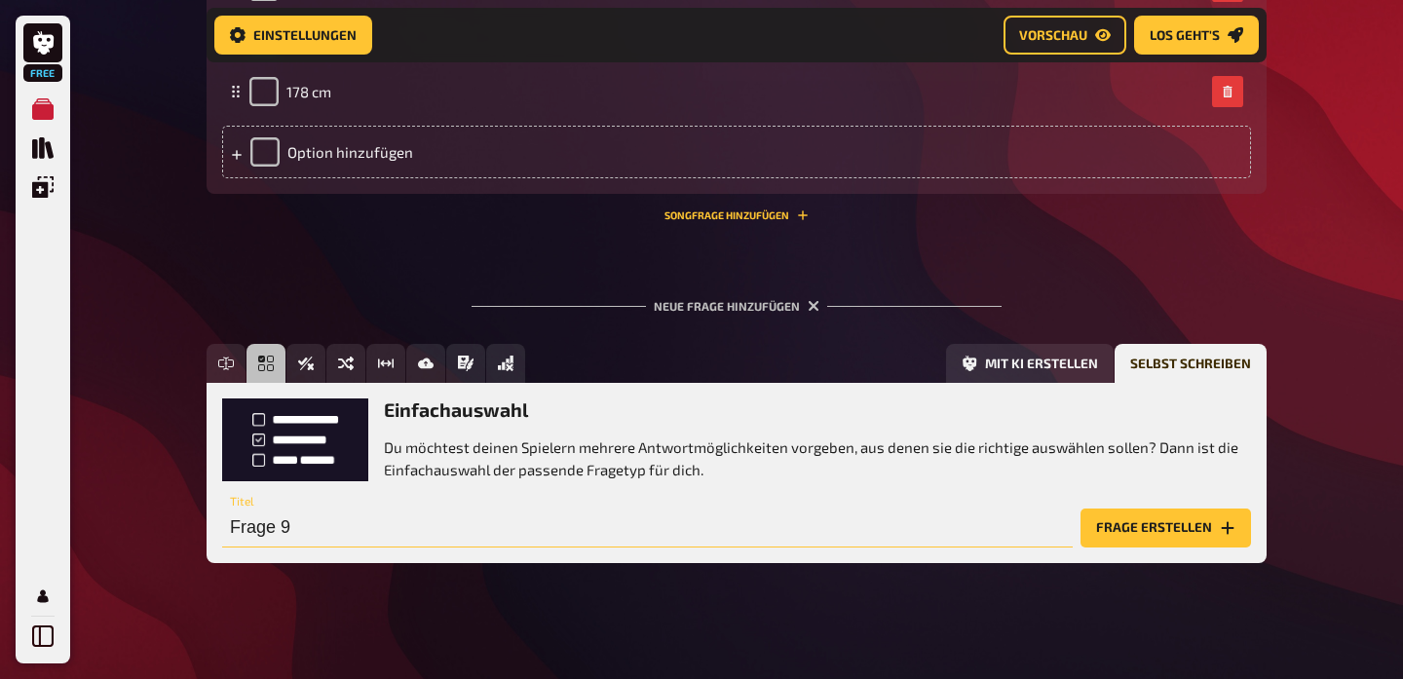
click at [464, 524] on input "Frage 9" at bounding box center [647, 528] width 851 height 39
type input "F"
type input "Welches Instrument spielt [PERSON_NAME] gelegentlich?"
click at [1145, 524] on button "Frage erstellen" at bounding box center [1166, 528] width 171 height 39
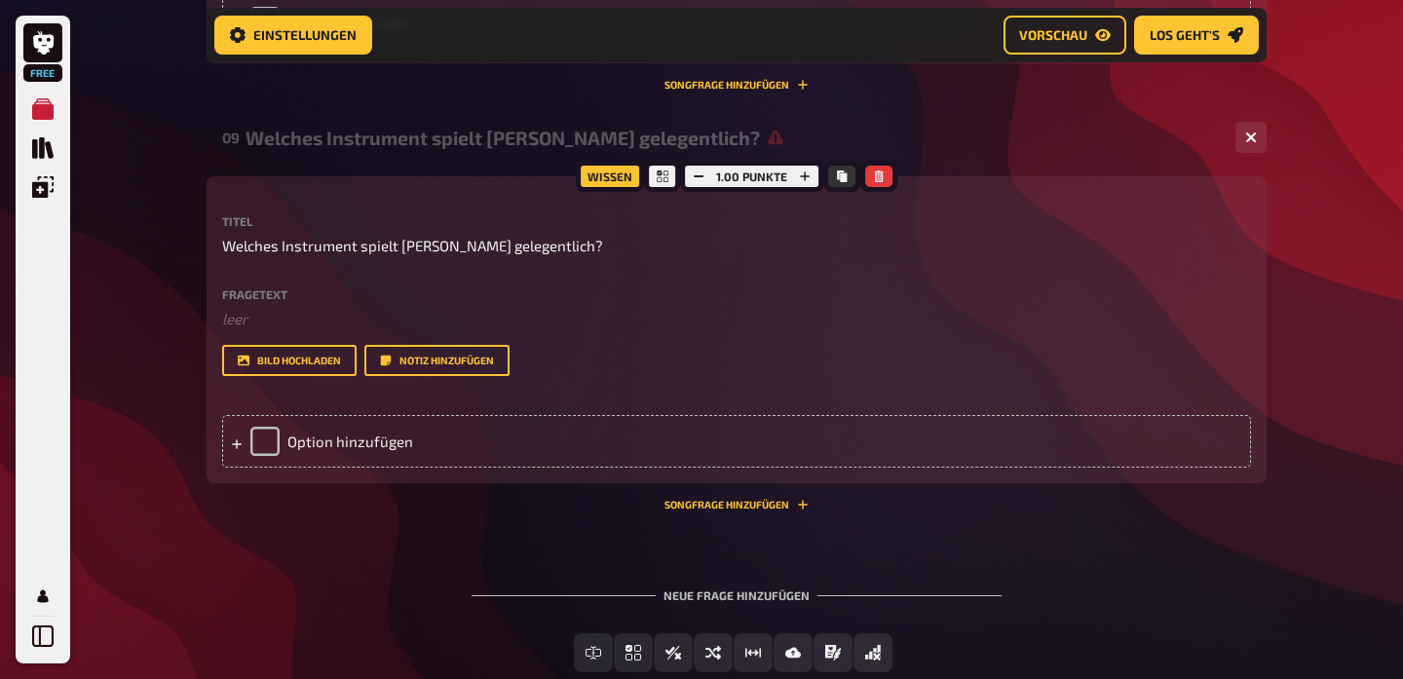
scroll to position [5619, 0]
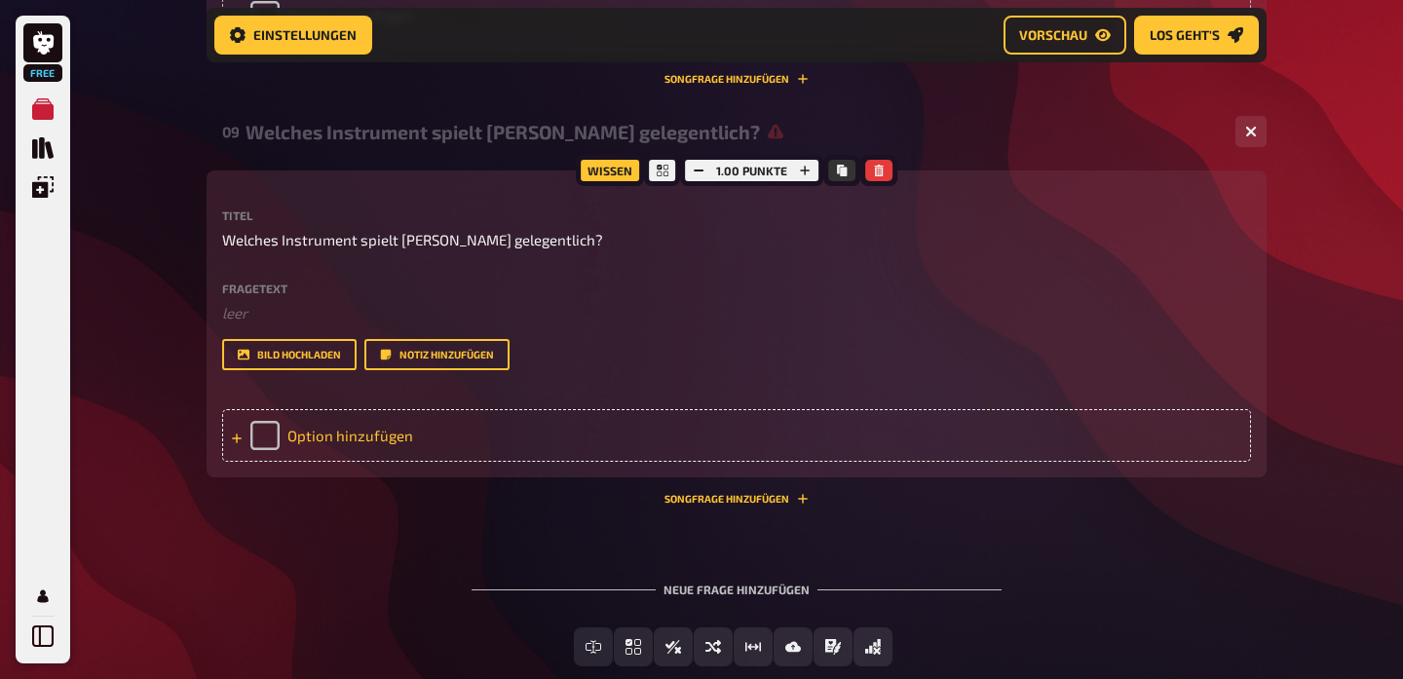
click at [333, 434] on div "Option hinzufügen" at bounding box center [736, 435] width 1029 height 53
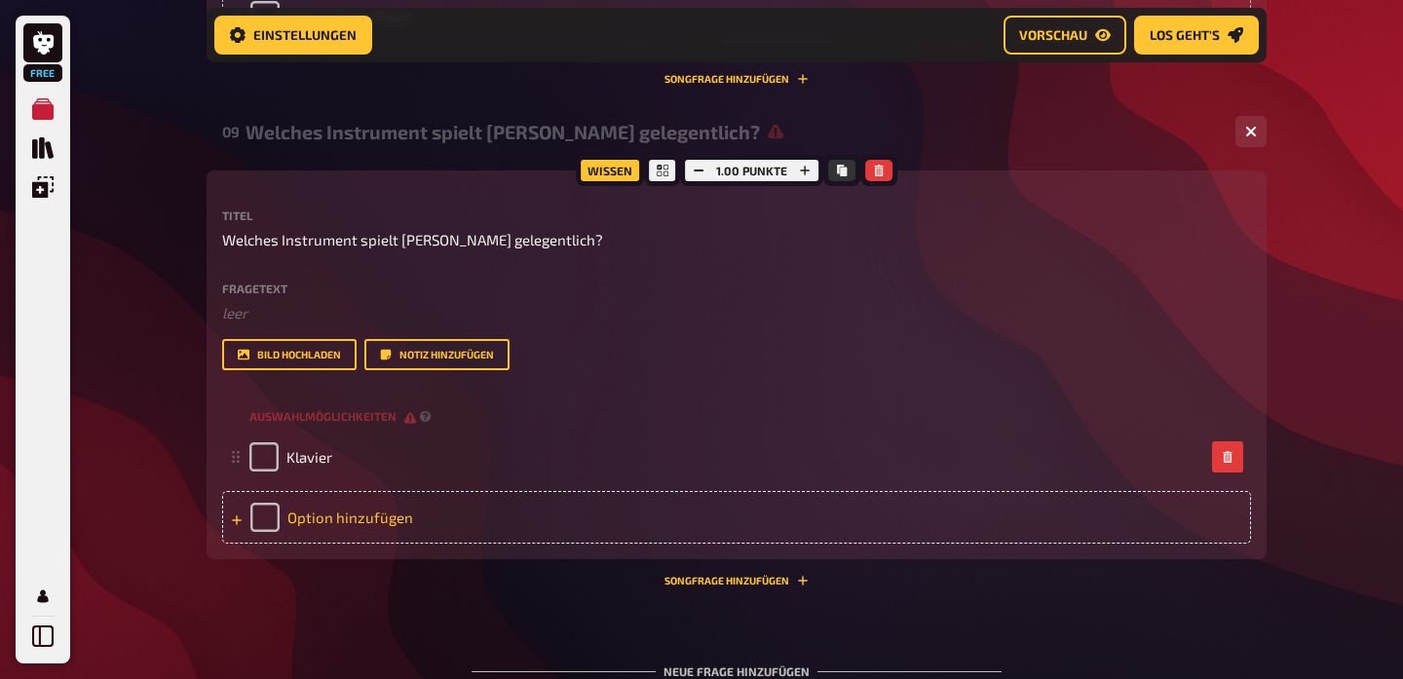
click at [328, 515] on div "Option hinzufügen" at bounding box center [736, 517] width 1029 height 53
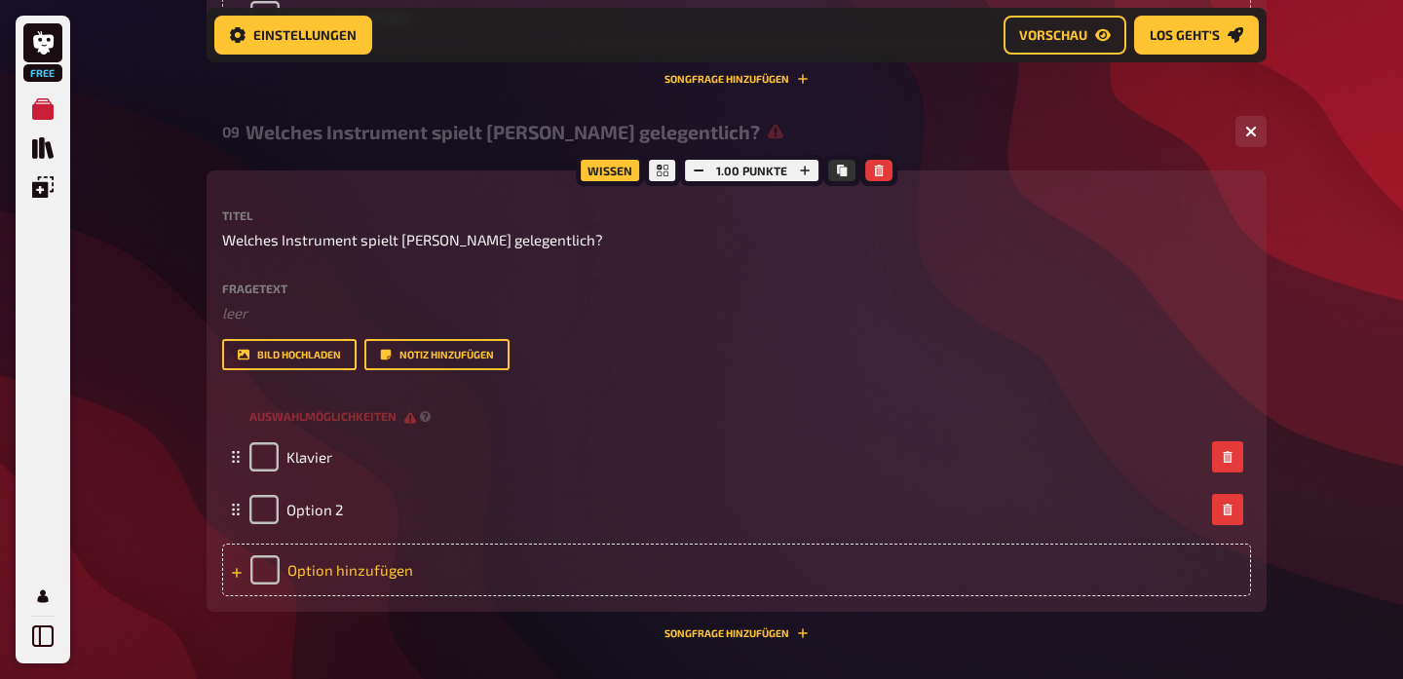
click at [322, 565] on div "Option hinzufügen" at bounding box center [736, 570] width 1029 height 53
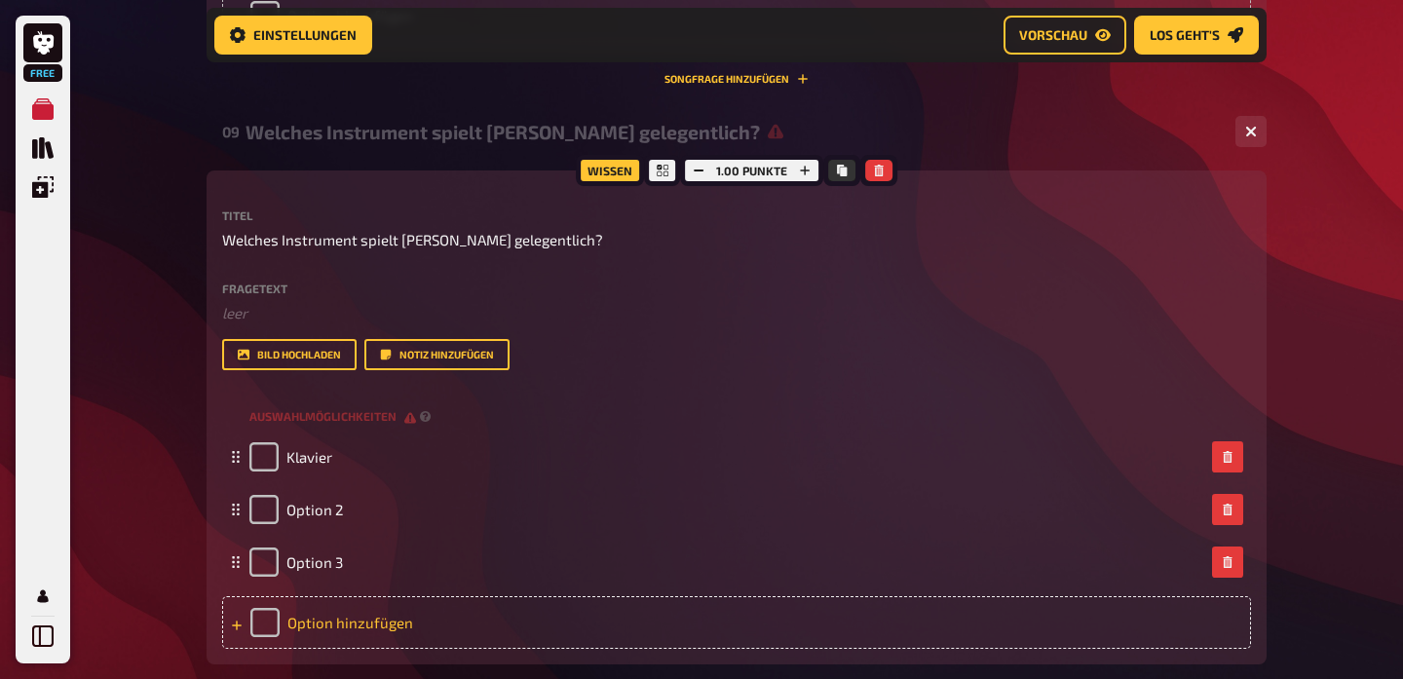
click at [321, 614] on div "Option hinzufügen" at bounding box center [736, 622] width 1029 height 53
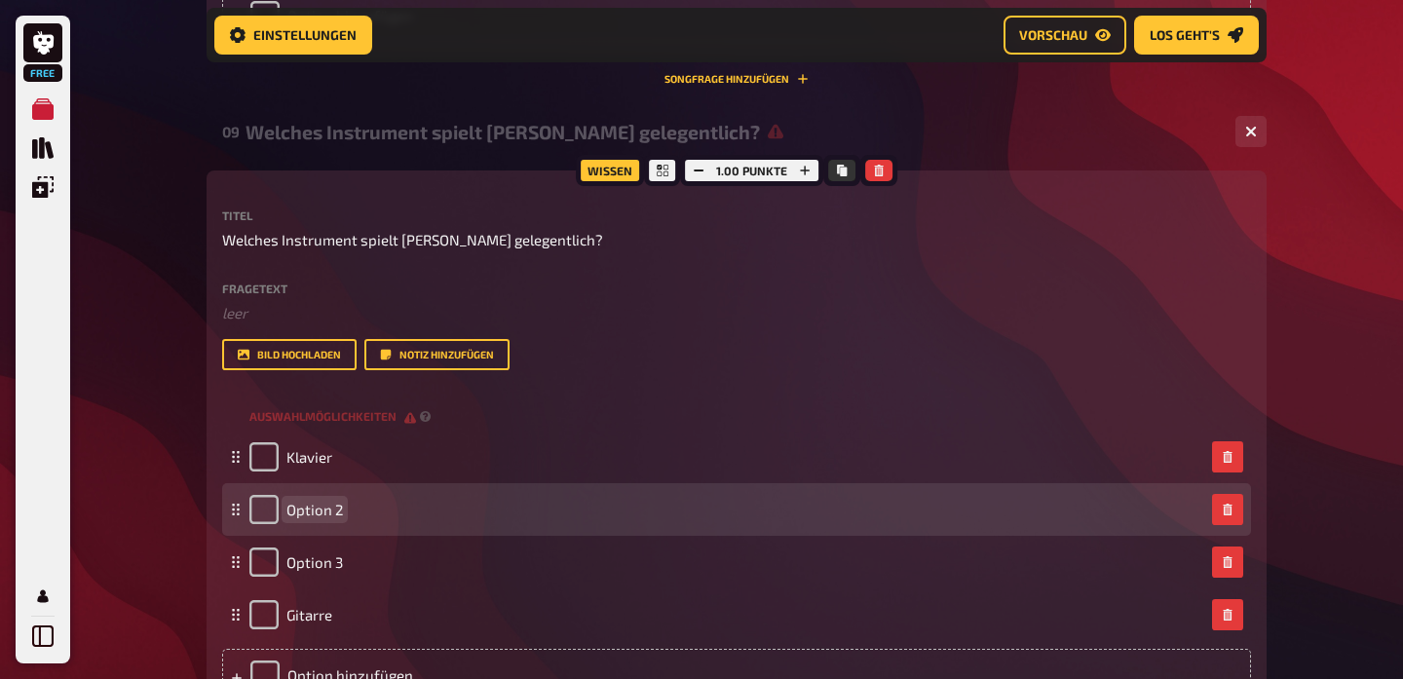
click at [319, 506] on span "Option 2" at bounding box center [314, 510] width 57 height 18
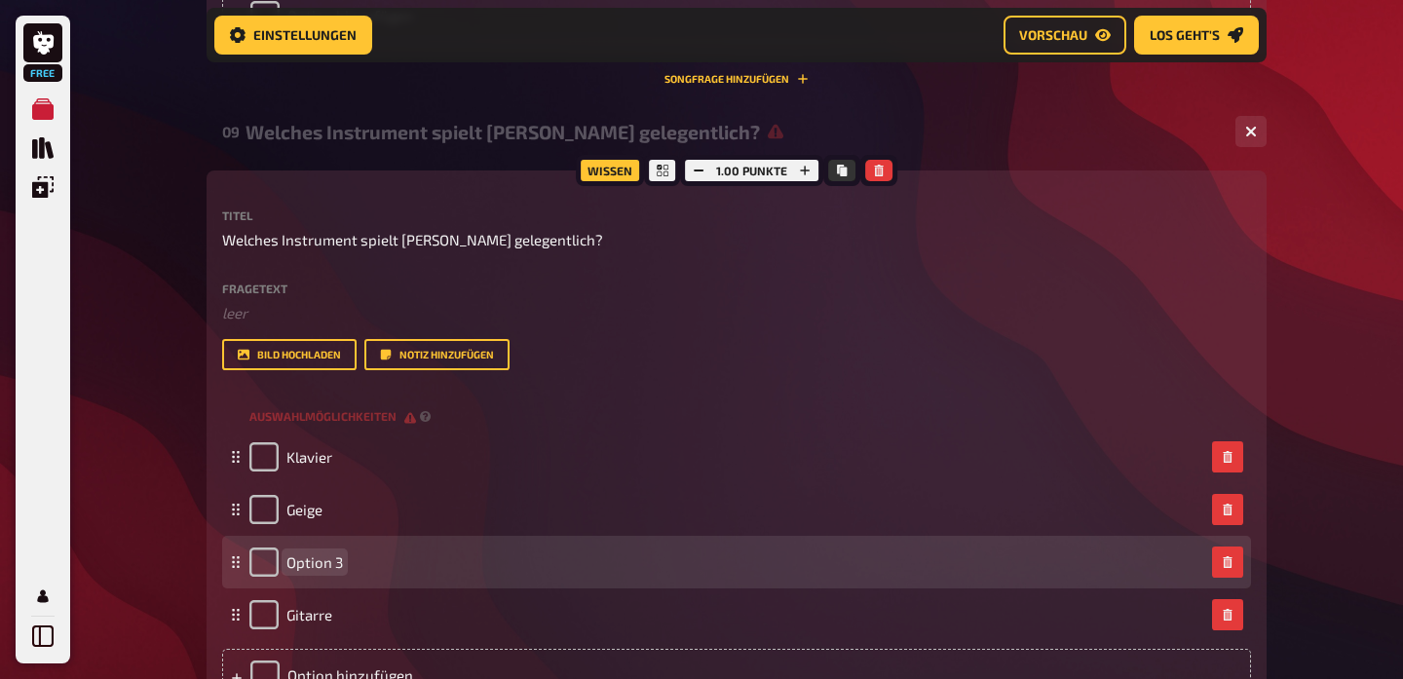
click at [320, 554] on span "Option 3" at bounding box center [314, 563] width 57 height 18
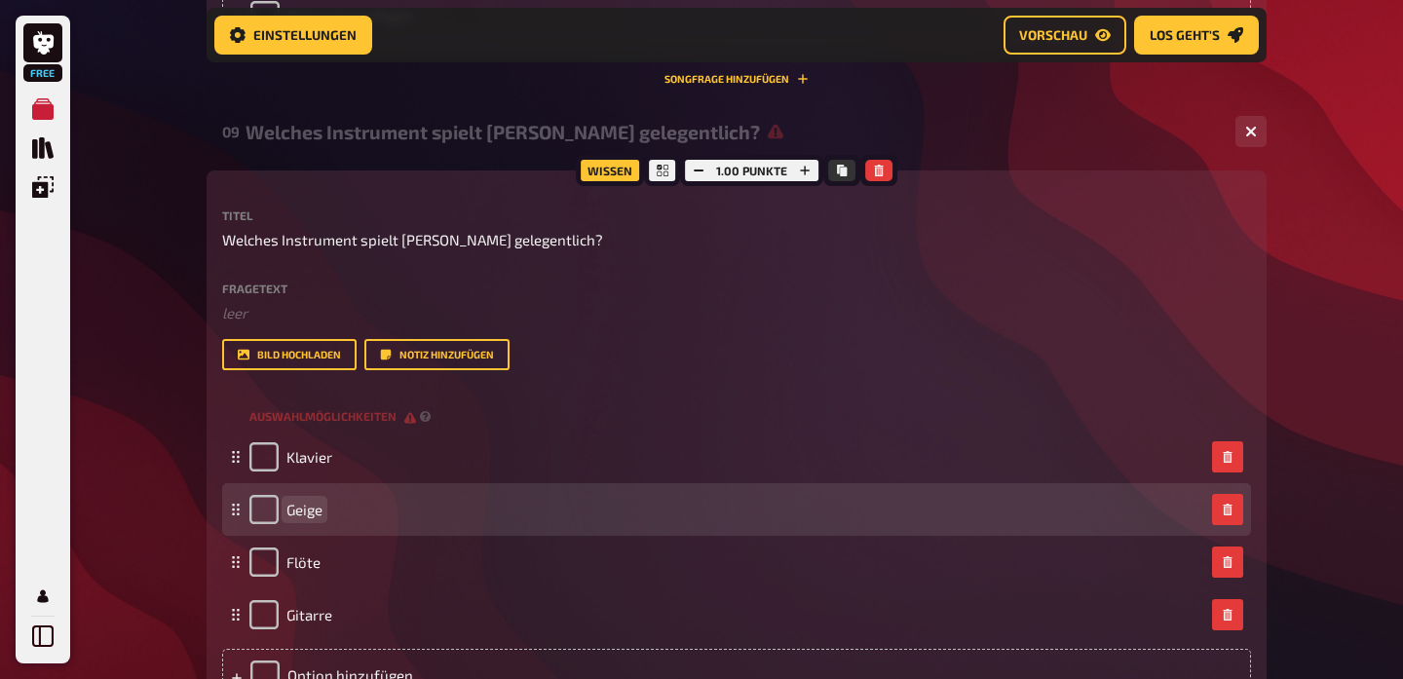
click at [314, 503] on span "Geige" at bounding box center [304, 510] width 36 height 18
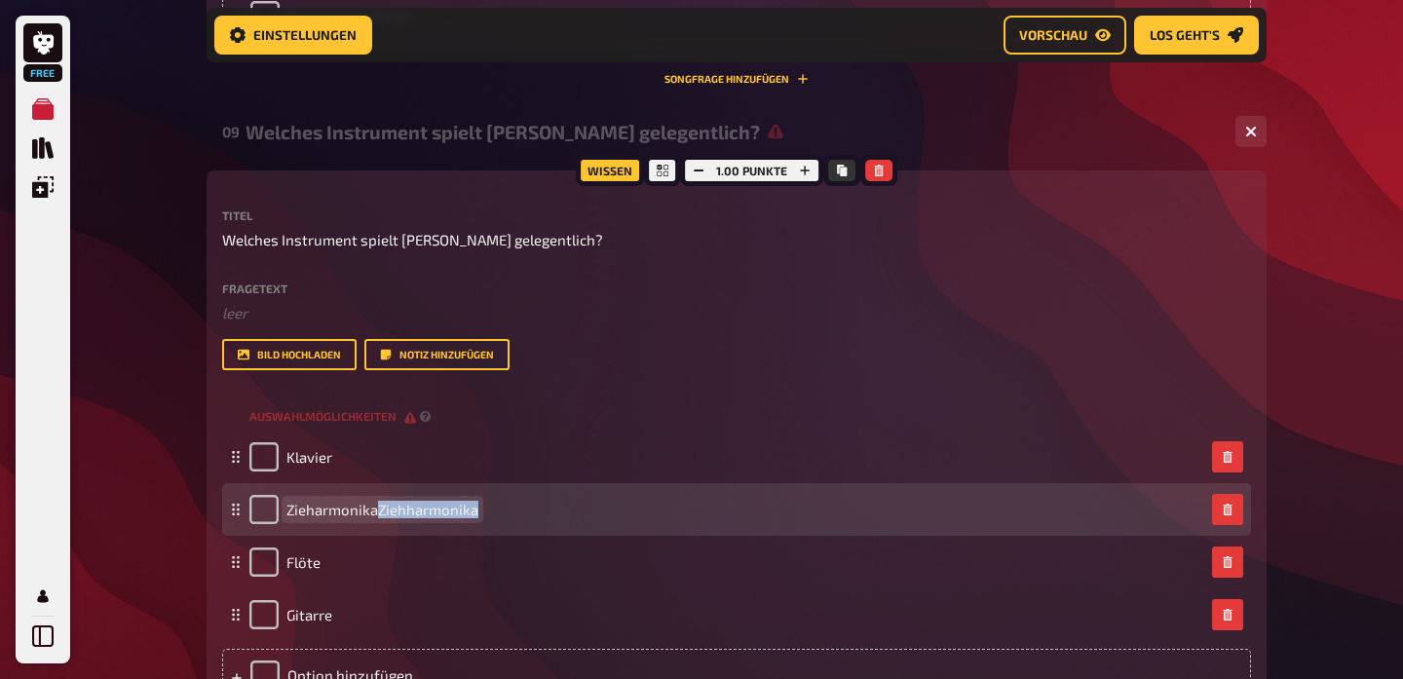
click at [376, 501] on span "ZieharmonikaZiehharmonika" at bounding box center [382, 510] width 192 height 18
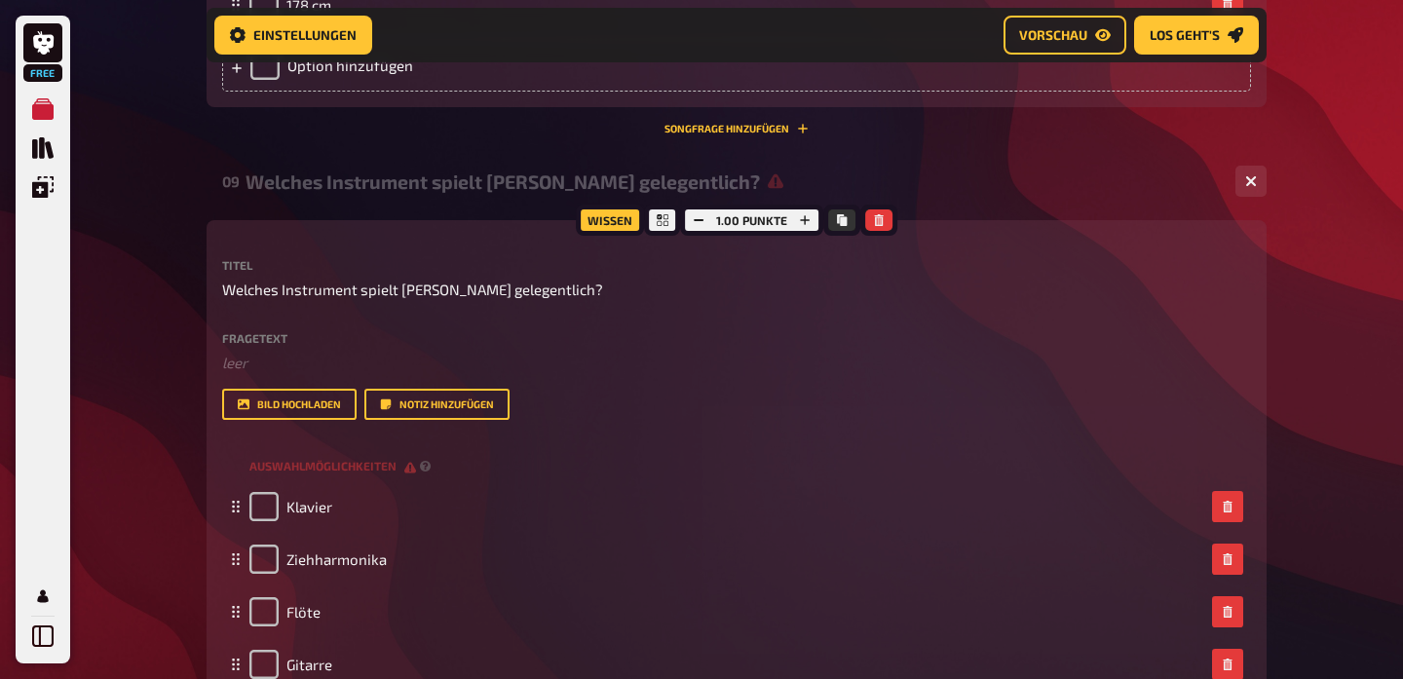
scroll to position [5649, 0]
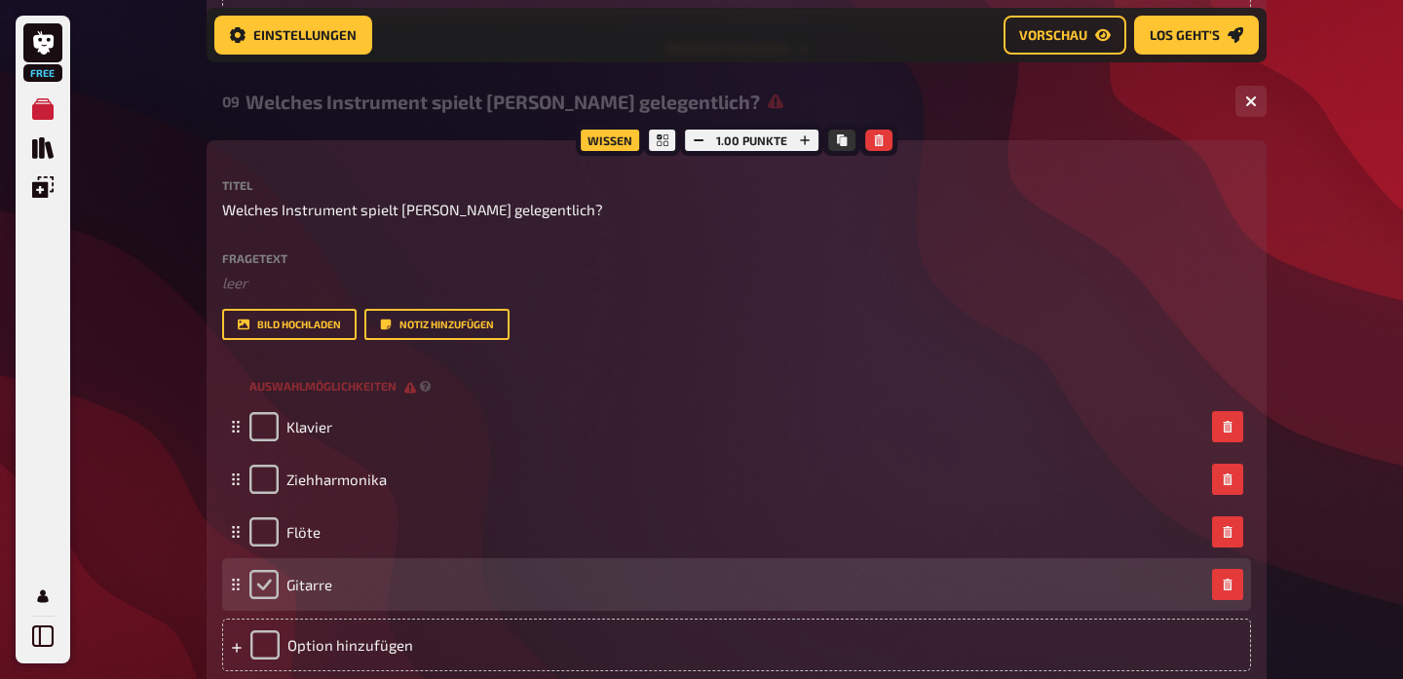
click at [268, 577] on input "checkbox" at bounding box center [263, 584] width 29 height 29
checkbox input "true"
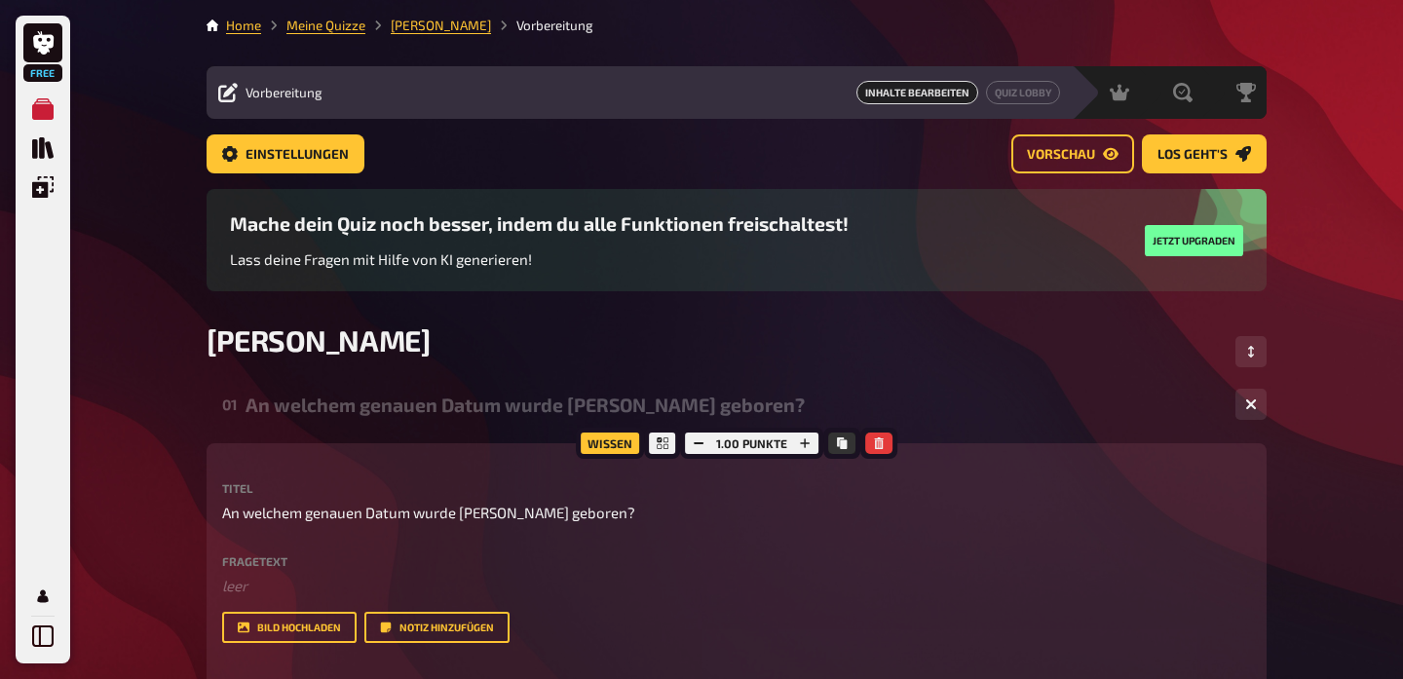
scroll to position [0, 0]
click at [266, 349] on span "[PERSON_NAME]" at bounding box center [318, 340] width 223 height 35
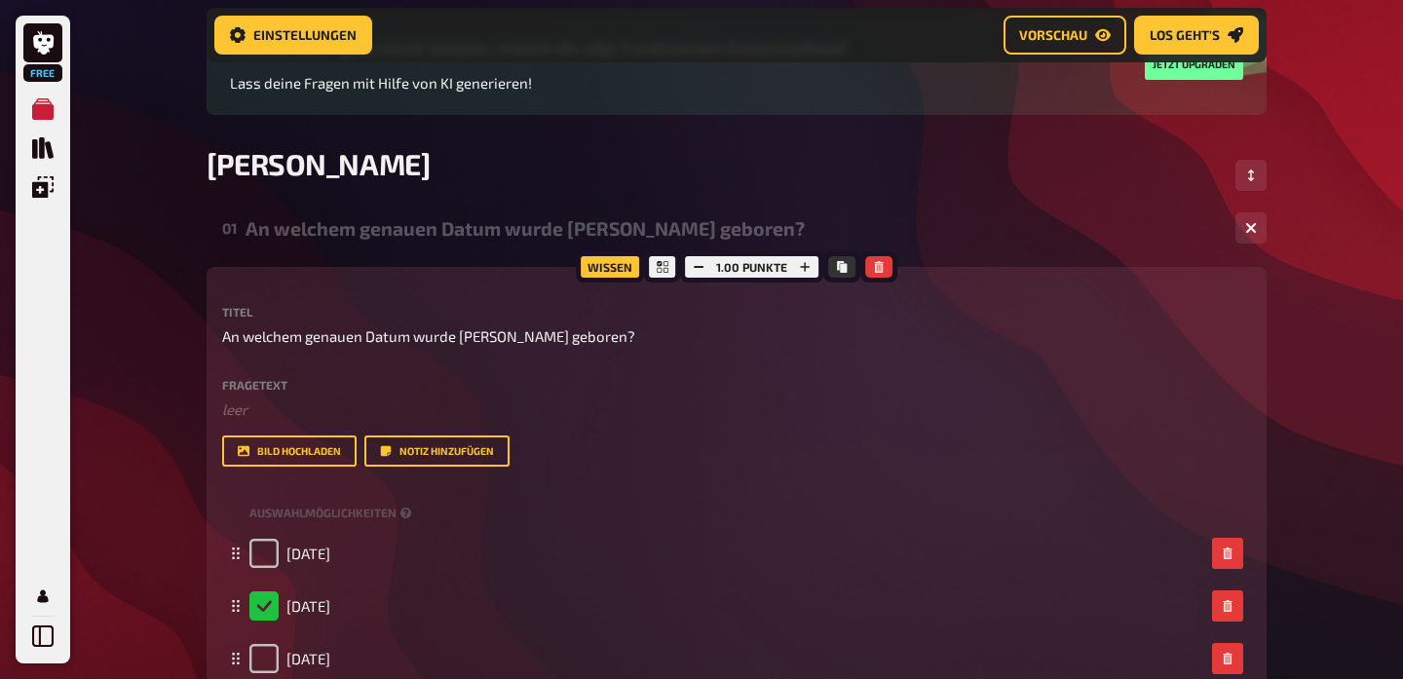
scroll to position [193, 0]
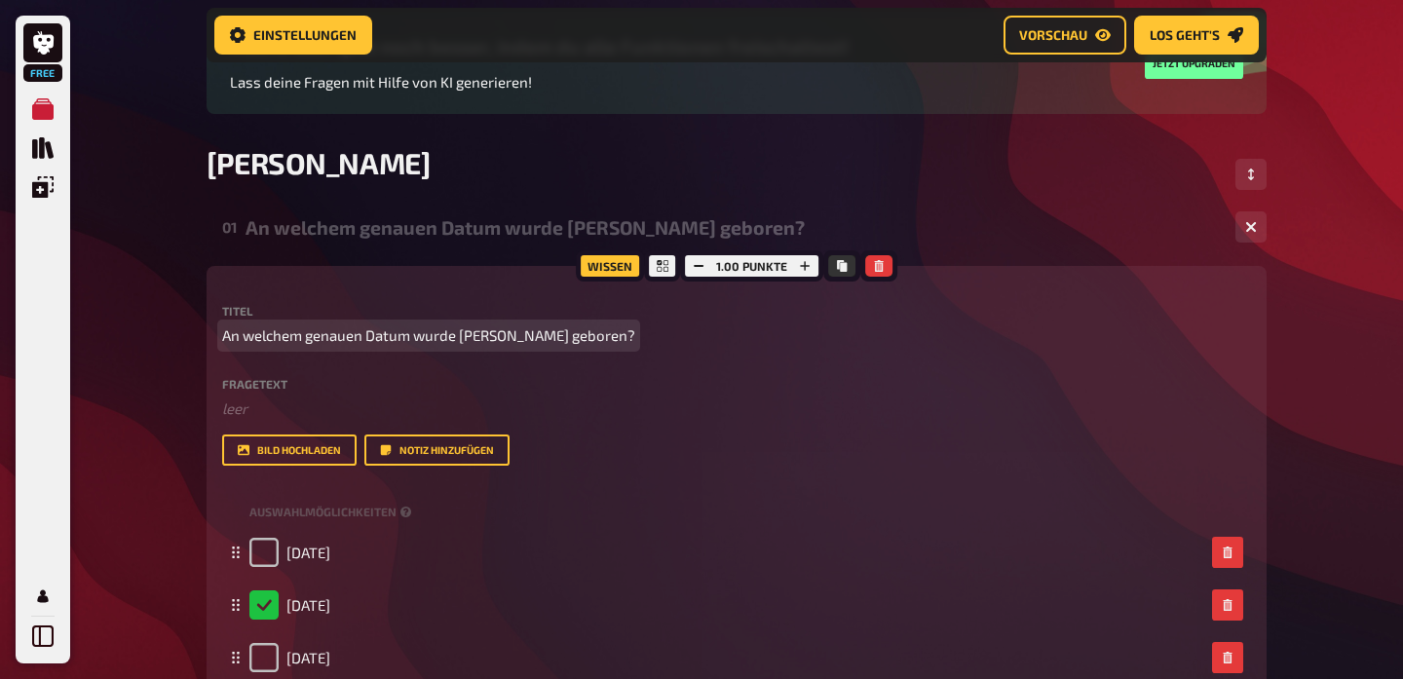
click at [378, 335] on span "An welchem genauen Datum wurde [PERSON_NAME] geboren?" at bounding box center [428, 336] width 413 height 22
click at [546, 335] on span "An welchem genauen Datum wurde [PERSON_NAME] geboren?" at bounding box center [428, 336] width 413 height 22
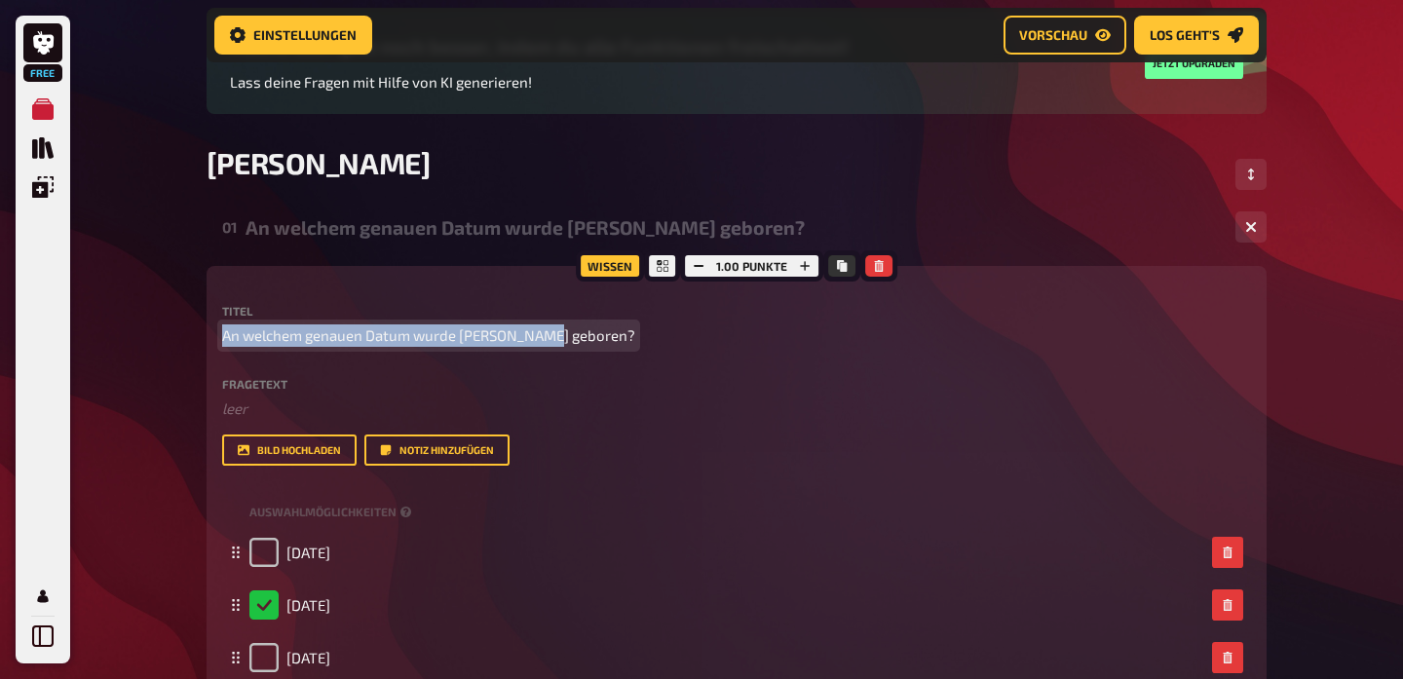
drag, startPoint x: 545, startPoint y: 336, endPoint x: 165, endPoint y: 317, distance: 380.5
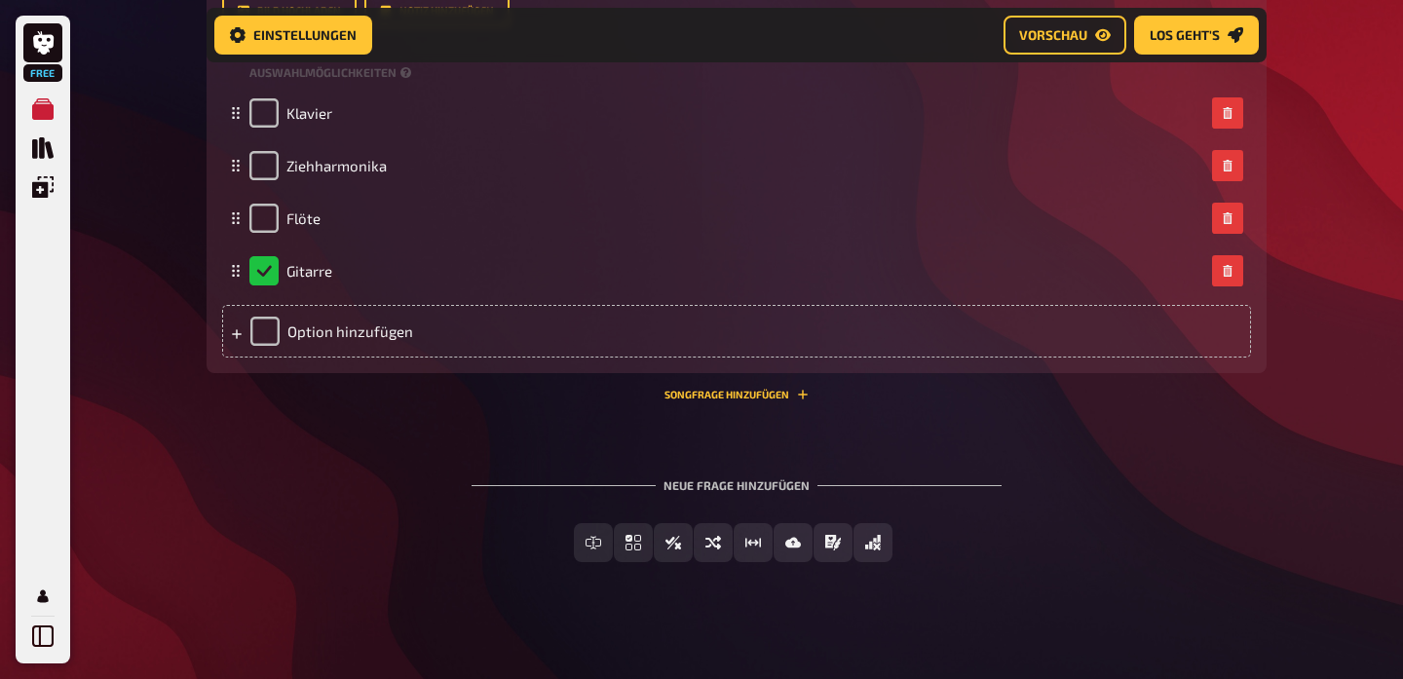
scroll to position [5962, 0]
click at [288, 524] on div "Freitext Eingabe Einfachauswahl Wahr / Falsch Sortierfrage Schätzfrage Bild-Ant…" at bounding box center [737, 543] width 1060 height 39
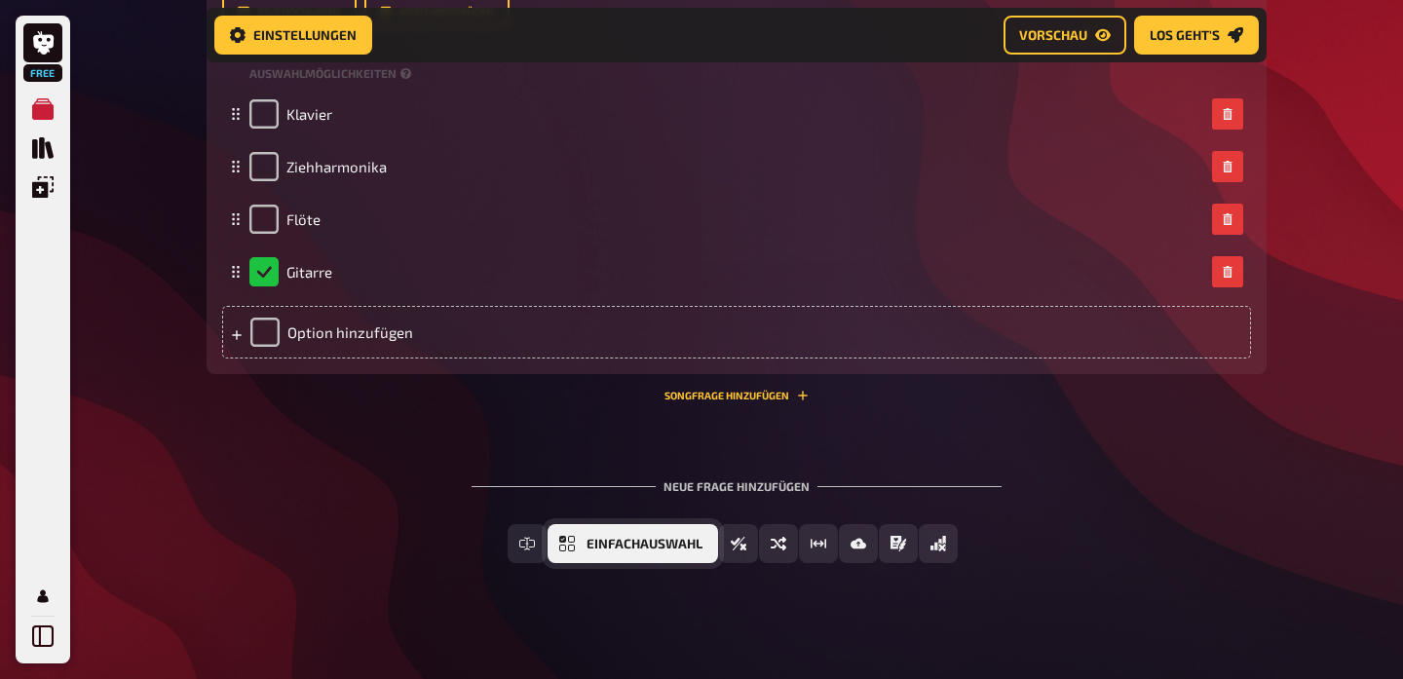
click at [683, 538] on span "Einfachauswahl" at bounding box center [645, 545] width 116 height 14
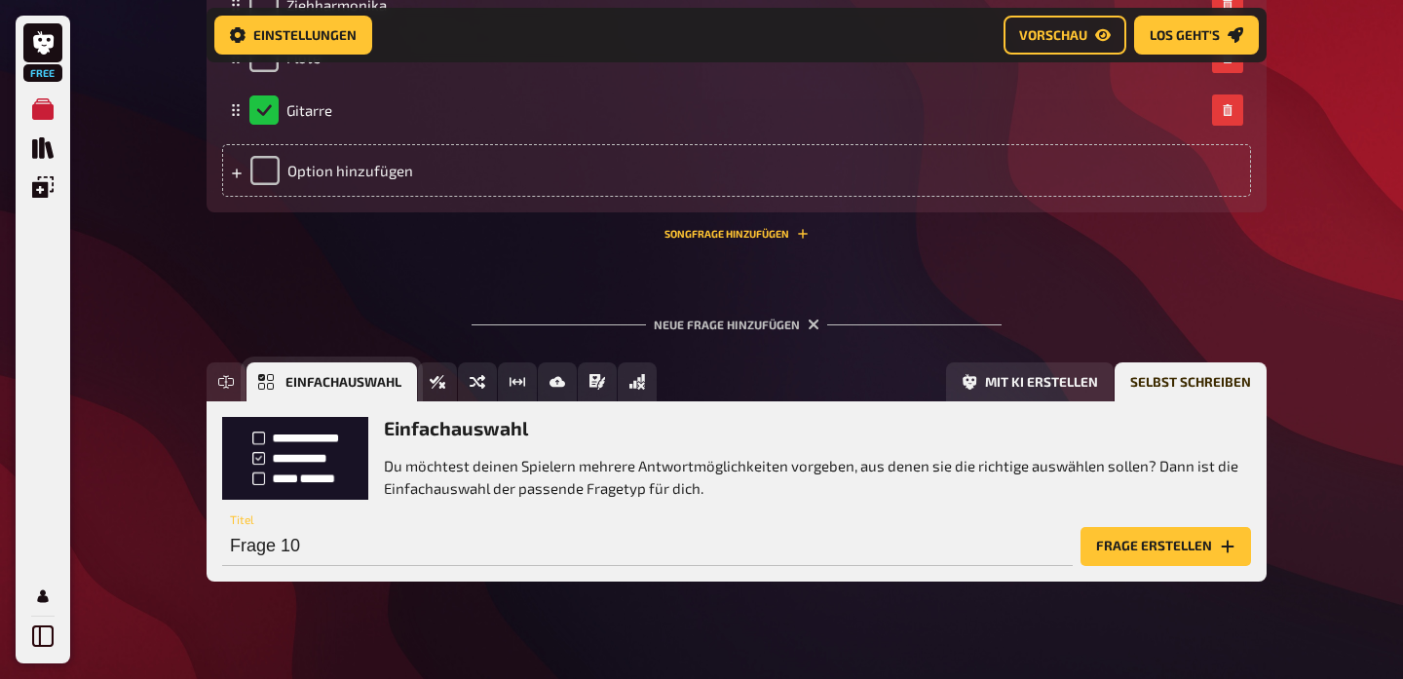
scroll to position [6141, 0]
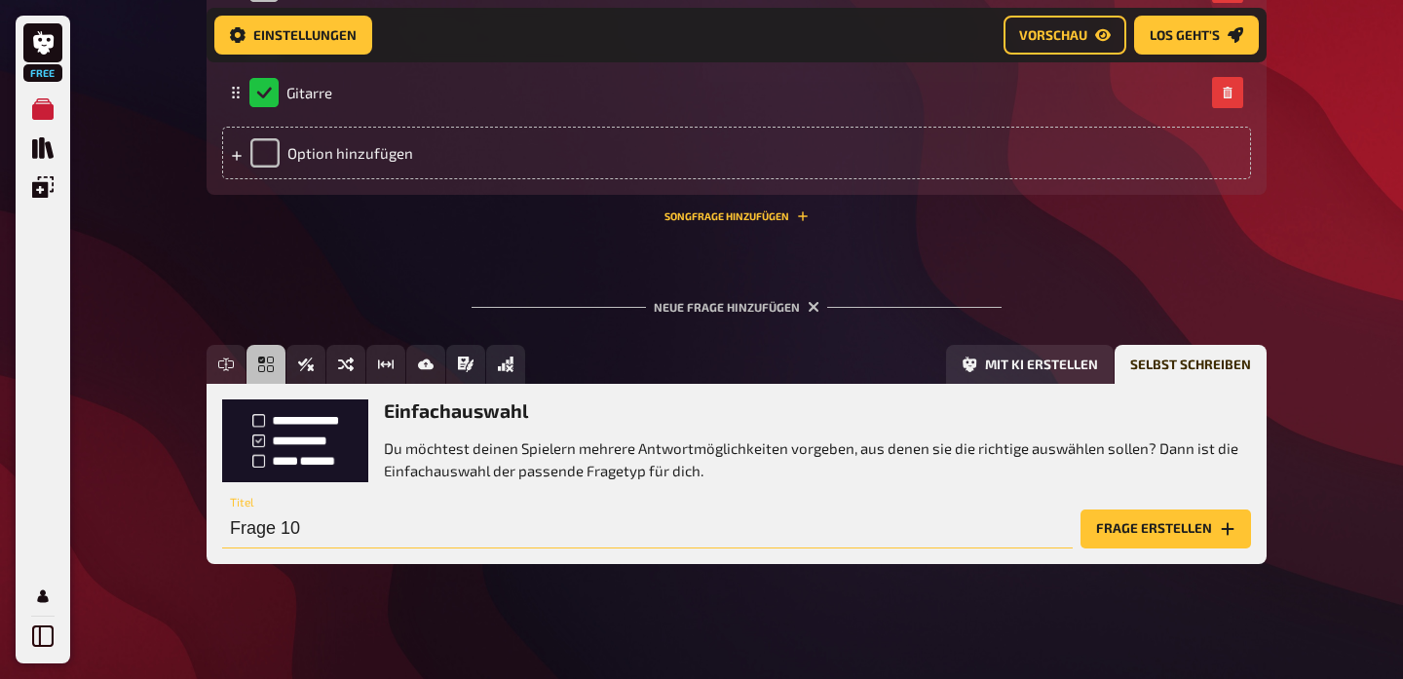
click at [683, 535] on input "Frage 10" at bounding box center [647, 529] width 851 height 39
type input "F"
type input "Welchen dieser Fußballer unterrichtete [PERSON_NAME] nicht?"
click at [1220, 526] on icon "Frage erstellen" at bounding box center [1228, 529] width 16 height 16
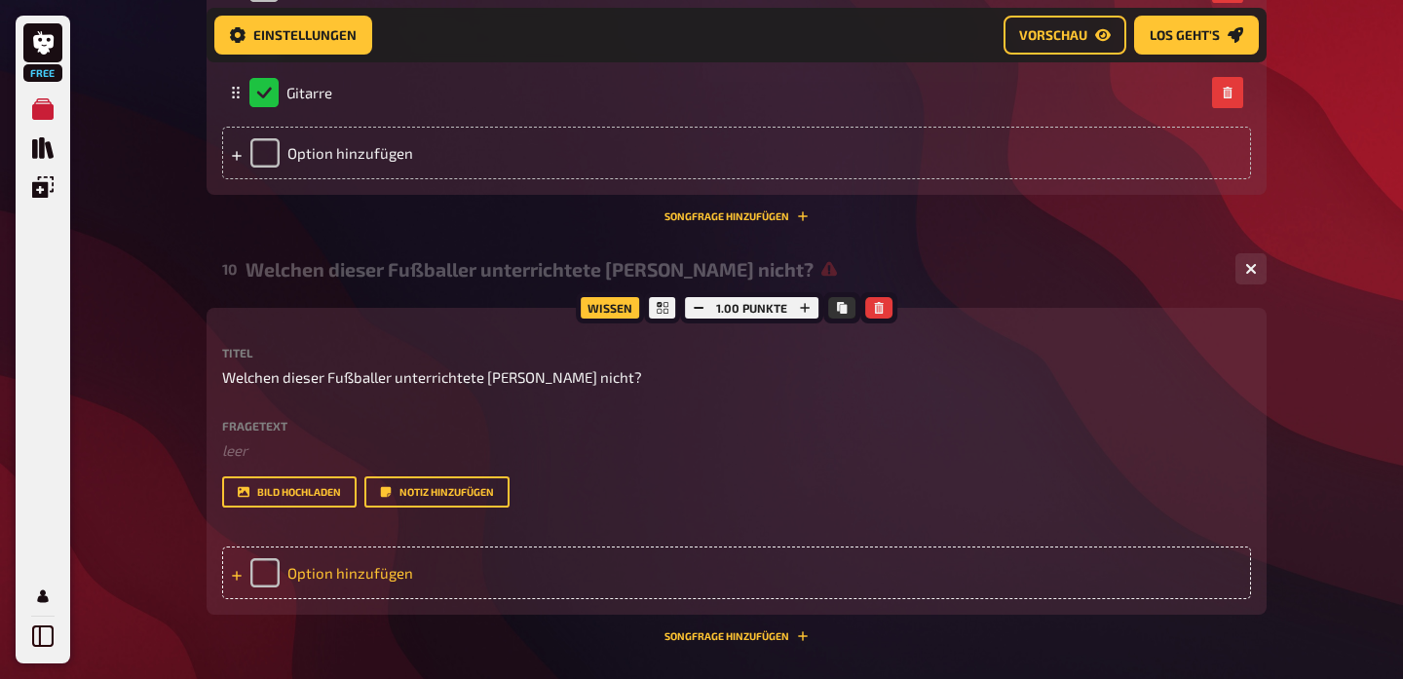
click at [399, 557] on div "Option hinzufügen" at bounding box center [736, 573] width 1029 height 53
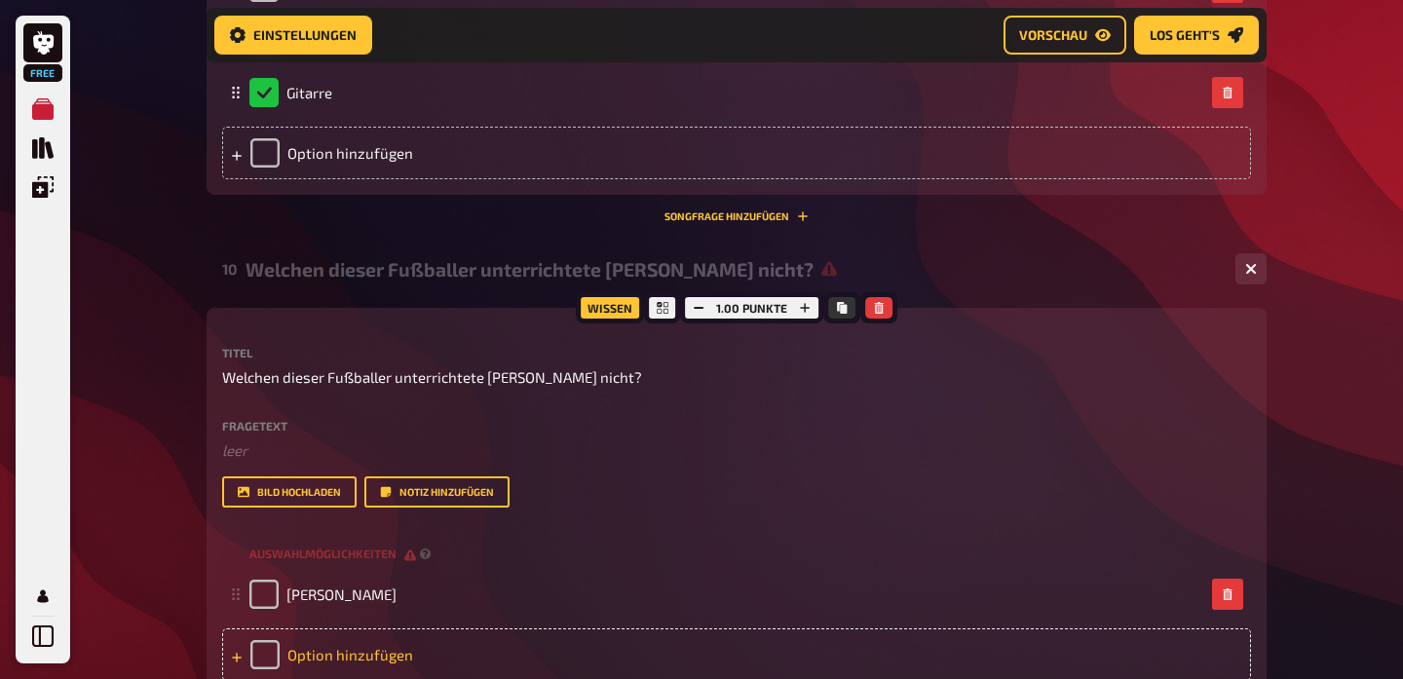
scroll to position [6236, 0]
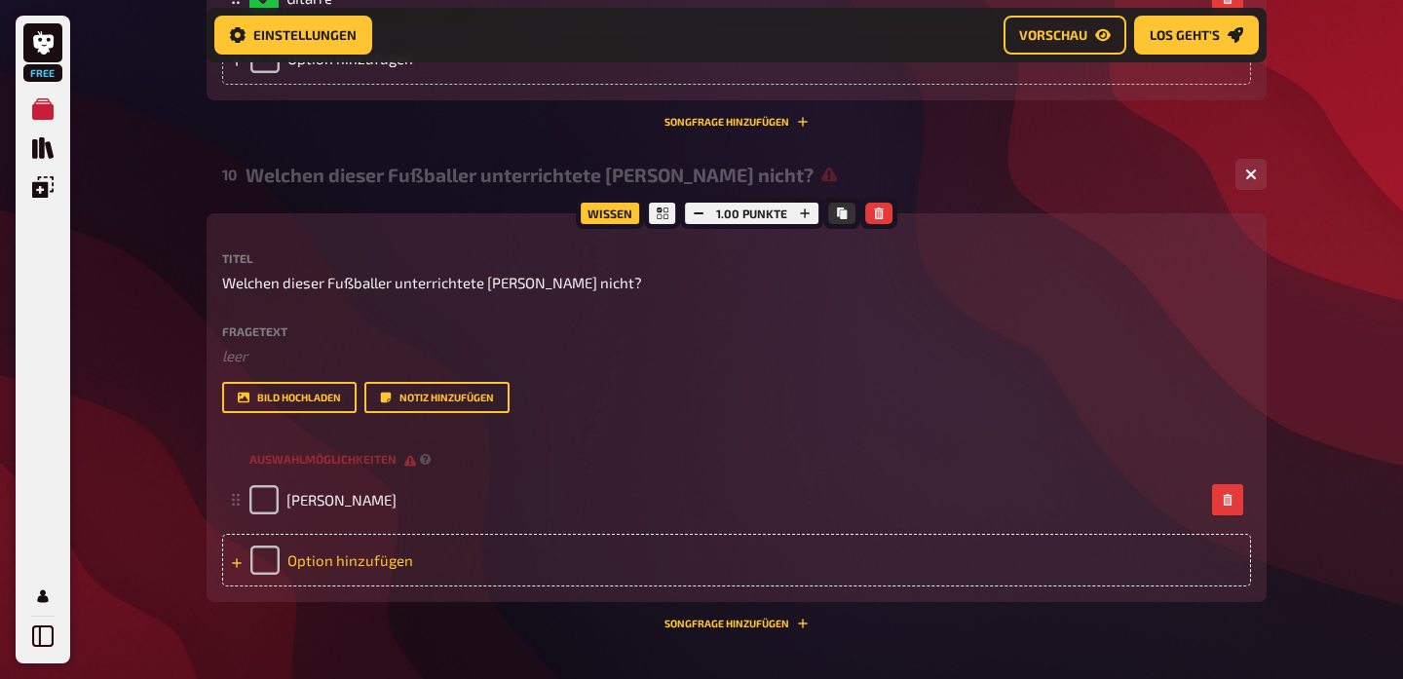
click at [308, 554] on div "Option hinzufügen" at bounding box center [736, 560] width 1029 height 53
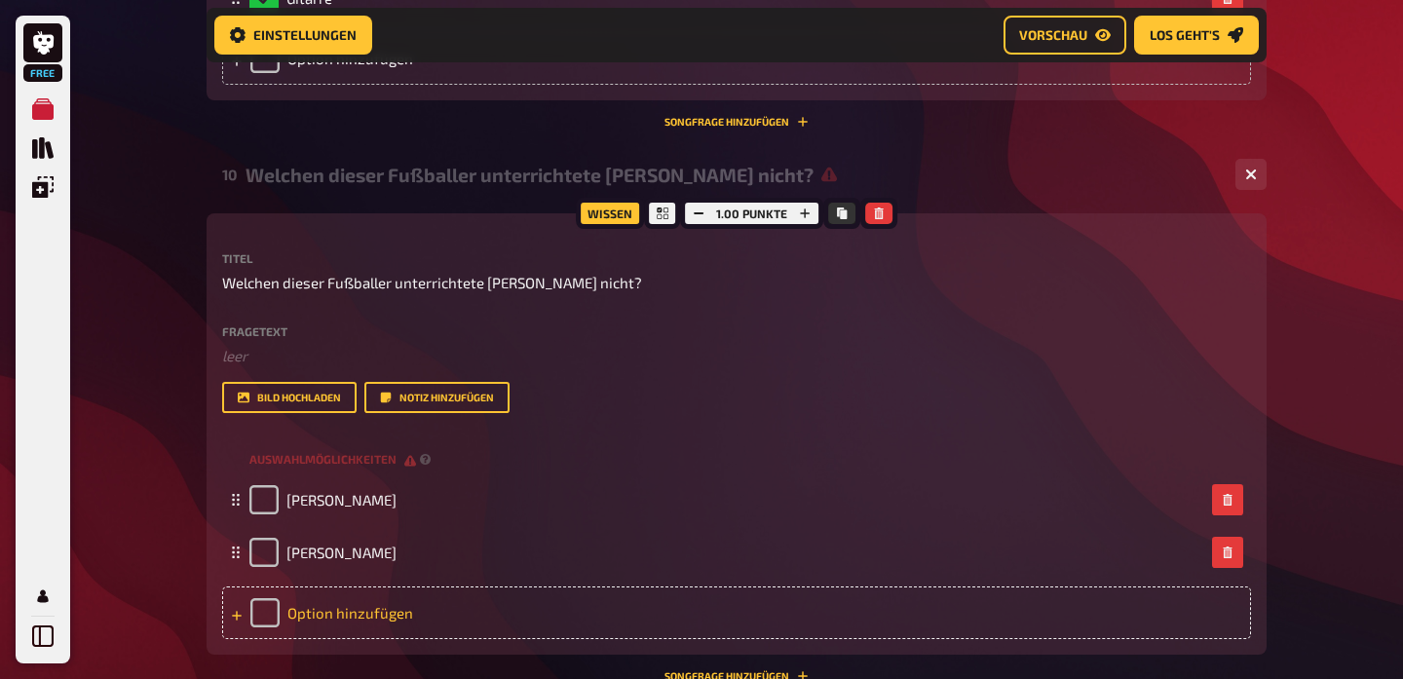
click at [379, 597] on div "Option hinzufügen" at bounding box center [736, 613] width 1029 height 53
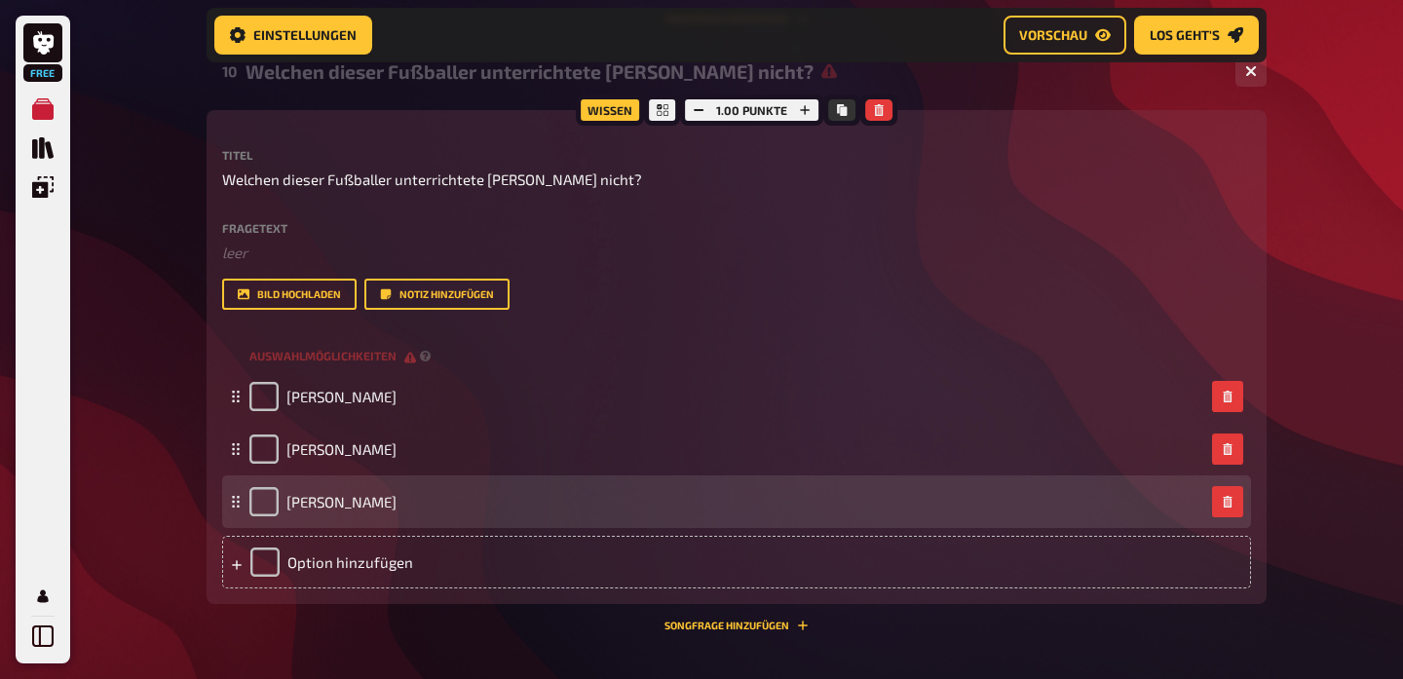
scroll to position [6341, 0]
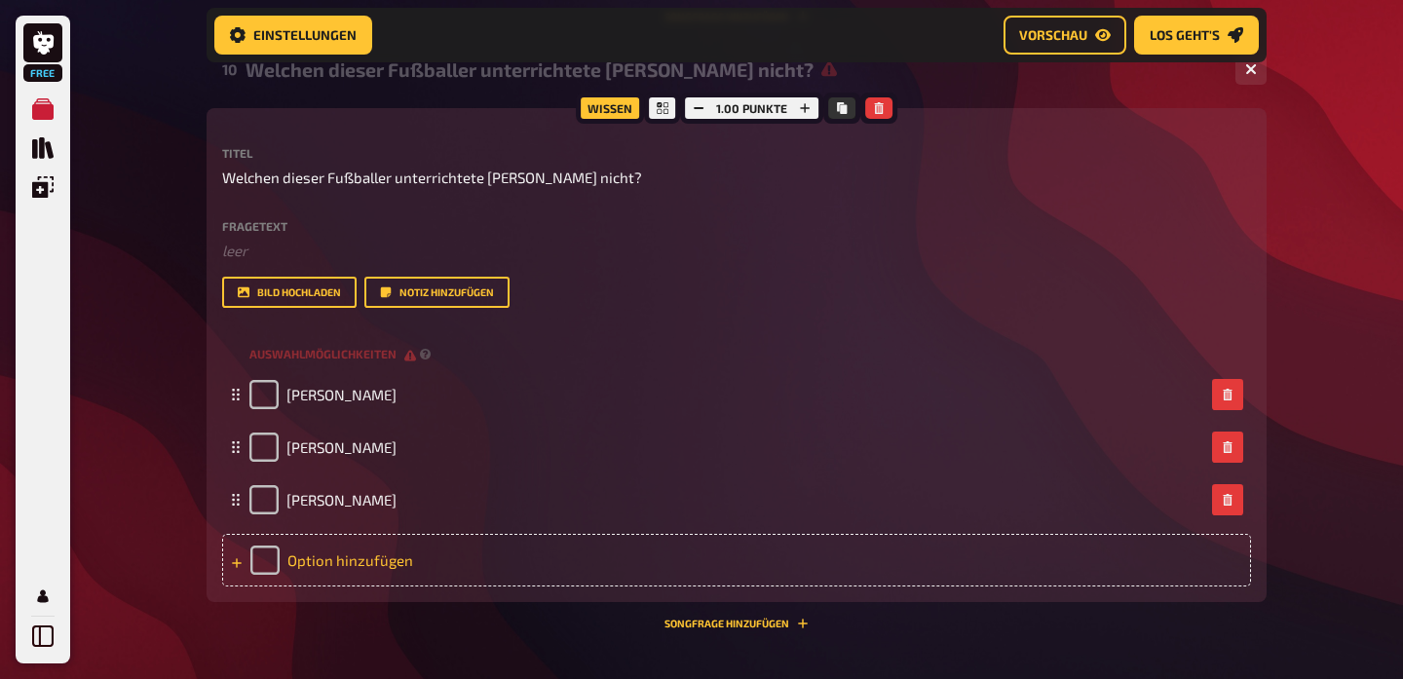
click at [348, 554] on div "Option hinzufügen" at bounding box center [736, 560] width 1029 height 53
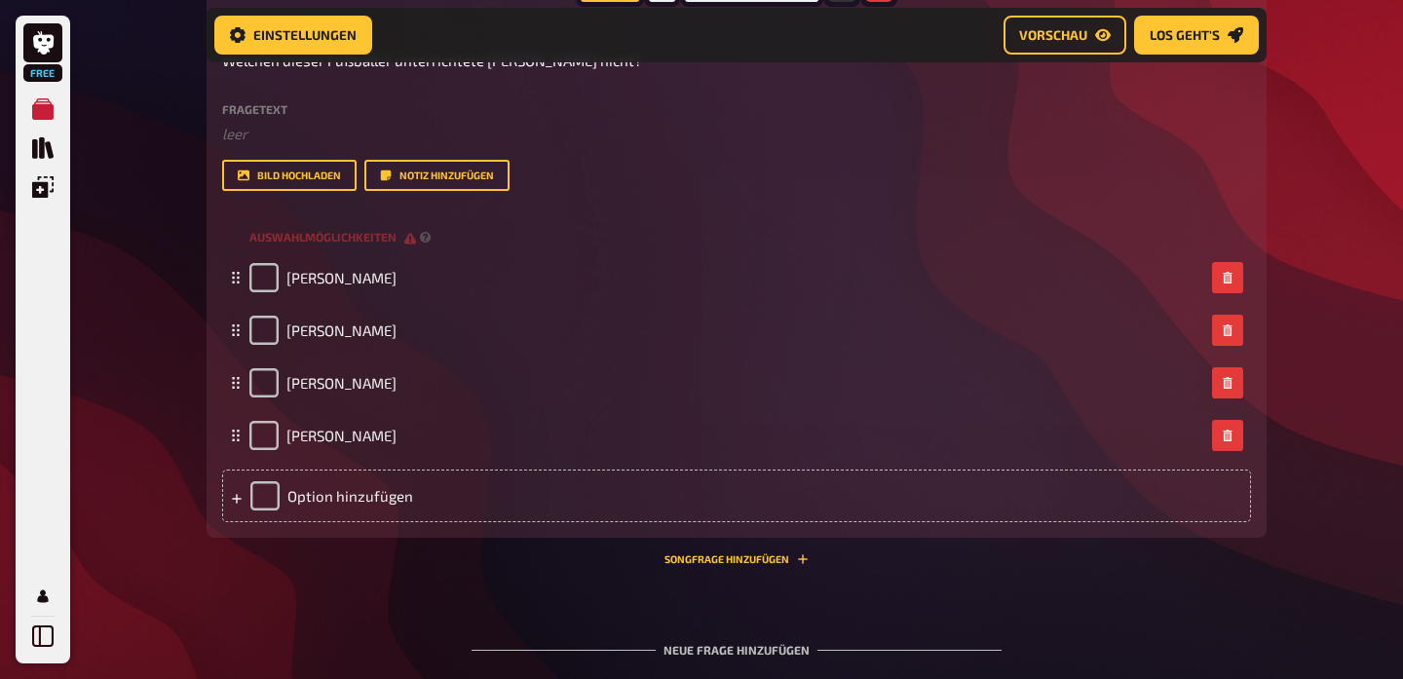
scroll to position [6469, 0]
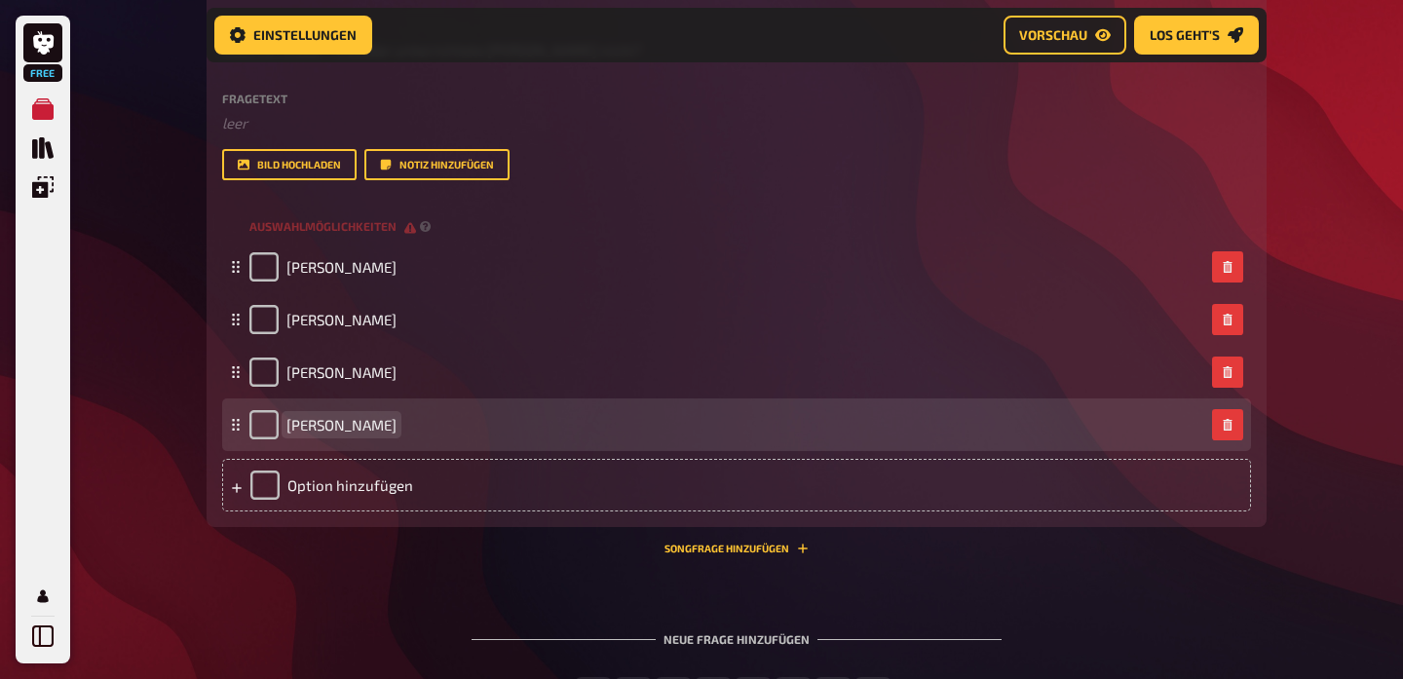
click at [397, 416] on span "[PERSON_NAME]" at bounding box center [341, 425] width 110 height 18
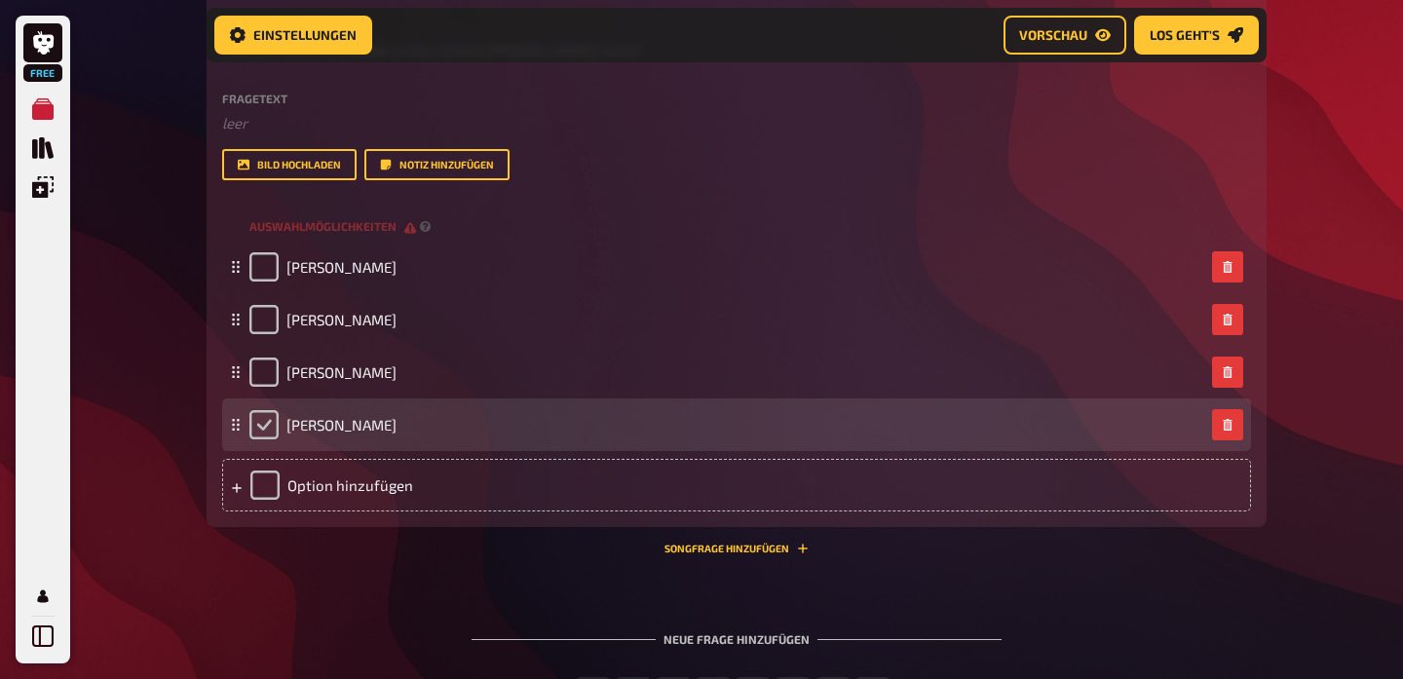
click at [251, 423] on input "checkbox" at bounding box center [263, 424] width 29 height 29
checkbox input "true"
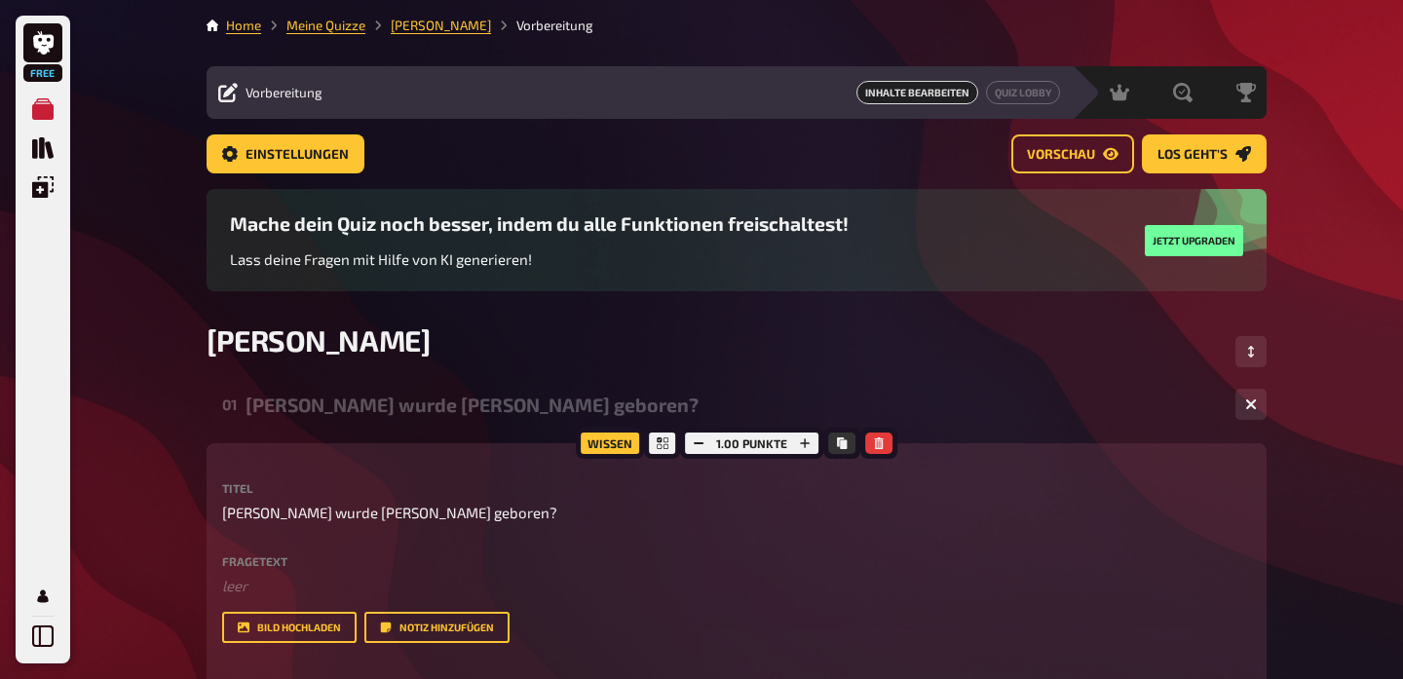
scroll to position [0, 0]
click at [1223, 156] on span "Los geht's" at bounding box center [1193, 155] width 70 height 14
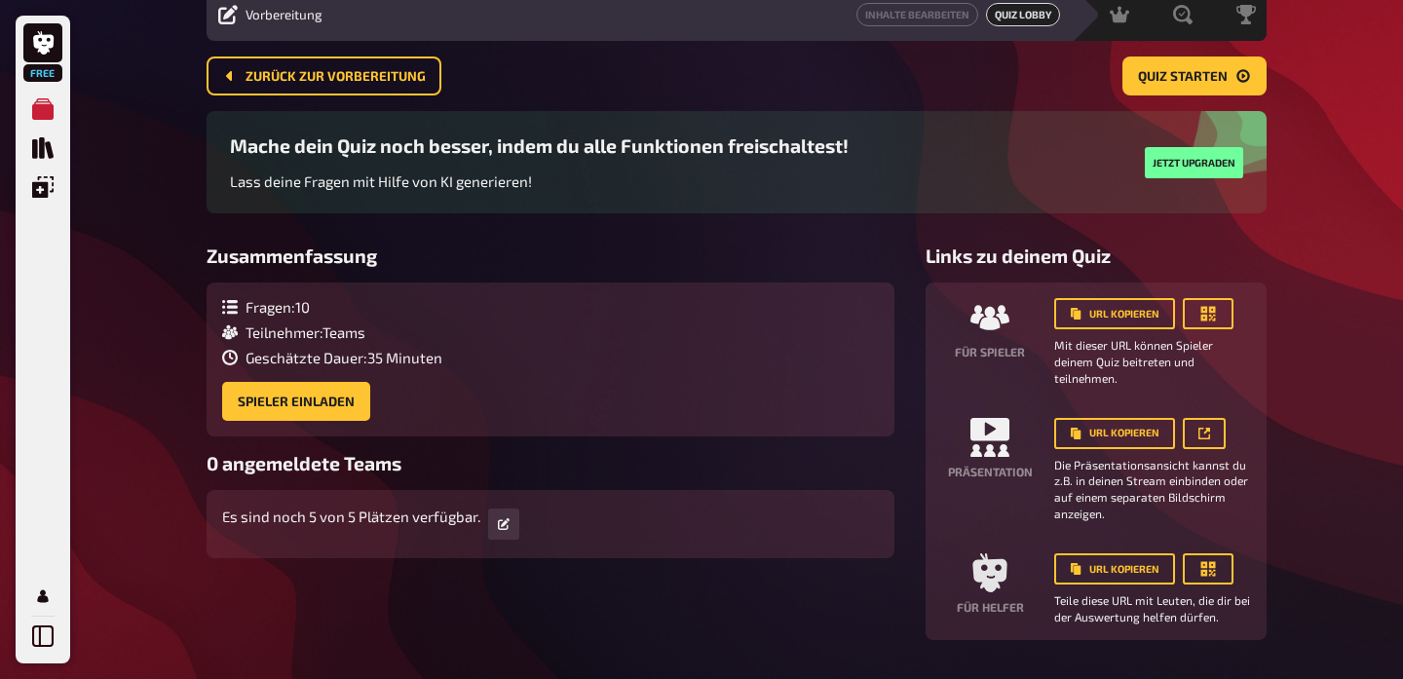
scroll to position [79, 0]
click at [502, 524] on icon at bounding box center [504, 523] width 12 height 12
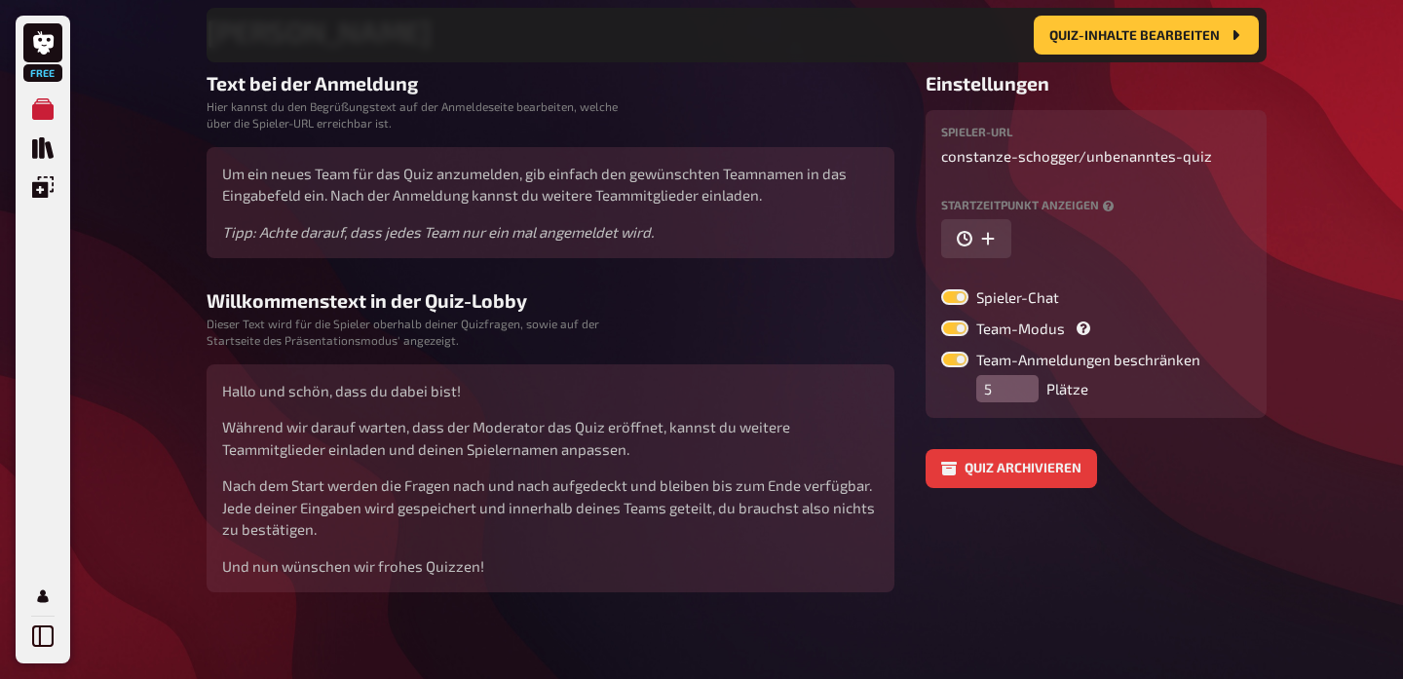
scroll to position [324, 0]
click at [966, 299] on label at bounding box center [954, 298] width 27 height 16
click at [941, 290] on input "Spieler-Chat" at bounding box center [940, 289] width 1 height 1
checkbox input "false"
click at [962, 326] on label at bounding box center [954, 330] width 27 height 16
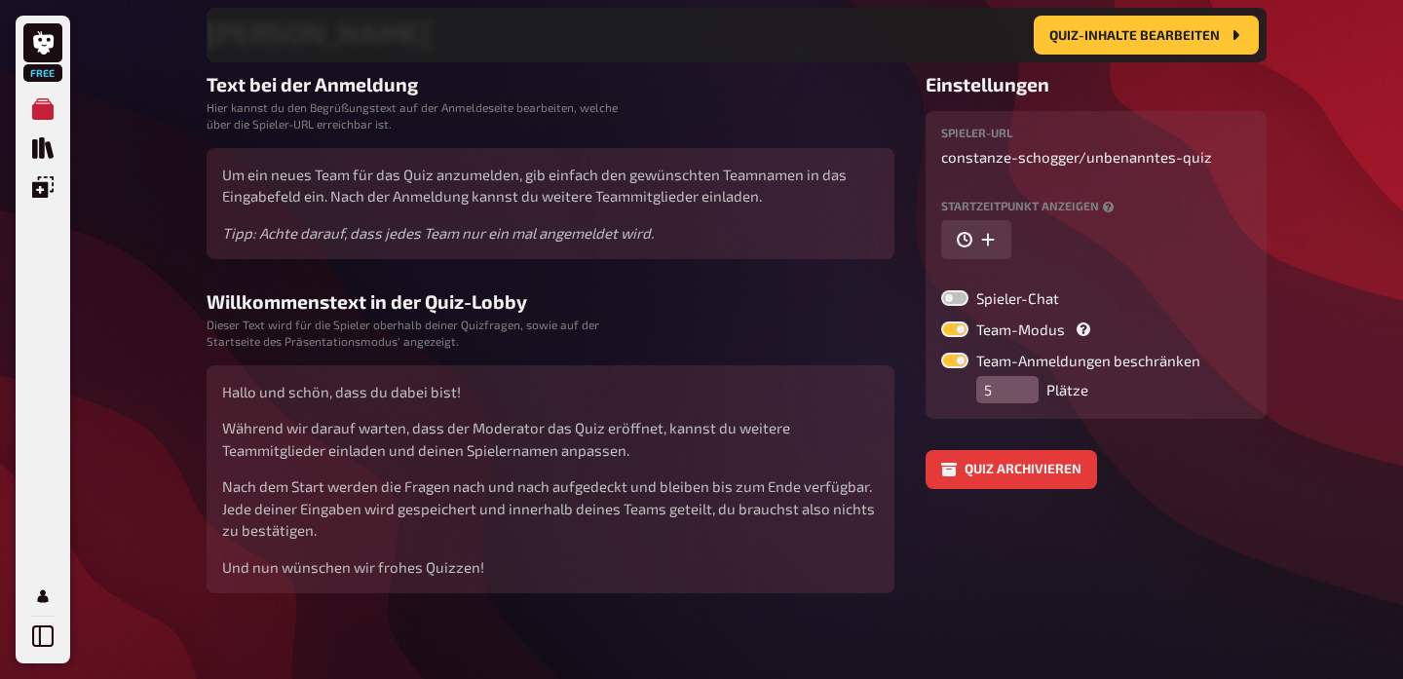
click at [941, 322] on input "Team-Modus" at bounding box center [940, 321] width 1 height 1
checkbox input "false"
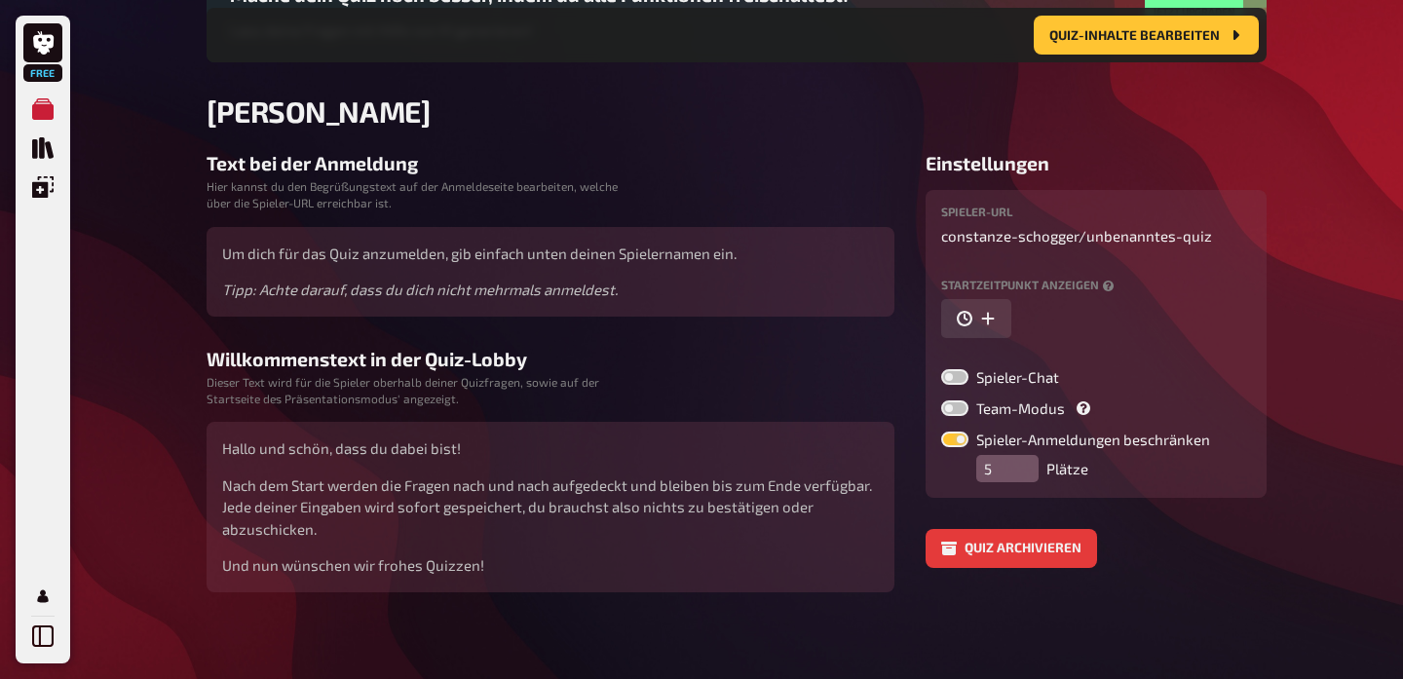
click at [966, 438] on label at bounding box center [954, 440] width 27 height 16
click at [941, 432] on input "Spieler-Anmeldungen beschränken" at bounding box center [940, 431] width 1 height 1
checkbox input "false"
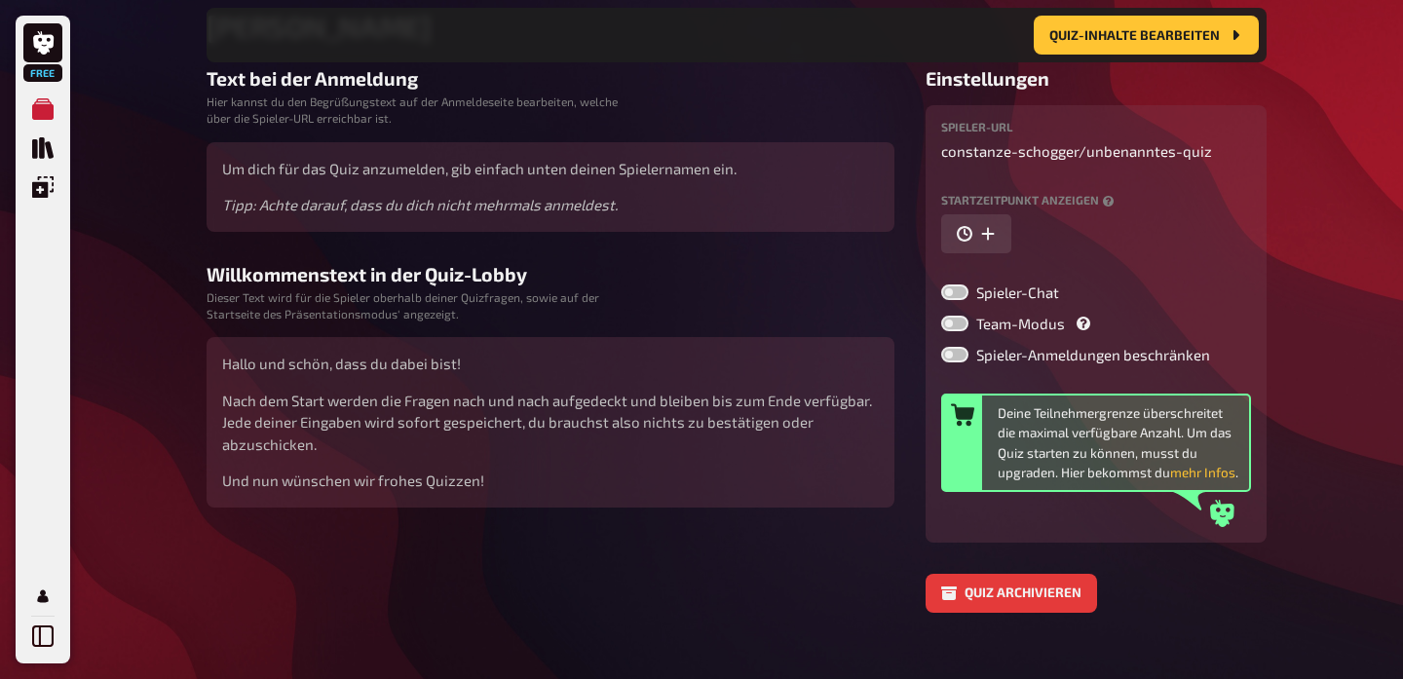
scroll to position [343, 0]
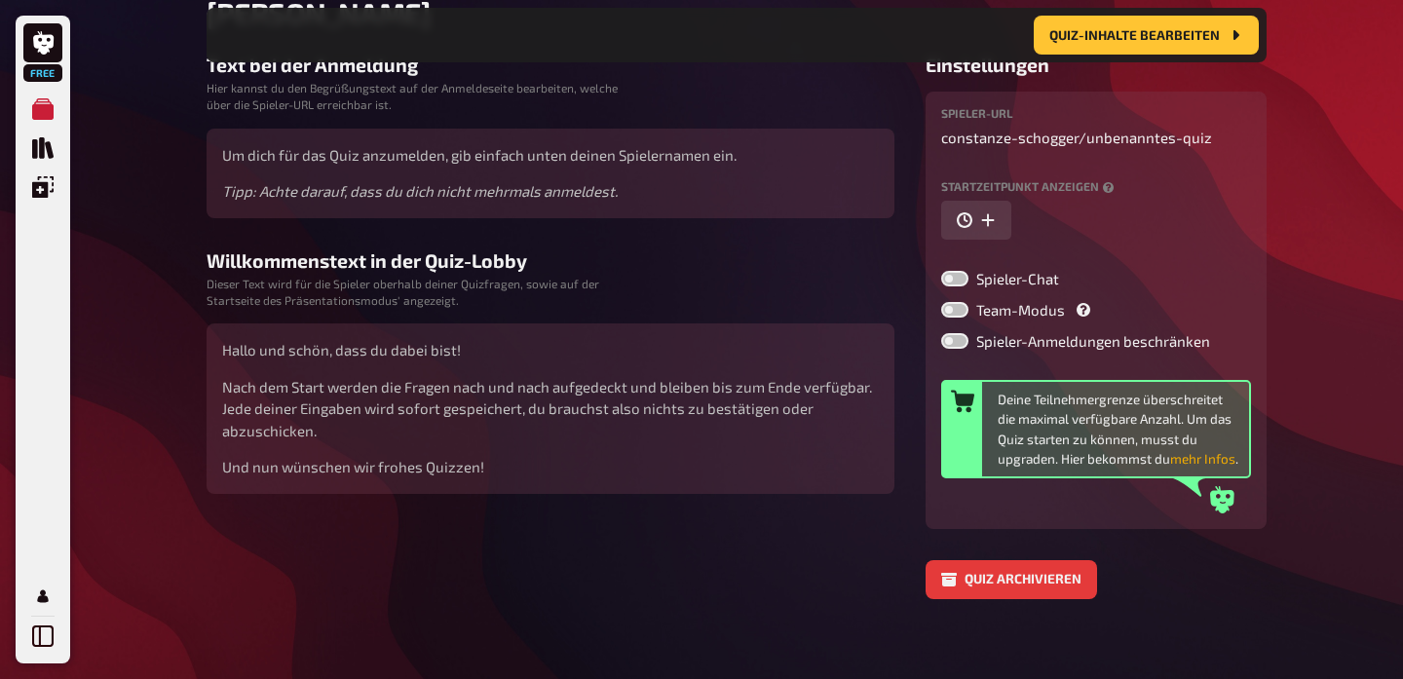
click at [1197, 458] on button "mehr Infos" at bounding box center [1202, 458] width 65 height 19
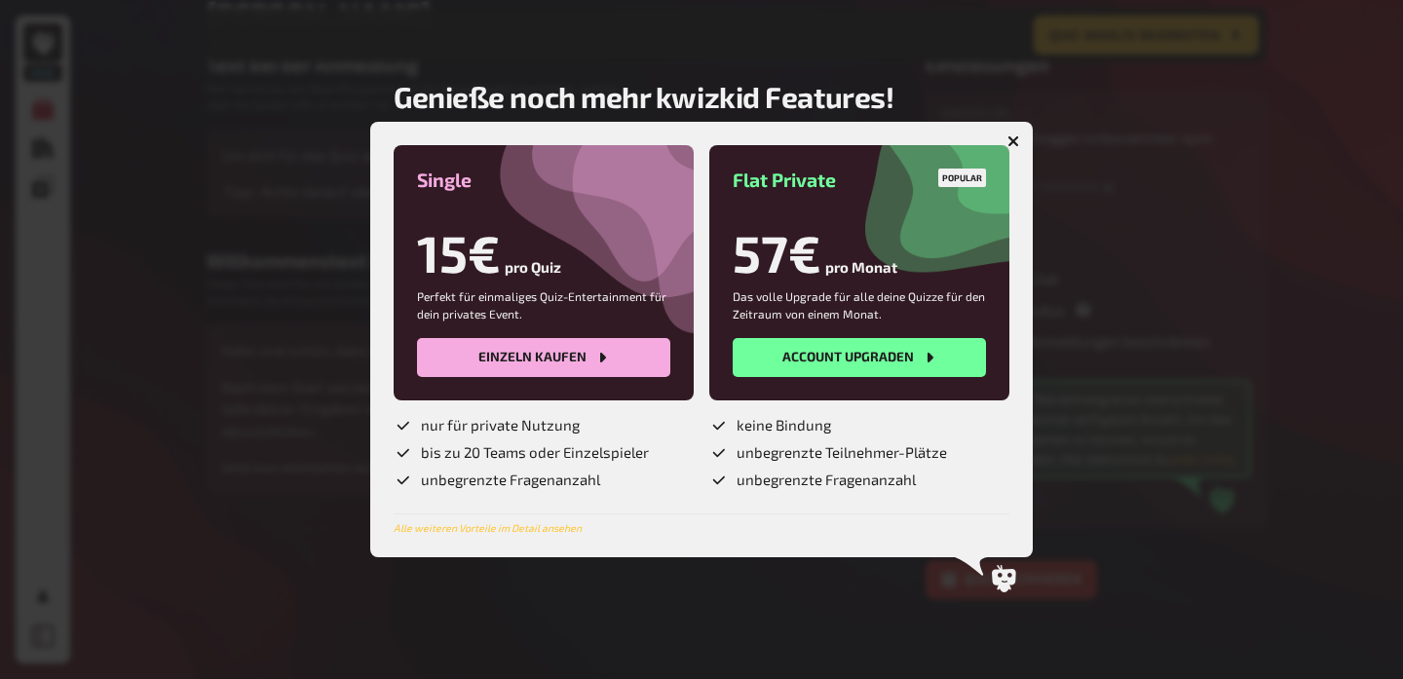
click at [1015, 141] on icon "button" at bounding box center [1014, 141] width 12 height 12
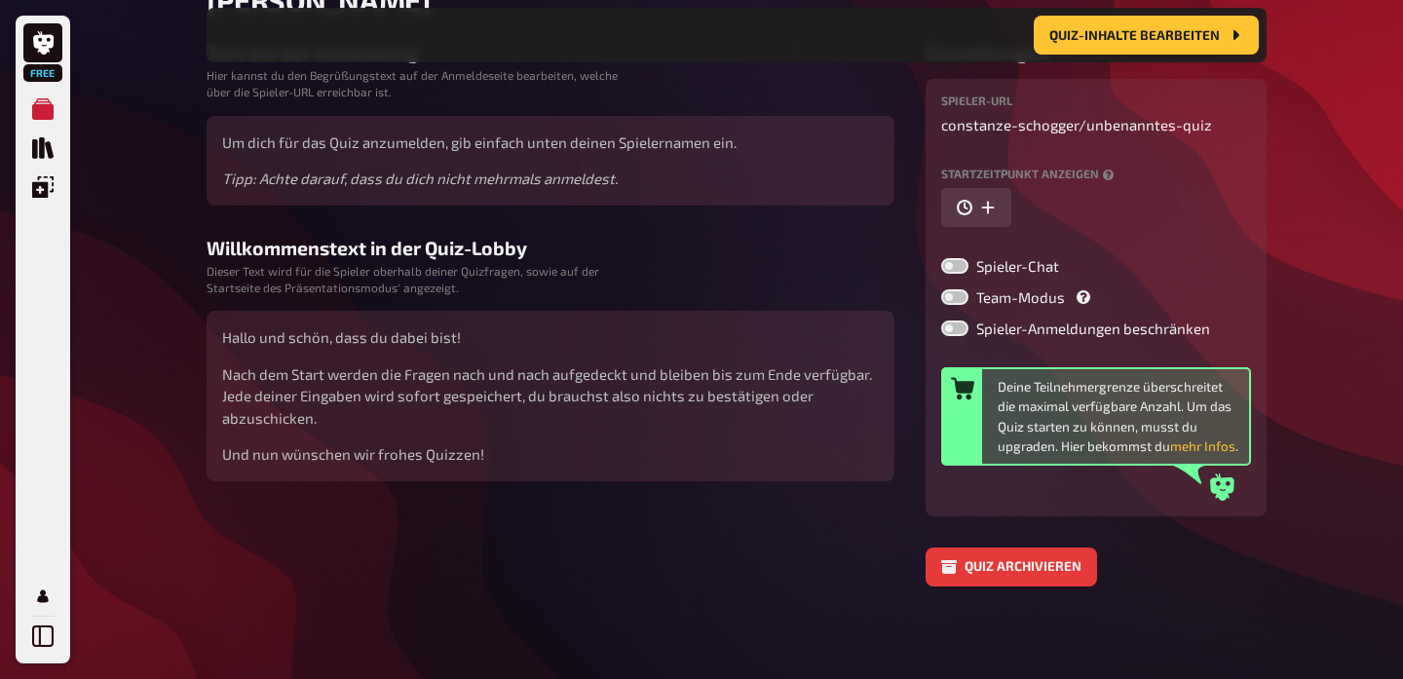
scroll to position [355, 0]
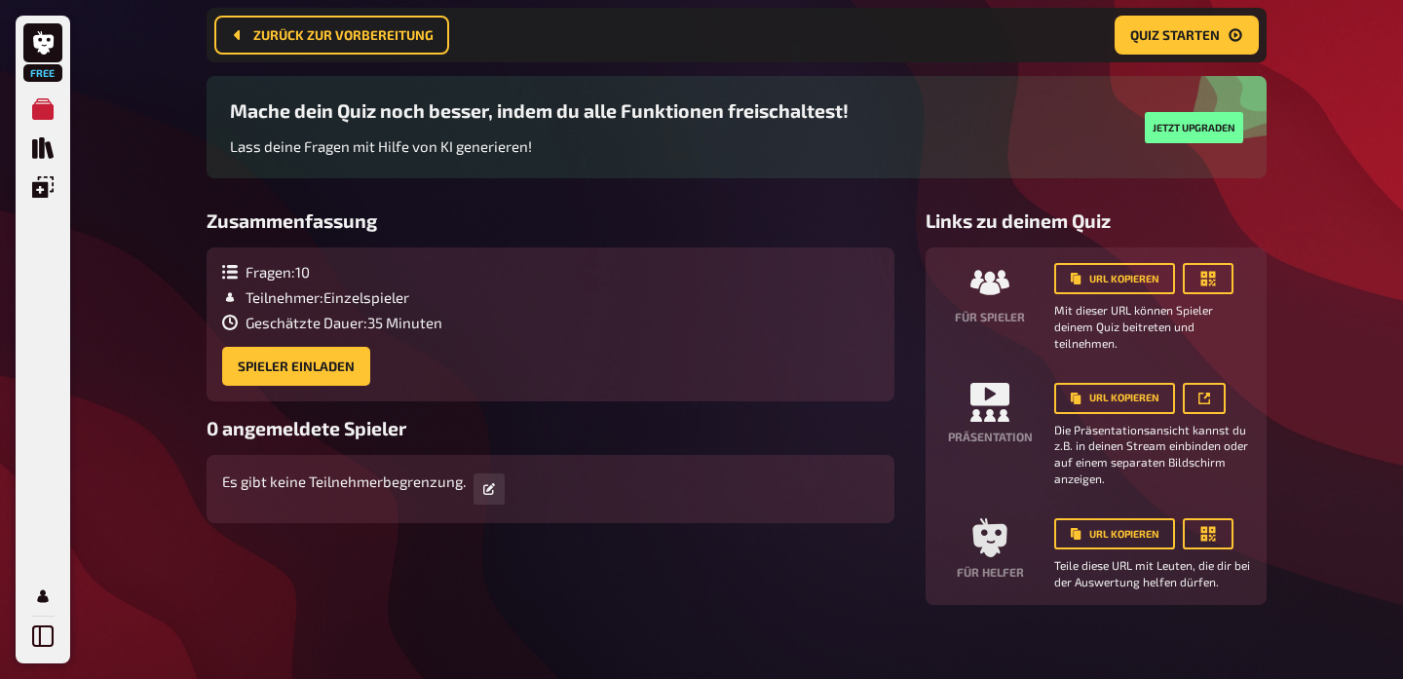
scroll to position [132, 0]
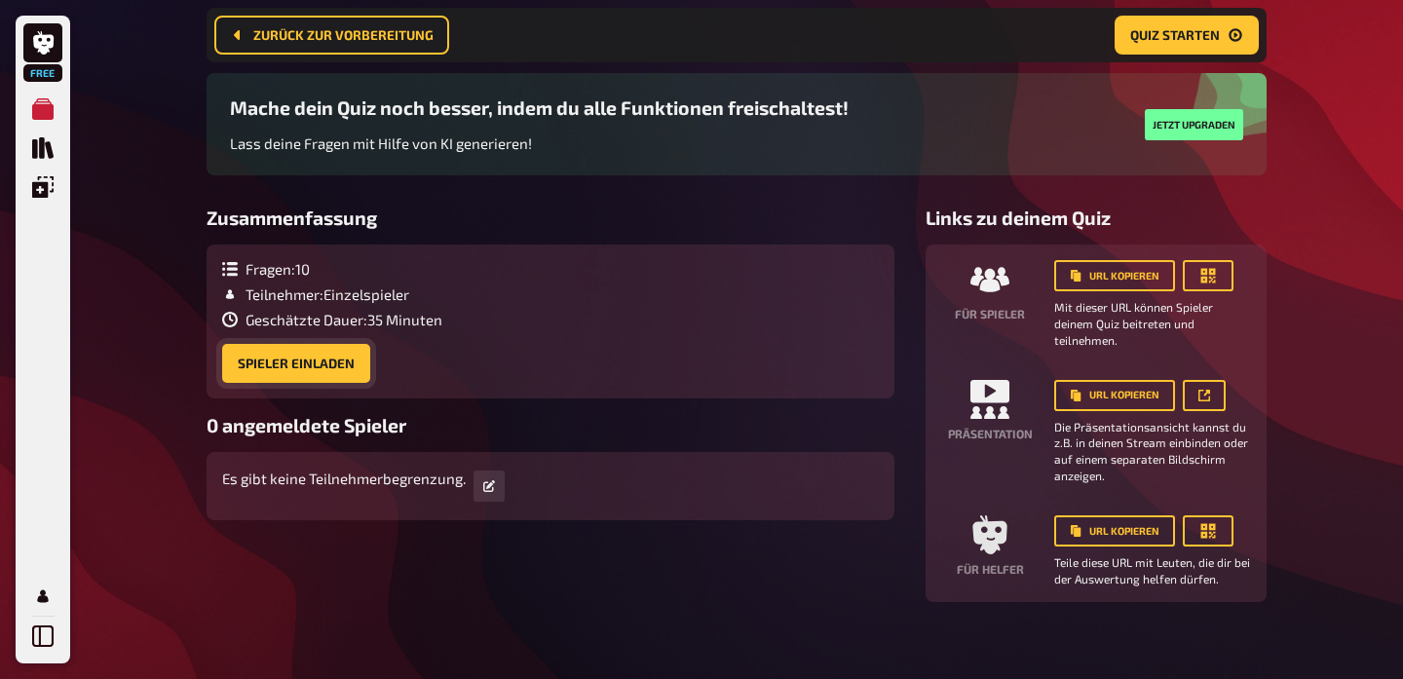
click at [284, 361] on button "Spieler einladen" at bounding box center [296, 363] width 148 height 39
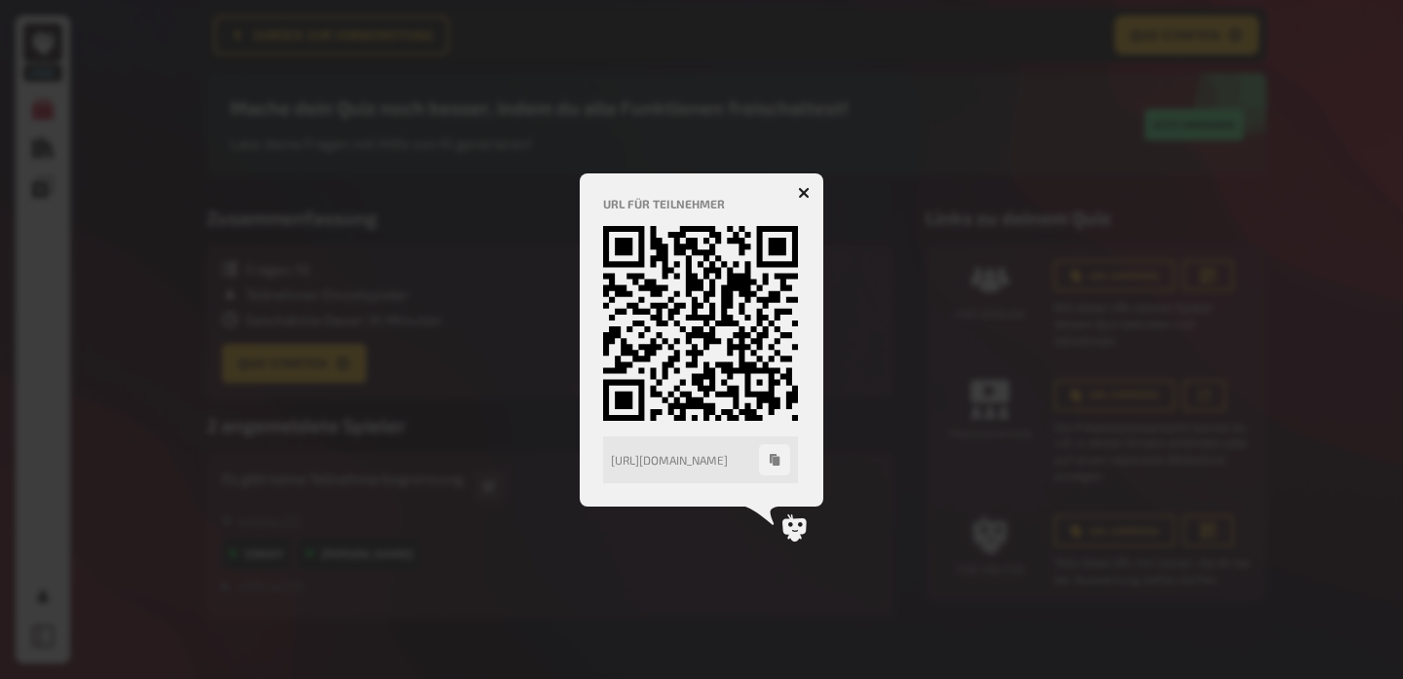
click at [797, 190] on button "button" at bounding box center [803, 192] width 31 height 31
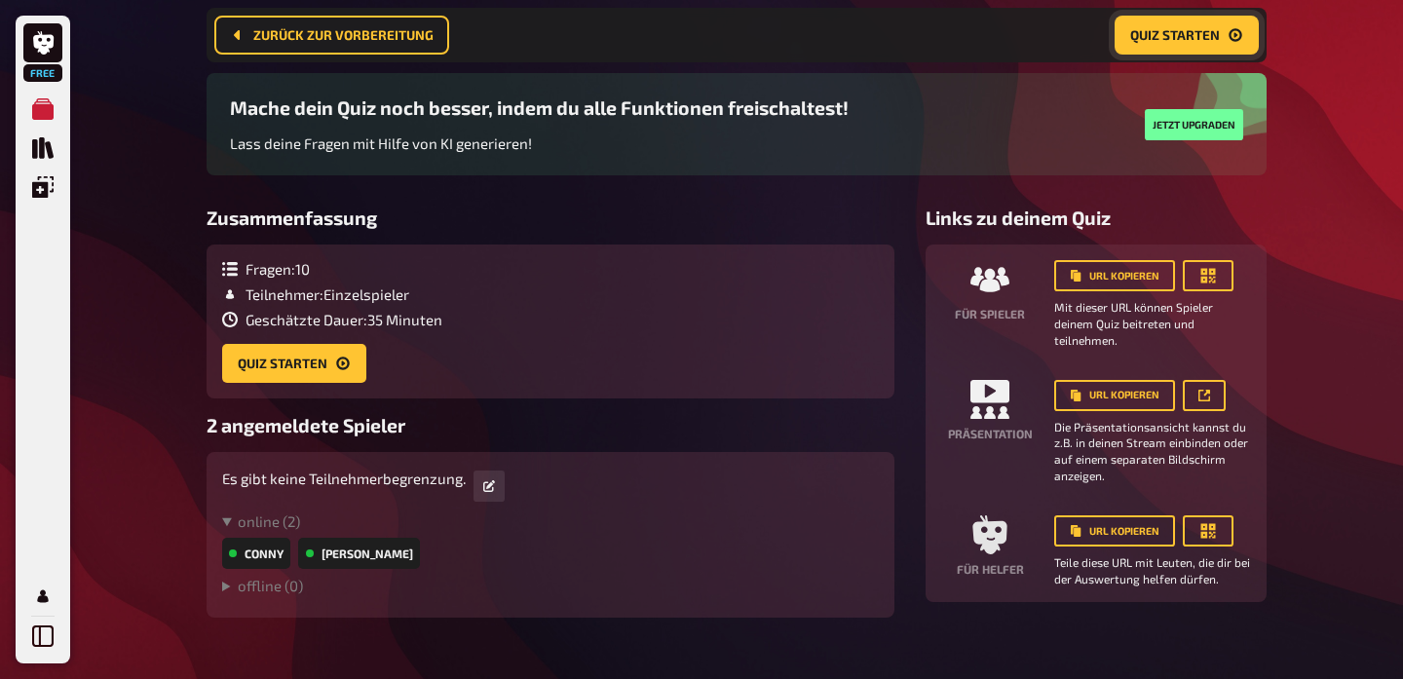
click at [1155, 44] on button "Quiz starten" at bounding box center [1187, 35] width 144 height 39
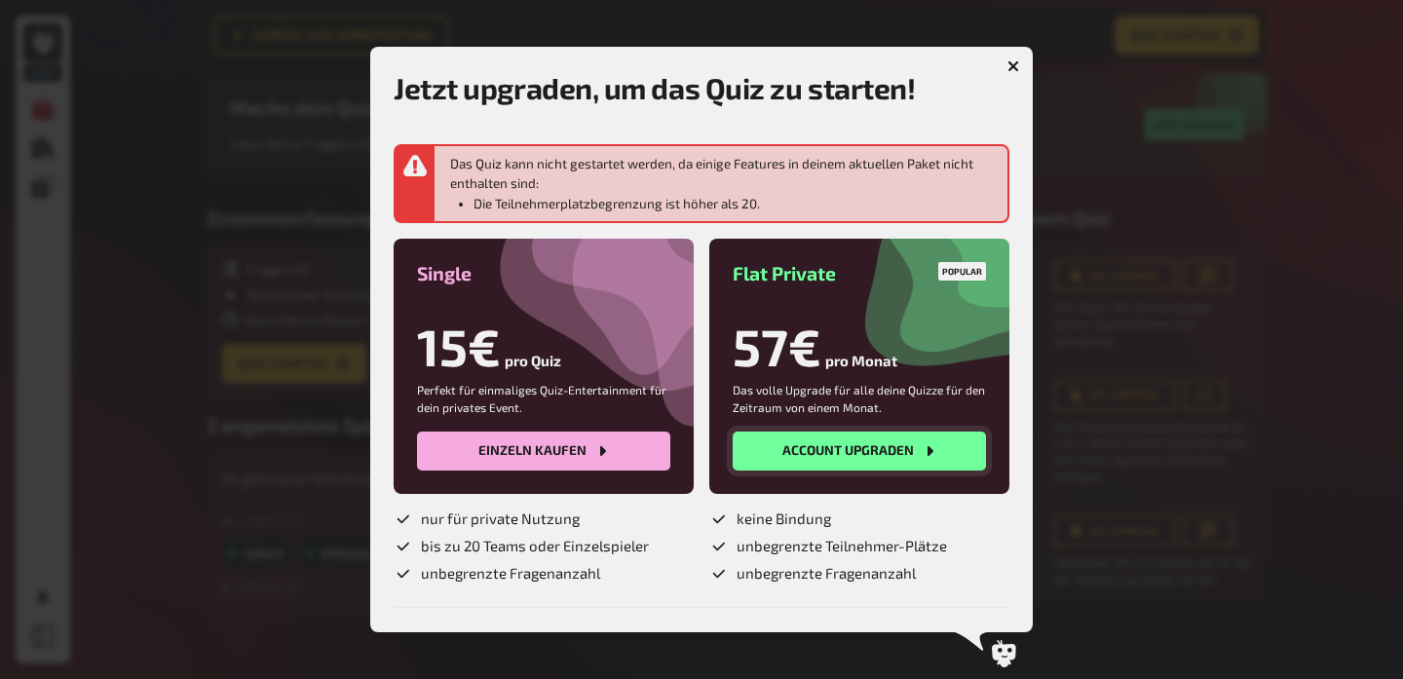
scroll to position [0, 0]
click at [1011, 69] on icon "button" at bounding box center [1014, 66] width 19 height 19
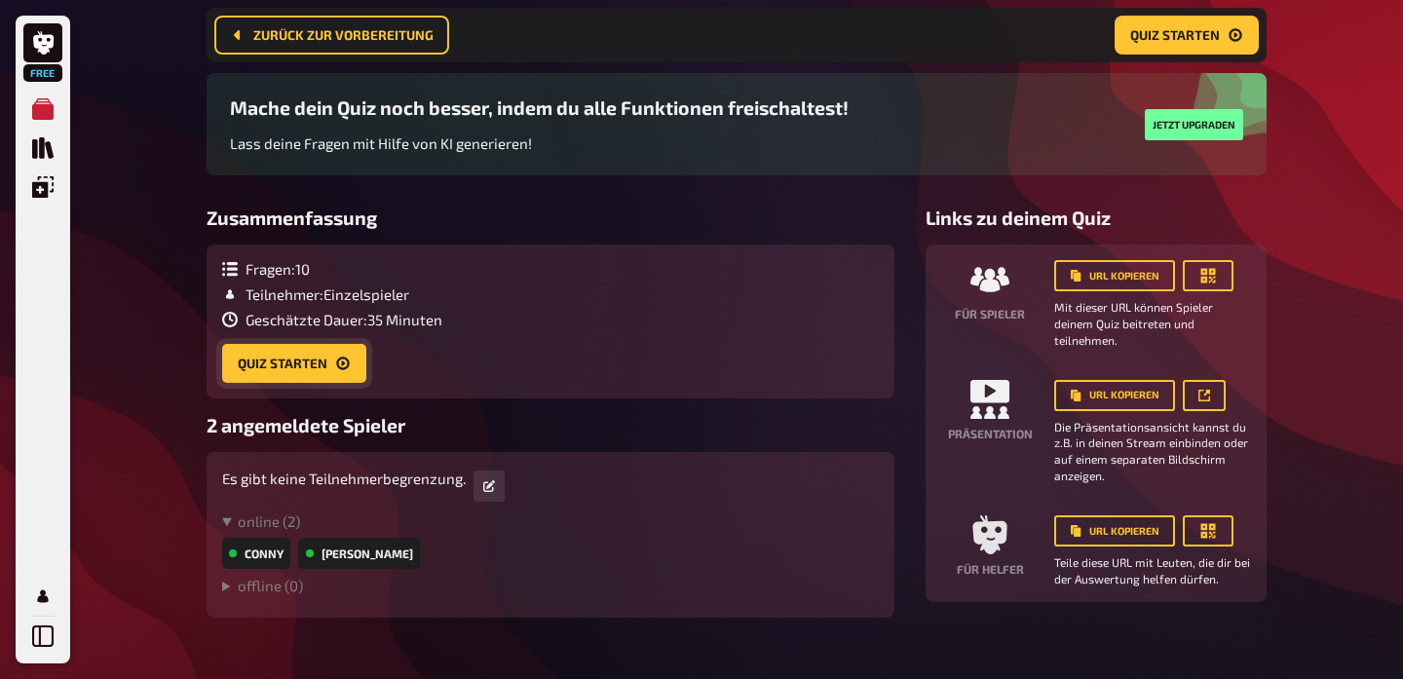
click at [292, 360] on button "Quiz starten" at bounding box center [294, 363] width 144 height 39
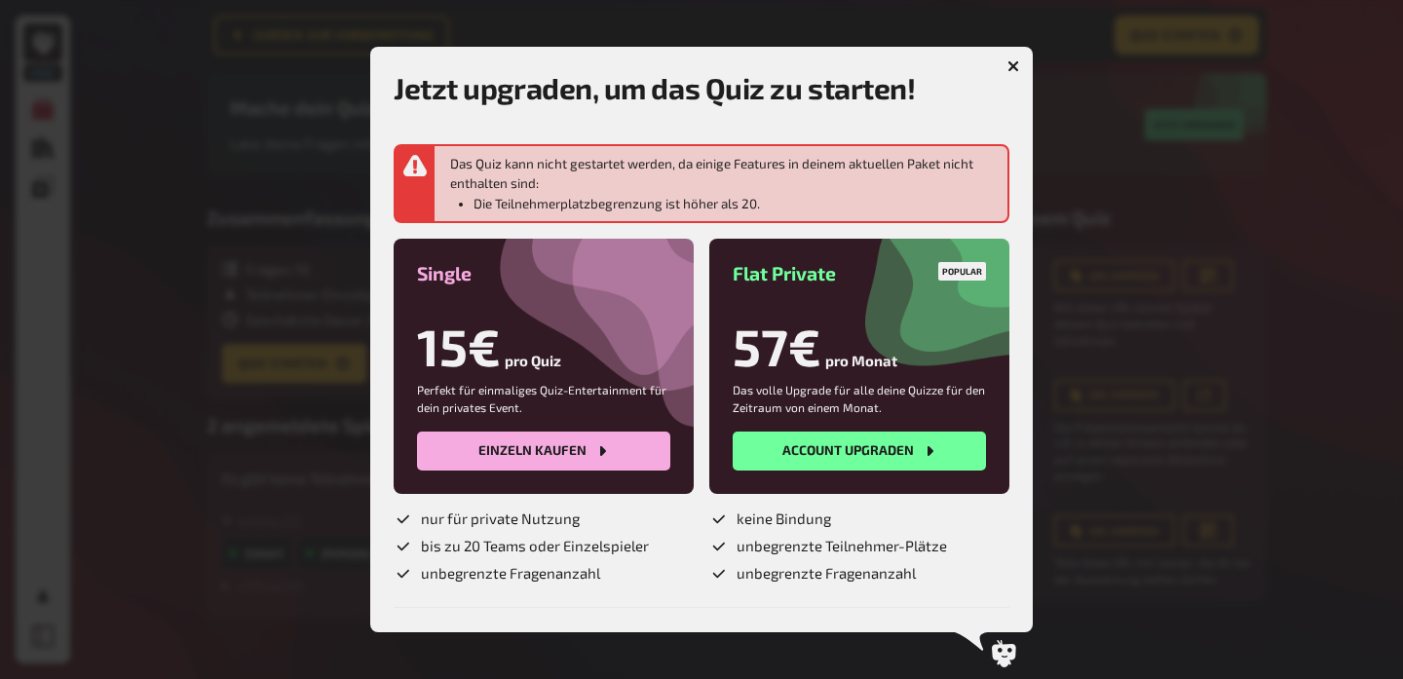
click at [1020, 66] on button "button" at bounding box center [1013, 66] width 31 height 31
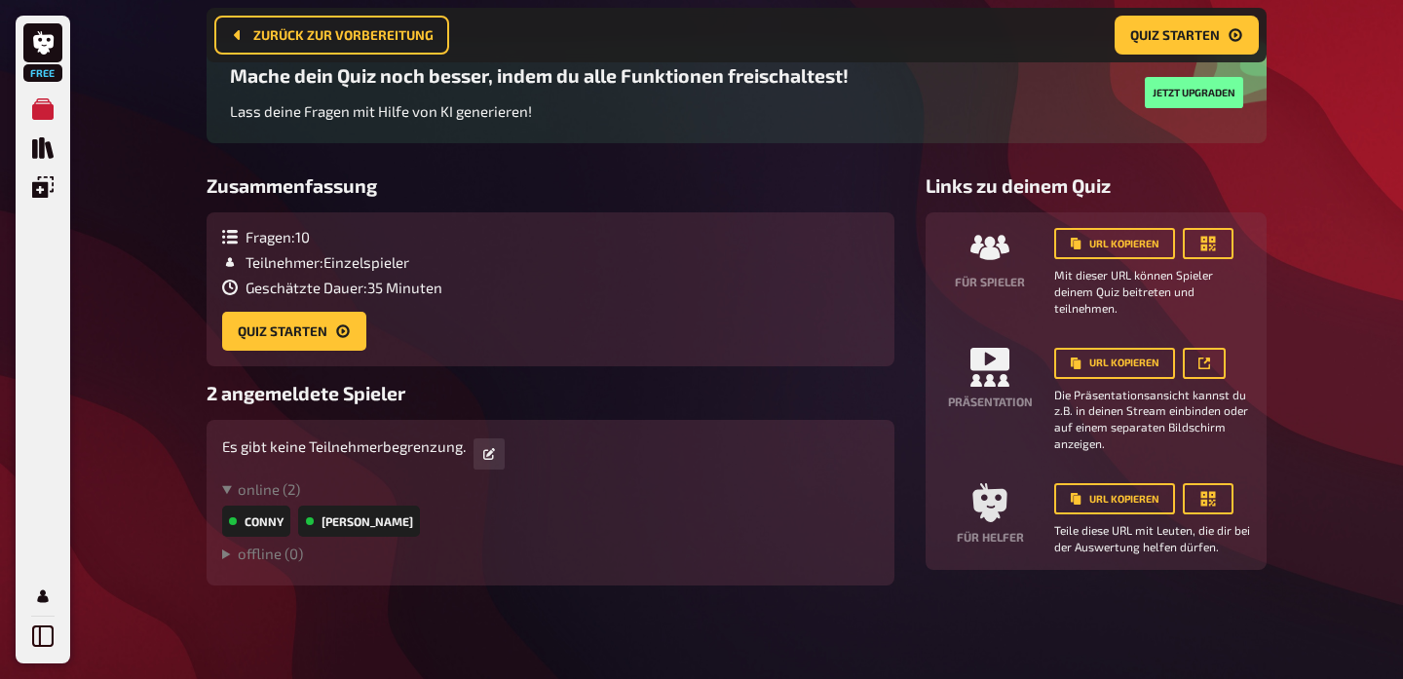
scroll to position [163, 0]
click at [492, 461] on link at bounding box center [489, 454] width 31 height 31
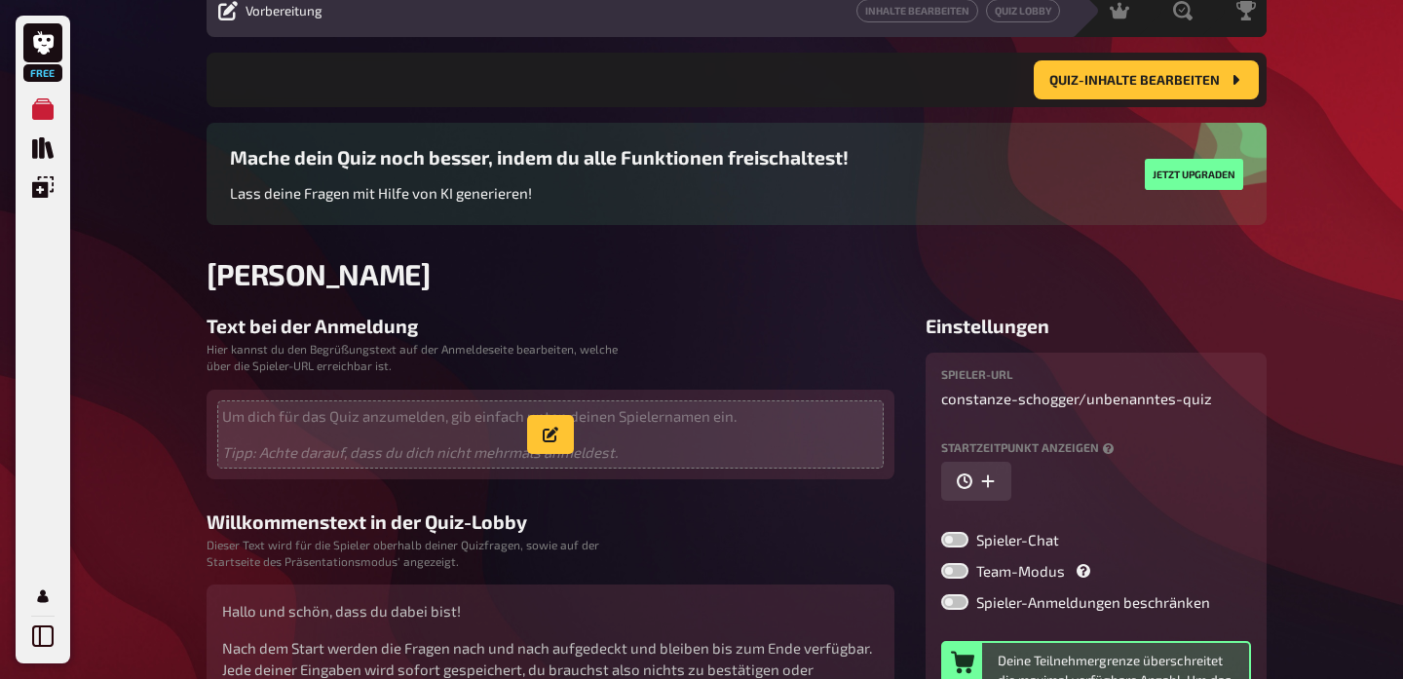
scroll to position [209, 0]
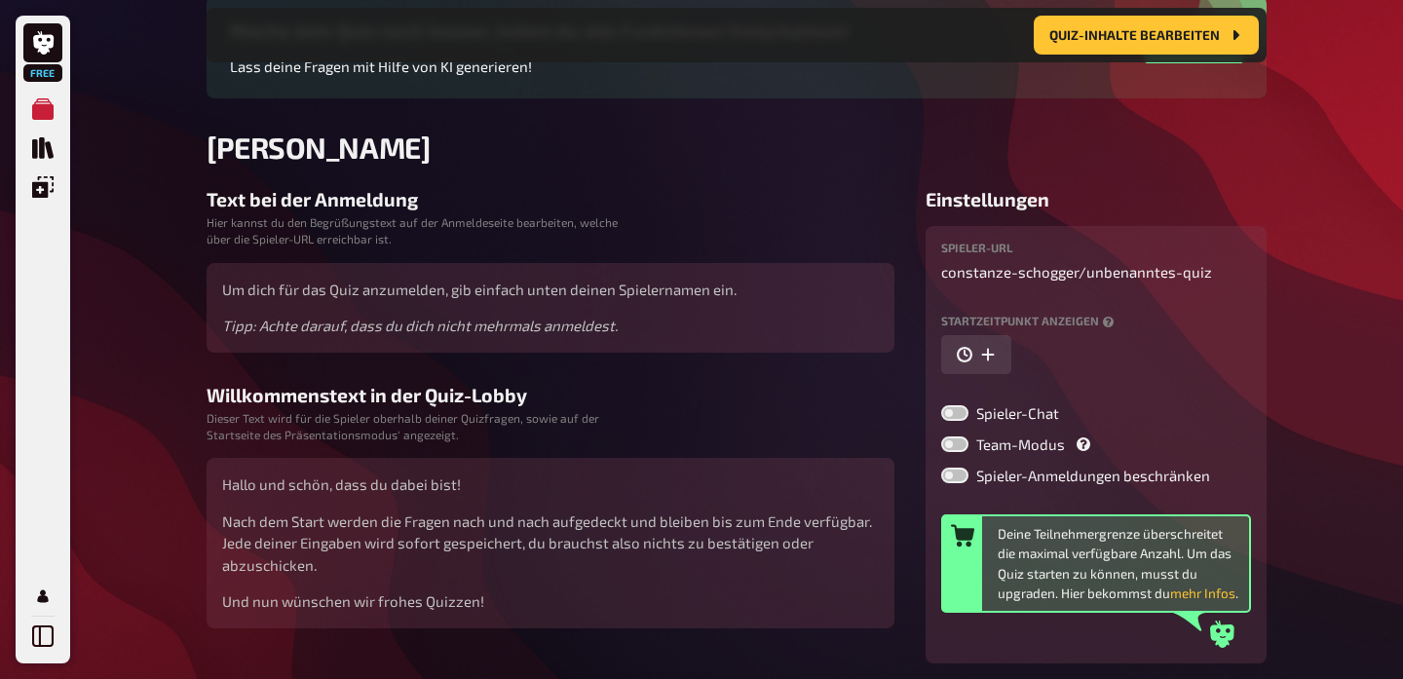
click at [953, 477] on label at bounding box center [954, 476] width 27 height 16
click at [941, 468] on input "Spieler-Anmeldungen beschränken" at bounding box center [940, 467] width 1 height 1
checkbox input "true"
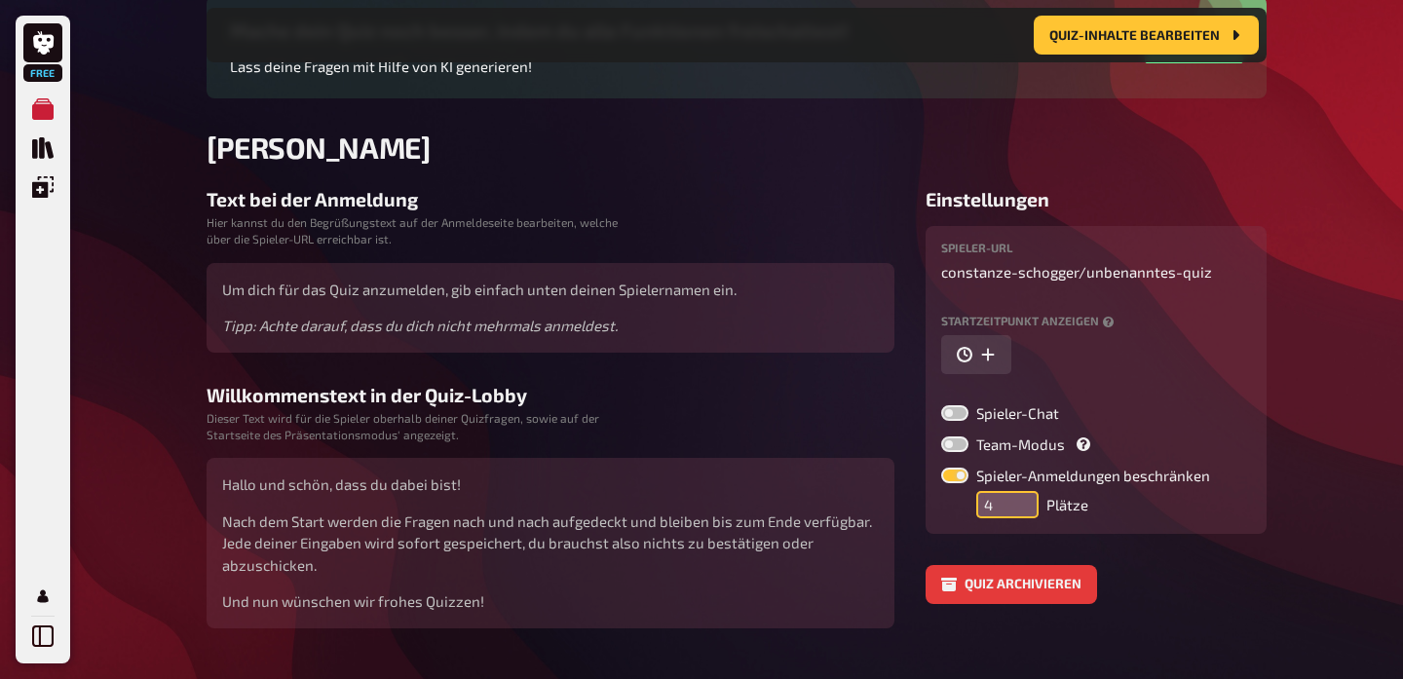
click at [1025, 507] on input "4" at bounding box center [1007, 504] width 62 height 27
click at [1025, 499] on input "5" at bounding box center [1007, 504] width 62 height 27
click at [994, 513] on input "5" at bounding box center [1007, 504] width 62 height 27
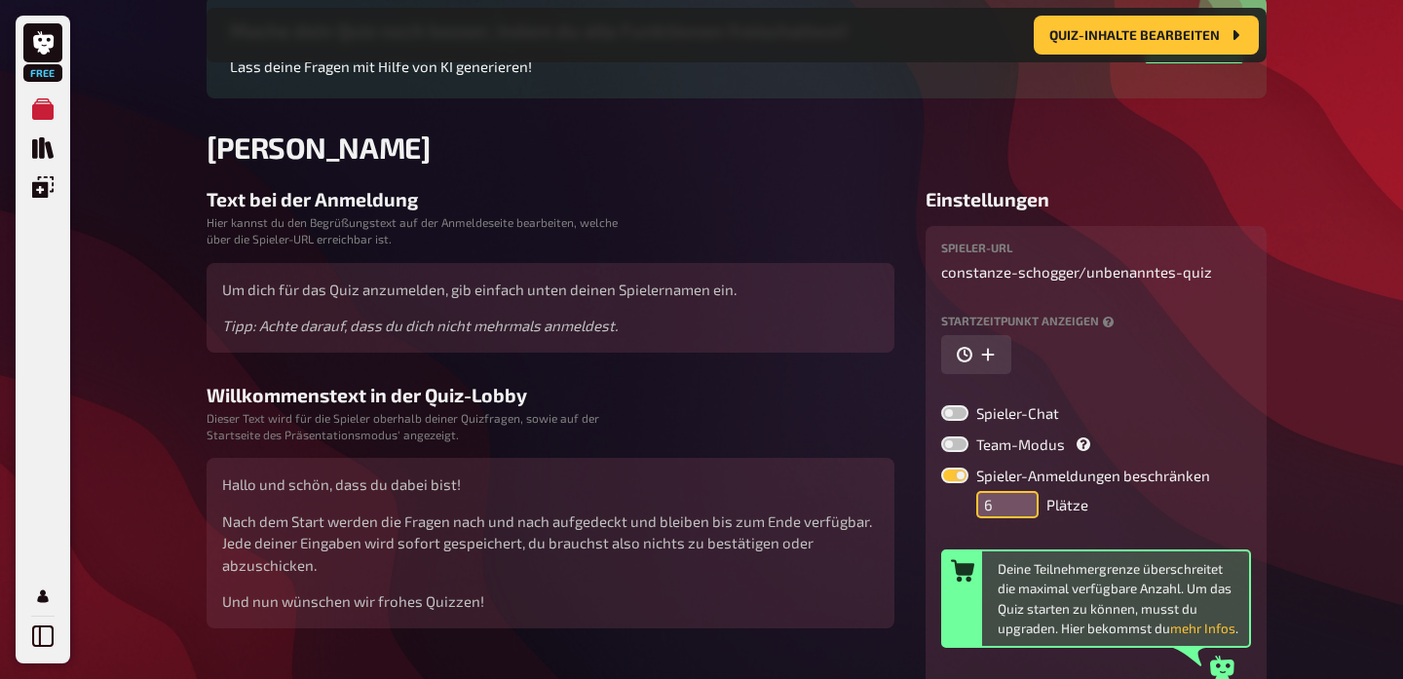
click at [1020, 500] on input "6" at bounding box center [1007, 504] width 62 height 27
click at [1020, 500] on input "7" at bounding box center [1007, 504] width 62 height 27
click at [1020, 500] on input "8" at bounding box center [1007, 504] width 62 height 27
click at [1020, 500] on input "9" at bounding box center [1007, 504] width 62 height 27
click at [1023, 509] on input "8" at bounding box center [1007, 504] width 62 height 27
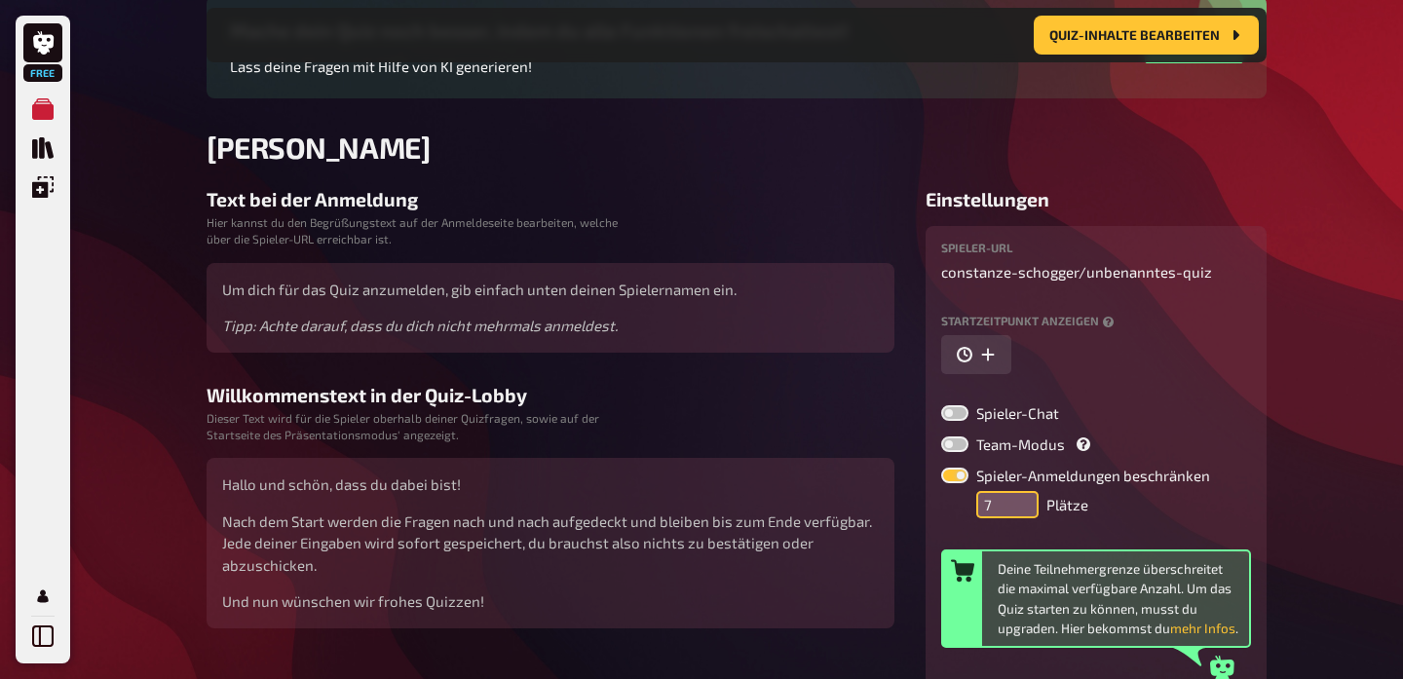
click at [1022, 509] on input "7" at bounding box center [1007, 504] width 62 height 27
click at [1022, 509] on input "6" at bounding box center [1007, 504] width 62 height 27
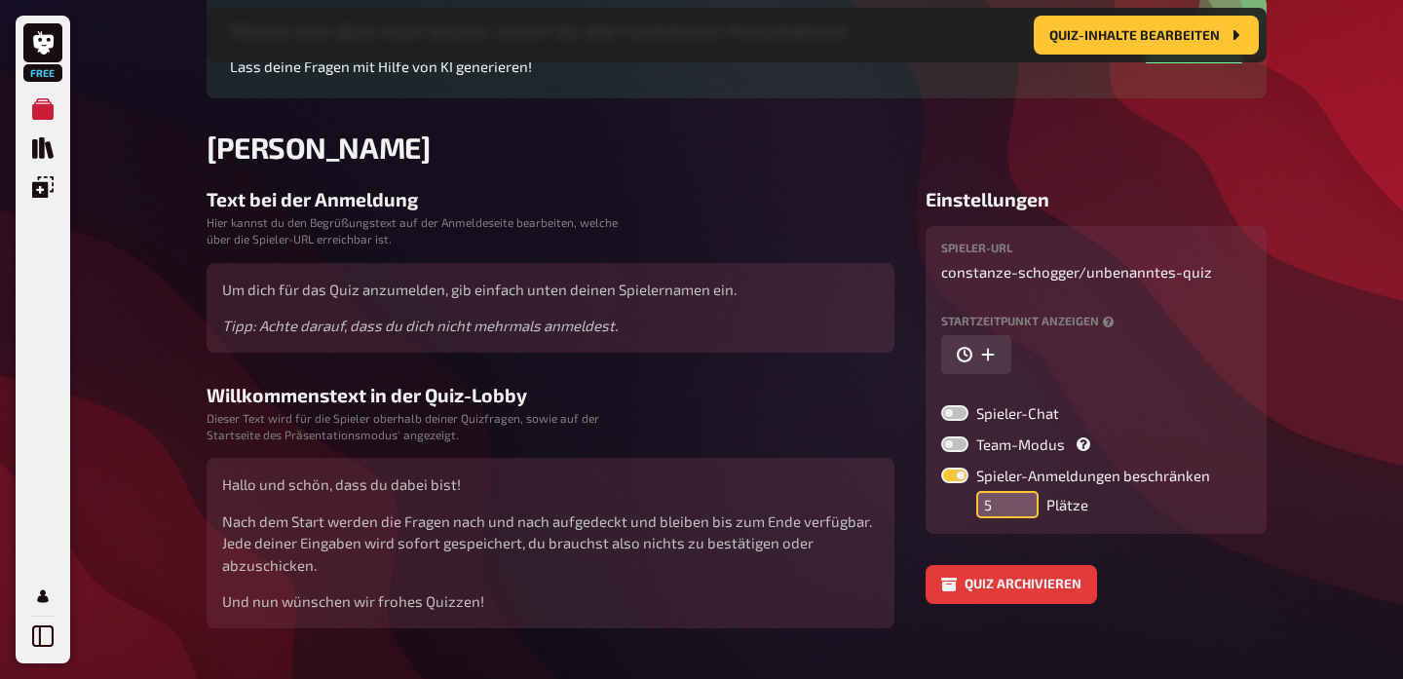
click at [1022, 509] on input "5" at bounding box center [1007, 504] width 62 height 27
click at [1022, 509] on input "4" at bounding box center [1007, 504] width 62 height 27
click at [1023, 499] on input "5" at bounding box center [1007, 504] width 62 height 27
click at [1023, 499] on input "6" at bounding box center [1007, 504] width 62 height 27
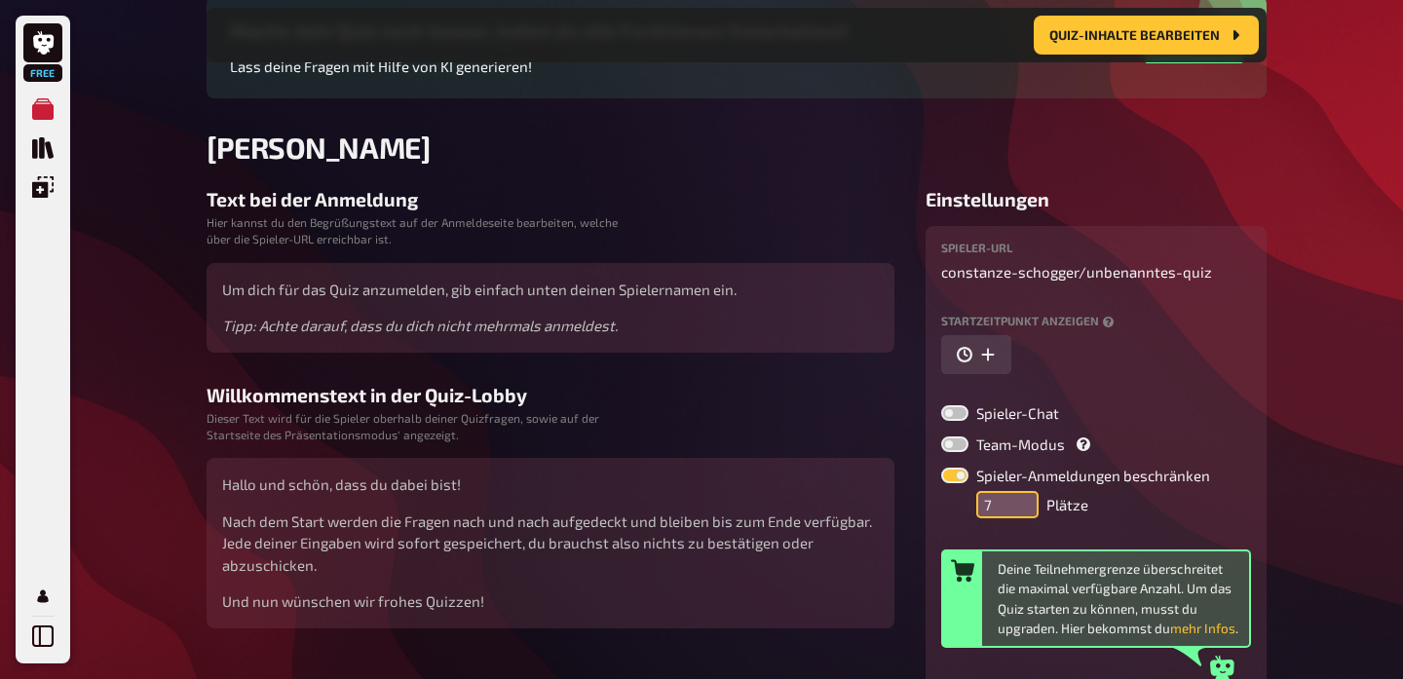
click at [1023, 499] on input "7" at bounding box center [1007, 504] width 62 height 27
click at [1023, 499] on input "8" at bounding box center [1007, 504] width 62 height 27
click at [1023, 499] on input "9" at bounding box center [1007, 504] width 62 height 27
click at [1023, 499] on input "10" at bounding box center [1007, 504] width 62 height 27
click at [1023, 499] on input "11" at bounding box center [1007, 504] width 62 height 27
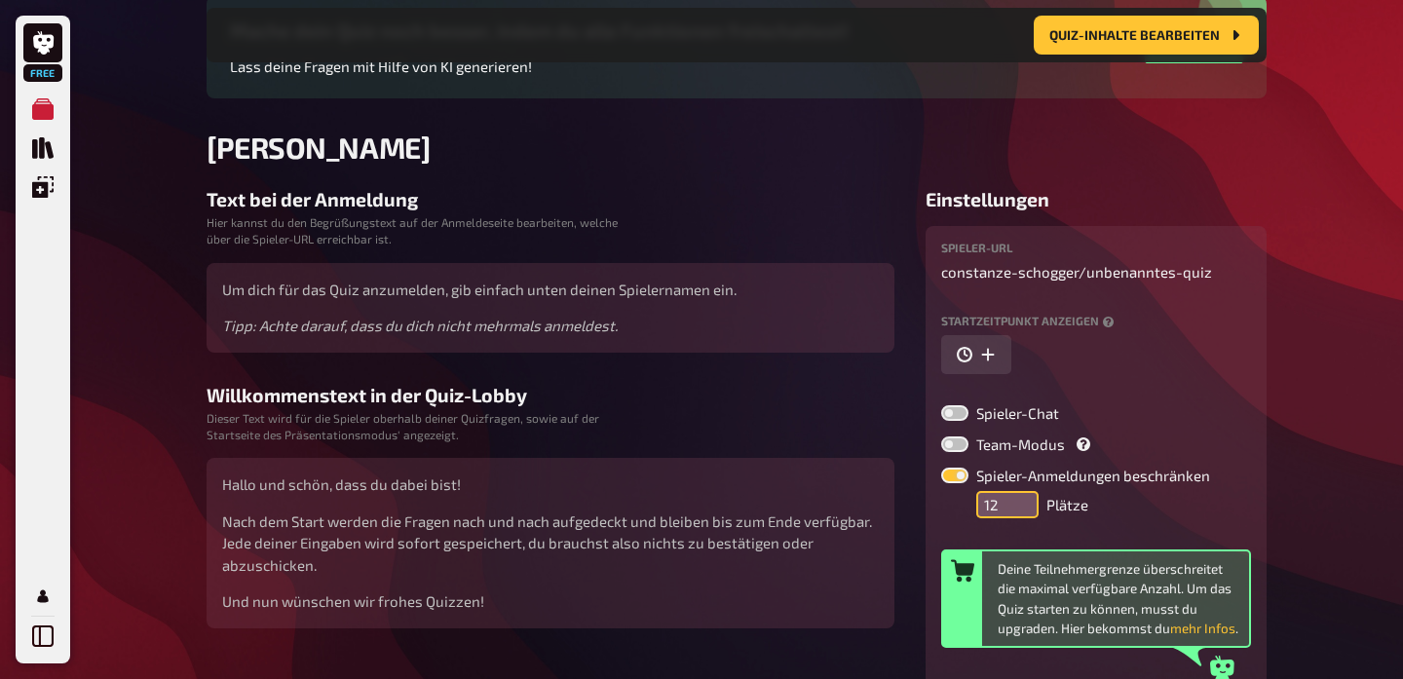
click at [1023, 499] on input "12" at bounding box center [1007, 504] width 62 height 27
click at [1023, 499] on input "13" at bounding box center [1007, 504] width 62 height 27
click at [1023, 499] on input "14" at bounding box center [1007, 504] width 62 height 27
click at [1023, 499] on input "15" at bounding box center [1007, 504] width 62 height 27
click at [1023, 499] on input "16" at bounding box center [1007, 504] width 62 height 27
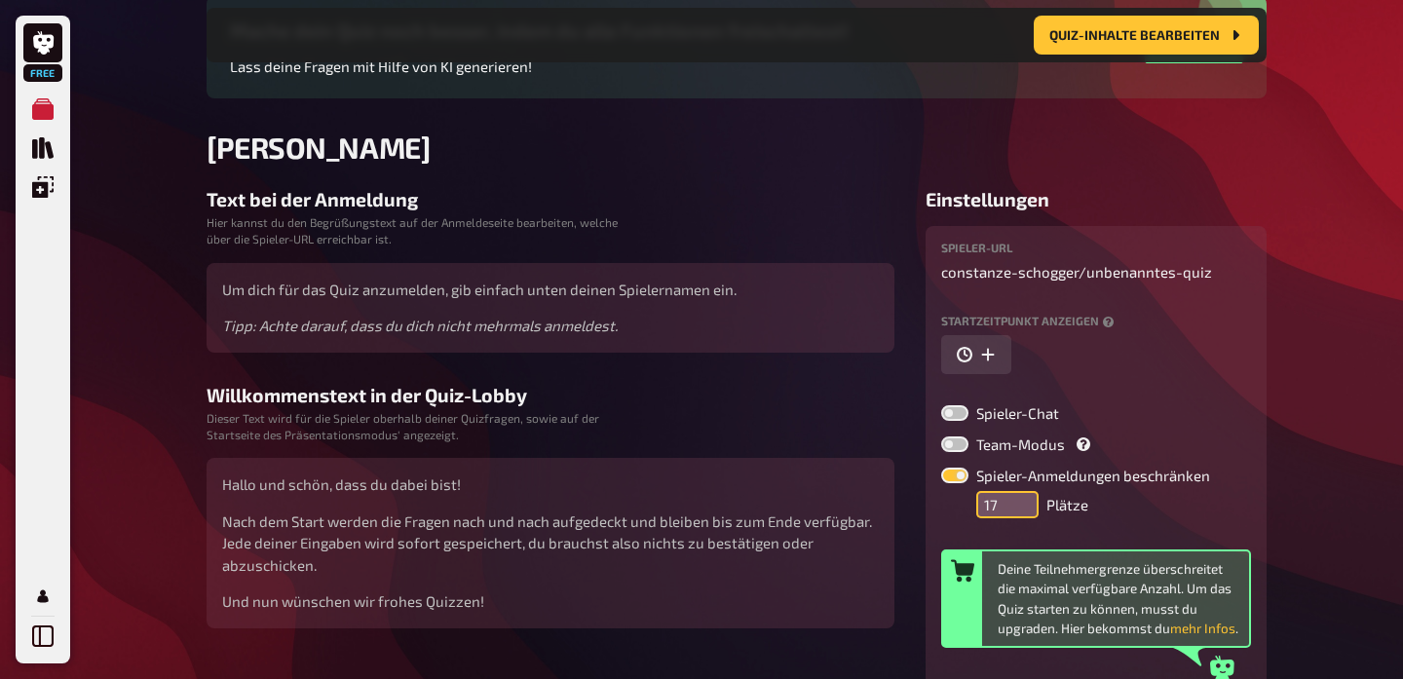
click at [1023, 499] on input "17" at bounding box center [1007, 504] width 62 height 27
click at [1023, 499] on input "18" at bounding box center [1007, 504] width 62 height 27
click at [1023, 499] on input "19" at bounding box center [1007, 504] width 62 height 27
click at [1023, 499] on input "20" at bounding box center [1007, 504] width 62 height 27
click at [1023, 499] on input "21" at bounding box center [1007, 504] width 62 height 27
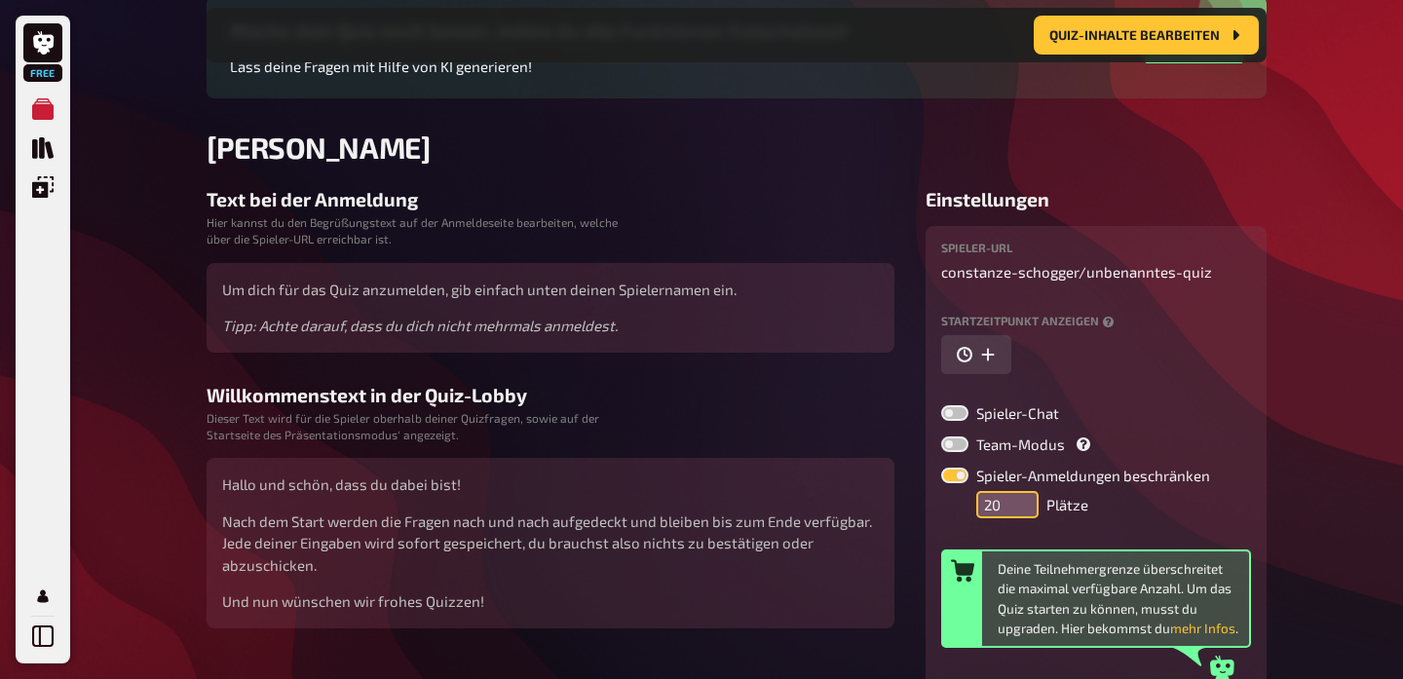
click at [1026, 510] on input "20" at bounding box center [1007, 504] width 62 height 27
click at [1400, 529] on div "Free Meine Quizze Quiz Sammlung Einblendungen Mein Konto 2 Home Meine Quizze Ru…" at bounding box center [701, 326] width 1403 height 1071
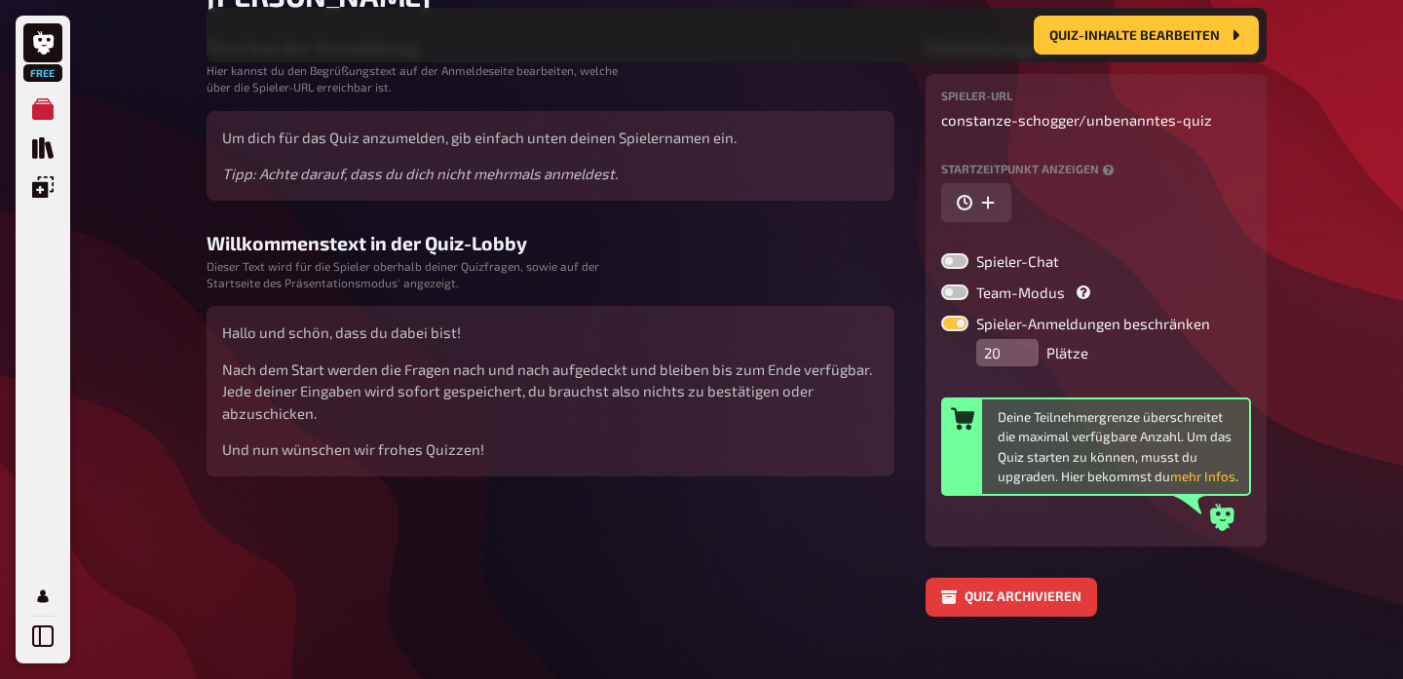
scroll to position [366, 0]
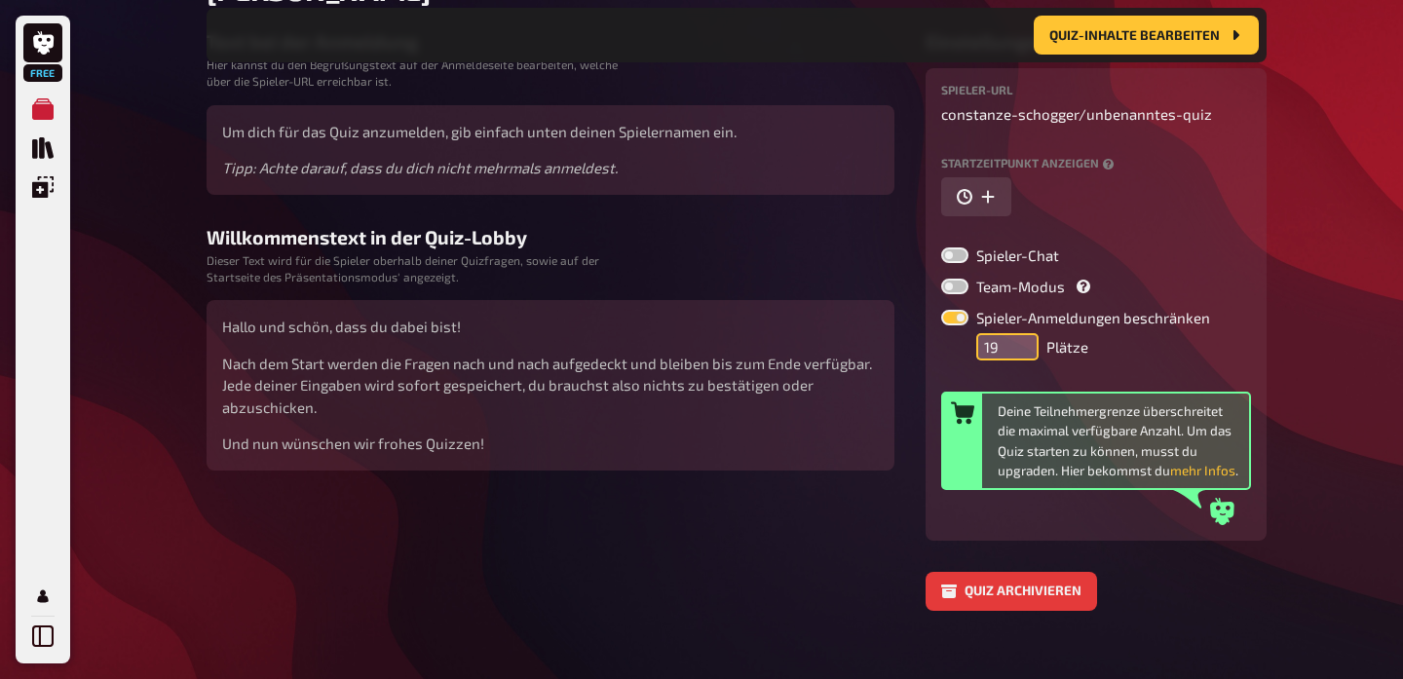
click at [1024, 353] on input "19" at bounding box center [1007, 346] width 62 height 27
click at [1024, 353] on input "18" at bounding box center [1007, 346] width 62 height 27
click at [1024, 353] on input "17" at bounding box center [1007, 346] width 62 height 27
click at [1024, 353] on input "16" at bounding box center [1007, 346] width 62 height 27
click at [1024, 353] on input "15" at bounding box center [1007, 346] width 62 height 27
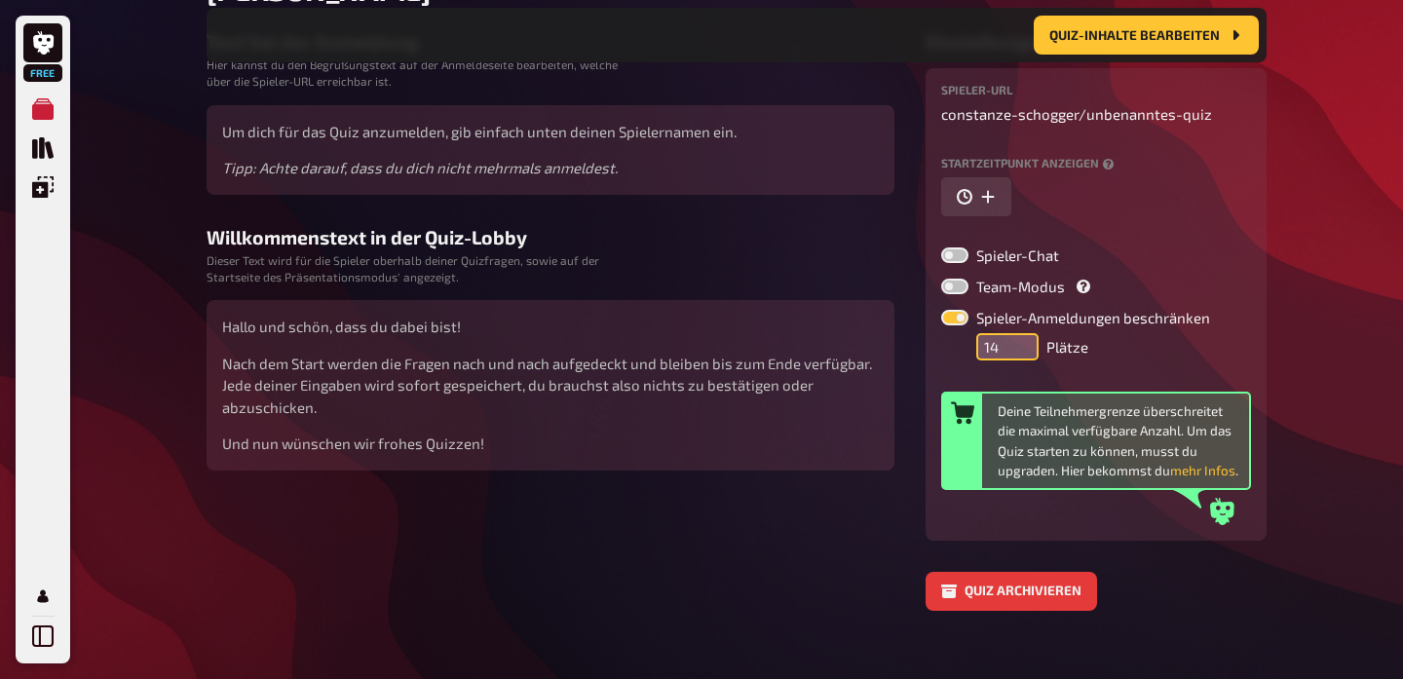
click at [1024, 353] on input "14" at bounding box center [1007, 346] width 62 height 27
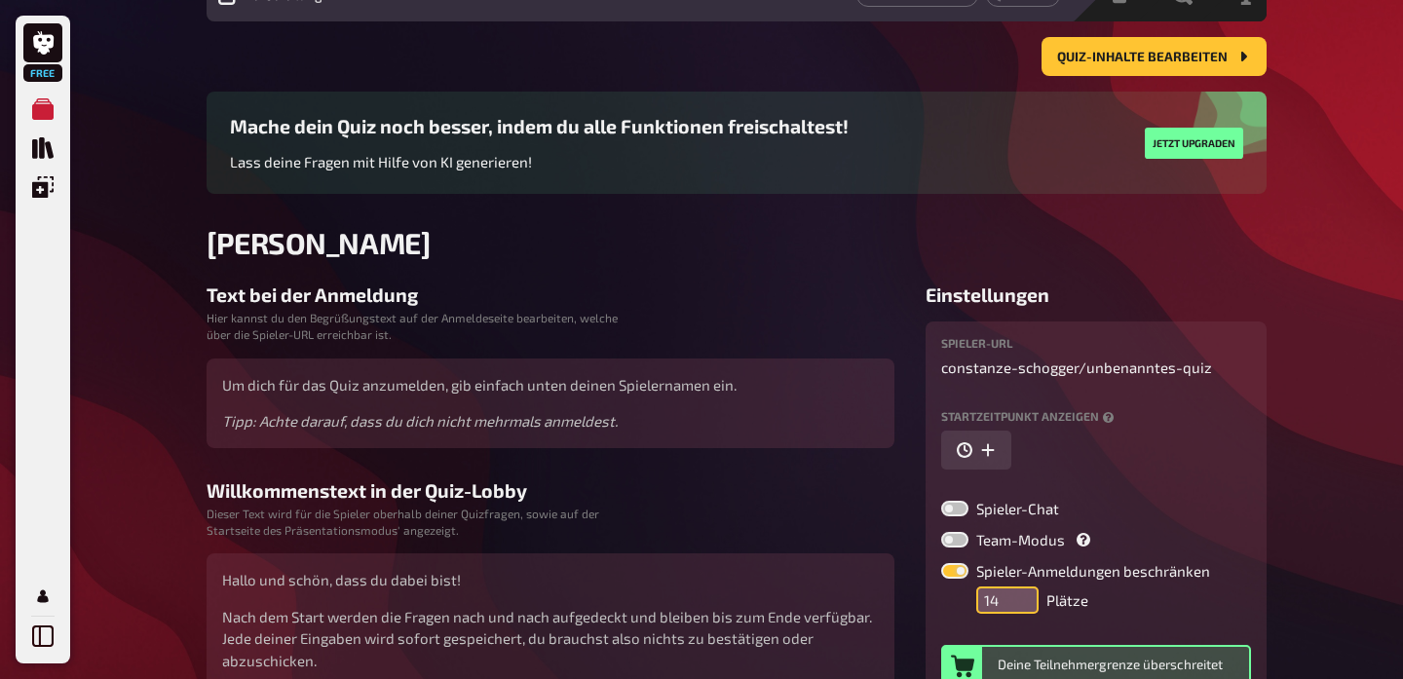
scroll to position [288, 0]
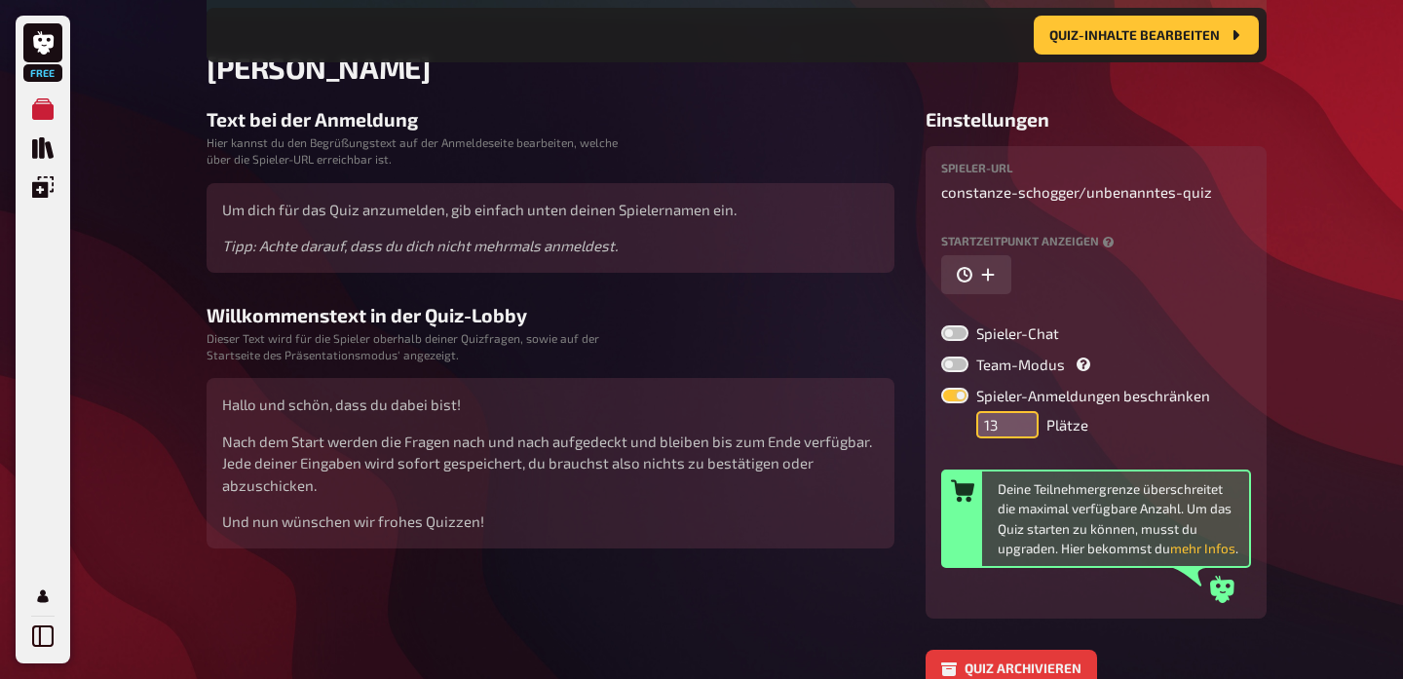
click at [1028, 429] on input "13" at bounding box center [1007, 424] width 62 height 27
click at [1028, 429] on input "12" at bounding box center [1007, 424] width 62 height 27
click at [1028, 429] on input "11" at bounding box center [1007, 424] width 62 height 27
click at [1028, 429] on input "10" at bounding box center [1007, 424] width 62 height 27
click at [1028, 429] on input "9" at bounding box center [1007, 424] width 62 height 27
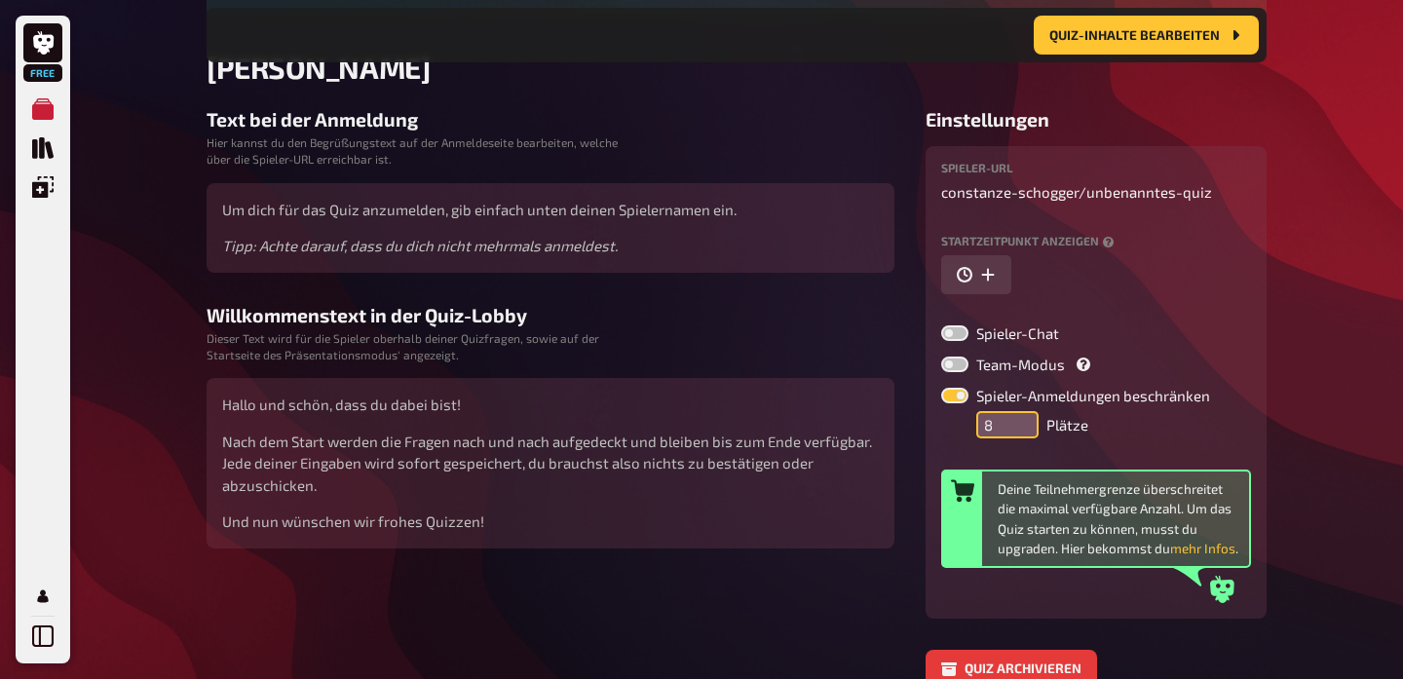
click at [1028, 429] on input "8" at bounding box center [1007, 424] width 62 height 27
click at [1028, 429] on input "7" at bounding box center [1007, 424] width 62 height 27
click at [1028, 429] on input "6" at bounding box center [1007, 424] width 62 height 27
type input "5"
click at [1028, 429] on input "5" at bounding box center [1007, 424] width 62 height 27
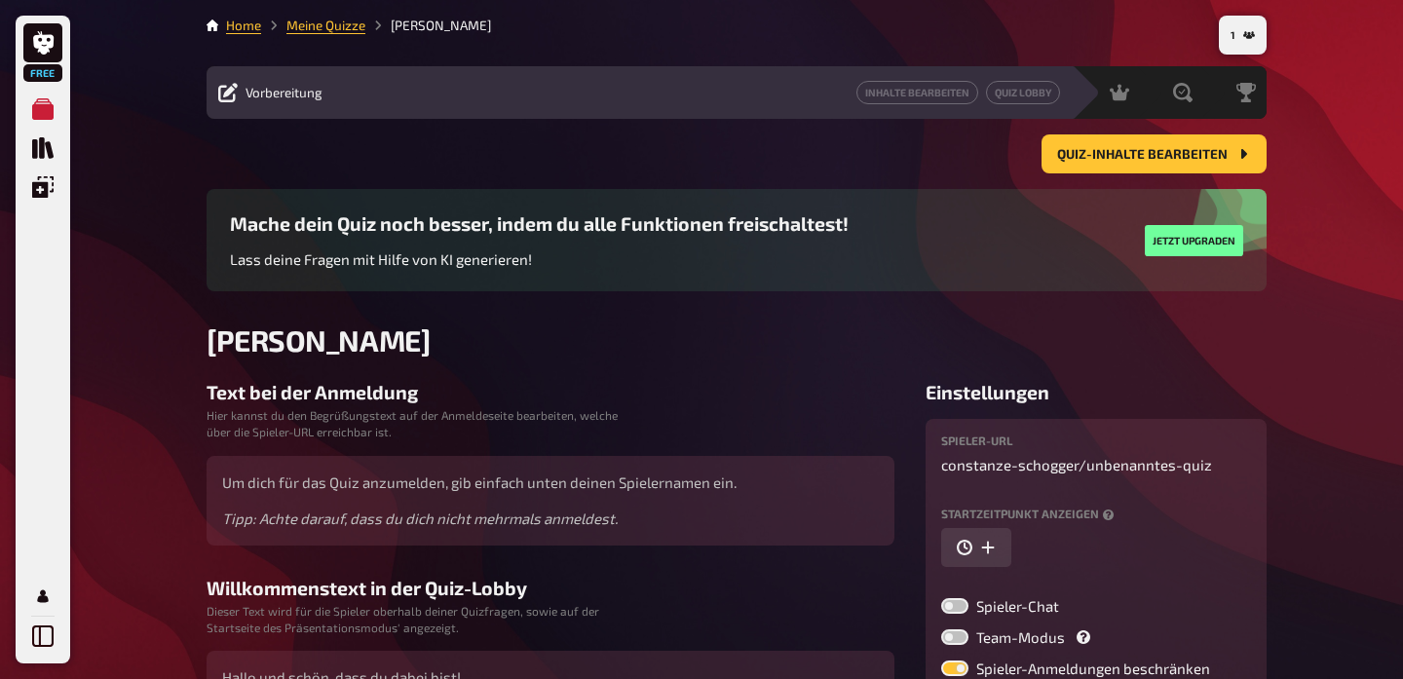
scroll to position [0, 0]
click at [413, 25] on li "[PERSON_NAME]" at bounding box center [428, 25] width 126 height 19
click at [1155, 161] on span "Quiz-Inhalte bearbeiten" at bounding box center [1142, 155] width 171 height 14
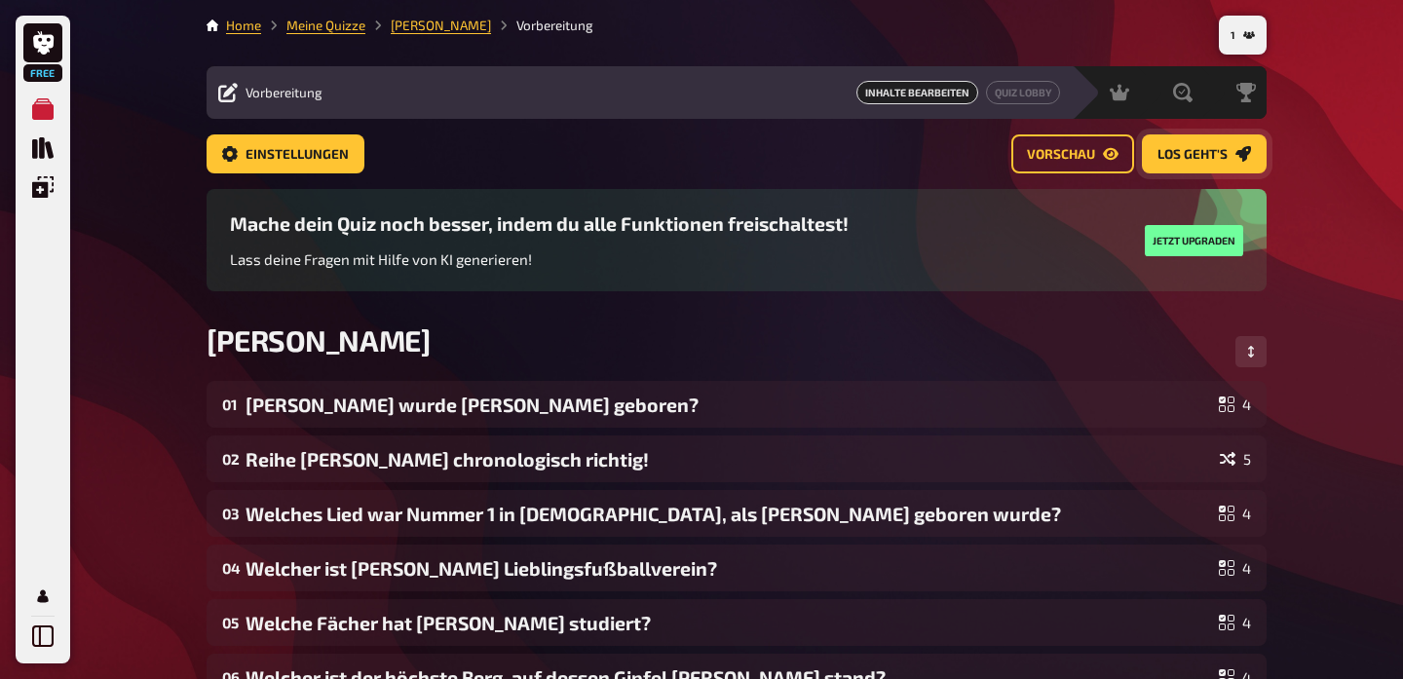
click at [1201, 153] on span "Los geht's" at bounding box center [1193, 155] width 70 height 14
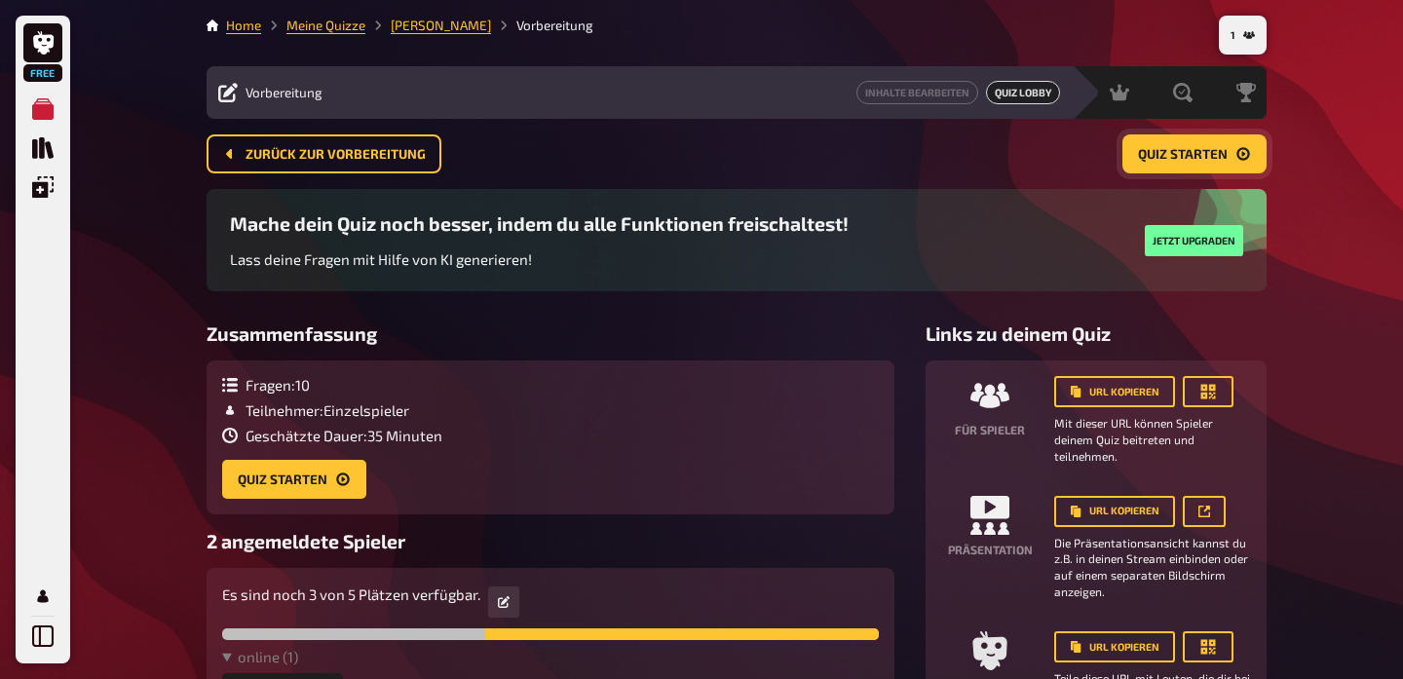
click at [1177, 153] on span "Quiz starten" at bounding box center [1183, 155] width 90 height 14
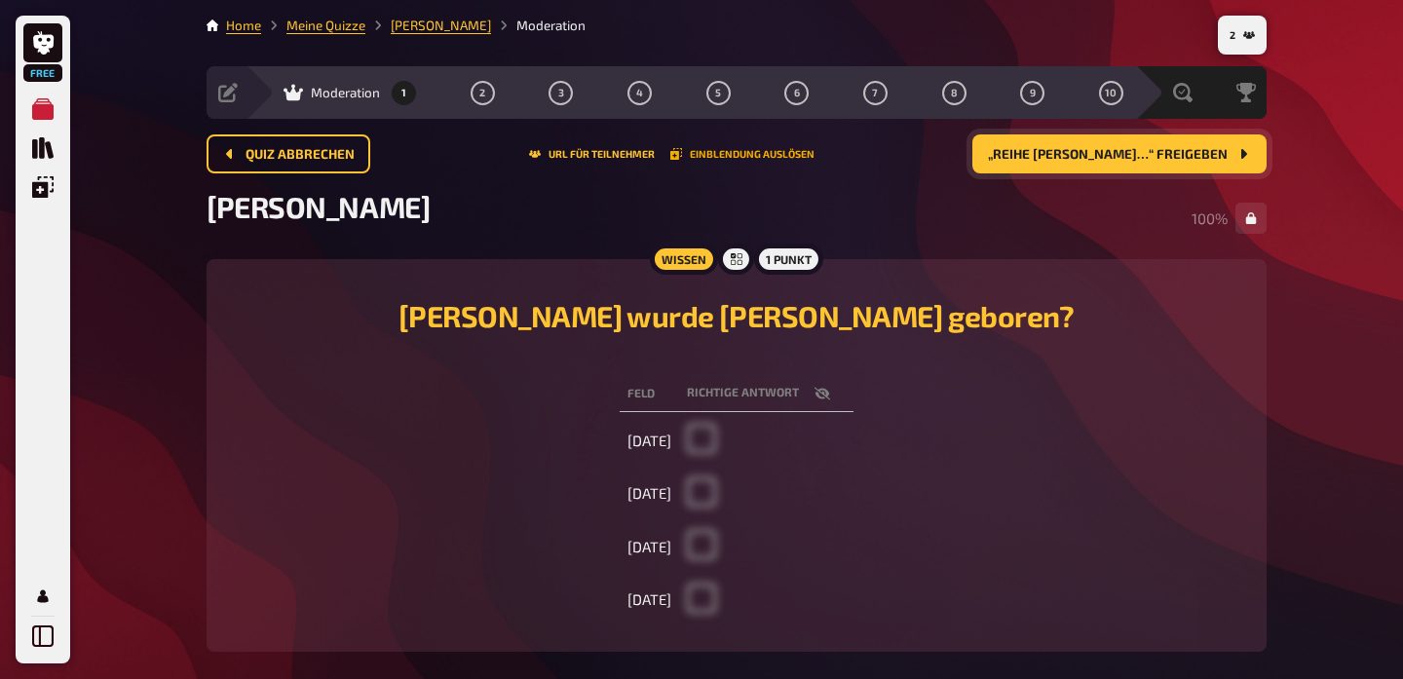
click at [758, 154] on button "Einblendung auslösen" at bounding box center [742, 154] width 144 height 12
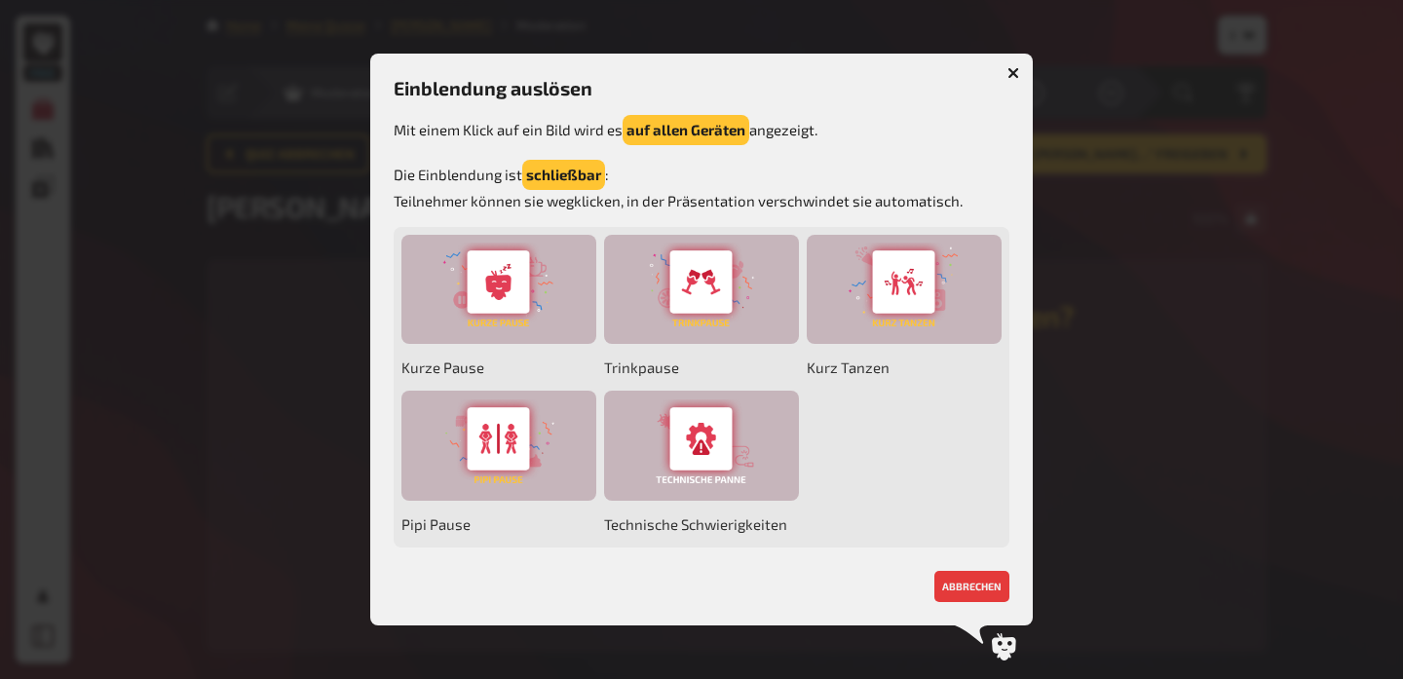
click at [1011, 71] on icon "button" at bounding box center [1014, 73] width 19 height 19
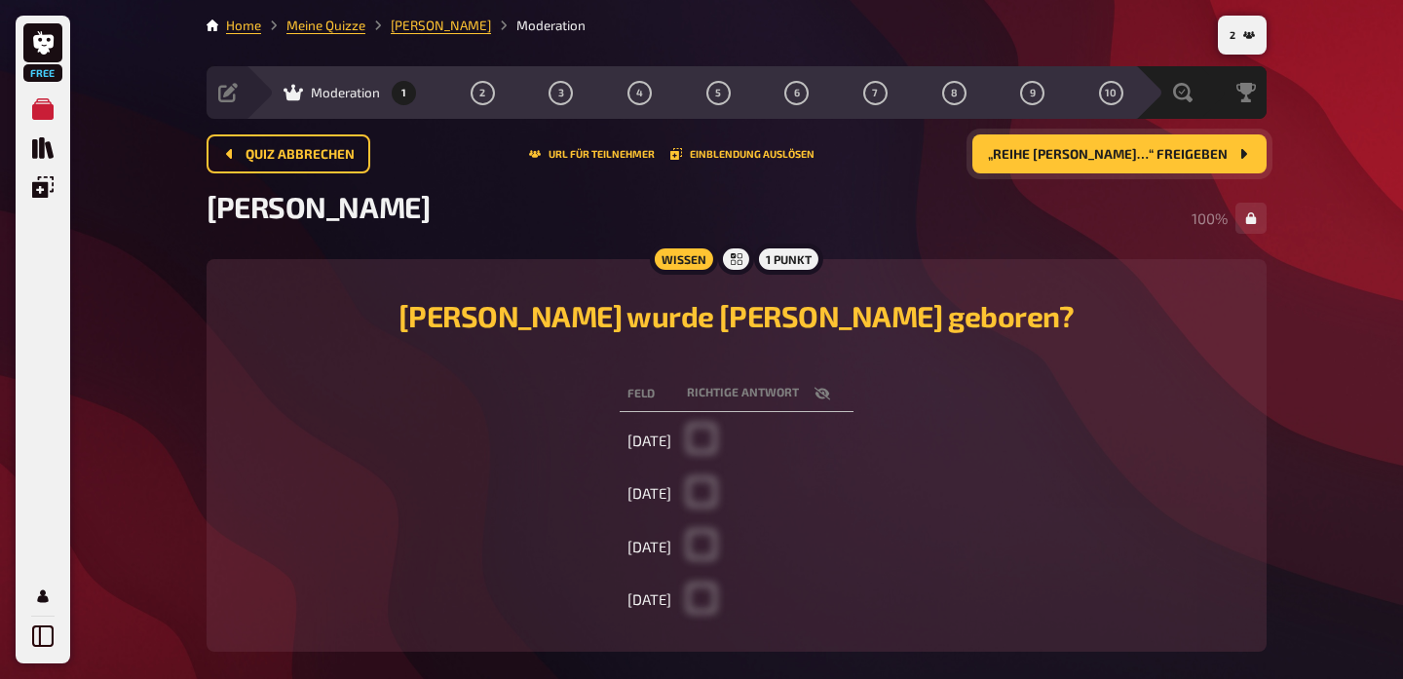
click at [1078, 154] on span "„Reihe [PERSON_NAME]…“ freigeben" at bounding box center [1108, 155] width 240 height 14
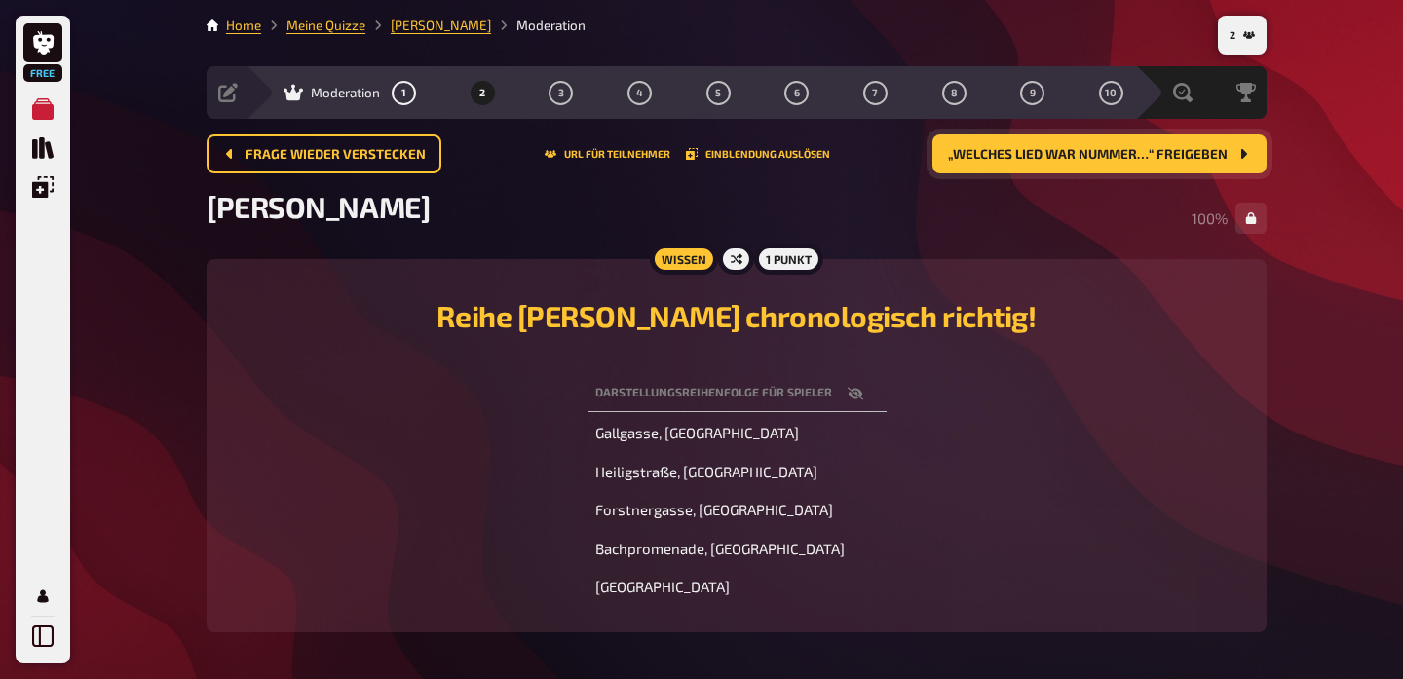
click at [1064, 159] on span "„Welches Lied war Nummer…“ freigeben" at bounding box center [1088, 155] width 280 height 14
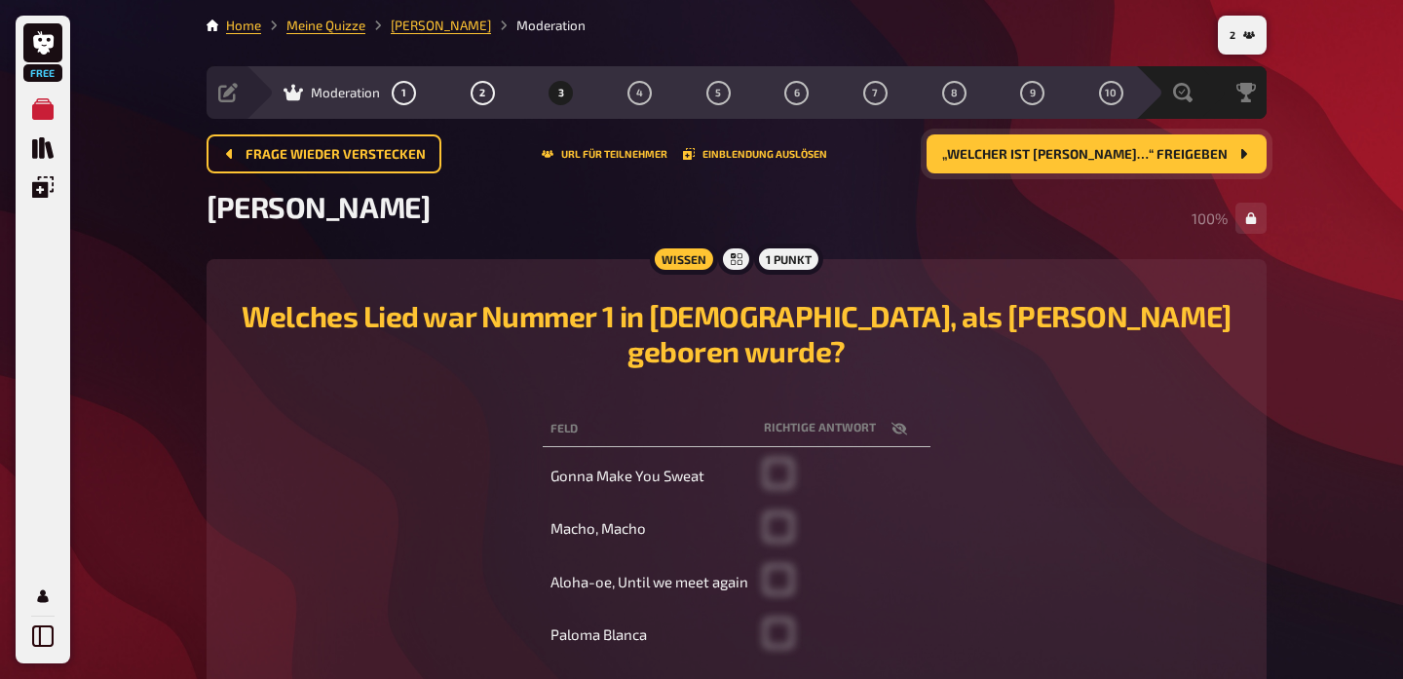
click at [1080, 164] on button "„Welcher ist [PERSON_NAME]…“ freigeben" at bounding box center [1097, 153] width 340 height 39
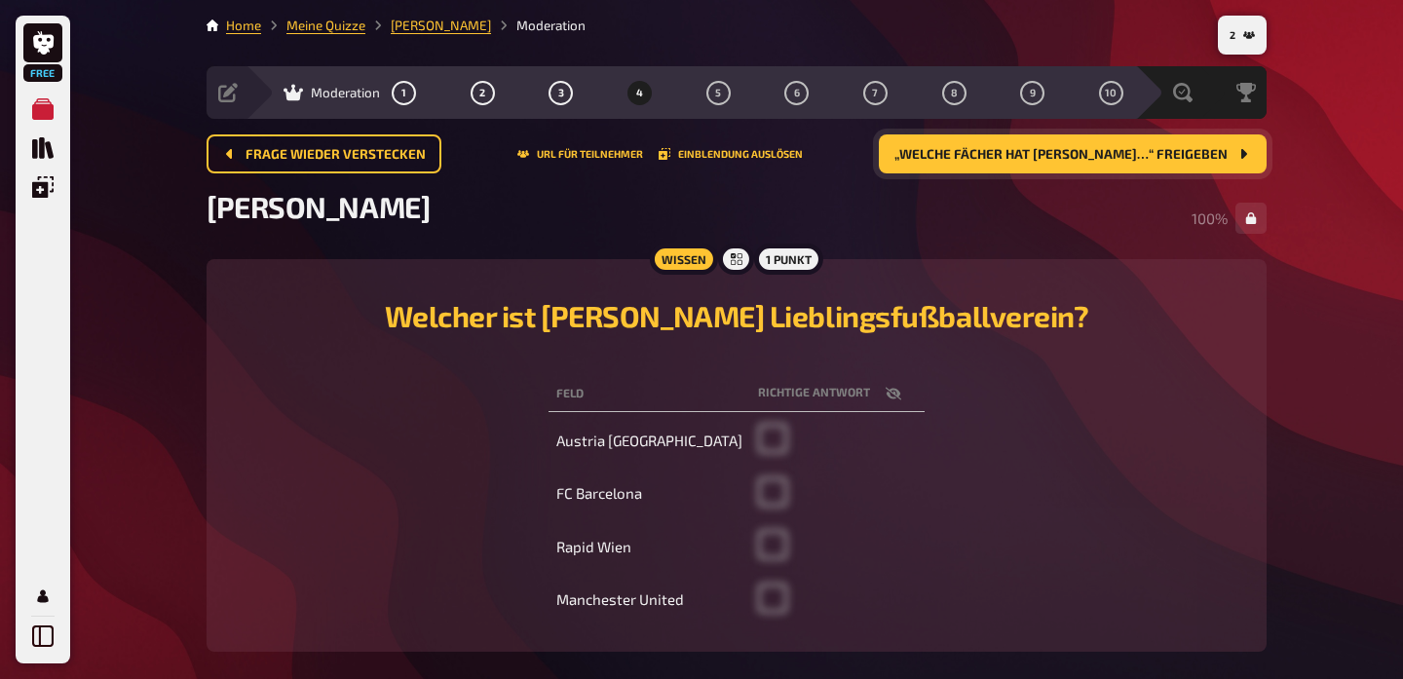
click at [1076, 156] on span "„Welche Fächer hat [PERSON_NAME]…“ freigeben" at bounding box center [1061, 155] width 333 height 14
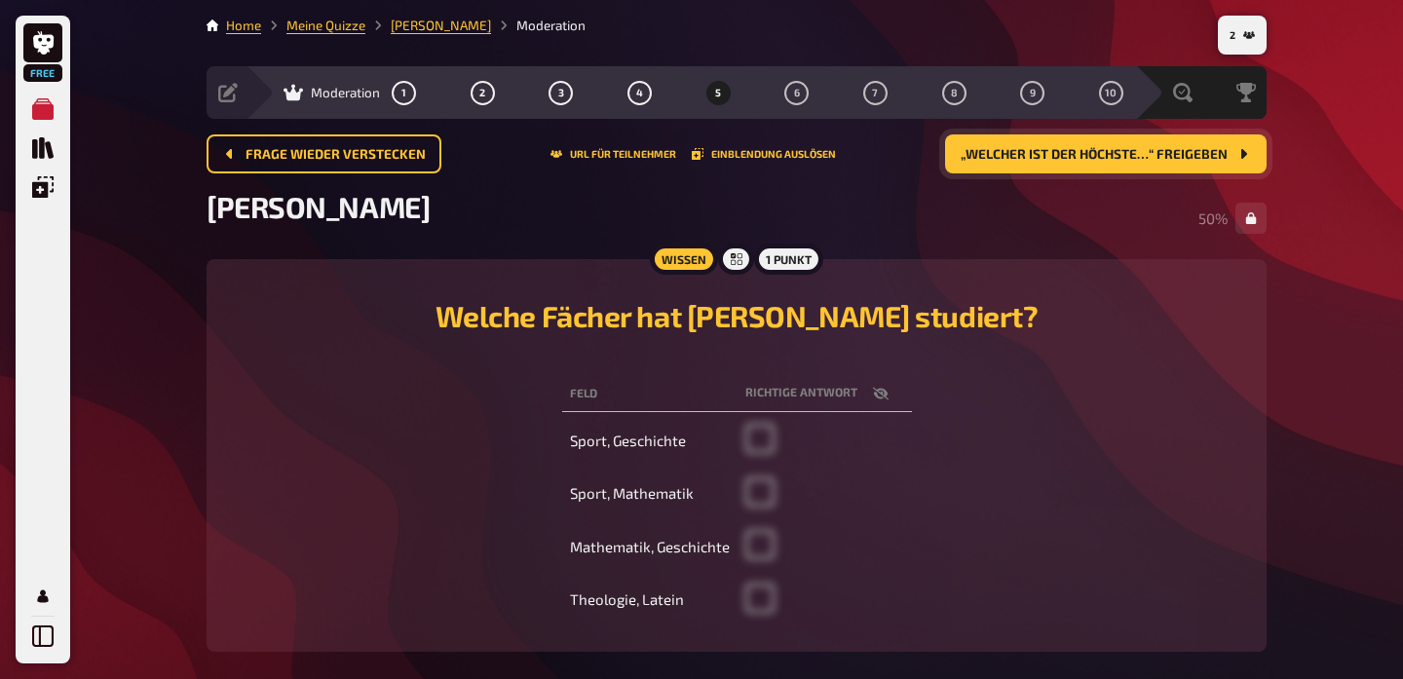
click at [1096, 170] on button "„Welcher ist der höchste…“ freigeben" at bounding box center [1106, 153] width 322 height 39
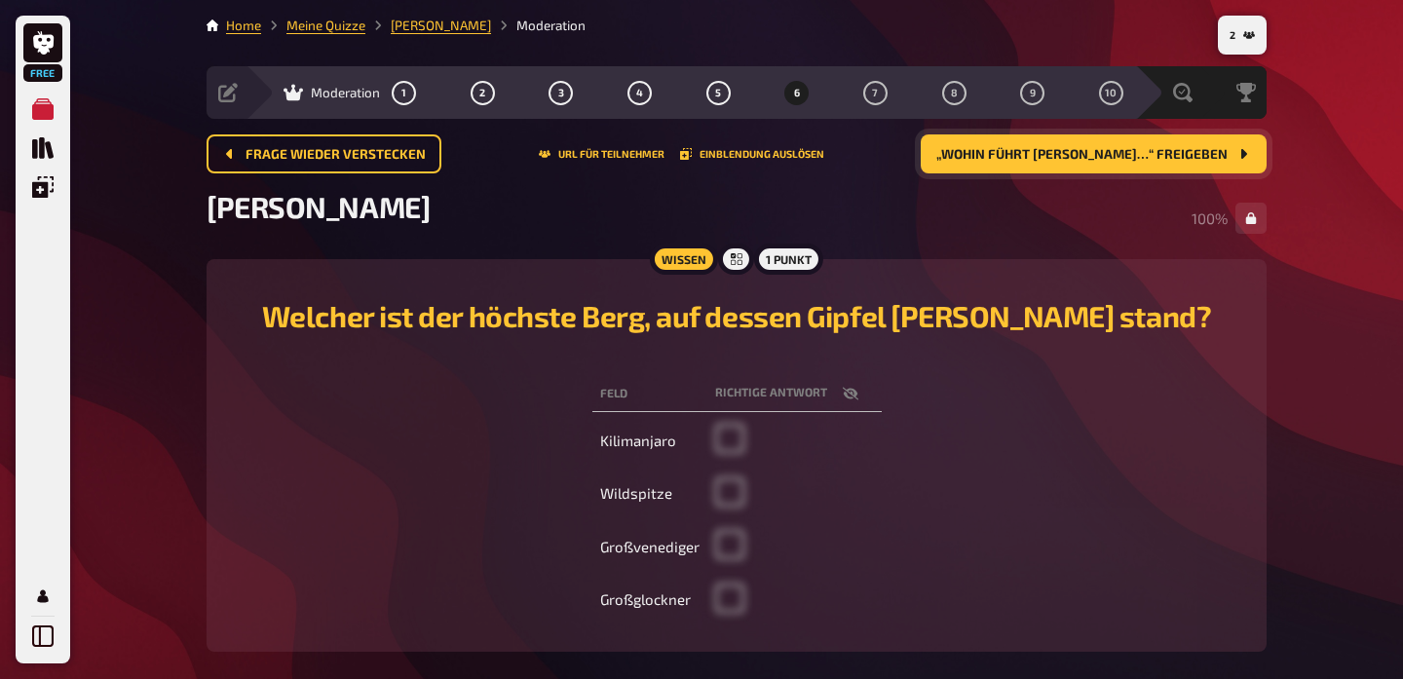
click at [1103, 158] on span "„Wohin führt [PERSON_NAME]…“ freigeben" at bounding box center [1081, 155] width 291 height 14
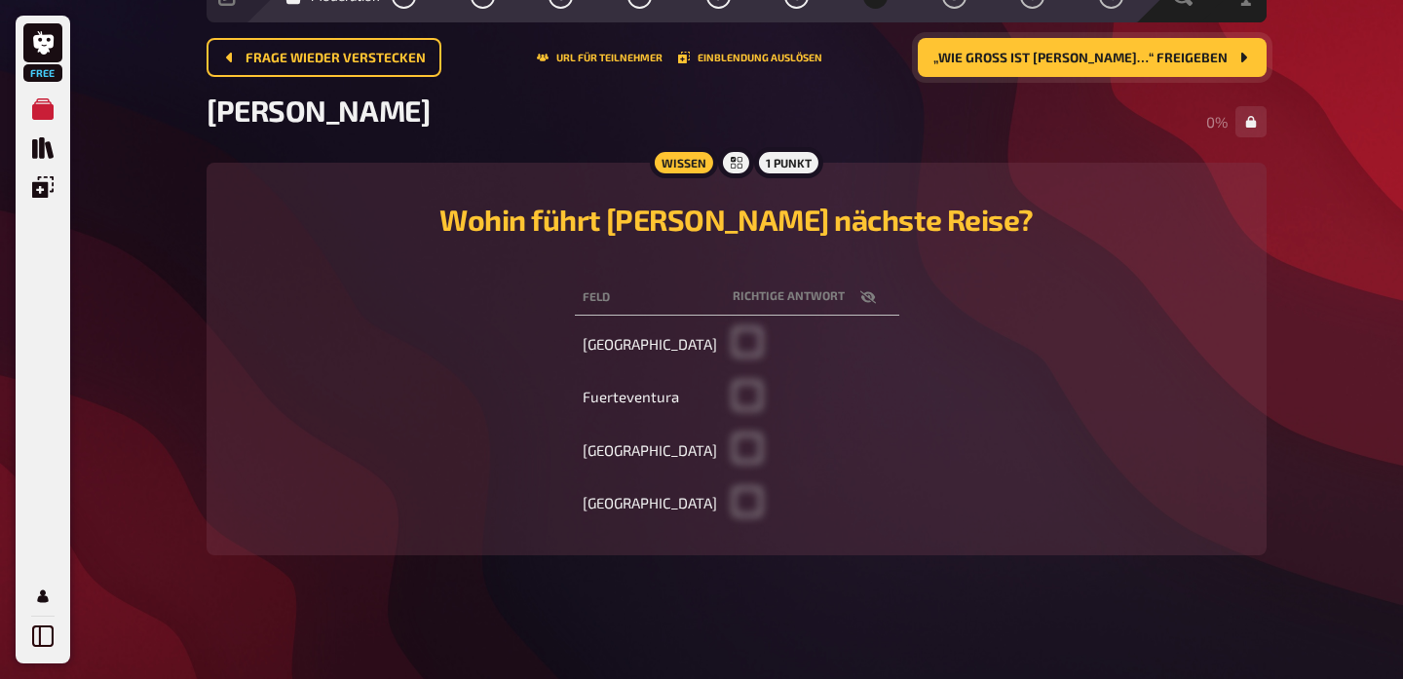
scroll to position [95, 0]
click at [1145, 58] on span "„Wie groß ist [PERSON_NAME]…“ freigeben" at bounding box center [1081, 60] width 294 height 14
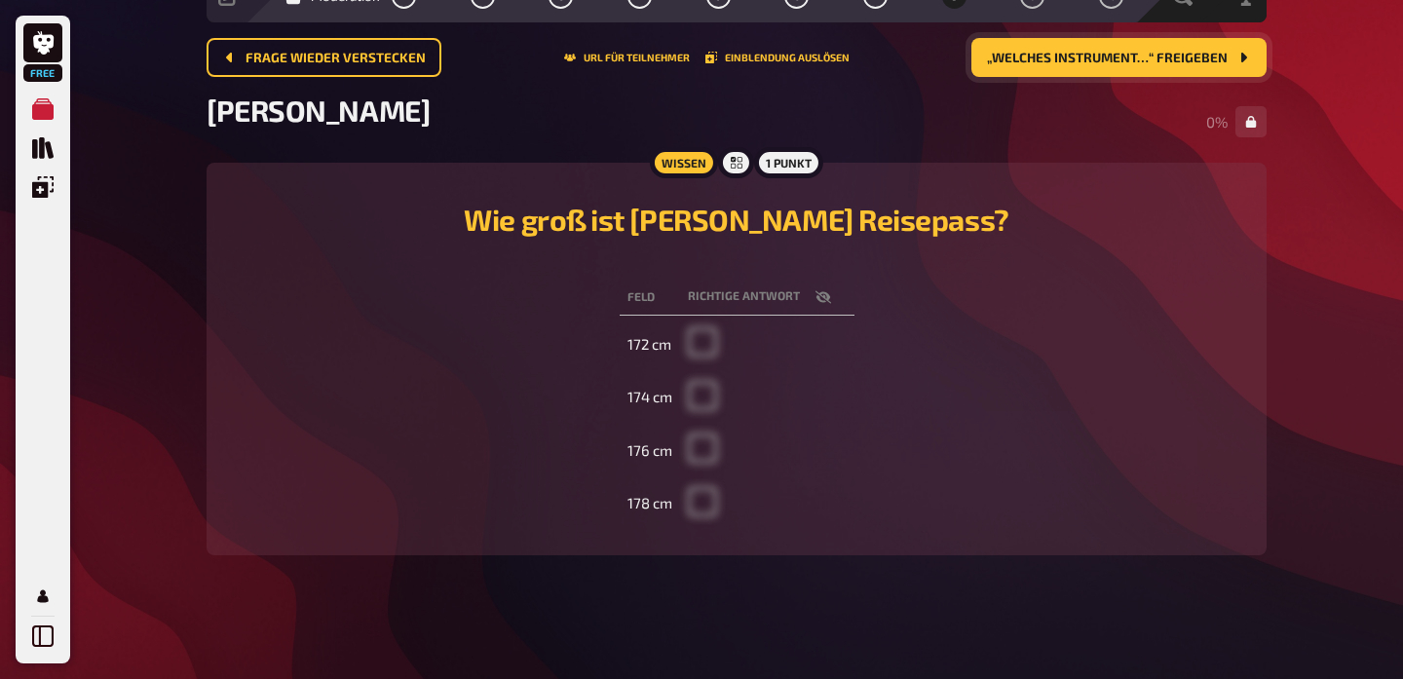
scroll to position [95, 0]
click at [702, 449] on span at bounding box center [702, 458] width 29 height 18
click at [1038, 75] on button "„Welches Instrument…“ freigeben" at bounding box center [1119, 58] width 295 height 39
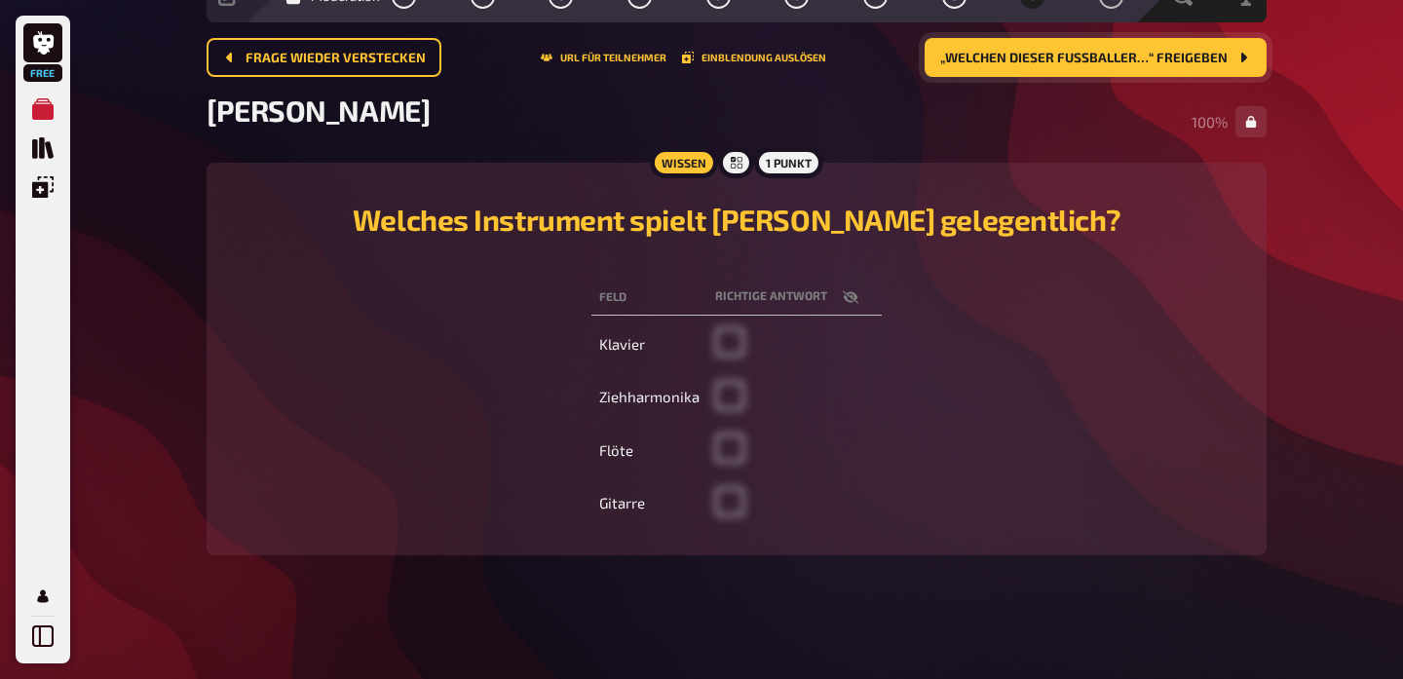
scroll to position [95, 0]
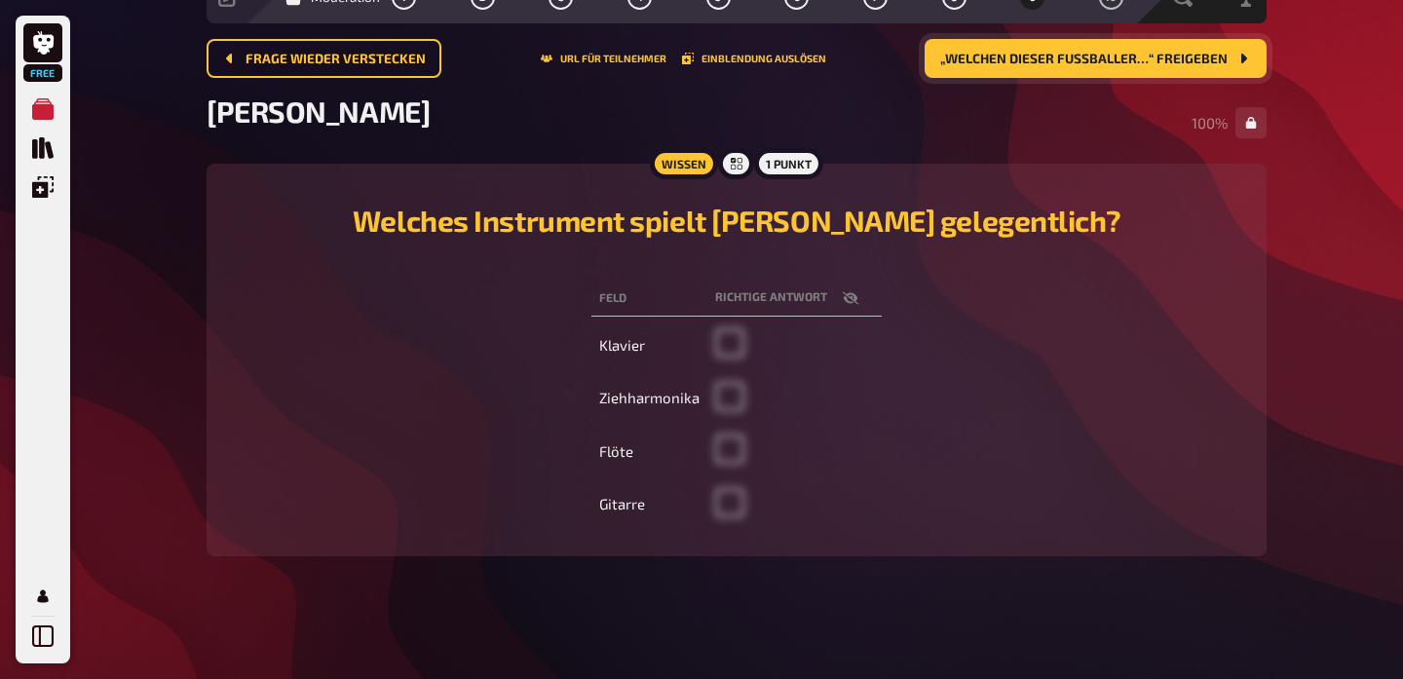
click at [1044, 54] on span "„Welchen dieser Fußballer…“ freigeben" at bounding box center [1083, 60] width 287 height 14
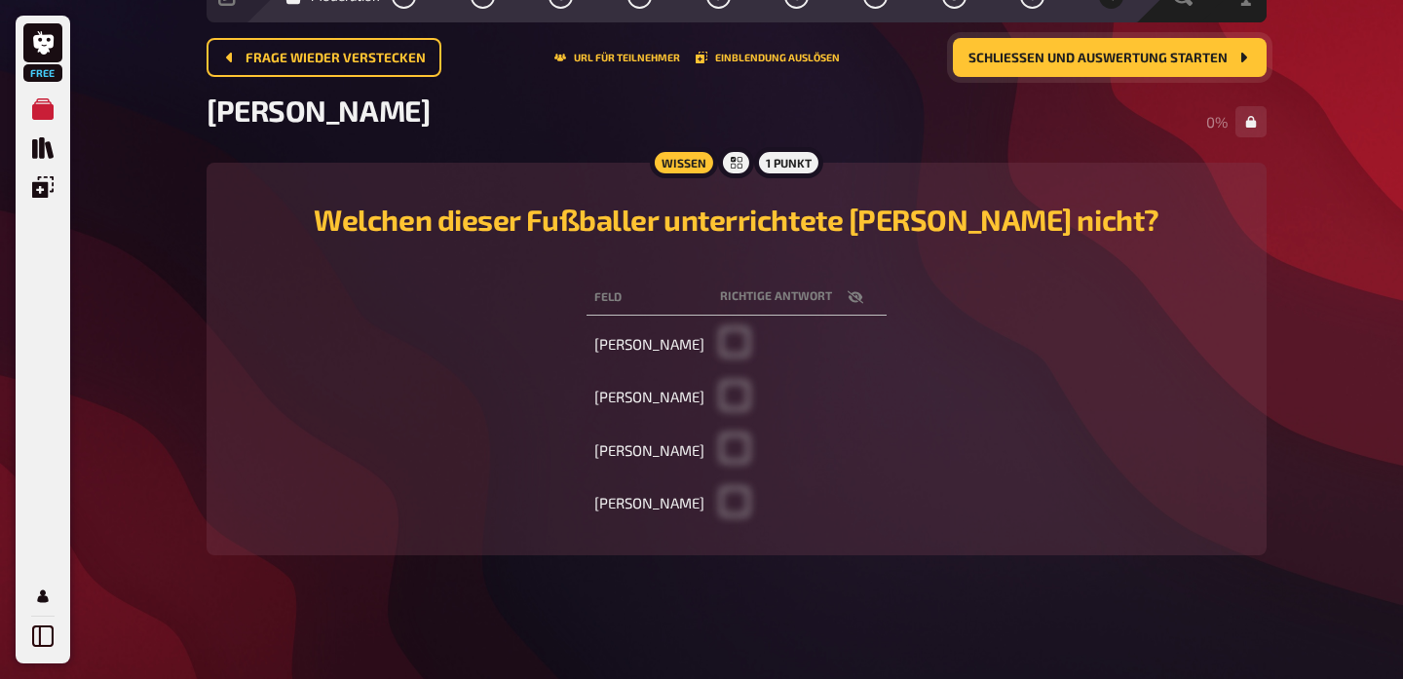
scroll to position [95, 0]
click at [1078, 62] on span "Schließen und Auswertung starten" at bounding box center [1098, 60] width 259 height 14
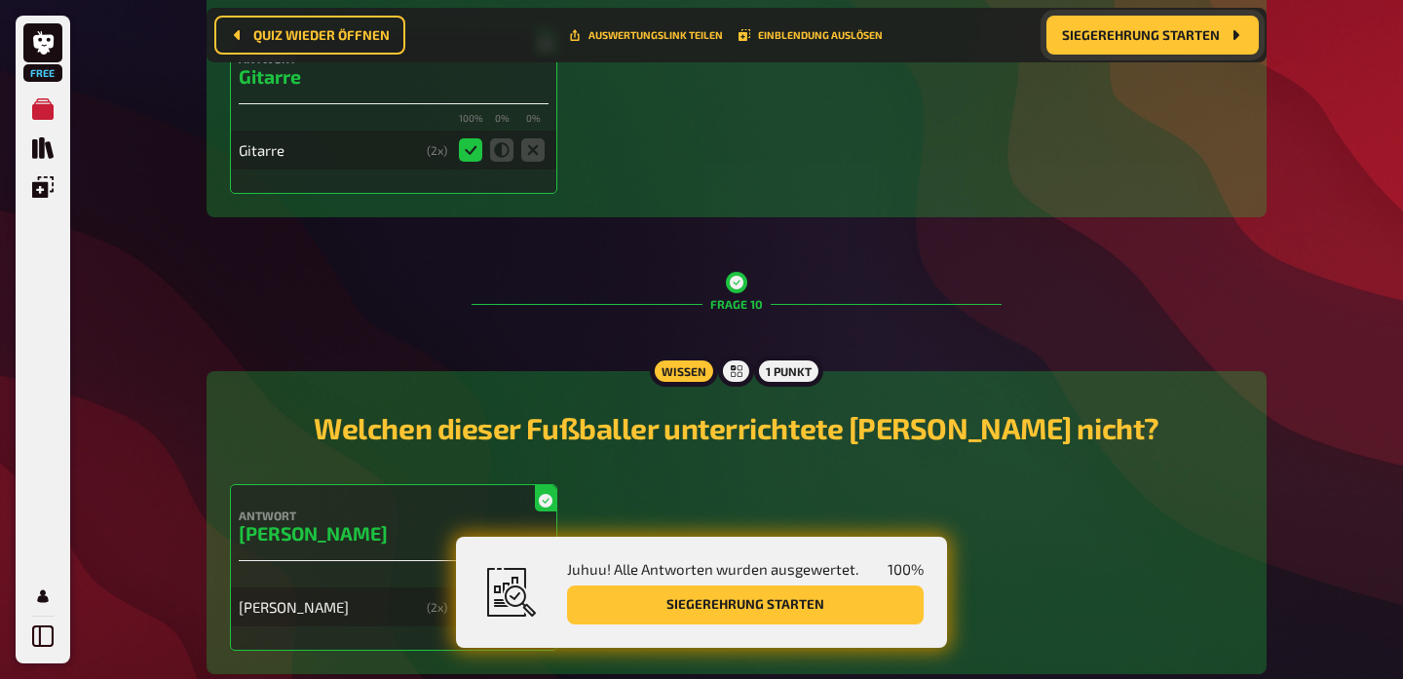
scroll to position [4625, 0]
click at [1169, 28] on span "Siegerehrung starten" at bounding box center [1141, 35] width 158 height 14
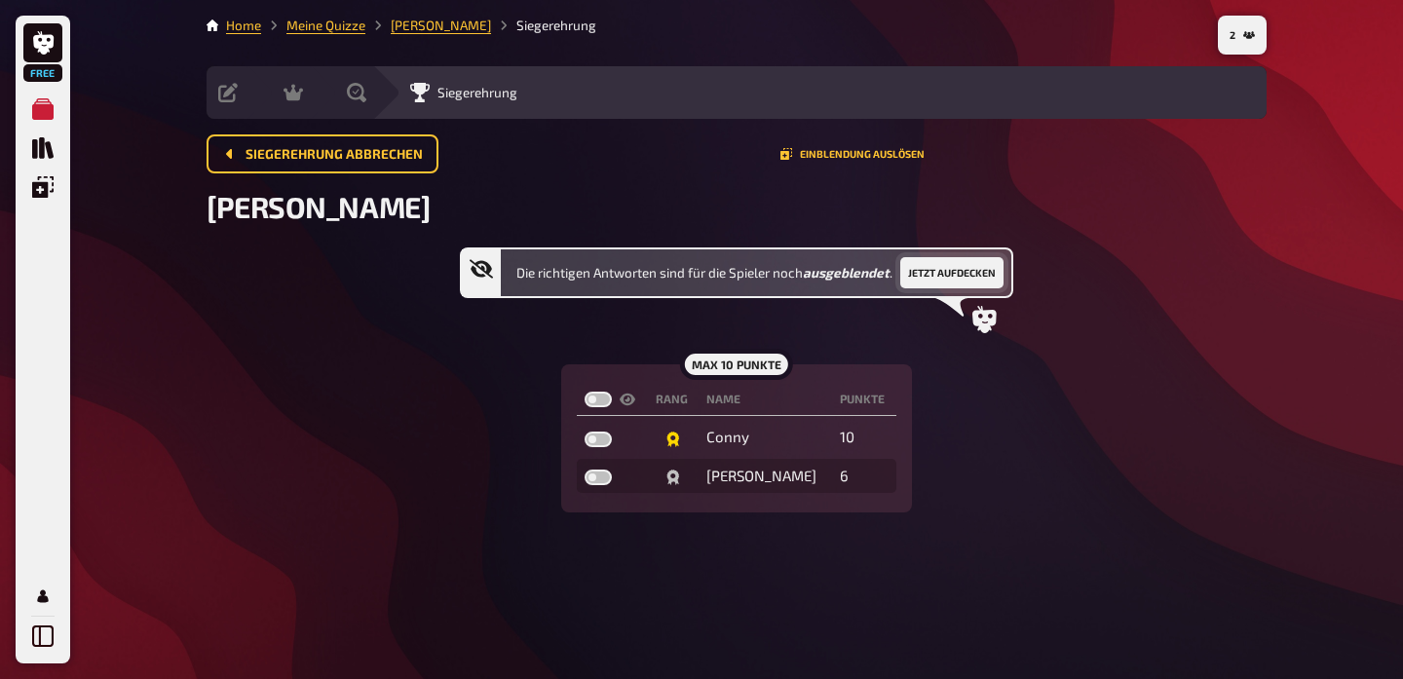
click at [955, 265] on button "Jetzt aufdecken" at bounding box center [951, 272] width 103 height 31
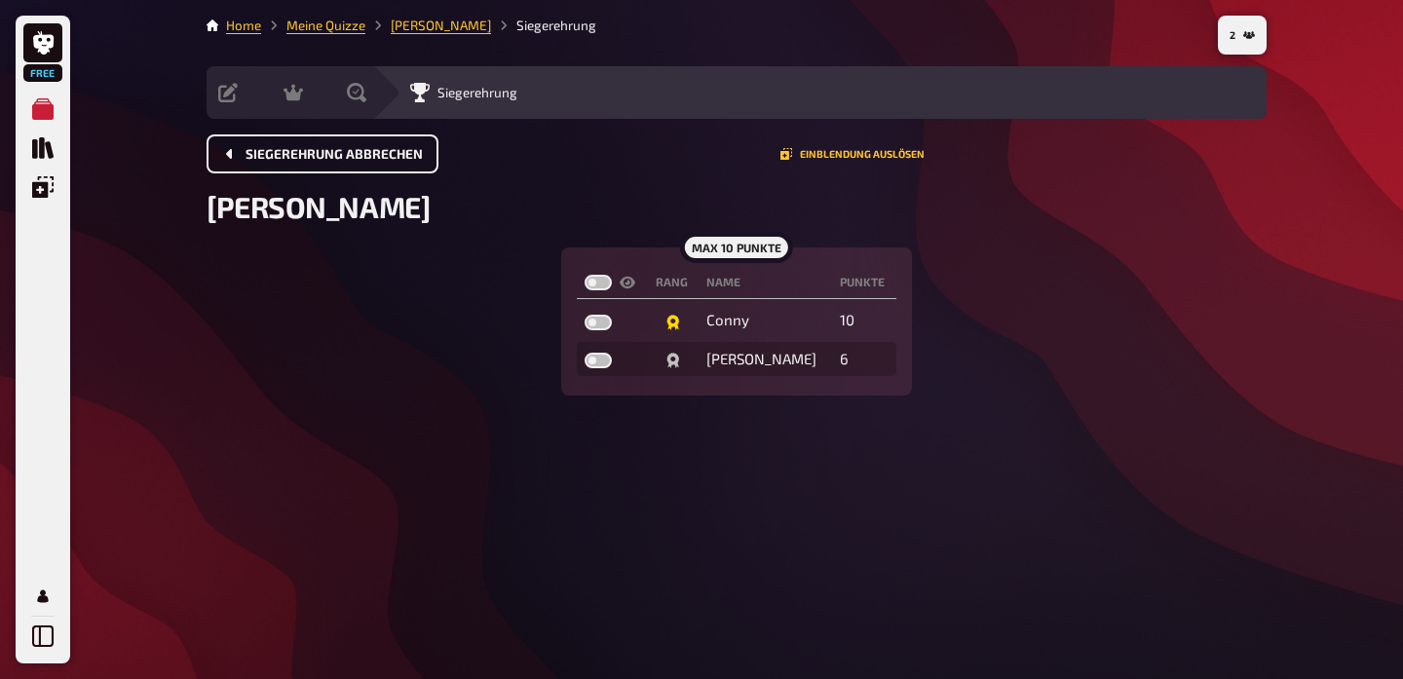
click at [369, 136] on button "Siegerehrung abbrechen" at bounding box center [323, 153] width 232 height 39
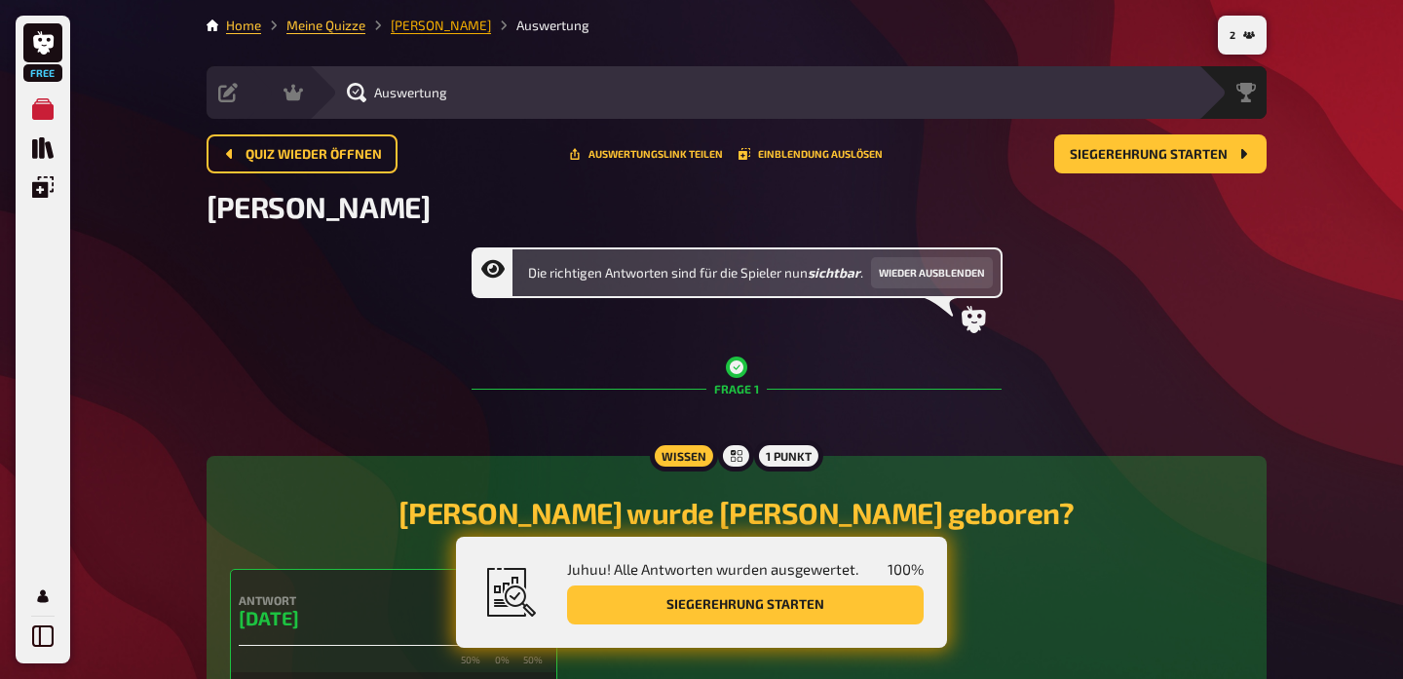
click at [415, 22] on link "[PERSON_NAME]" at bounding box center [441, 26] width 100 height 16
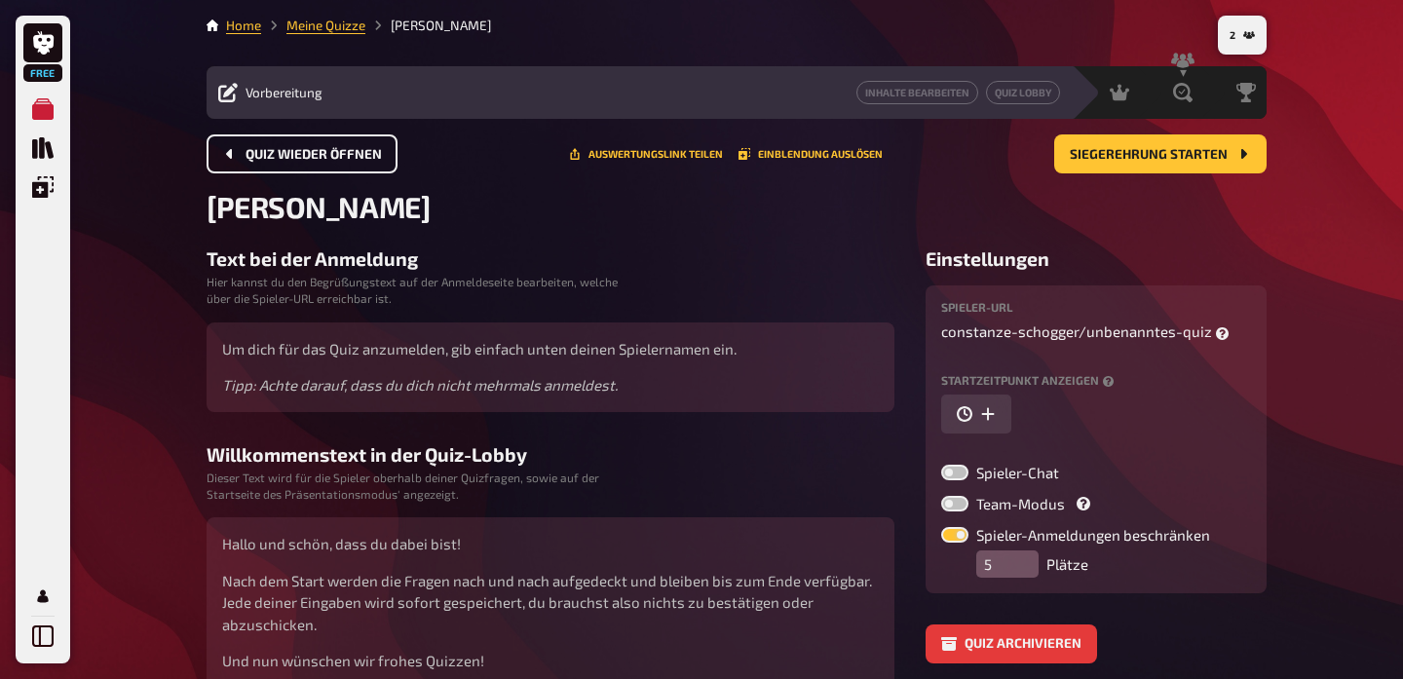
click at [271, 151] on span "Quiz wieder öffnen" at bounding box center [314, 155] width 136 height 14
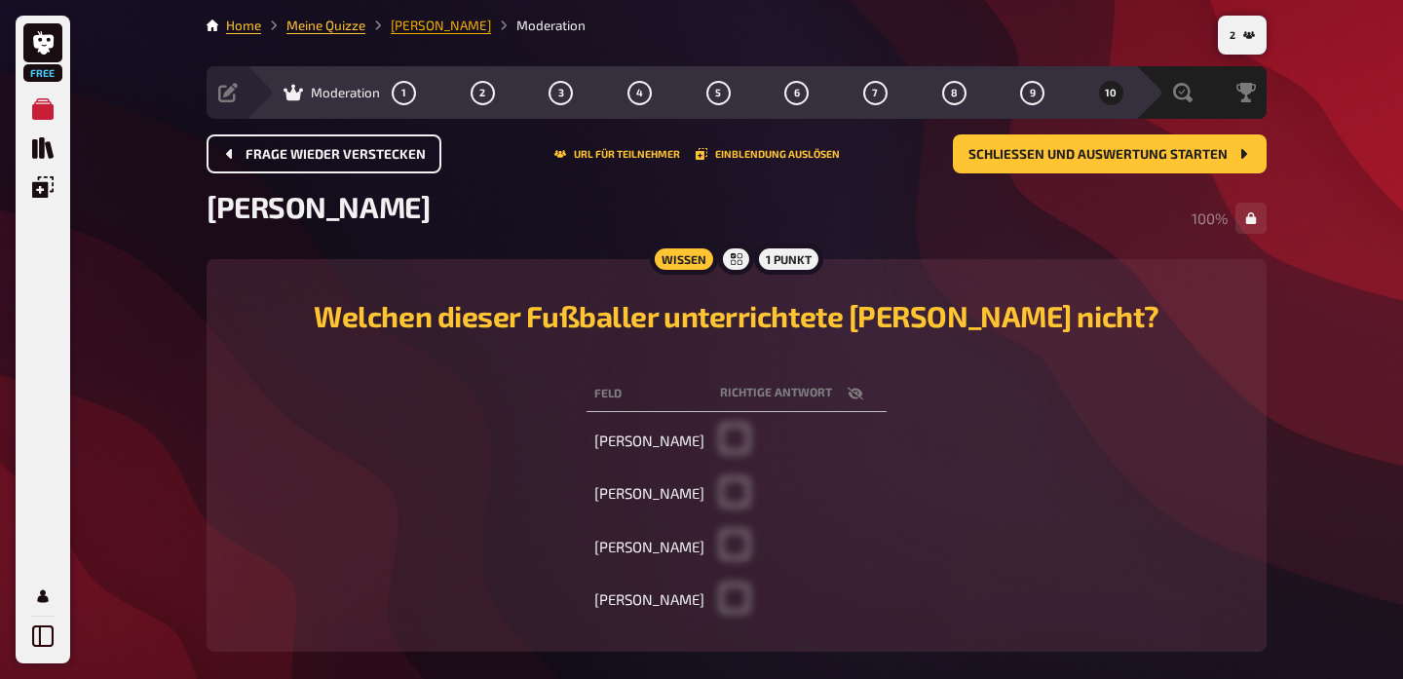
click at [410, 30] on link "[PERSON_NAME]" at bounding box center [441, 26] width 100 height 16
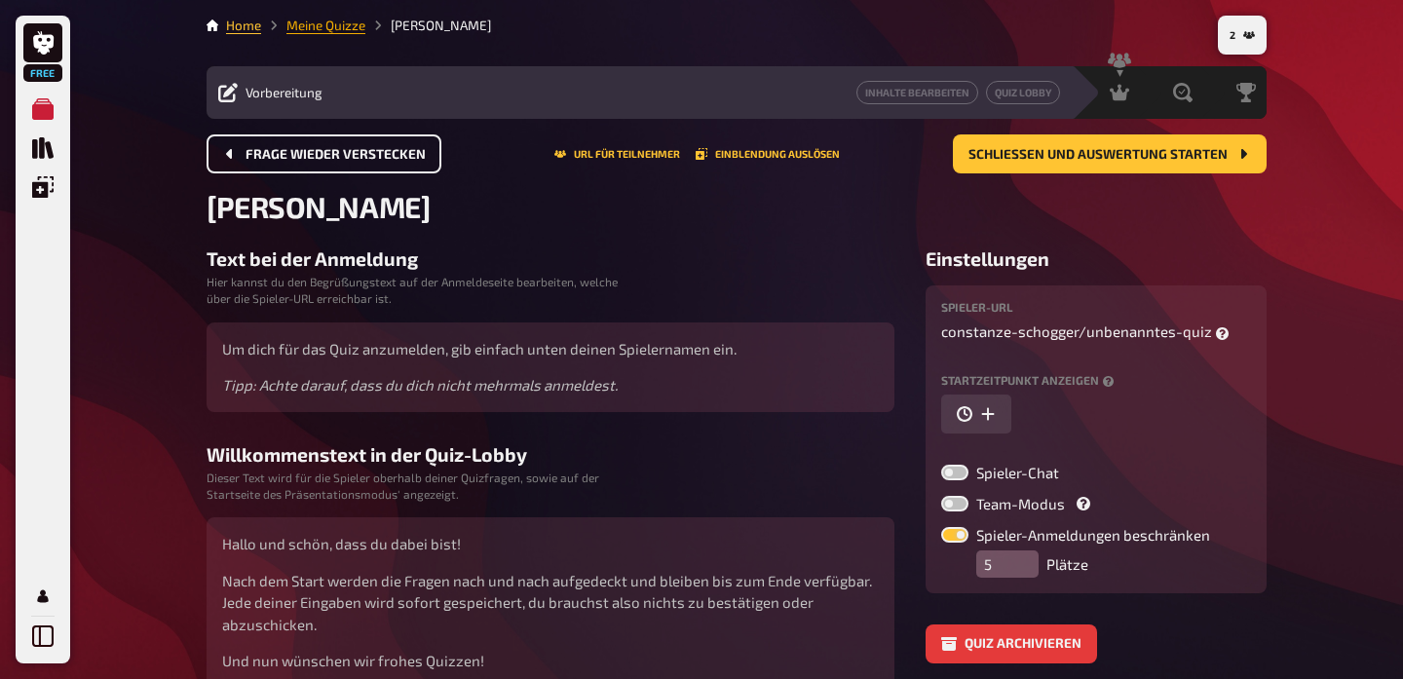
click at [345, 26] on link "Meine Quizze" at bounding box center [325, 26] width 79 height 16
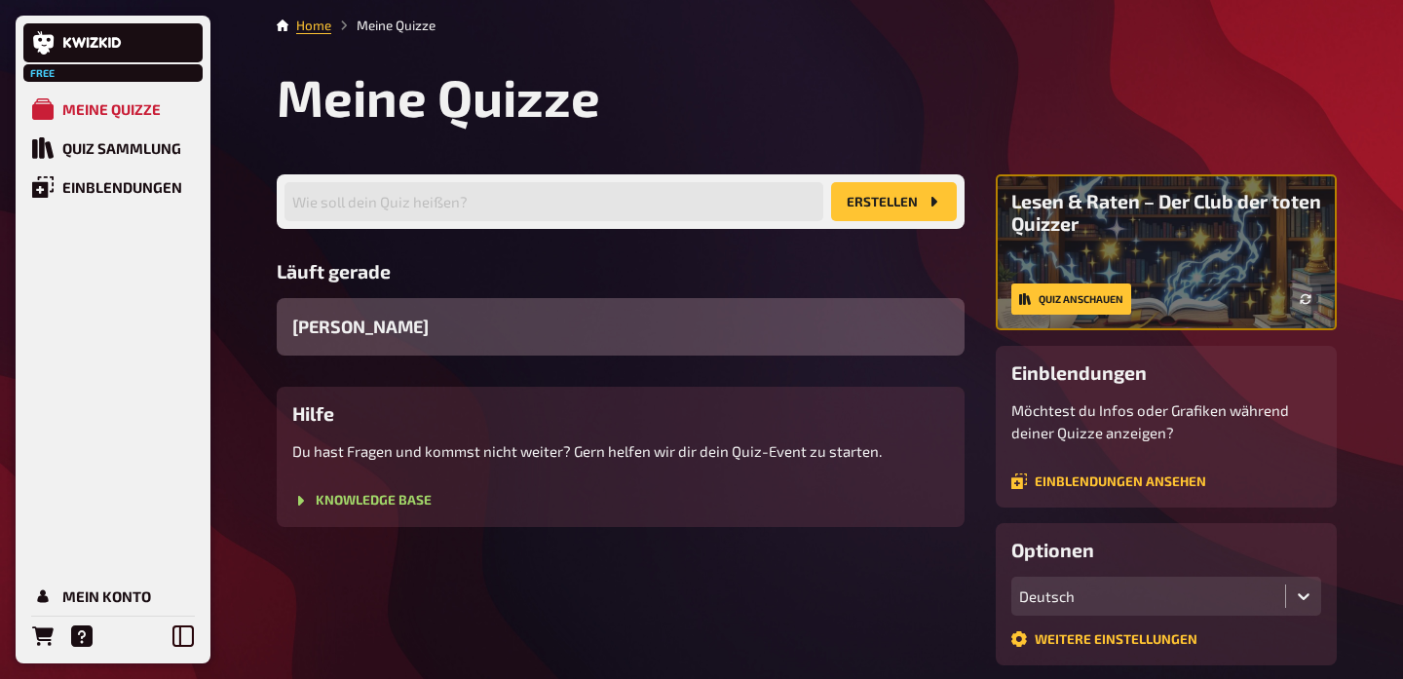
click at [450, 340] on div "[PERSON_NAME]" at bounding box center [621, 326] width 688 height 57
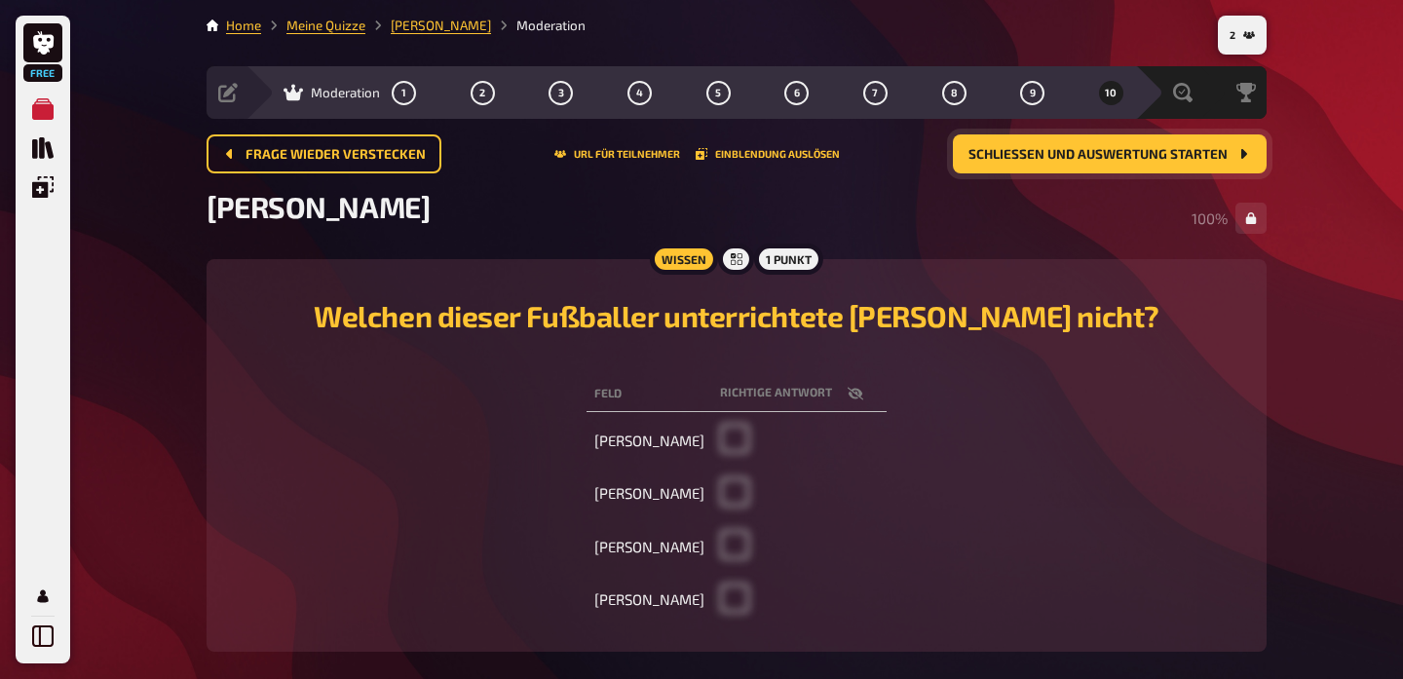
click at [1073, 158] on span "Schließen und Auswertung starten" at bounding box center [1098, 155] width 259 height 14
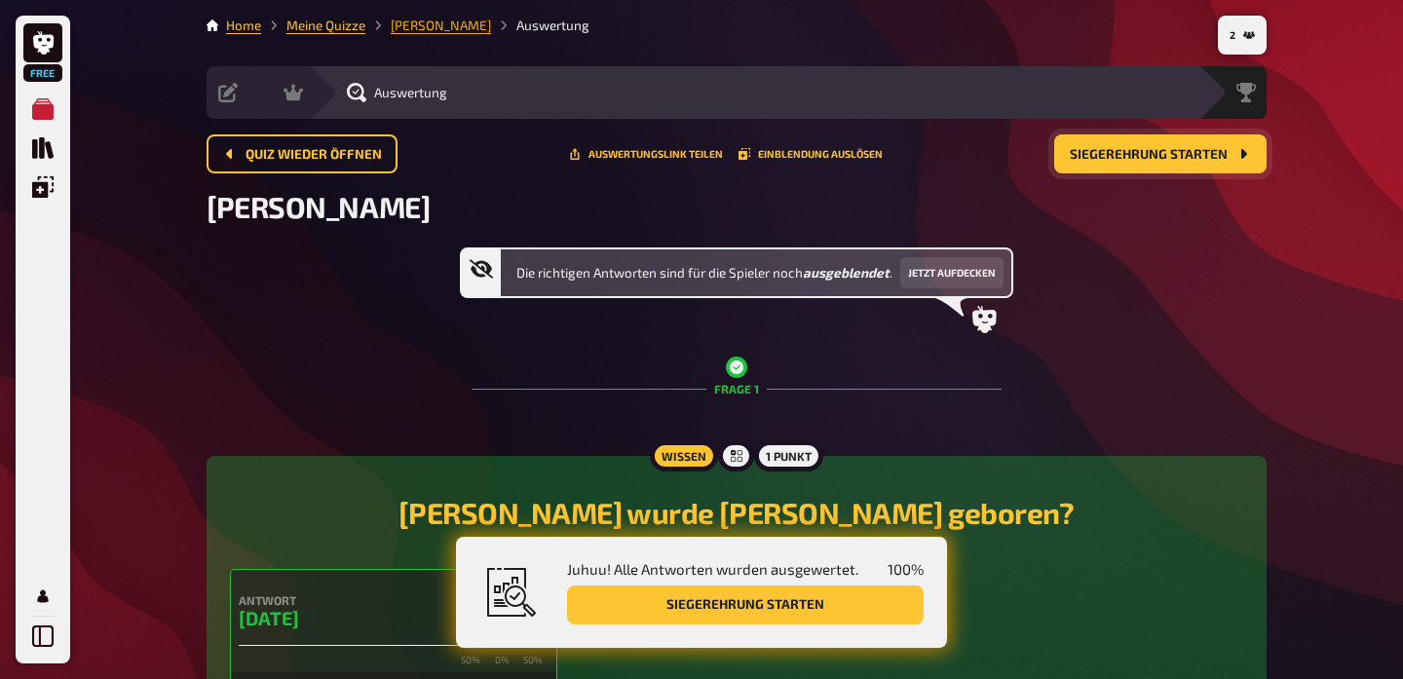
click at [426, 25] on link "[PERSON_NAME]" at bounding box center [441, 26] width 100 height 16
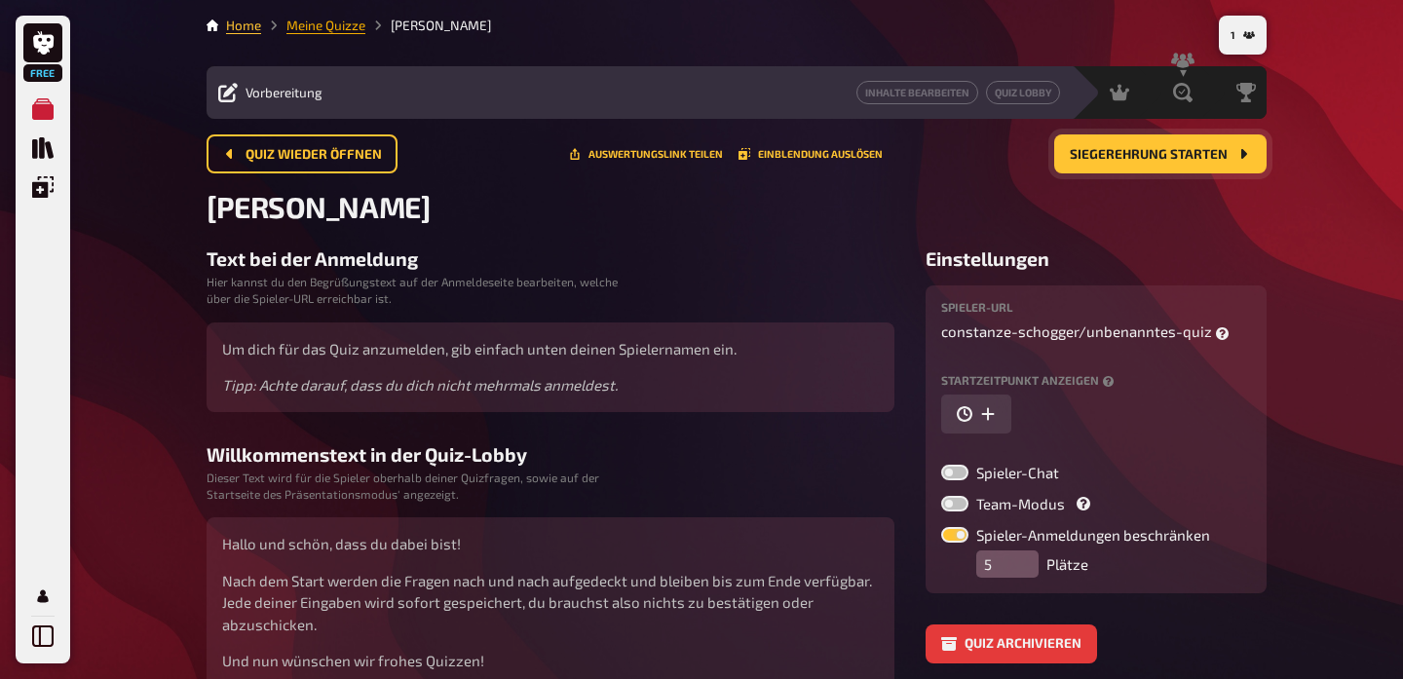
click at [320, 24] on link "Meine Quizze" at bounding box center [325, 26] width 79 height 16
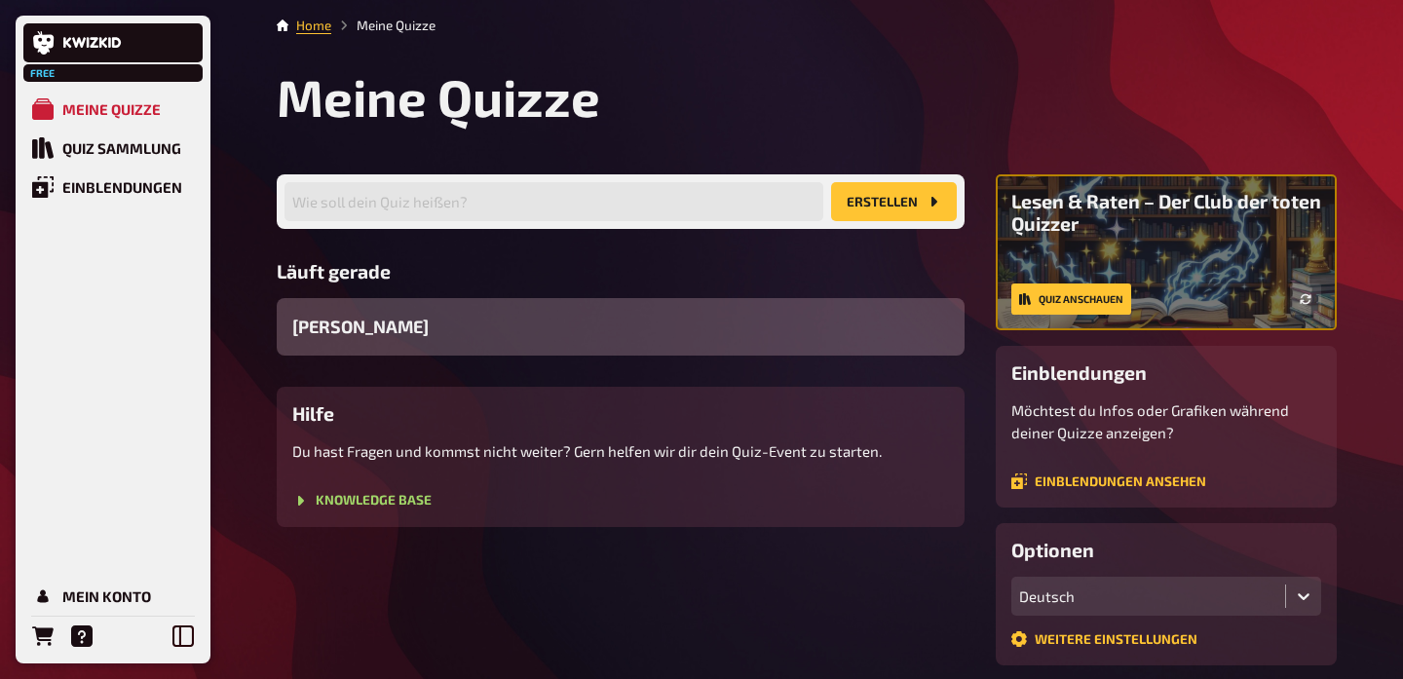
click at [377, 343] on div "[PERSON_NAME]" at bounding box center [621, 326] width 688 height 57
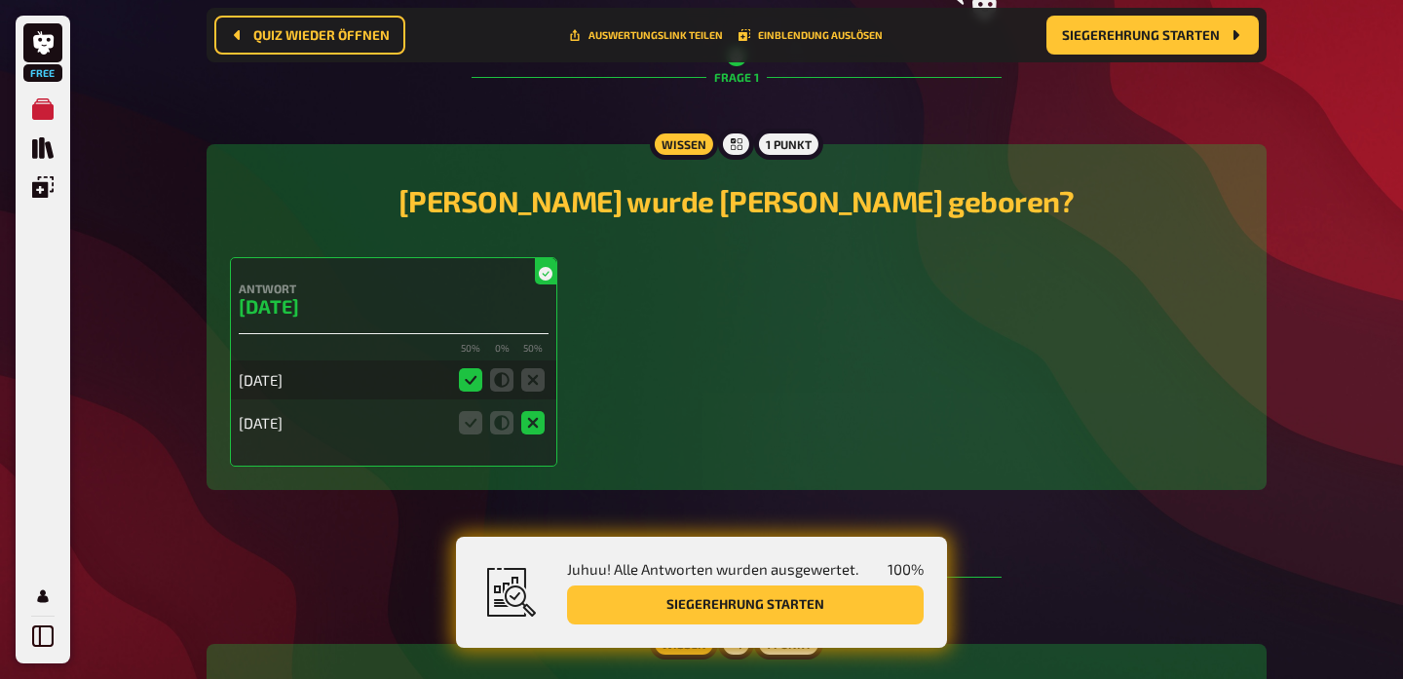
scroll to position [342, 0]
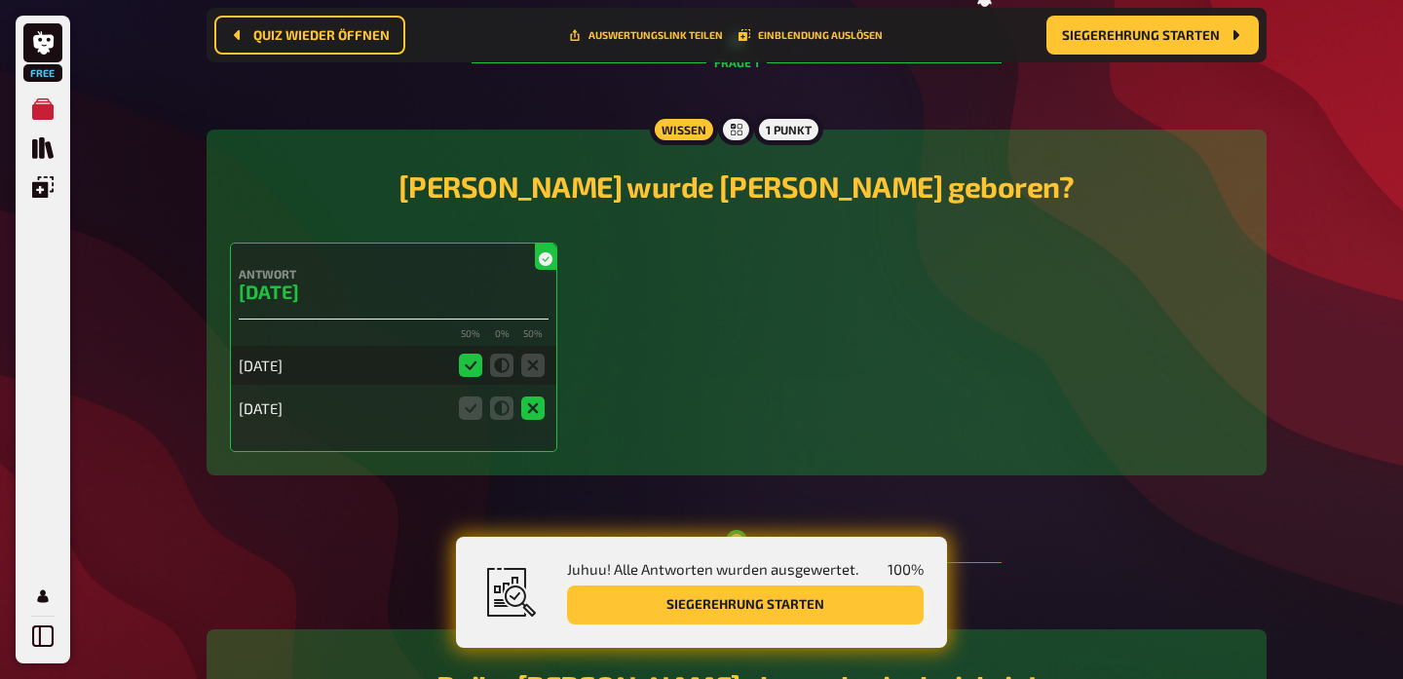
click at [641, 604] on button "Siegerehrung starten" at bounding box center [745, 605] width 357 height 39
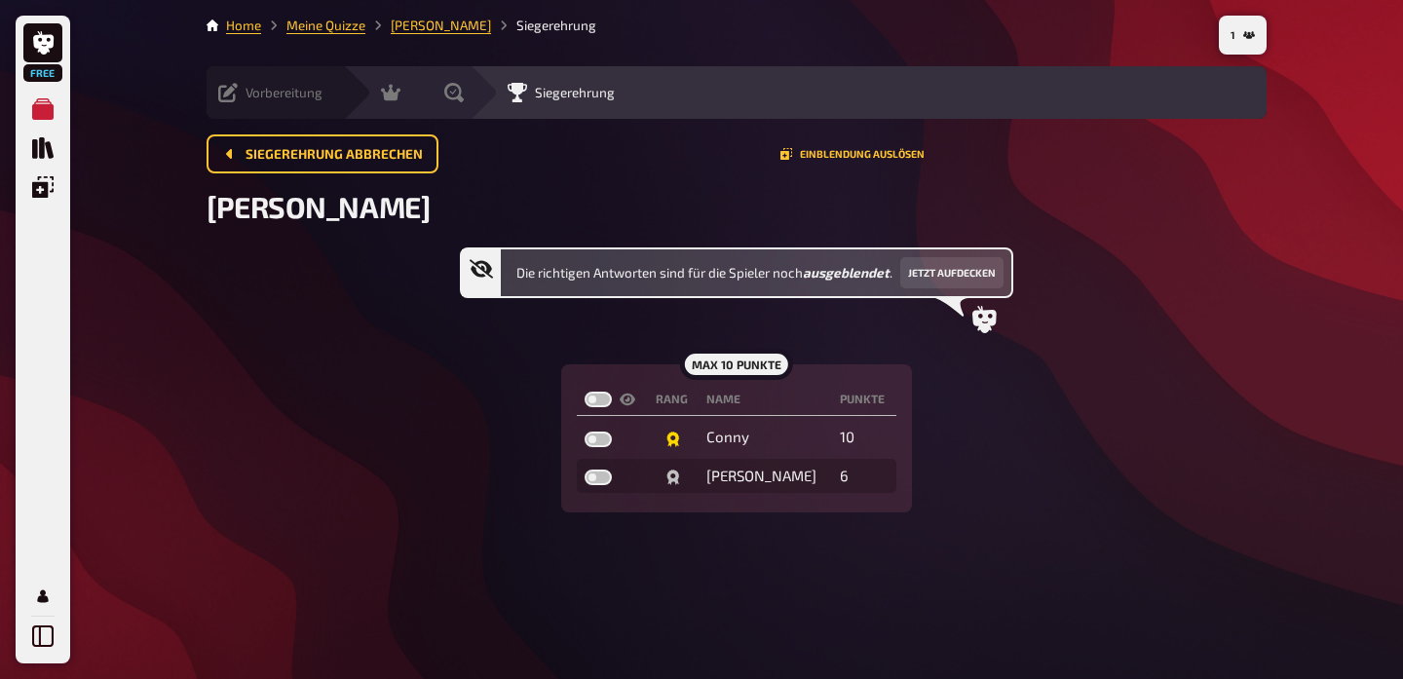
click at [224, 93] on icon at bounding box center [227, 92] width 19 height 19
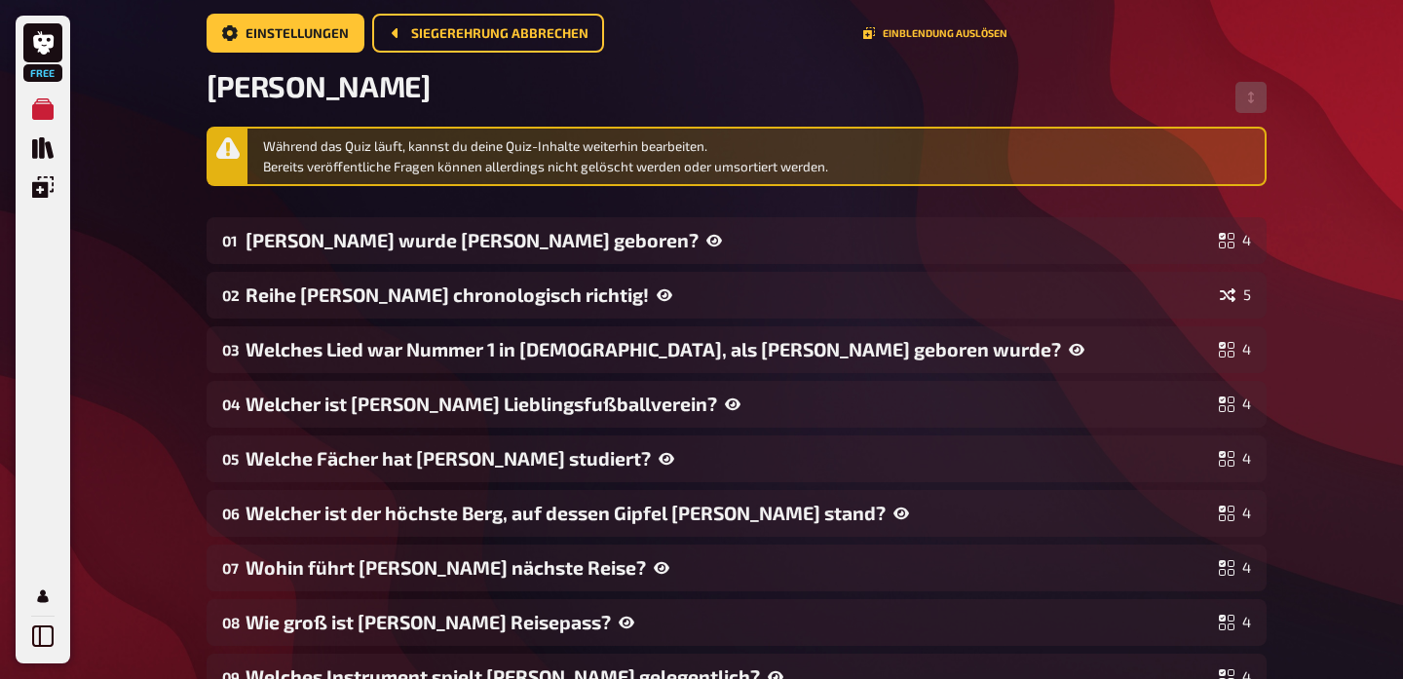
scroll to position [142, 0]
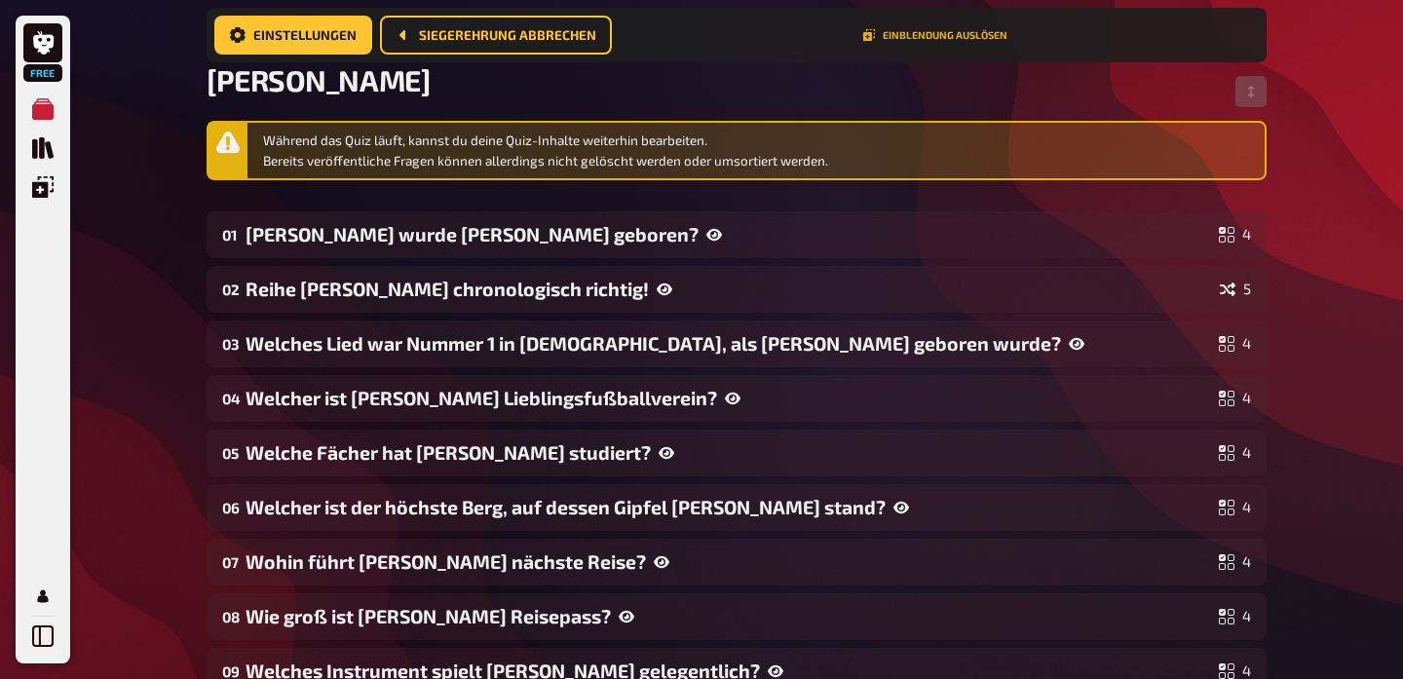
click at [938, 38] on button "Einblendung auslösen" at bounding box center [935, 35] width 144 height 12
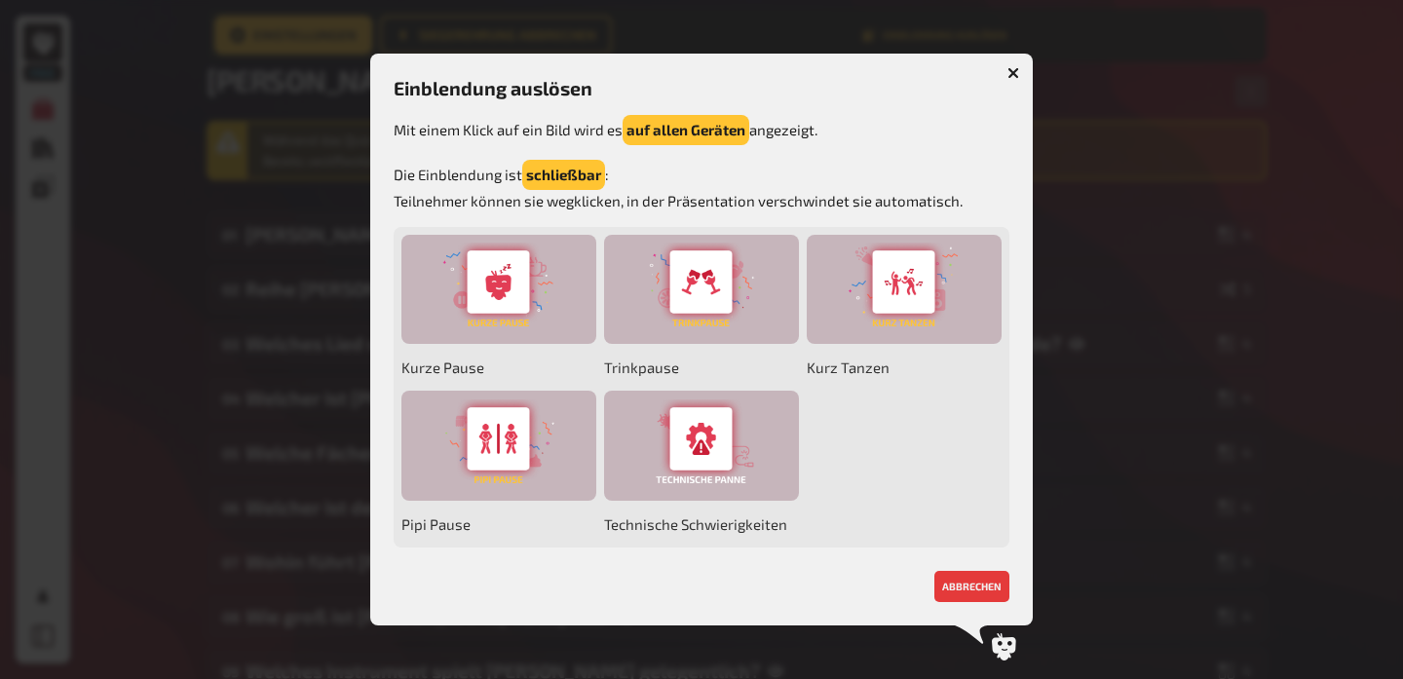
click at [1007, 78] on button "button" at bounding box center [1013, 72] width 31 height 31
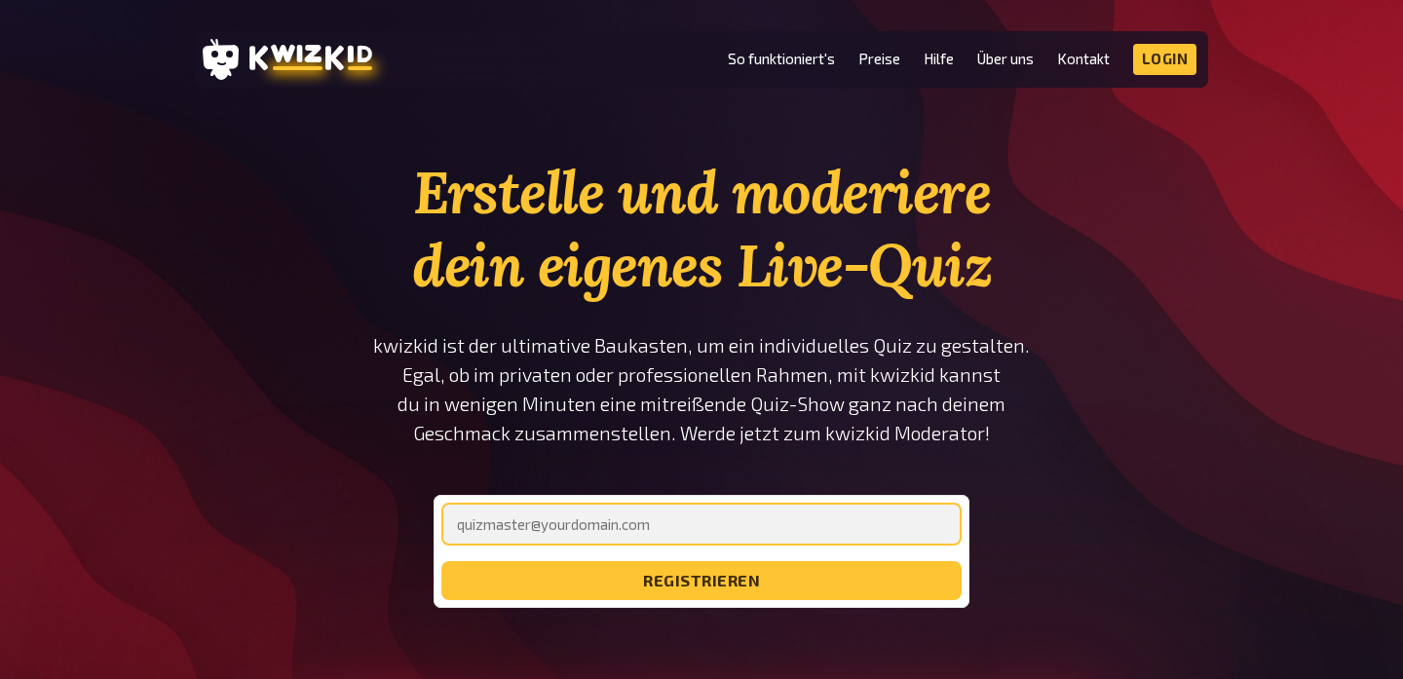
click at [645, 527] on input "email" at bounding box center [701, 524] width 520 height 43
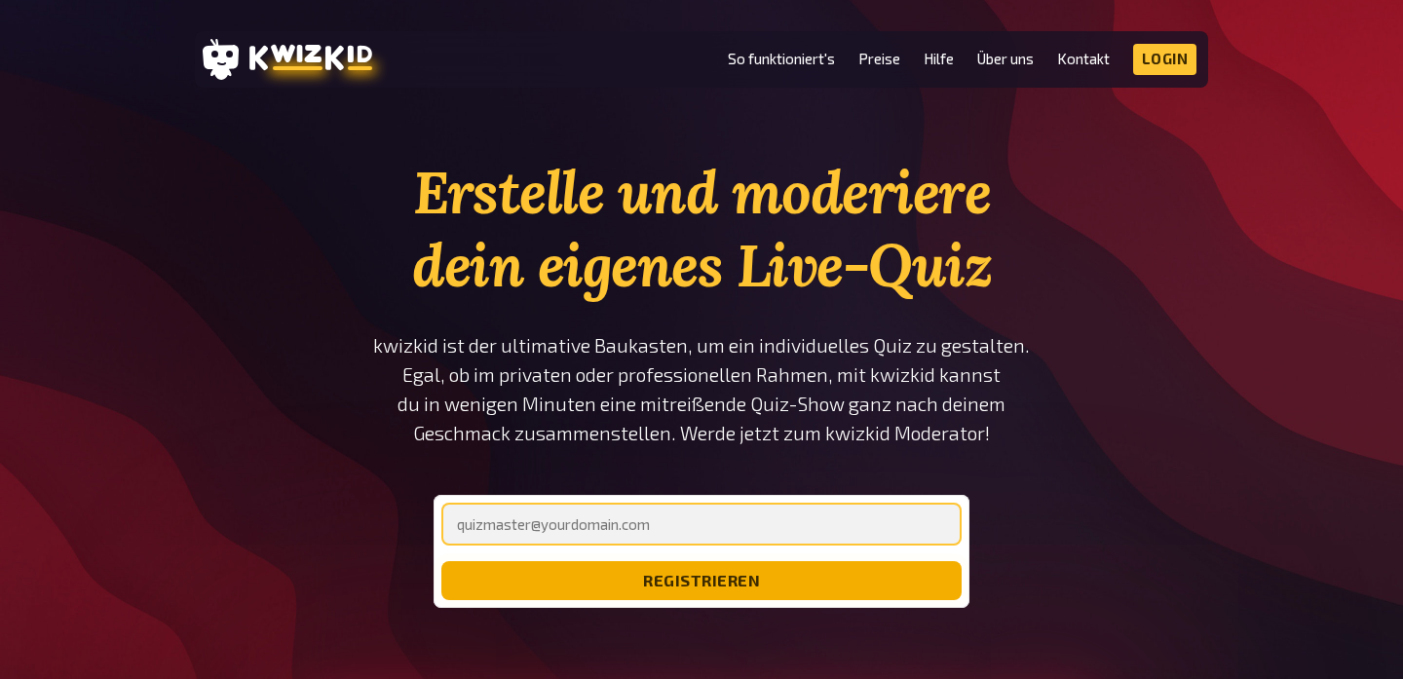
type input "[EMAIL_ADDRESS][DOMAIN_NAME]"
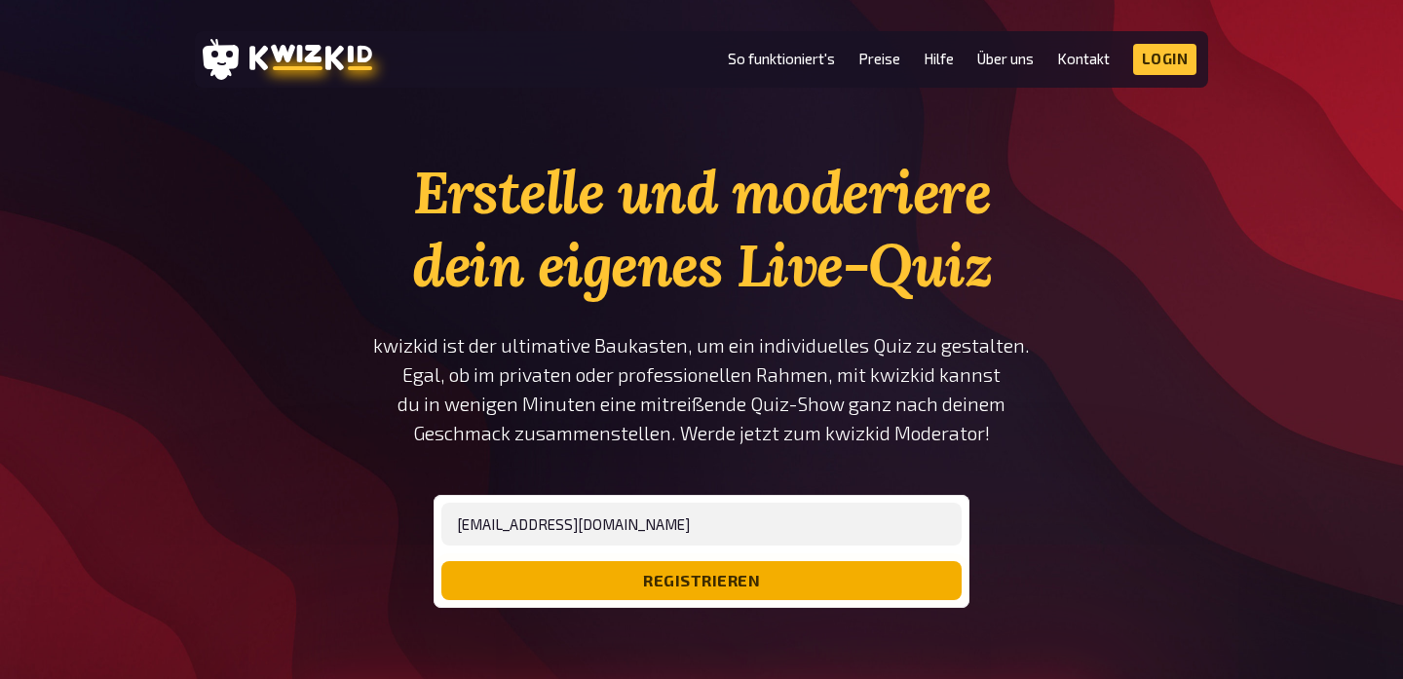
click at [652, 588] on button "registrieren" at bounding box center [701, 580] width 520 height 39
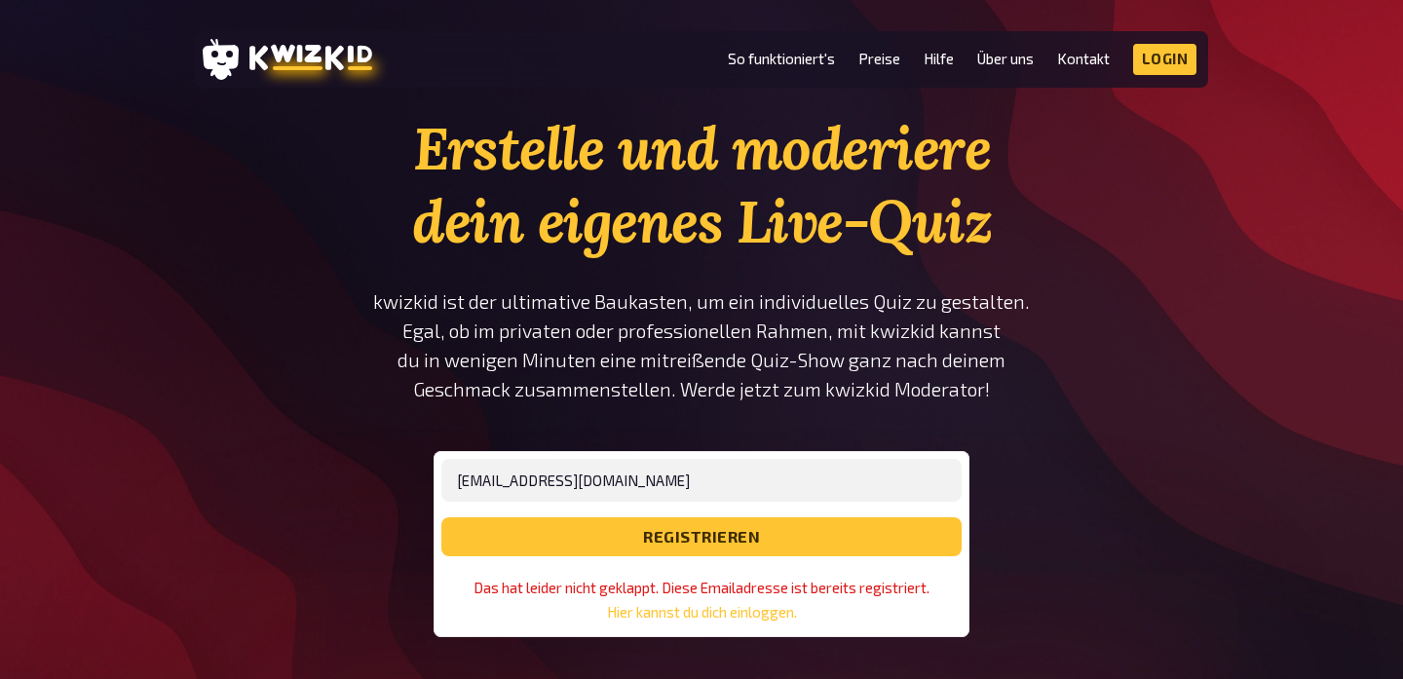
scroll to position [47, 0]
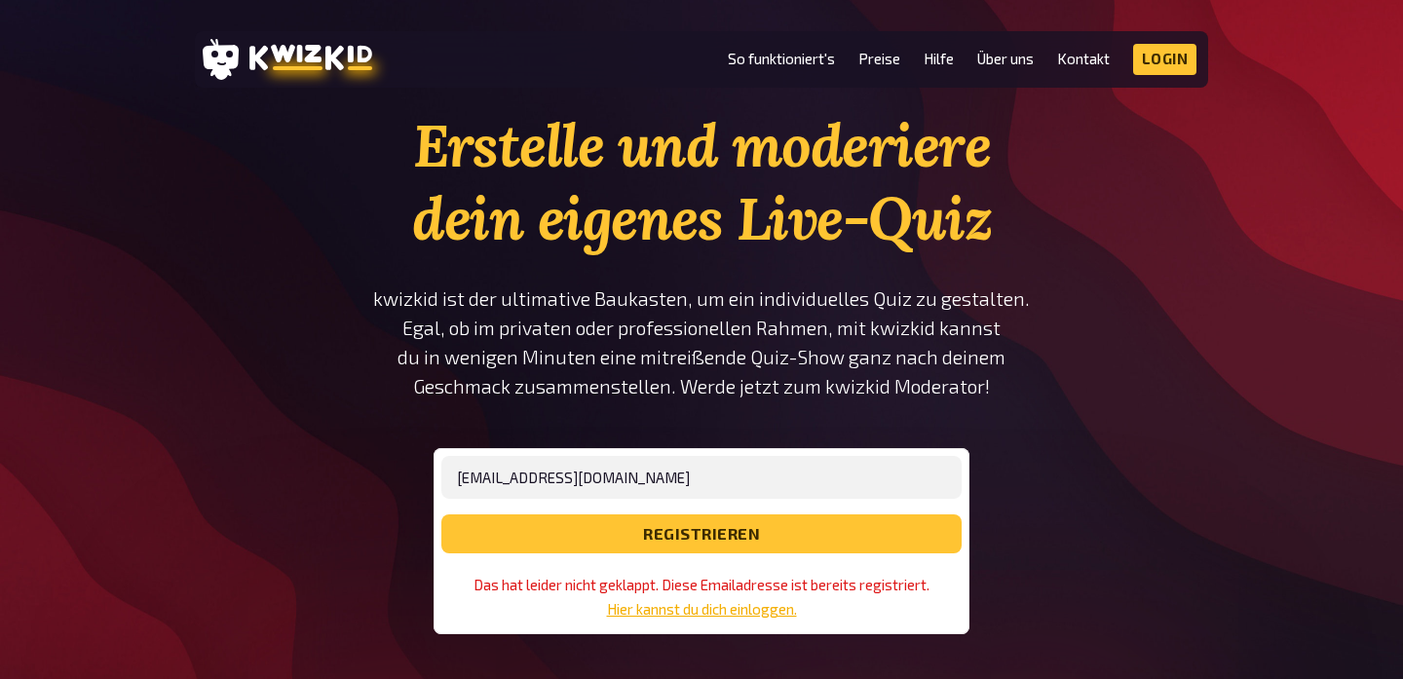
click at [713, 607] on link "Hier kannst du dich einloggen." at bounding box center [702, 609] width 190 height 17
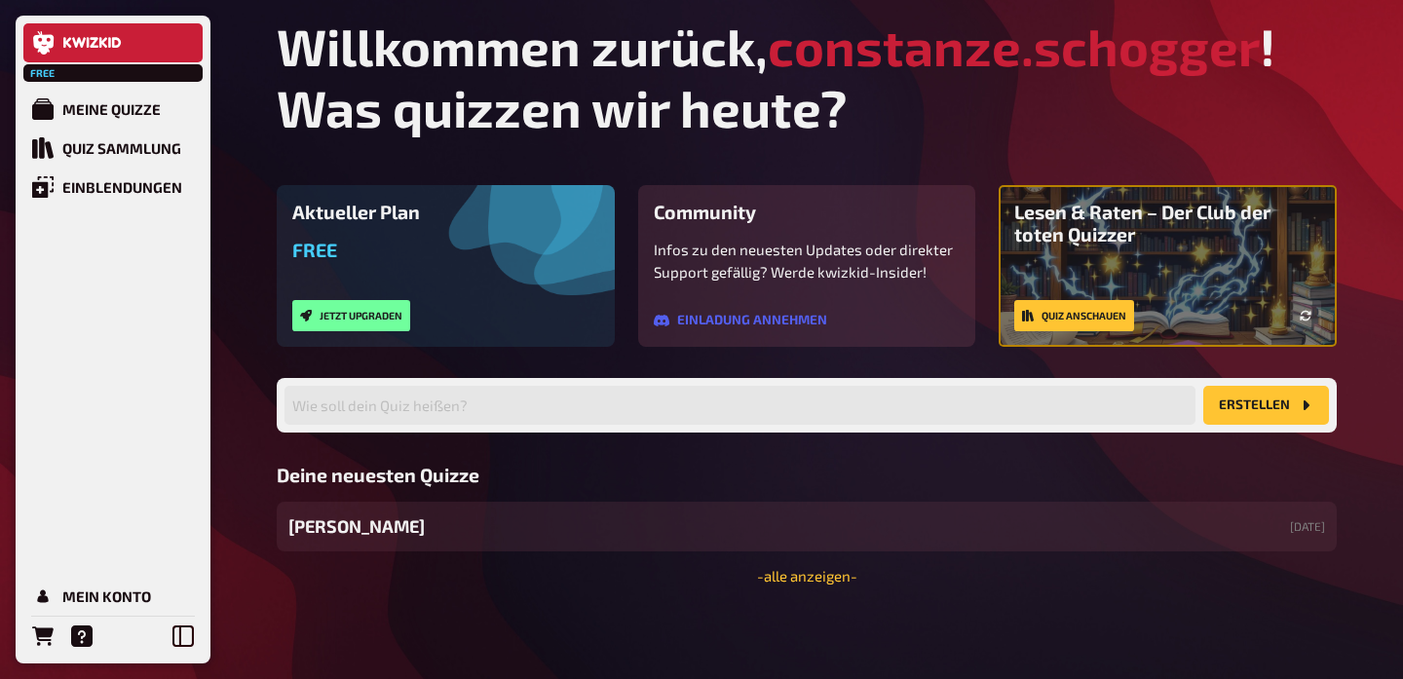
click at [347, 529] on span "[PERSON_NAME]" at bounding box center [356, 527] width 136 height 26
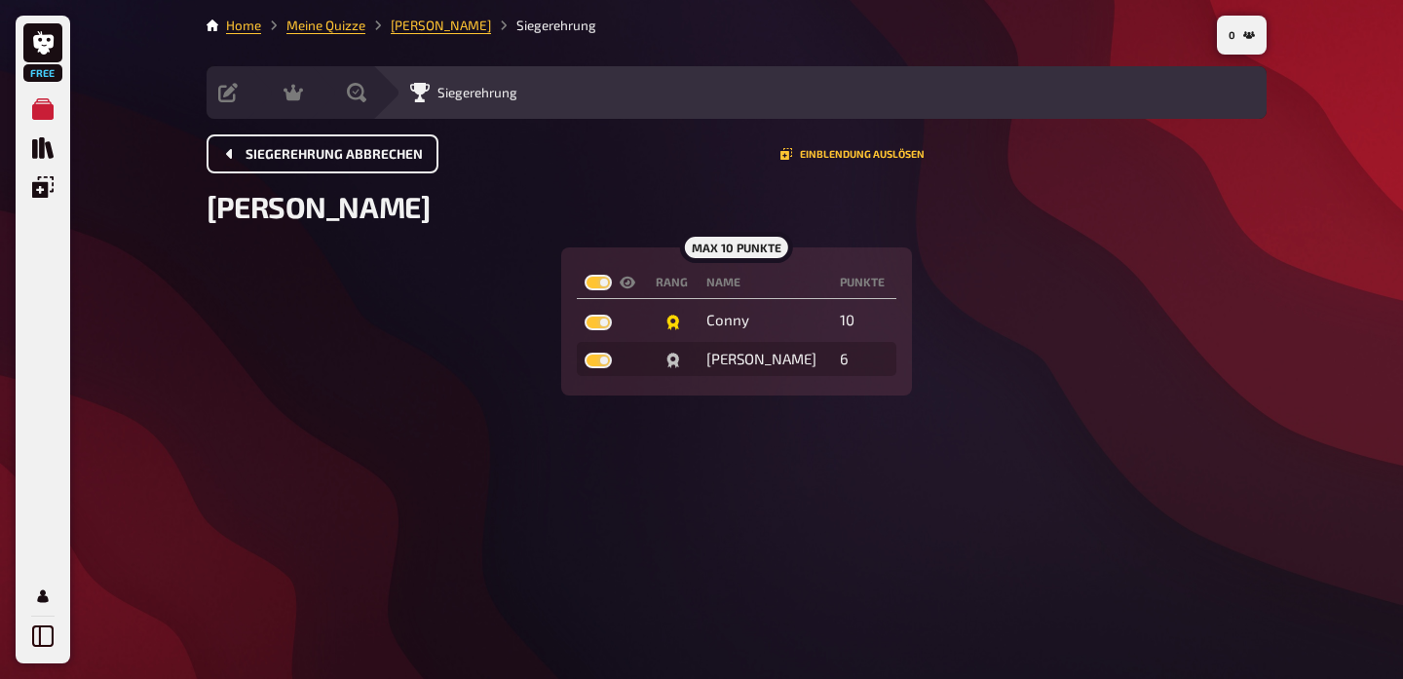
click at [351, 154] on span "Siegerehrung abbrechen" at bounding box center [334, 155] width 177 height 14
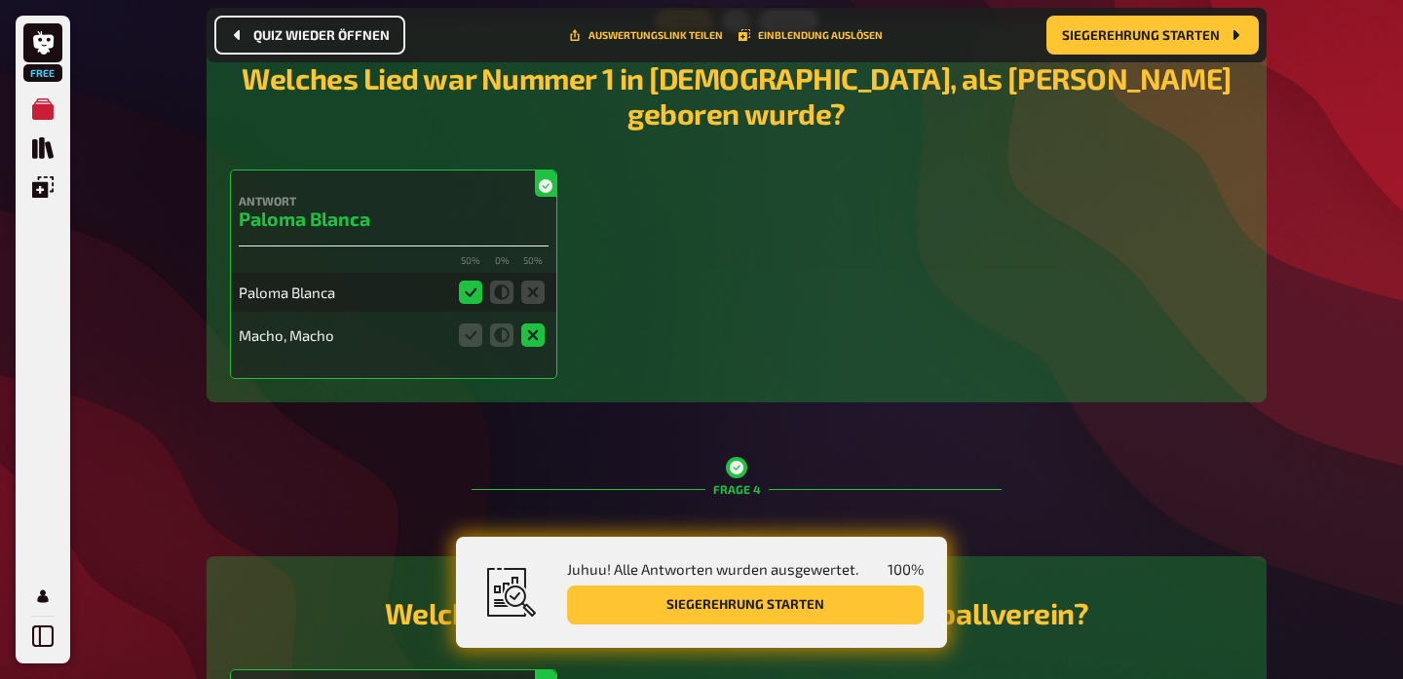
scroll to position [1711, 0]
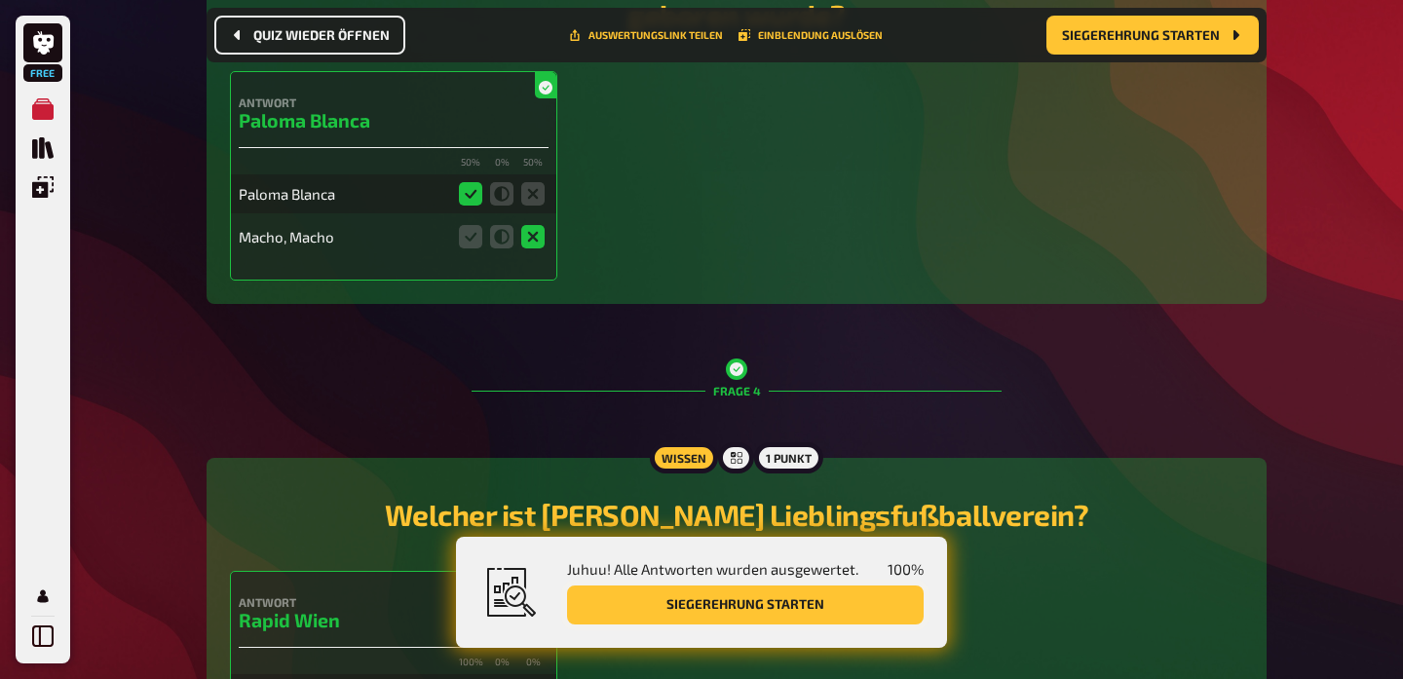
click at [691, 609] on button "Siegerehrung starten" at bounding box center [745, 605] width 357 height 39
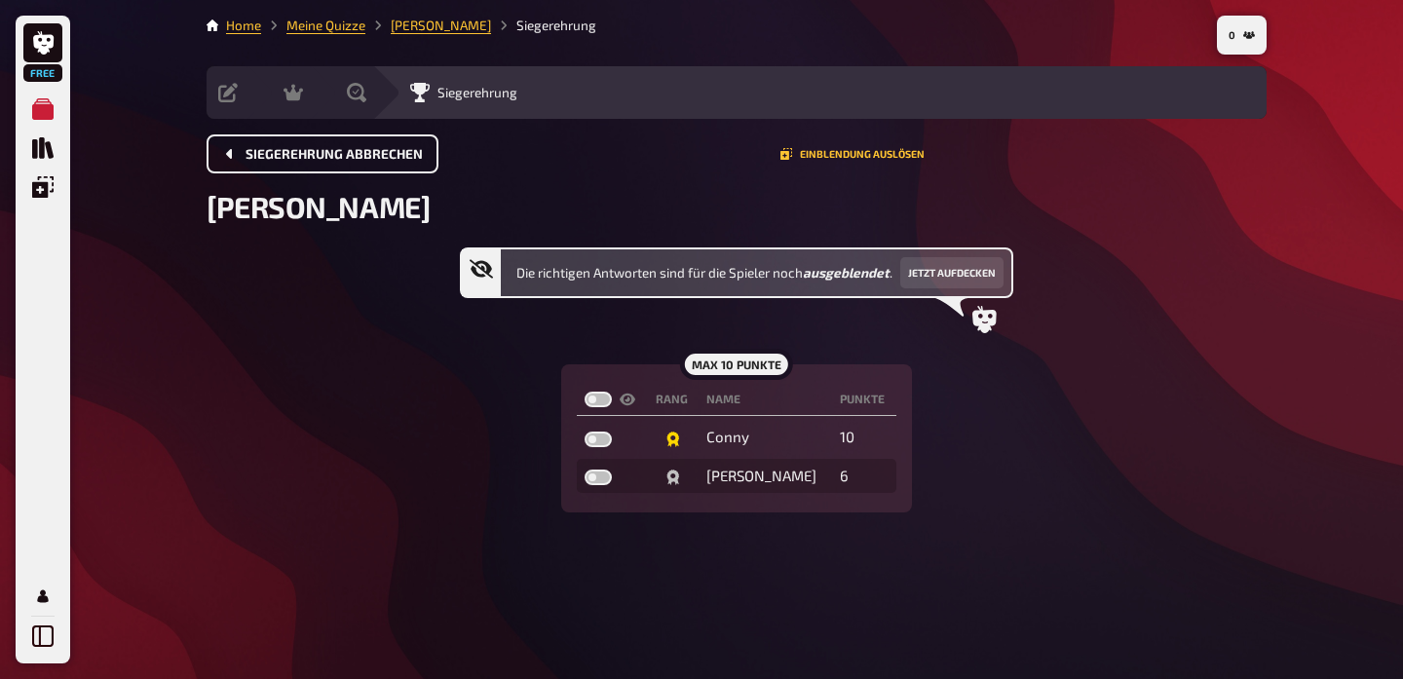
click at [865, 165] on div "Siegerehrung abbrechen Einblendung auslösen" at bounding box center [737, 153] width 1060 height 39
click at [849, 153] on button "Einblendung auslösen" at bounding box center [853, 154] width 144 height 12
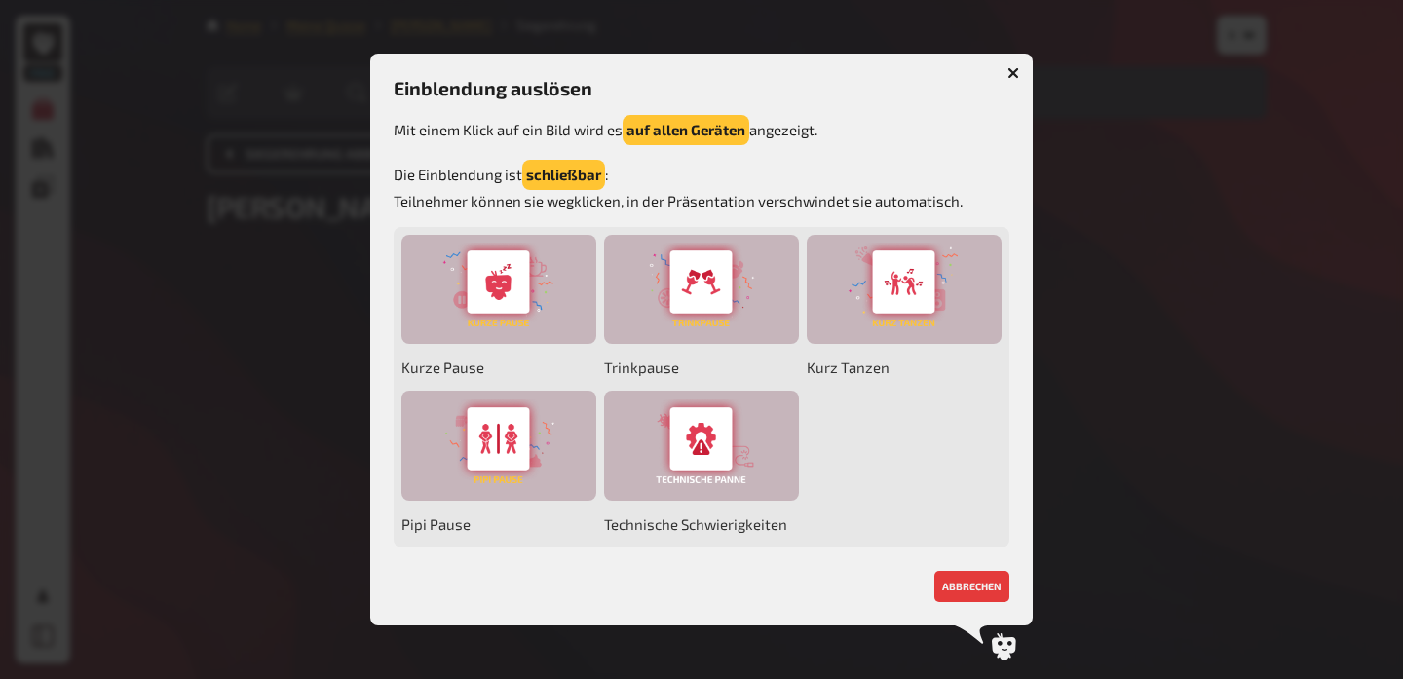
click at [1013, 71] on icon "button" at bounding box center [1014, 73] width 12 height 12
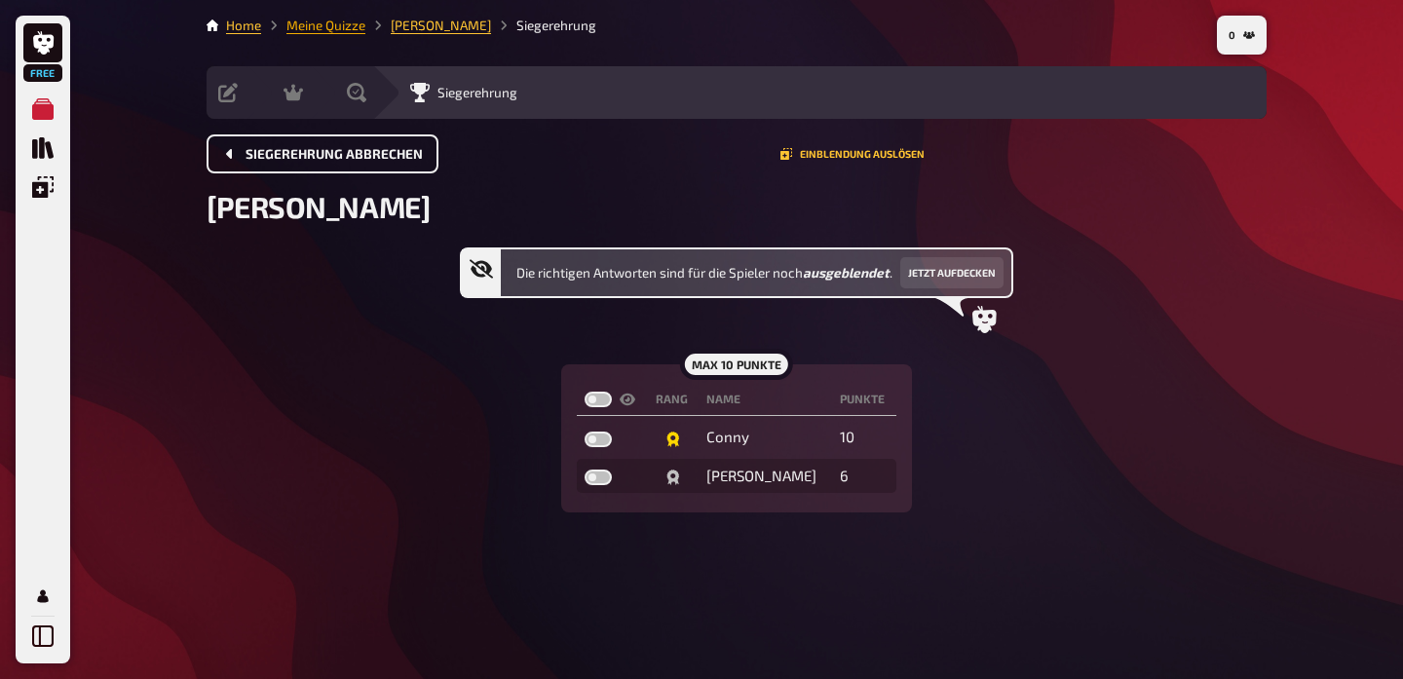
click at [330, 27] on link "Meine Quizze" at bounding box center [325, 26] width 79 height 16
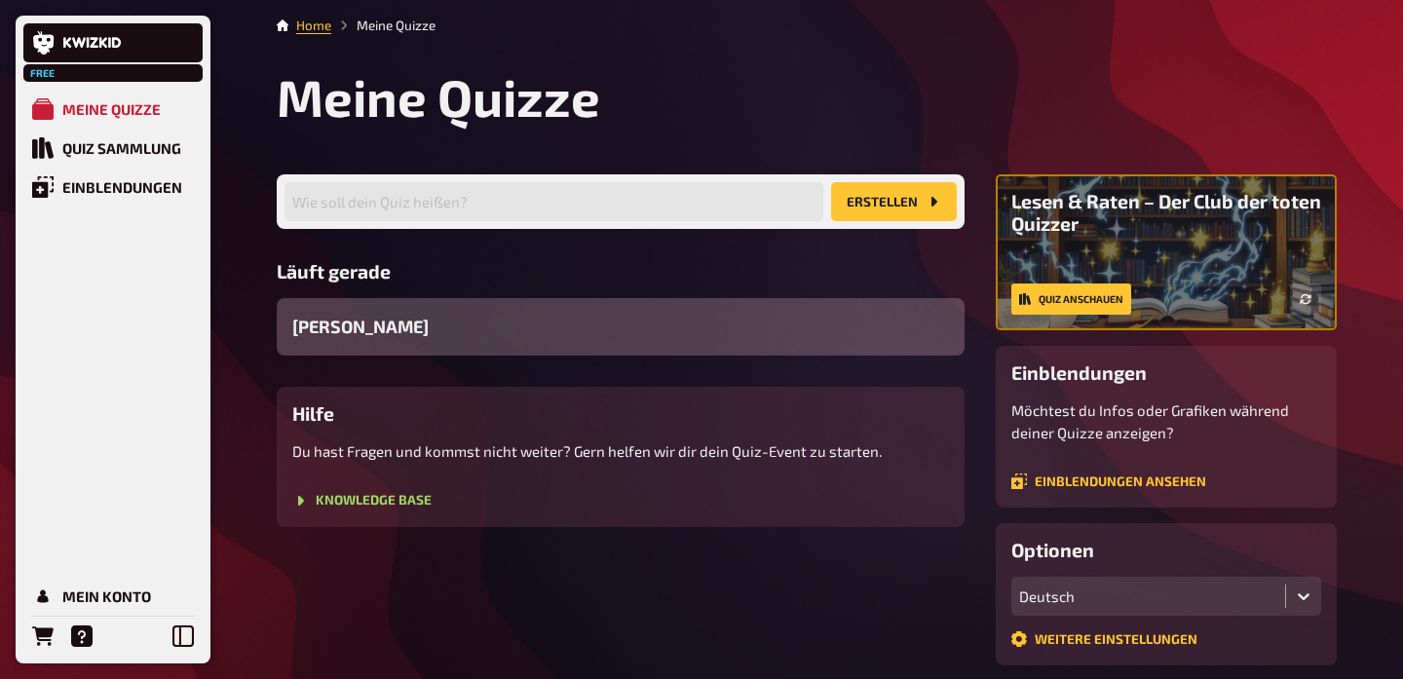
click at [359, 326] on span "[PERSON_NAME]" at bounding box center [360, 327] width 136 height 26
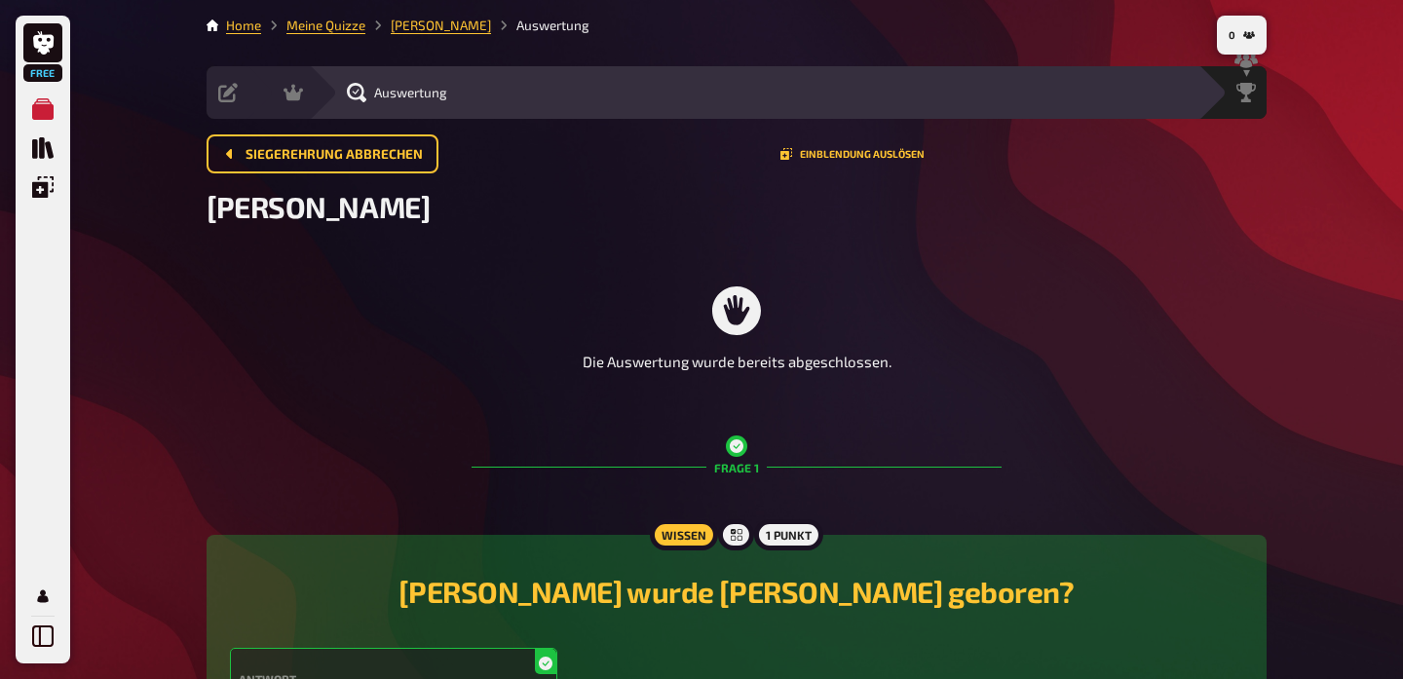
click at [740, 319] on icon at bounding box center [736, 310] width 49 height 49
click at [1220, 97] on span "Siegerehrung" at bounding box center [1206, 93] width 80 height 16
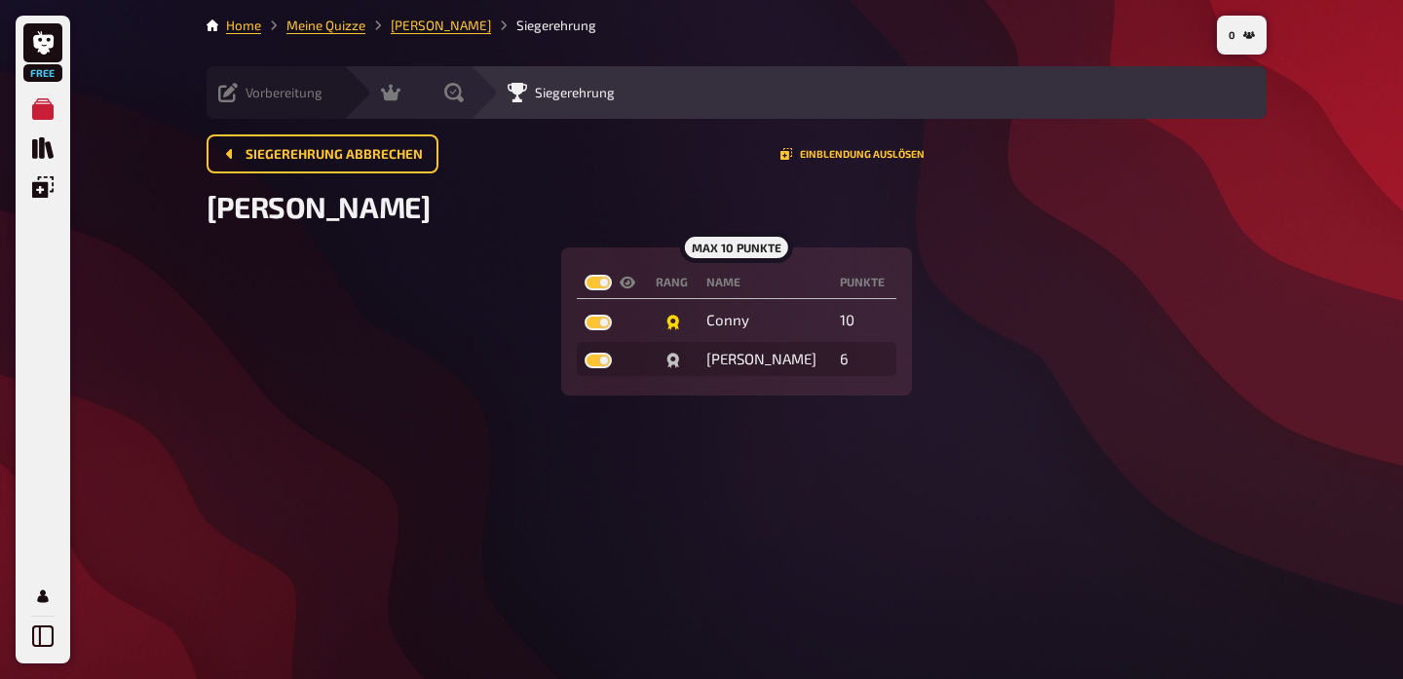
click at [231, 93] on icon at bounding box center [227, 92] width 19 height 19
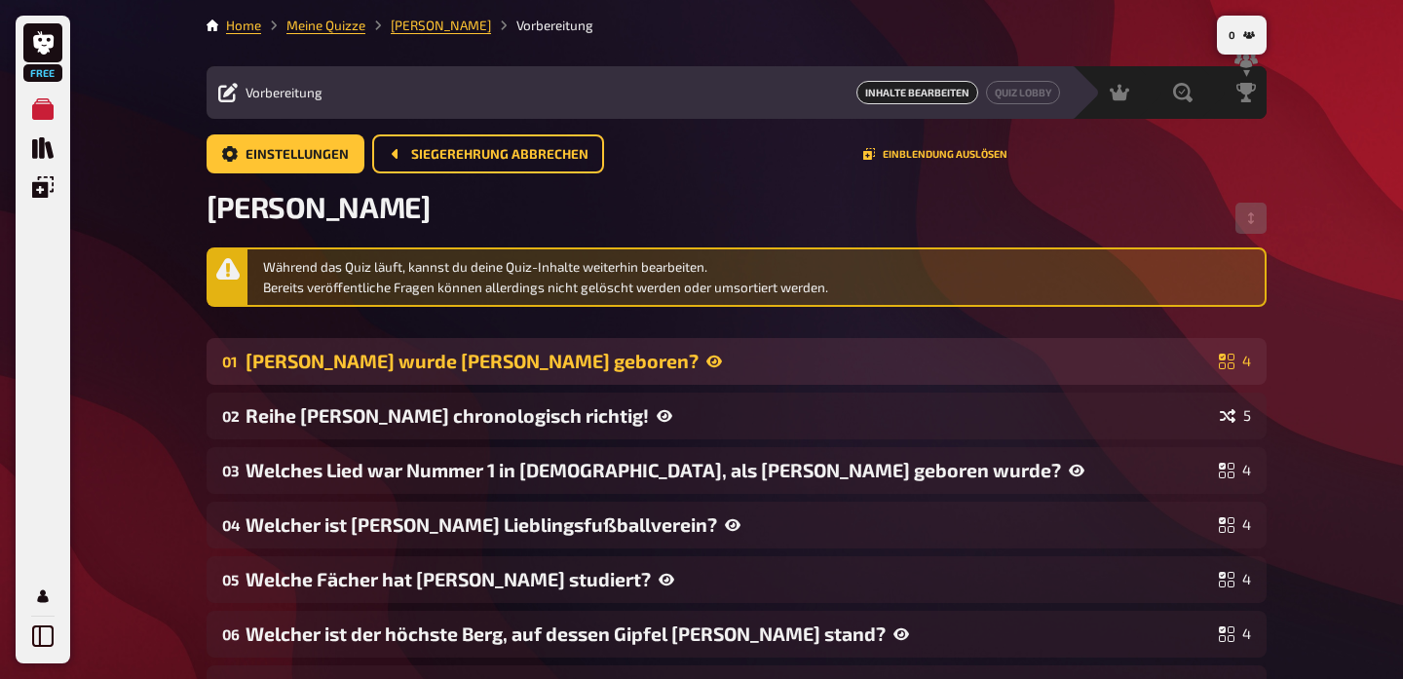
click at [371, 364] on div "[PERSON_NAME] wurde [PERSON_NAME] geboren?" at bounding box center [729, 361] width 966 height 22
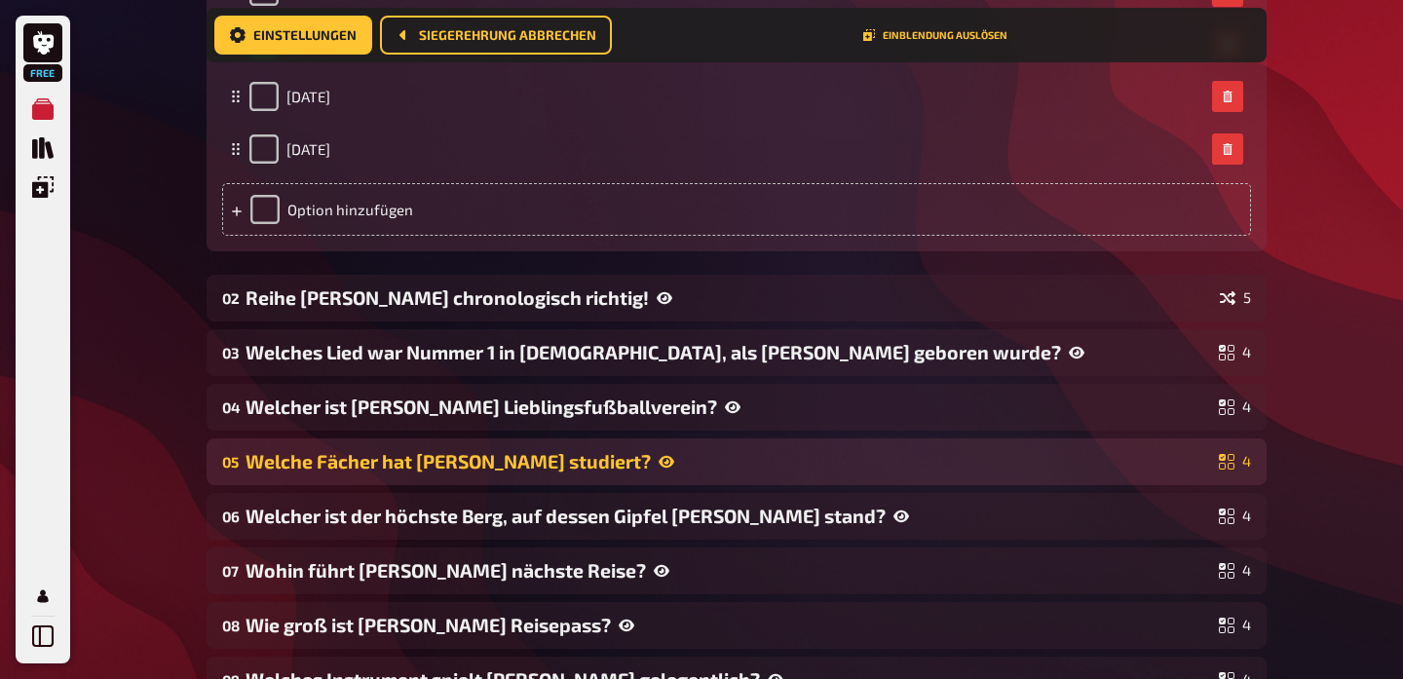
scroll to position [700, 0]
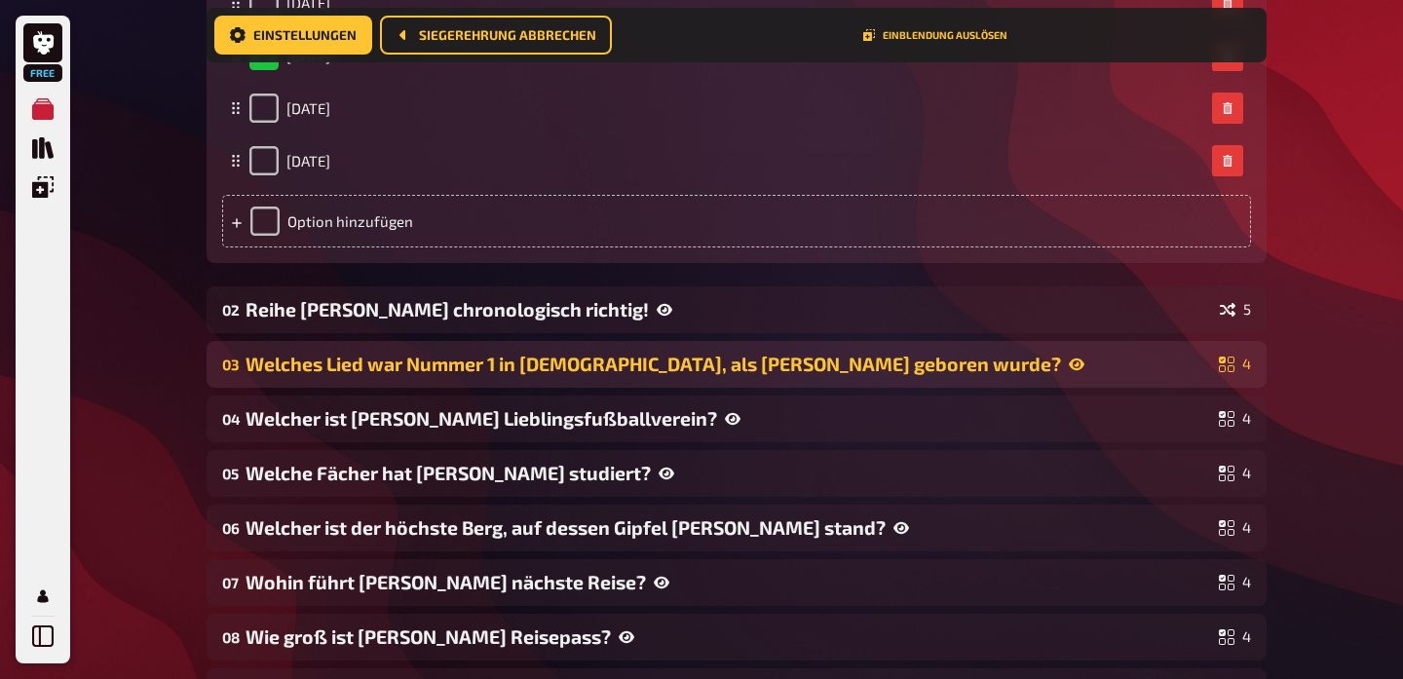
click at [400, 362] on div "Welches Lied war Nummer 1 in [DEMOGRAPHIC_DATA], als [PERSON_NAME] geboren wurd…" at bounding box center [729, 364] width 966 height 22
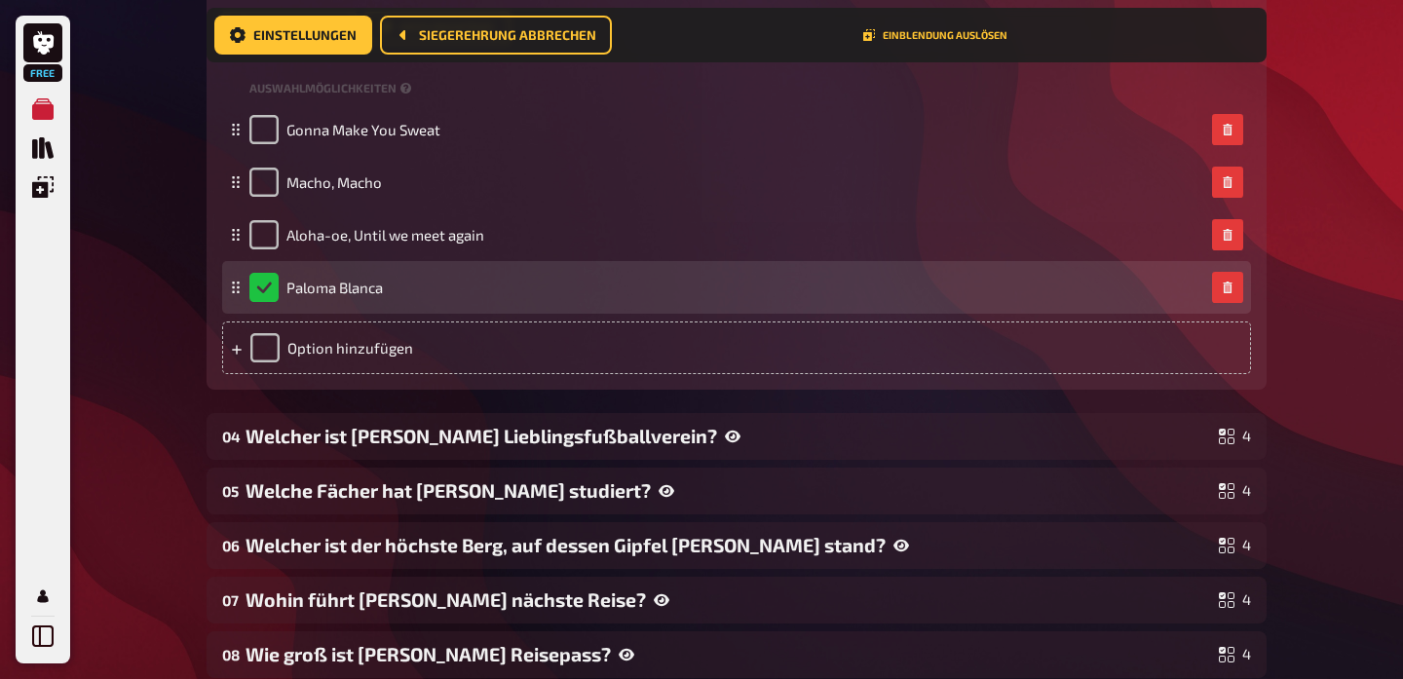
scroll to position [1262, 0]
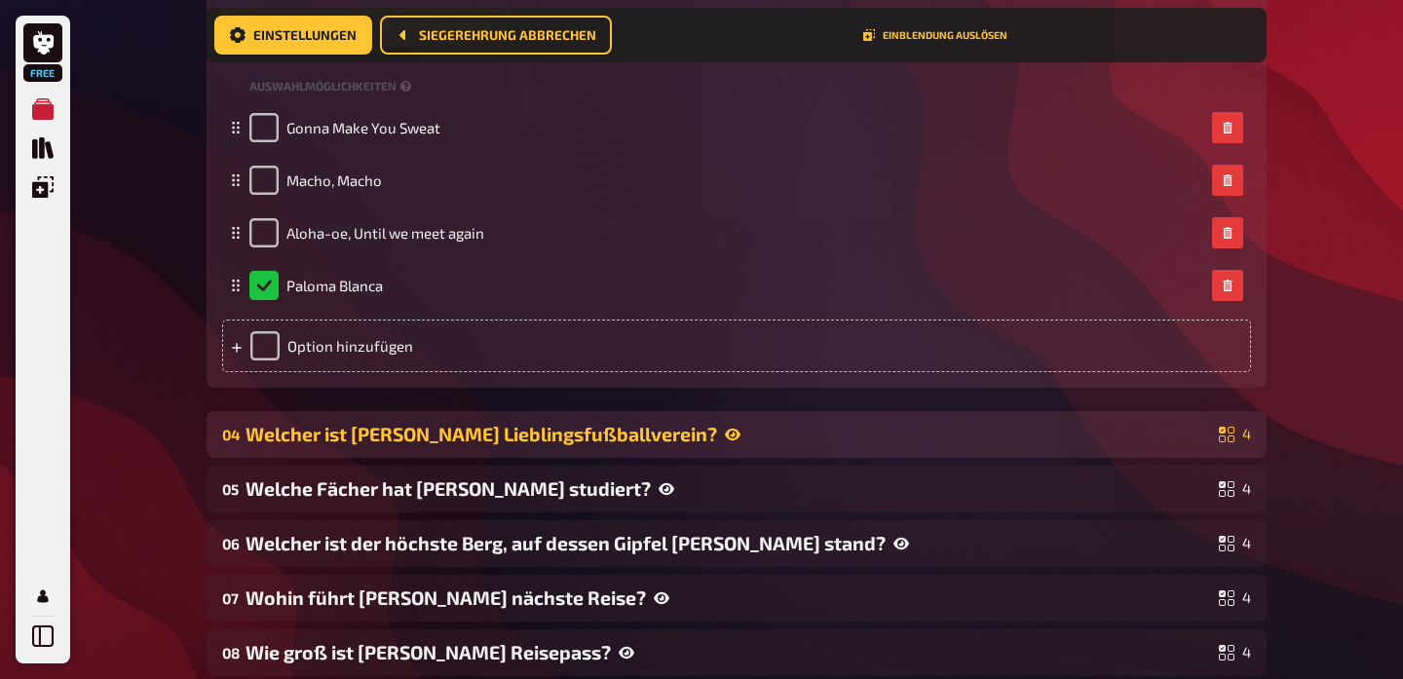
click at [372, 432] on div "Welcher ist [PERSON_NAME] Lieblingsfußballverein?" at bounding box center [729, 434] width 966 height 22
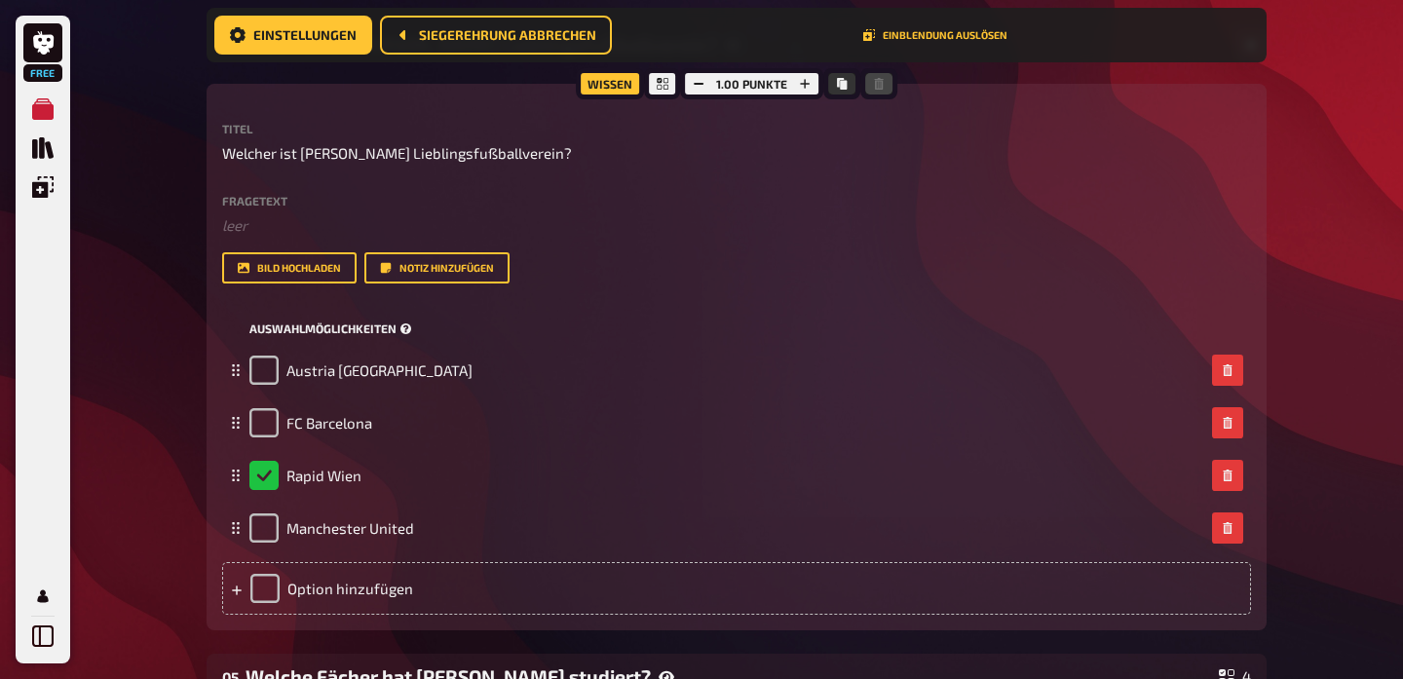
scroll to position [1667, 0]
